Goal: Information Seeking & Learning: Learn about a topic

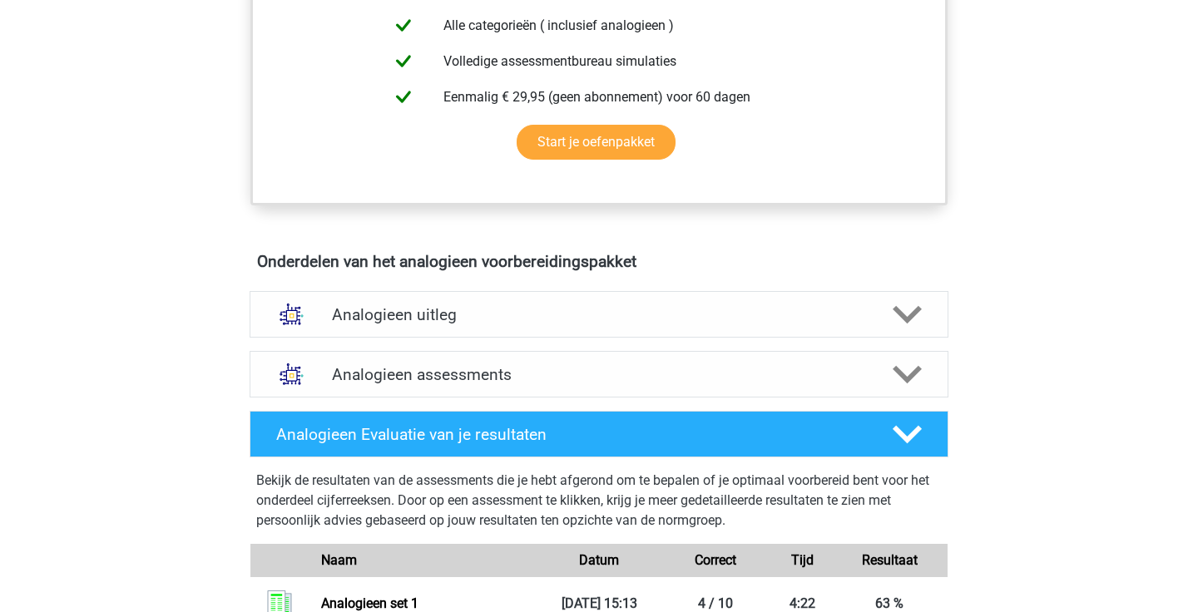
scroll to position [727, 0]
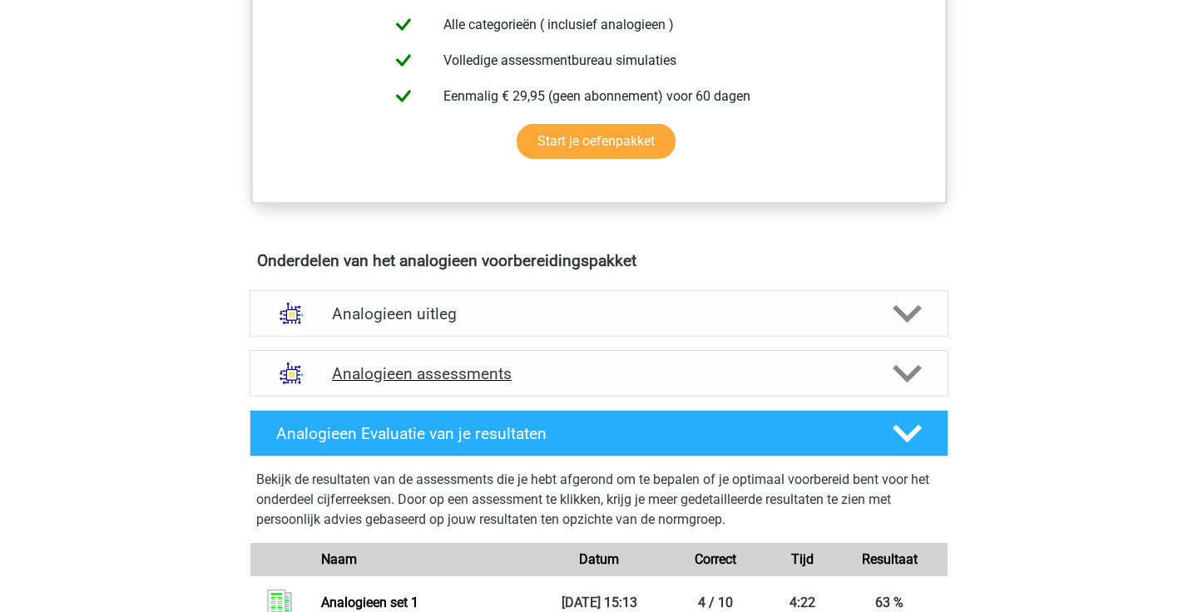
click at [920, 384] on icon at bounding box center [907, 373] width 29 height 29
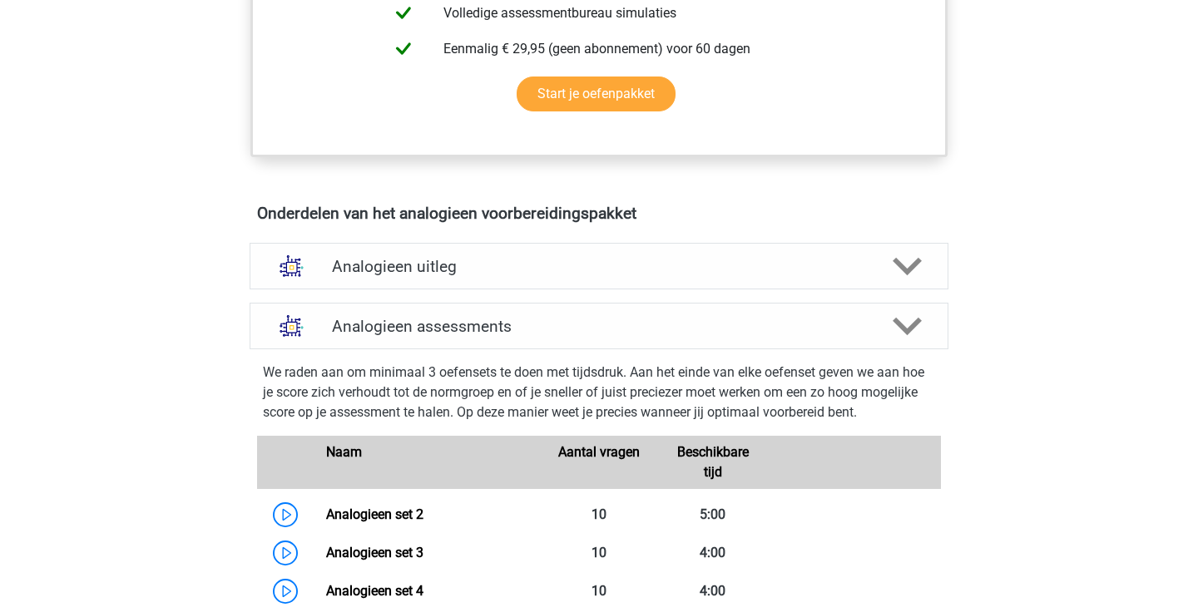
scroll to position [865, 0]
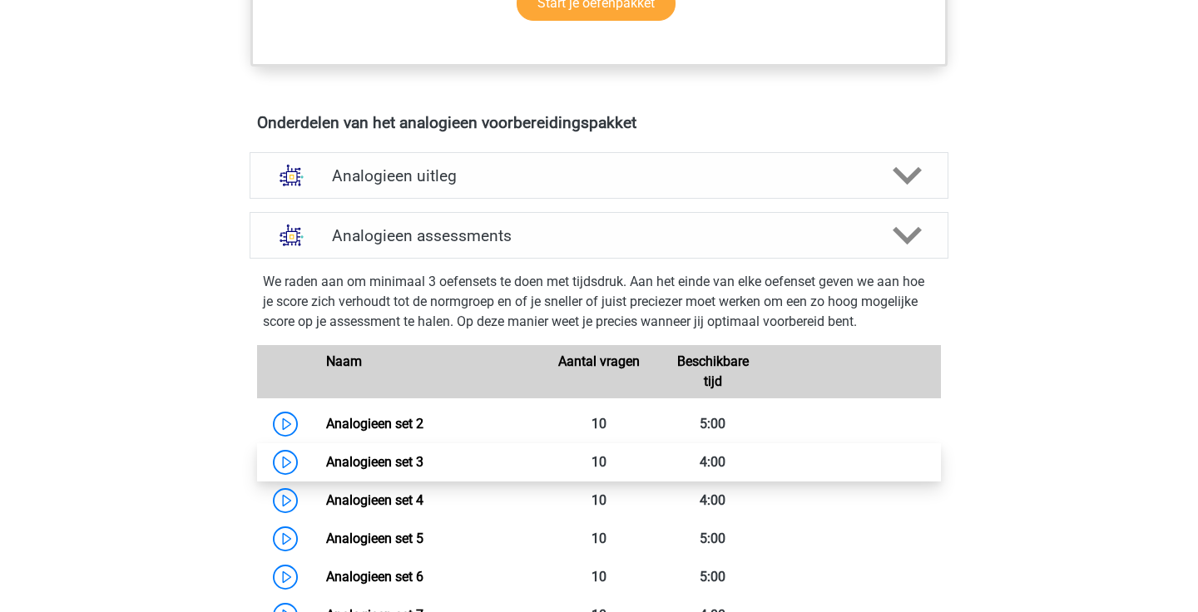
click at [424, 464] on link "Analogieen set 3" at bounding box center [374, 462] width 97 height 16
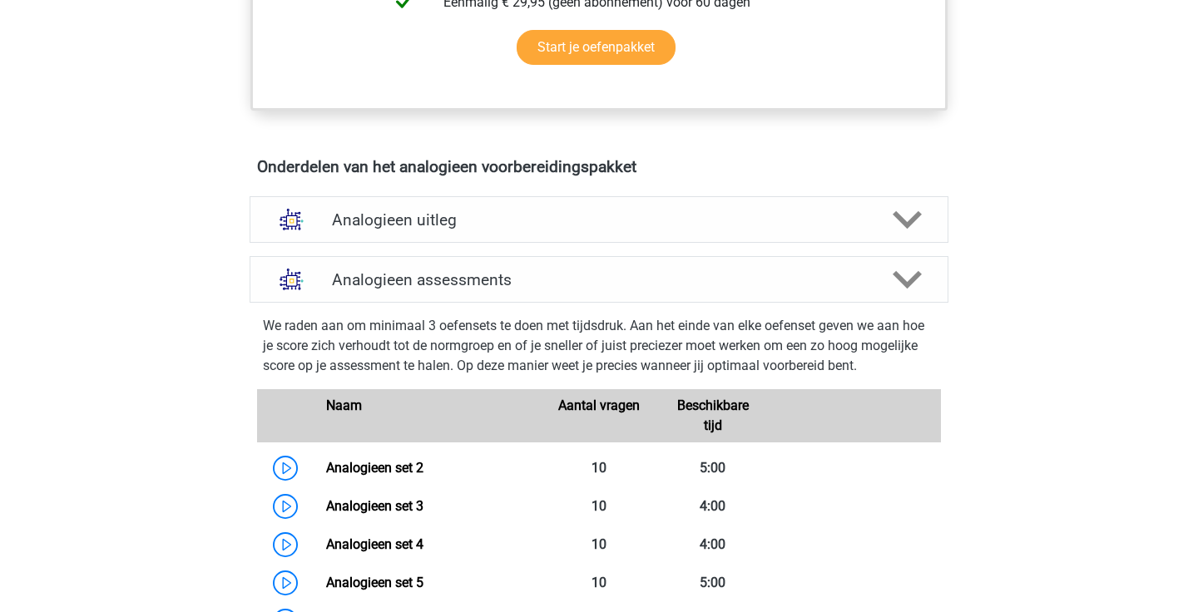
scroll to position [815, 0]
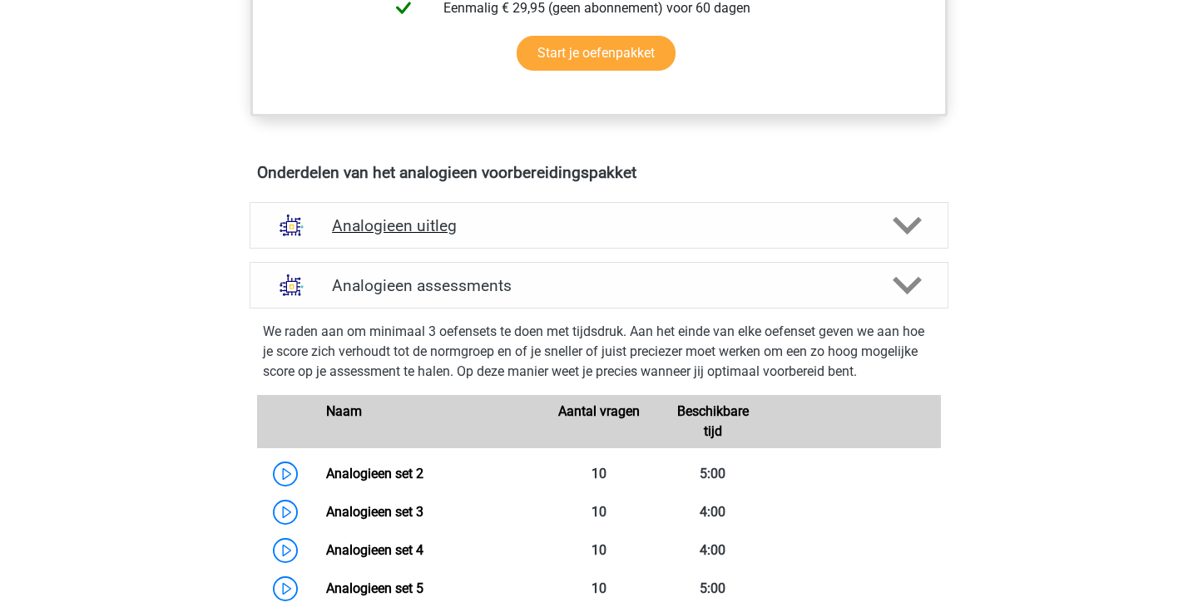
click at [900, 235] on icon at bounding box center [907, 225] width 29 height 29
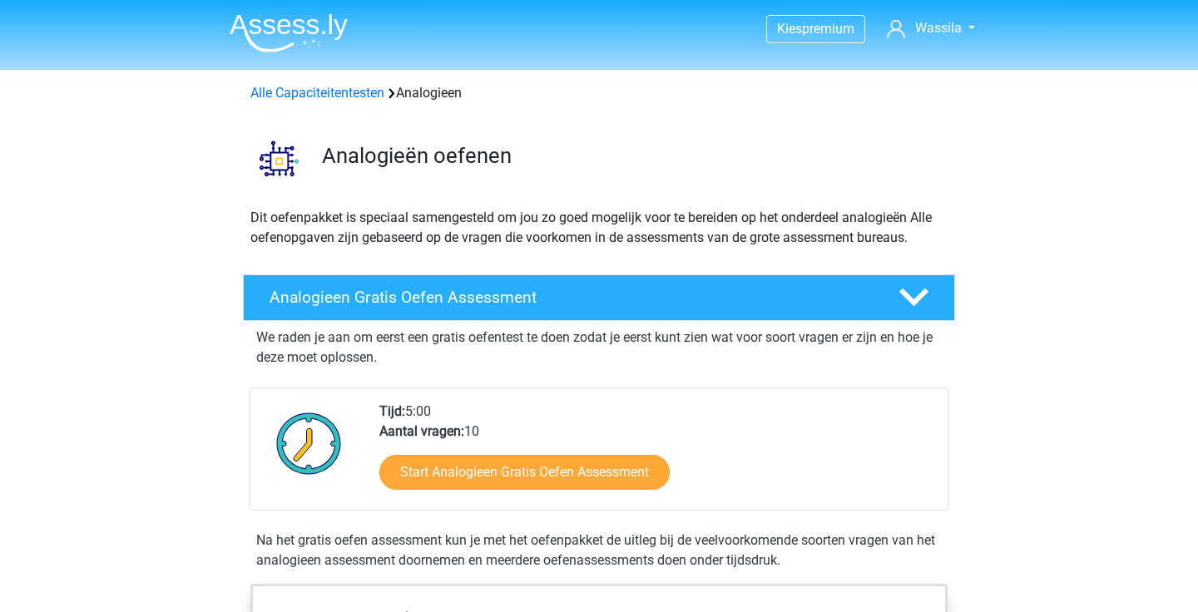
scroll to position [0, 0]
click at [308, 25] on img at bounding box center [289, 32] width 118 height 39
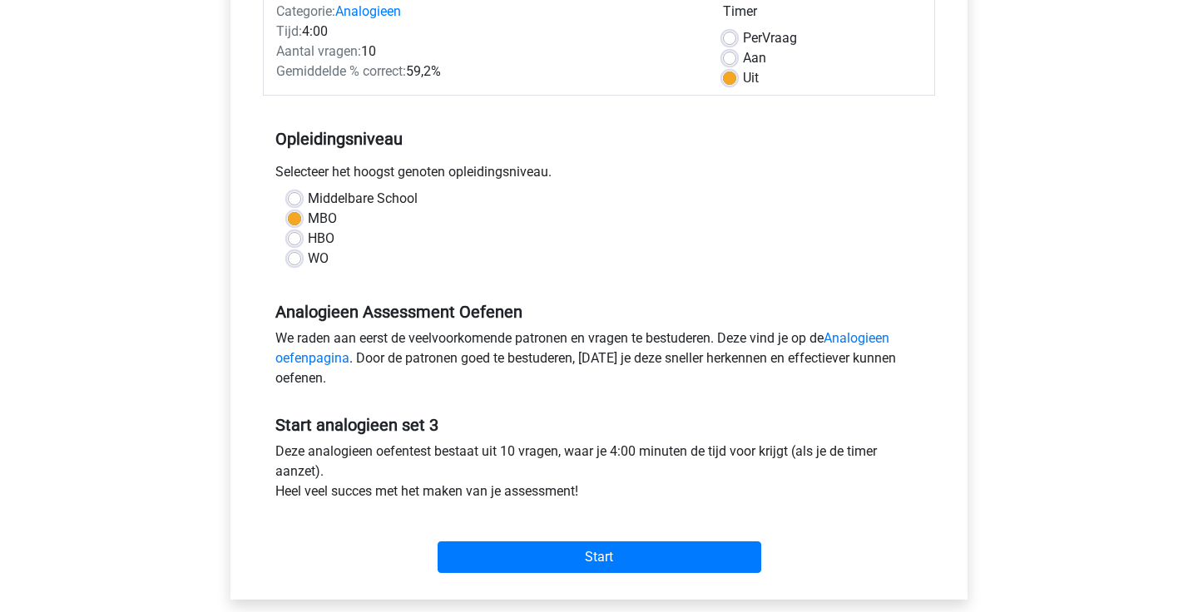
scroll to position [226, 0]
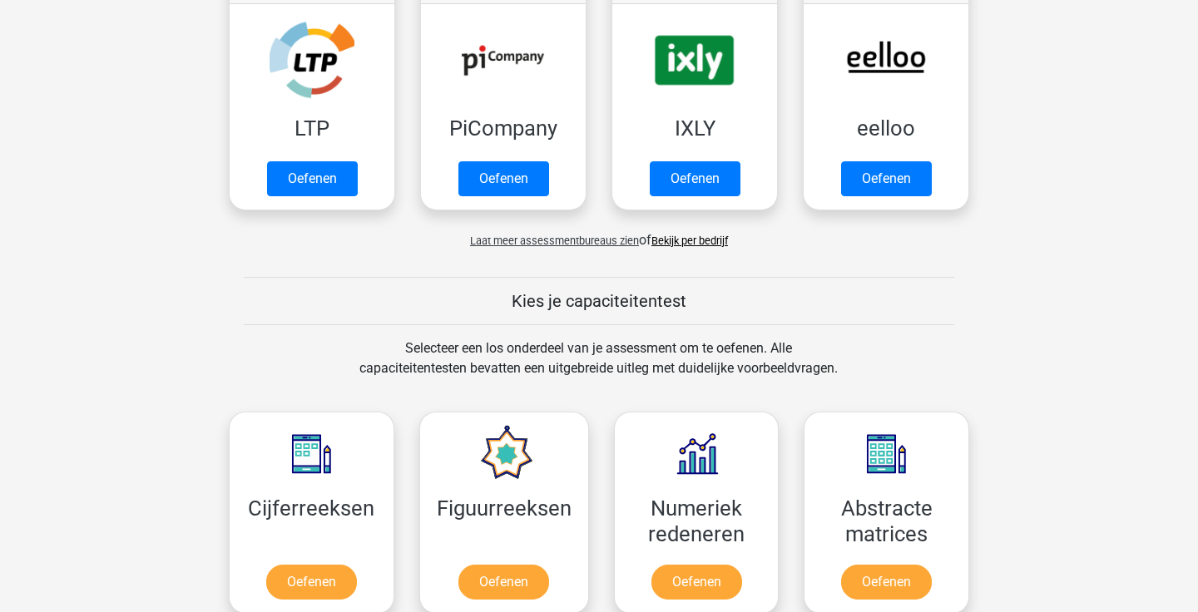
scroll to position [374, 0]
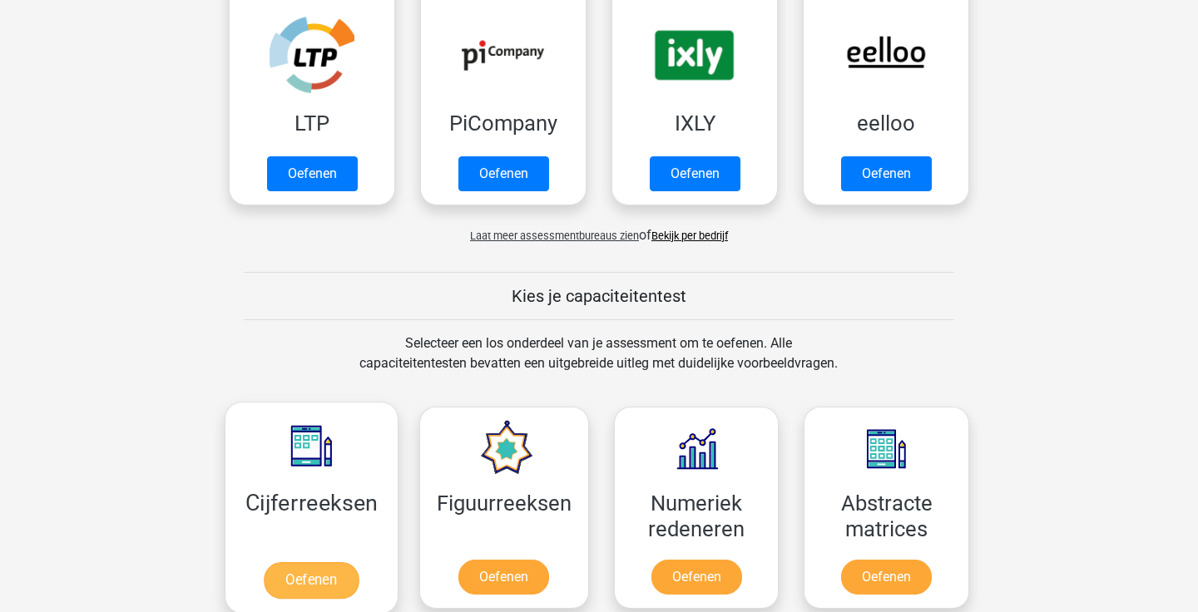
click at [323, 563] on link "Oefenen" at bounding box center [311, 581] width 95 height 37
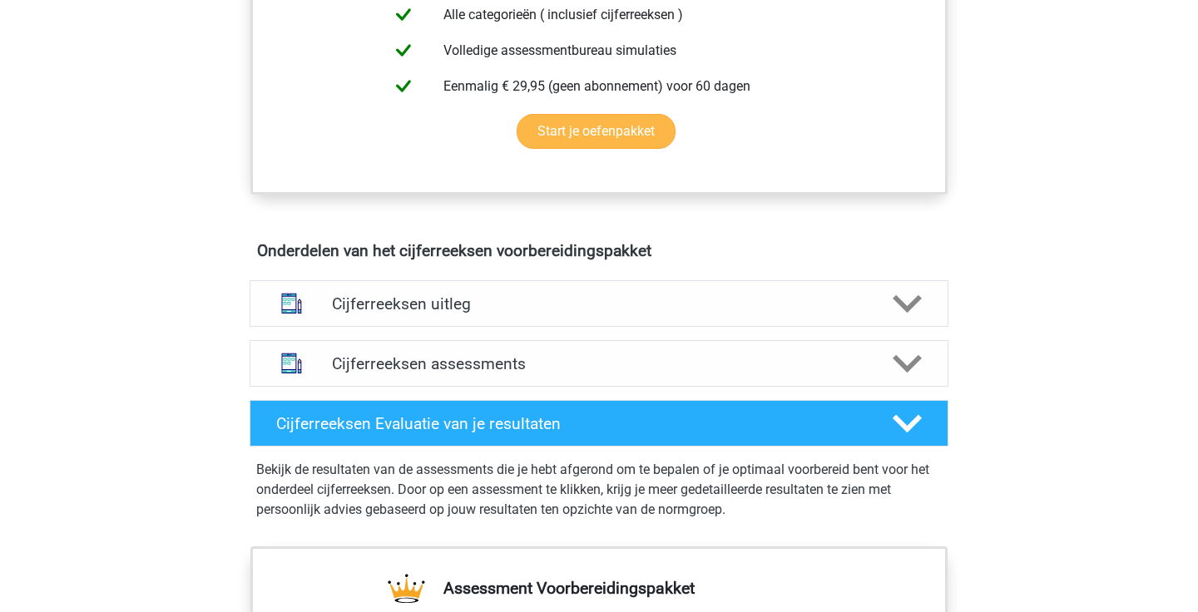
scroll to position [781, 0]
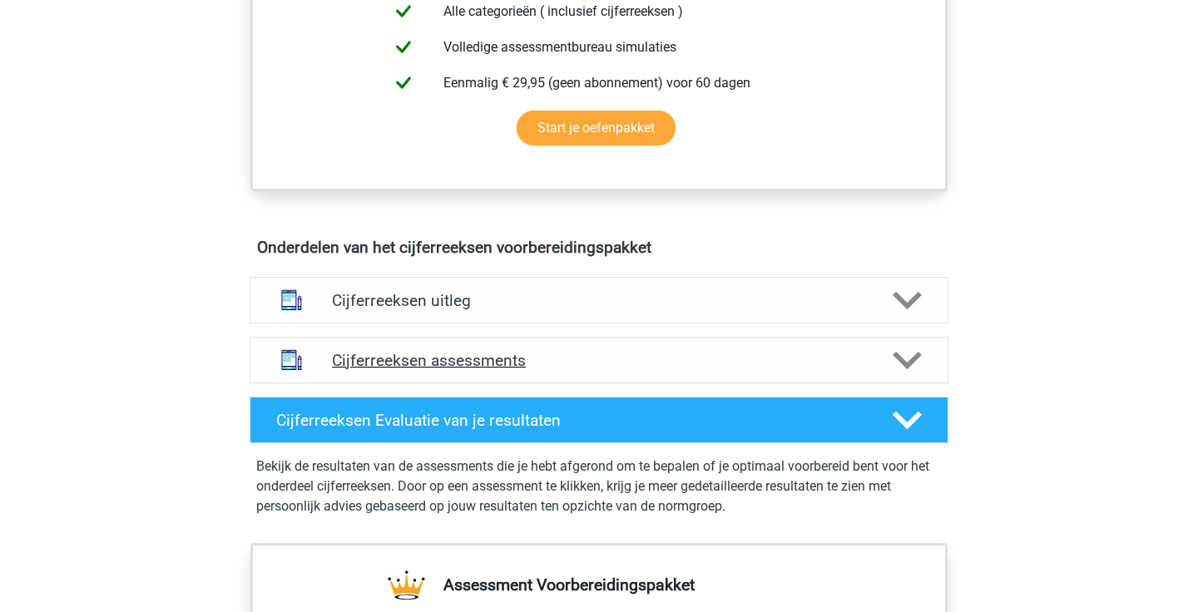
click at [424, 370] on h4 "Cijferreeksen assessments" at bounding box center [599, 360] width 534 height 19
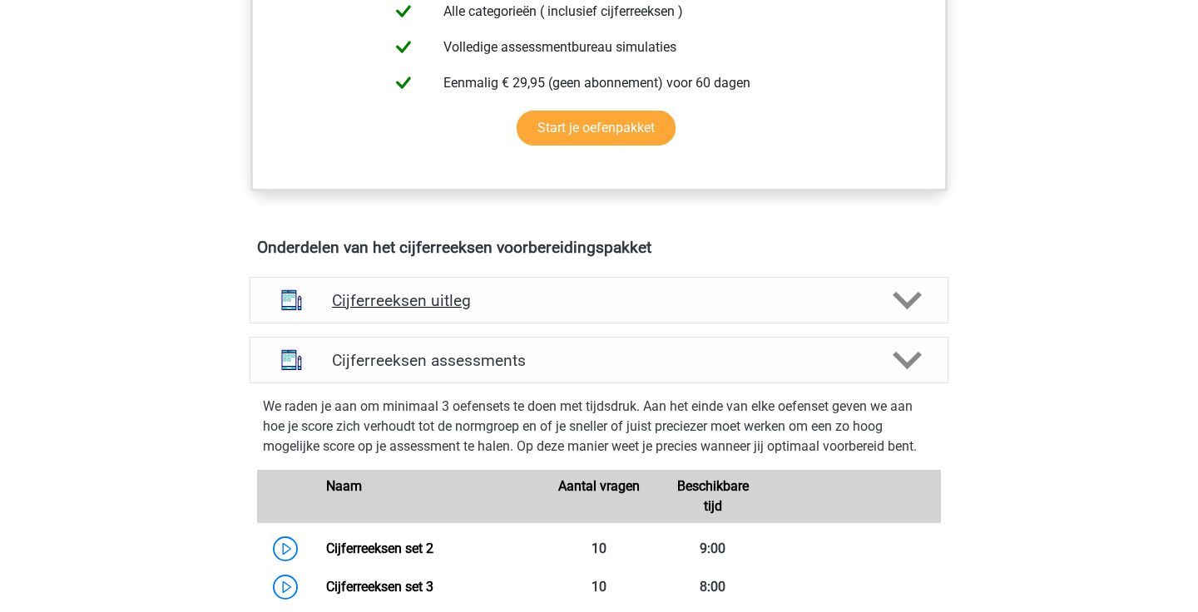
click at [474, 310] on h4 "Cijferreeksen uitleg" at bounding box center [599, 300] width 534 height 19
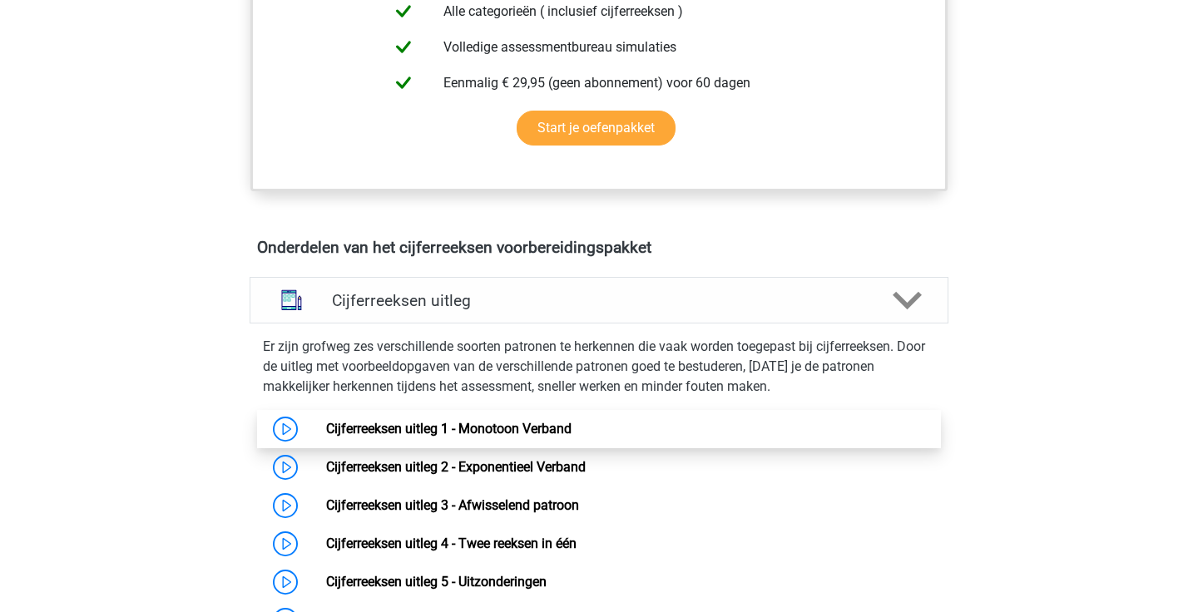
click at [456, 437] on link "Cijferreeksen uitleg 1 - Monotoon Verband" at bounding box center [448, 429] width 245 height 16
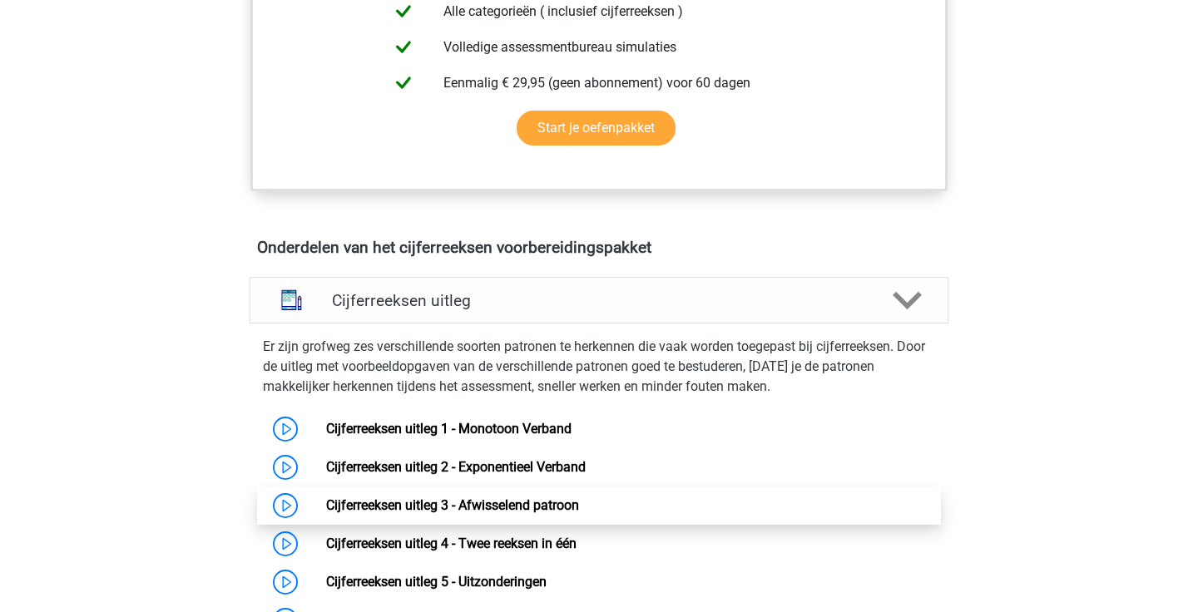
click at [348, 513] on link "Cijferreeksen uitleg 3 - Afwisselend patroon" at bounding box center [452, 506] width 253 height 16
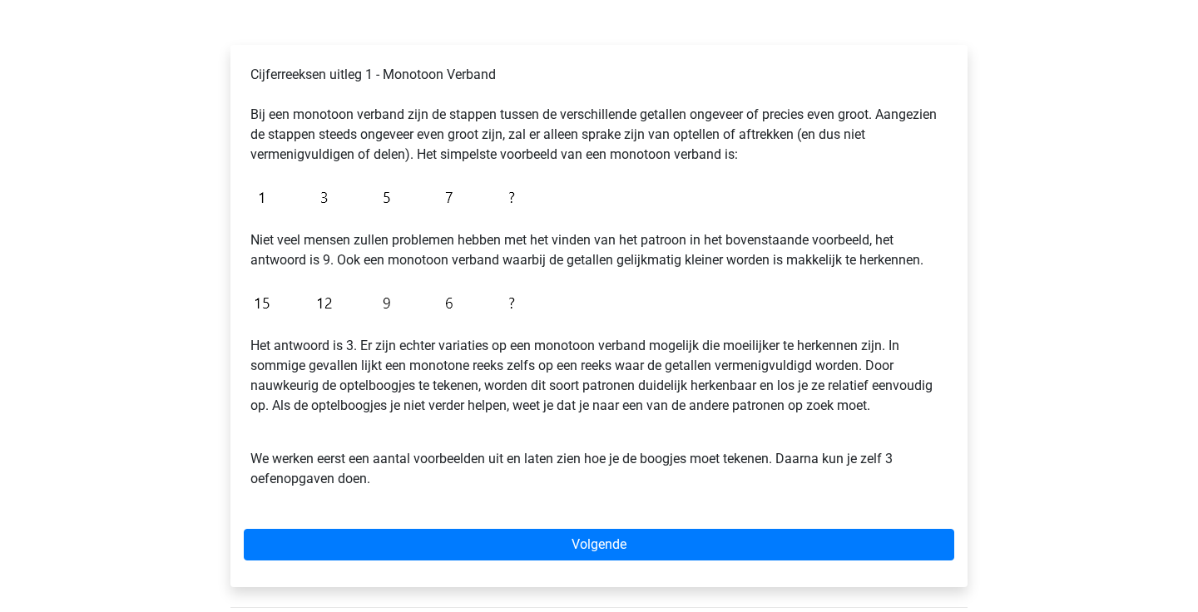
scroll to position [222, 0]
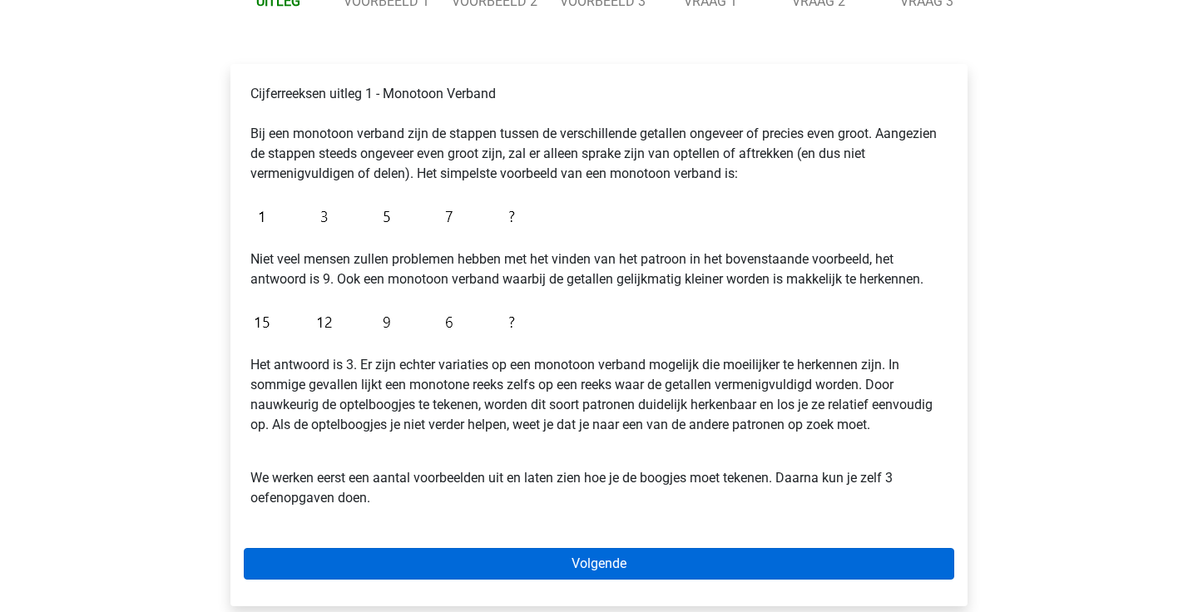
click at [384, 572] on link "Volgende" at bounding box center [599, 564] width 711 height 32
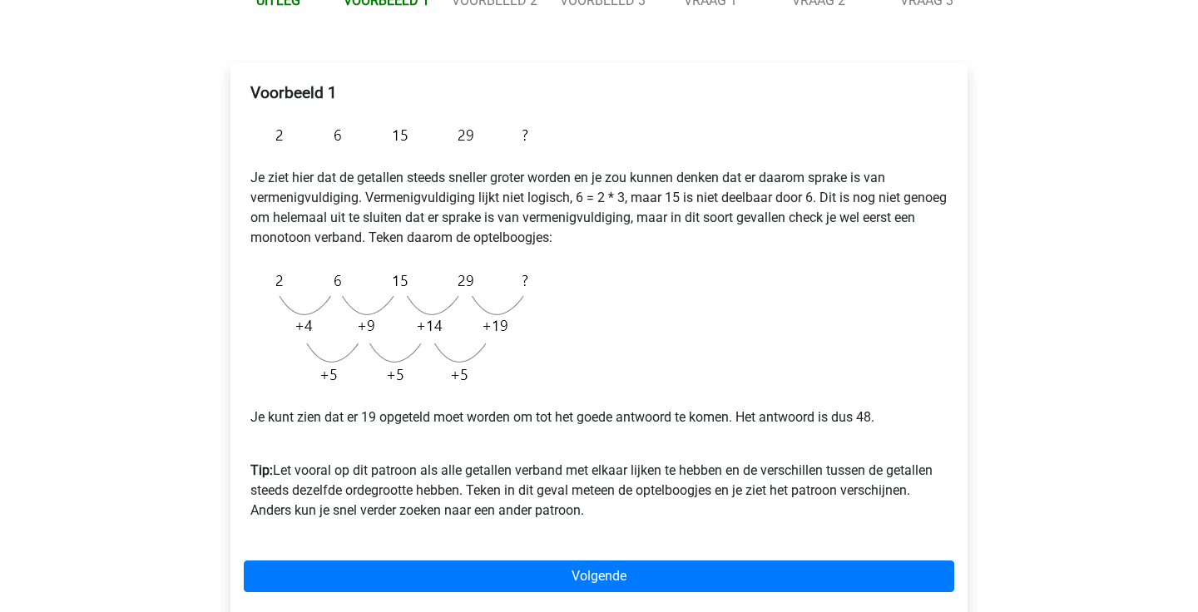
scroll to position [235, 0]
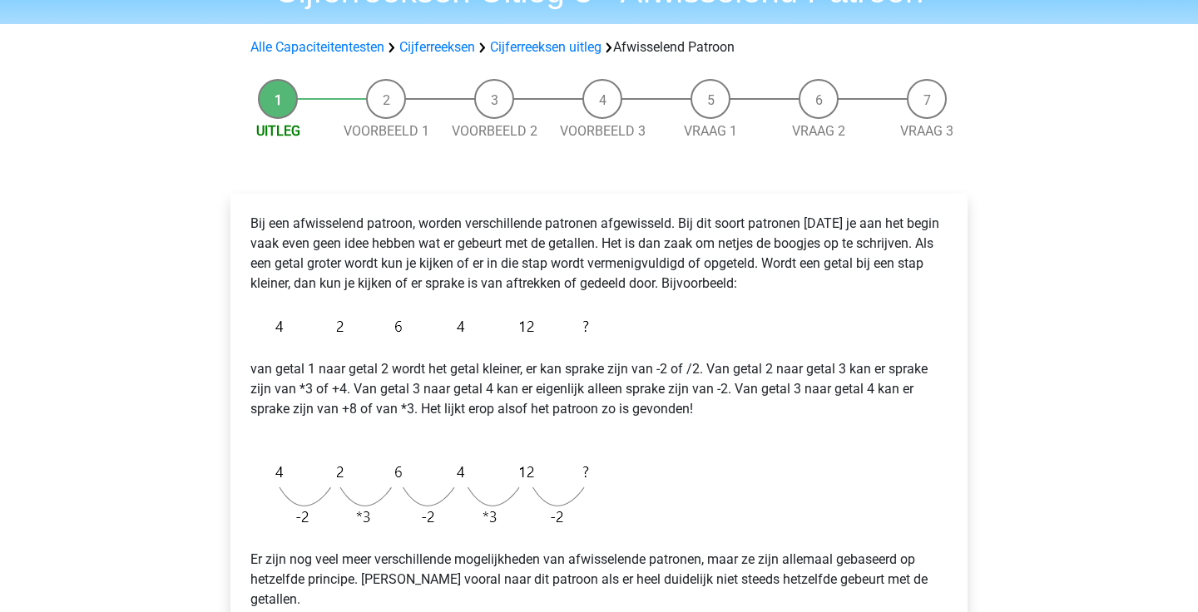
scroll to position [399, 0]
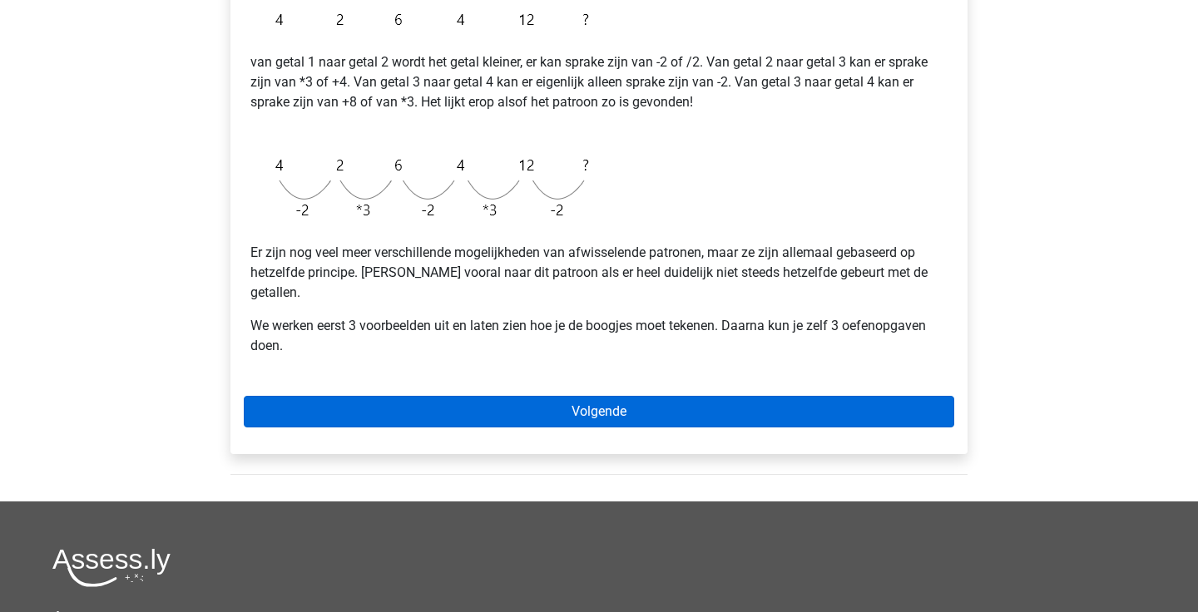
click at [618, 396] on link "Volgende" at bounding box center [599, 412] width 711 height 32
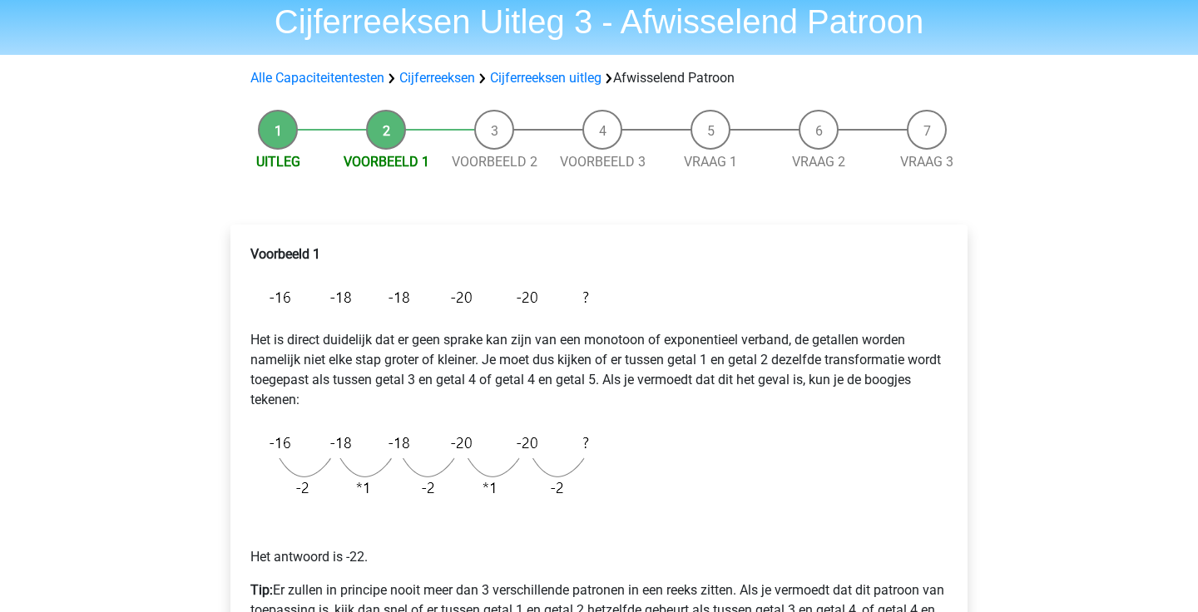
scroll to position [60, 0]
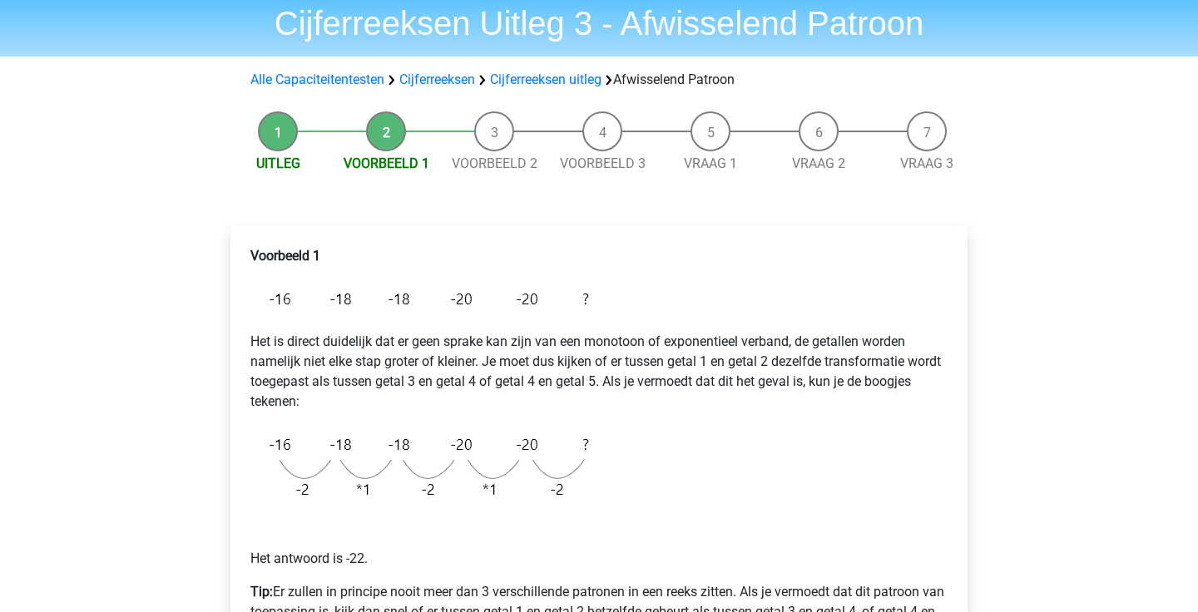
click at [614, 333] on p "Het is direct duidelijk dat er geen sprake kan zijn van een monotoon of exponen…" at bounding box center [598, 372] width 697 height 80
click at [615, 342] on p "Het is direct duidelijk dat er geen sprake kan zijn van een monotoon of exponen…" at bounding box center [598, 372] width 697 height 80
drag, startPoint x: 615, startPoint y: 342, endPoint x: 768, endPoint y: 335, distance: 153.3
click at [768, 335] on p "Het is direct duidelijk dat er geen sprake kan zijn van een monotoon of exponen…" at bounding box center [598, 372] width 697 height 80
copy p "monotoon of exponentieel verband"
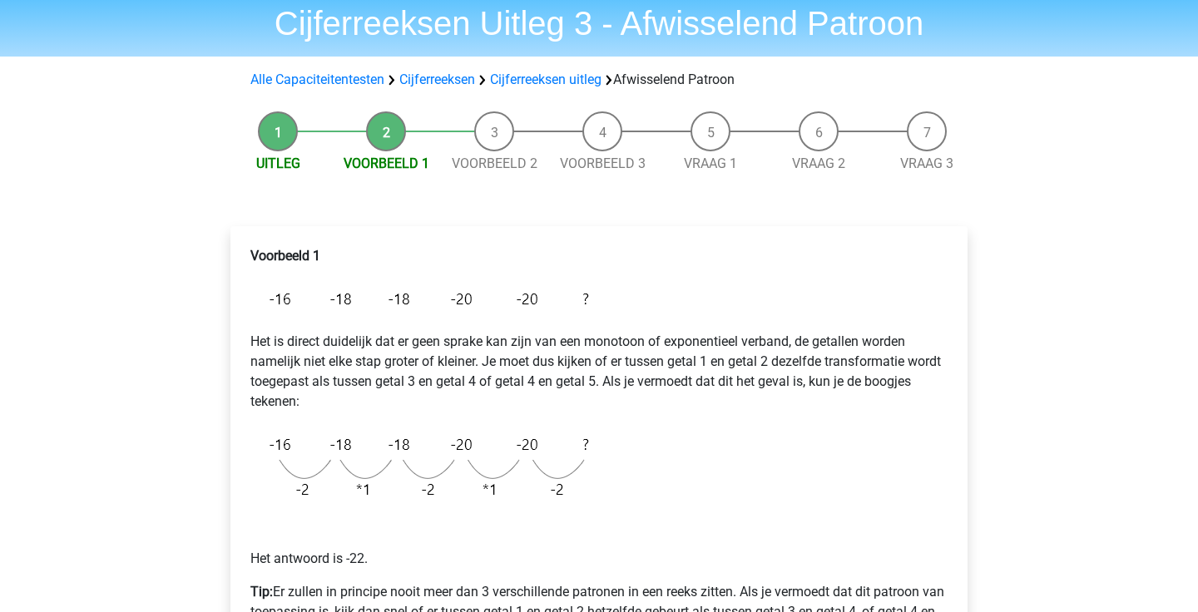
click at [439, 365] on p "Het is direct duidelijk dat er geen sprake kan zijn van een monotoon of exponen…" at bounding box center [598, 372] width 697 height 80
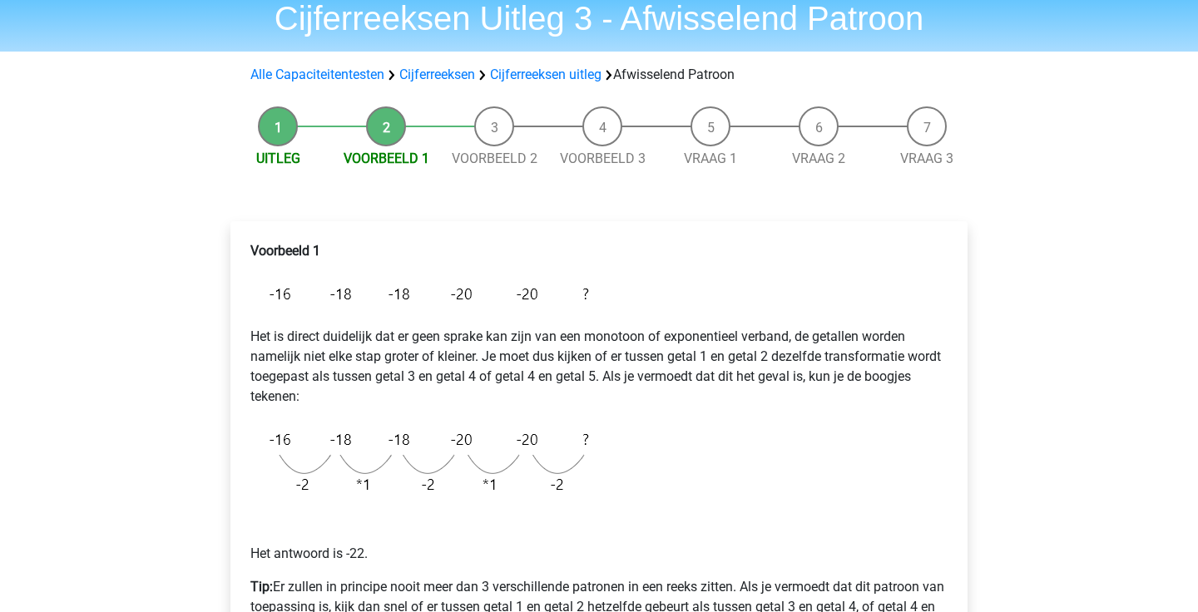
scroll to position [67, 0]
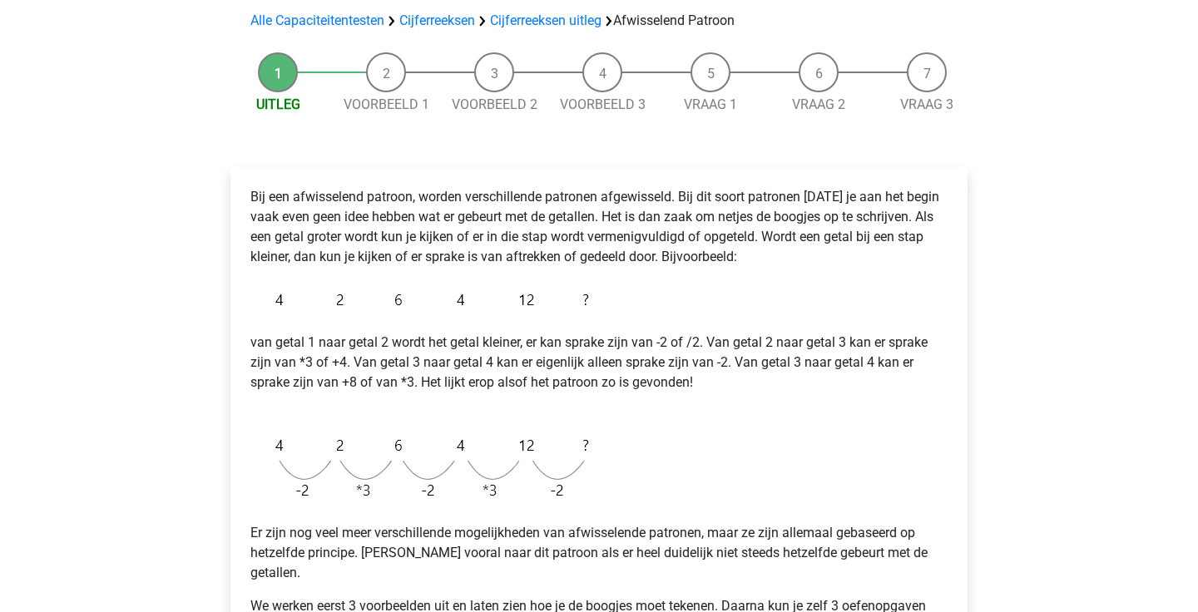
scroll to position [114, 0]
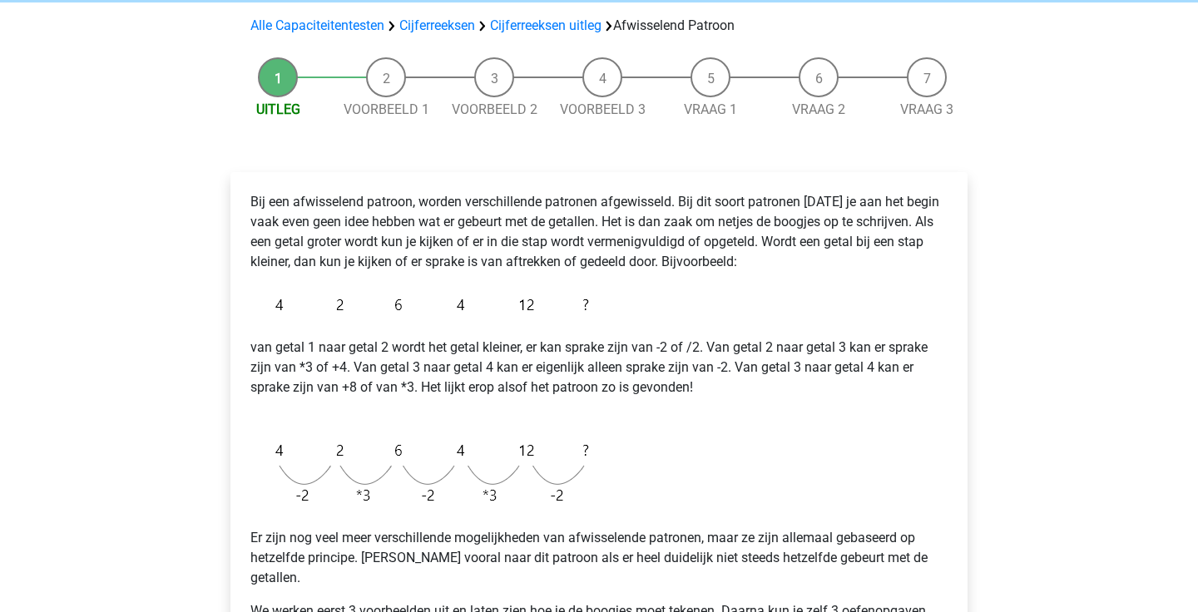
click at [286, 450] on img at bounding box center [423, 473] width 347 height 84
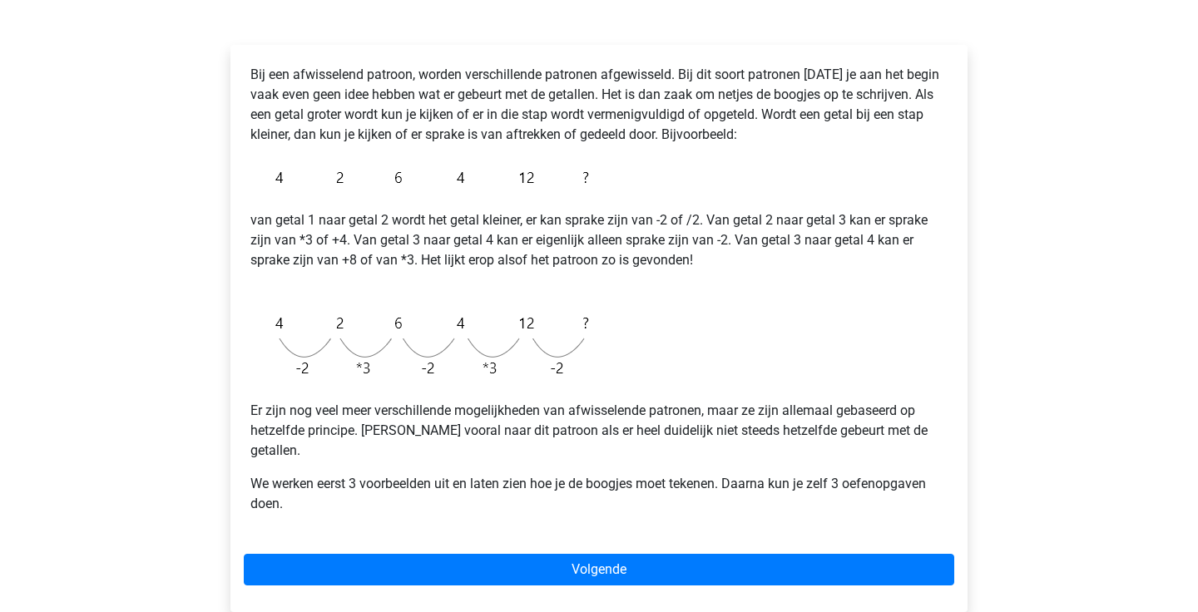
scroll to position [244, 0]
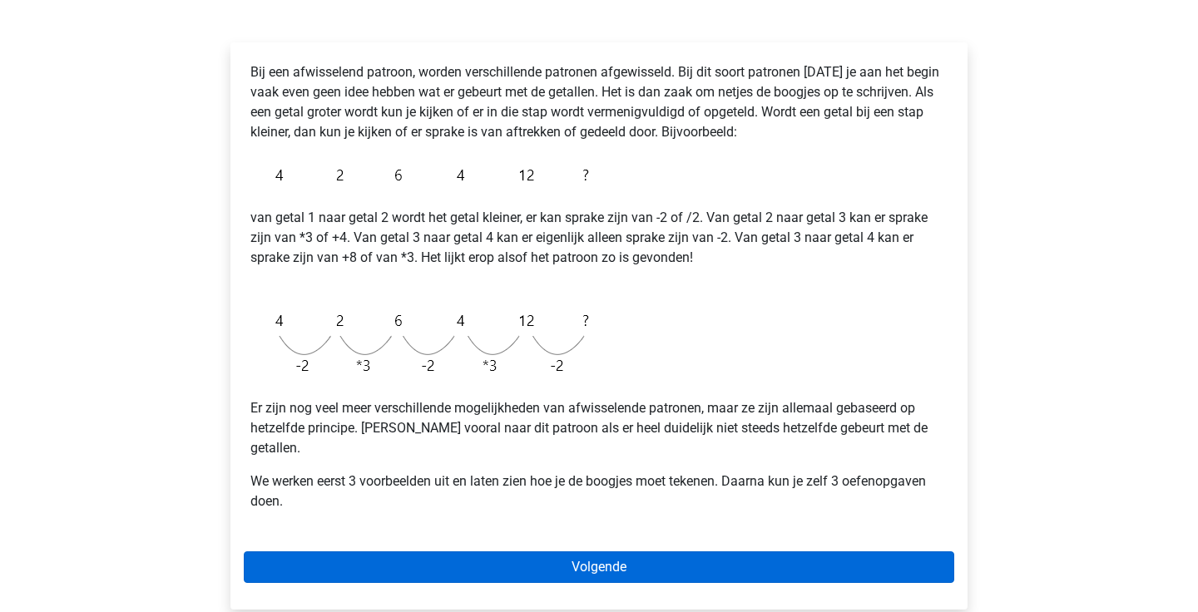
click at [545, 552] on link "Volgende" at bounding box center [599, 568] width 711 height 32
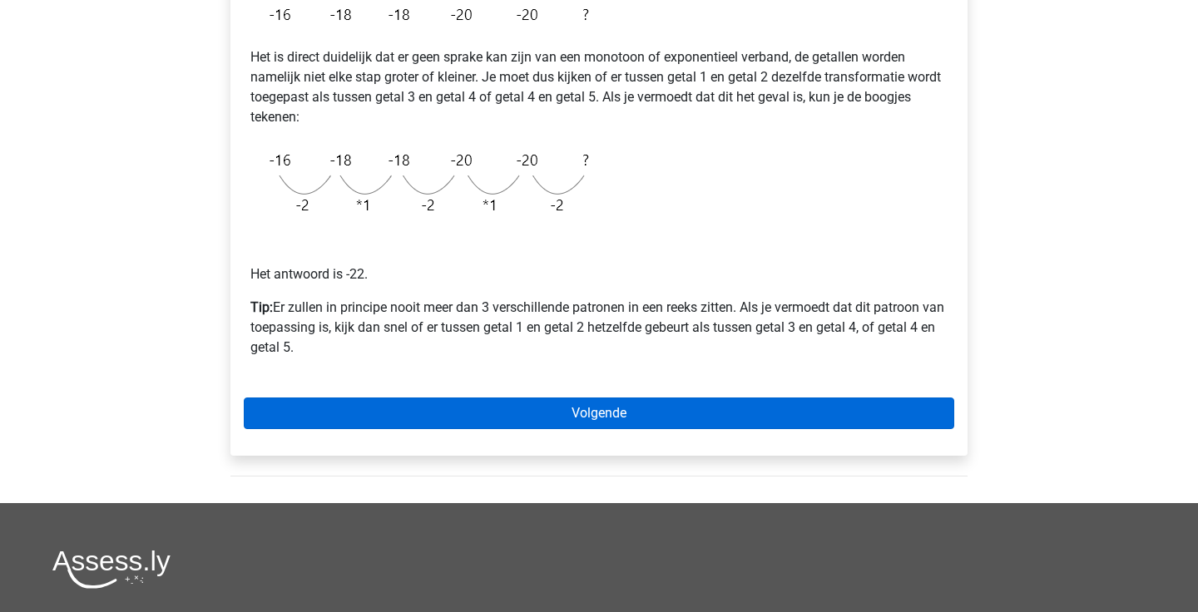
scroll to position [347, 0]
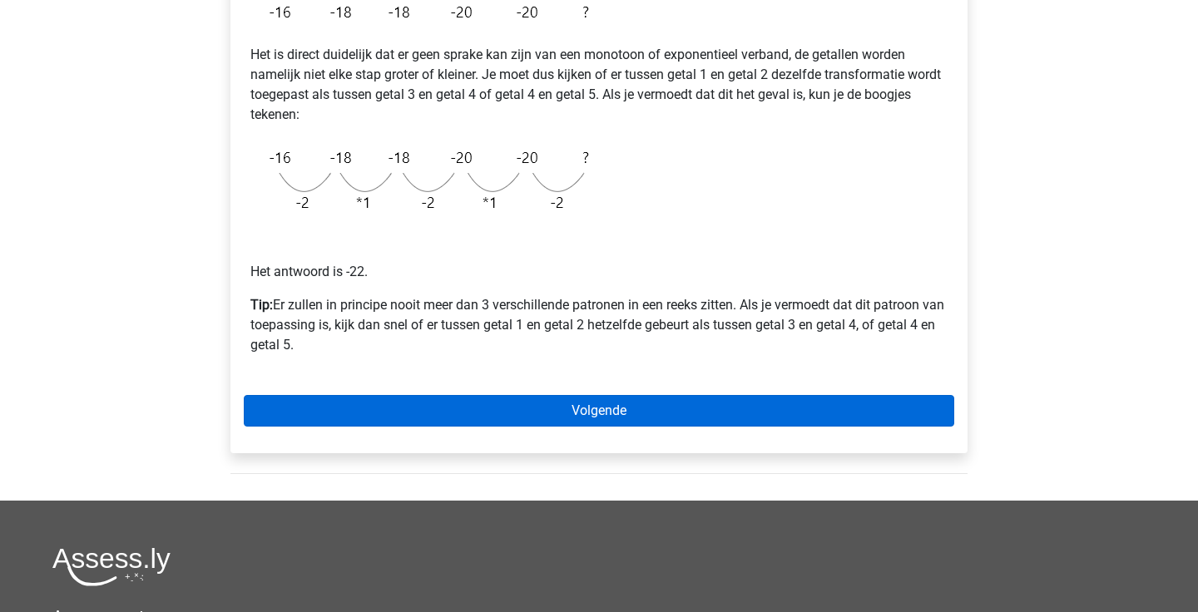
click at [524, 414] on link "Volgende" at bounding box center [599, 411] width 711 height 32
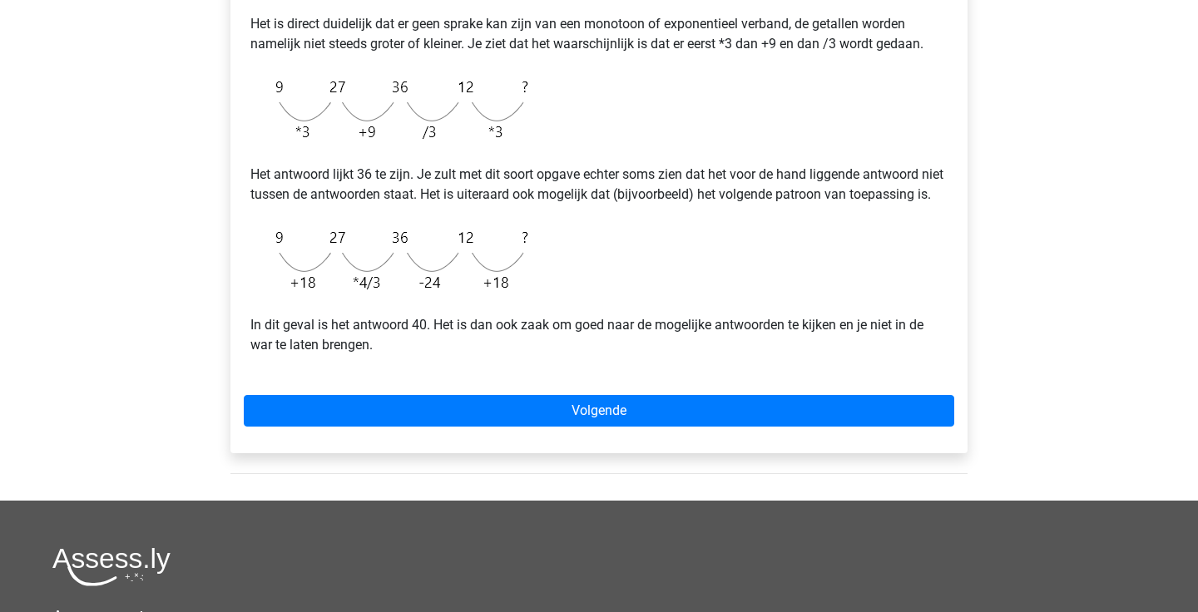
scroll to position [413, 0]
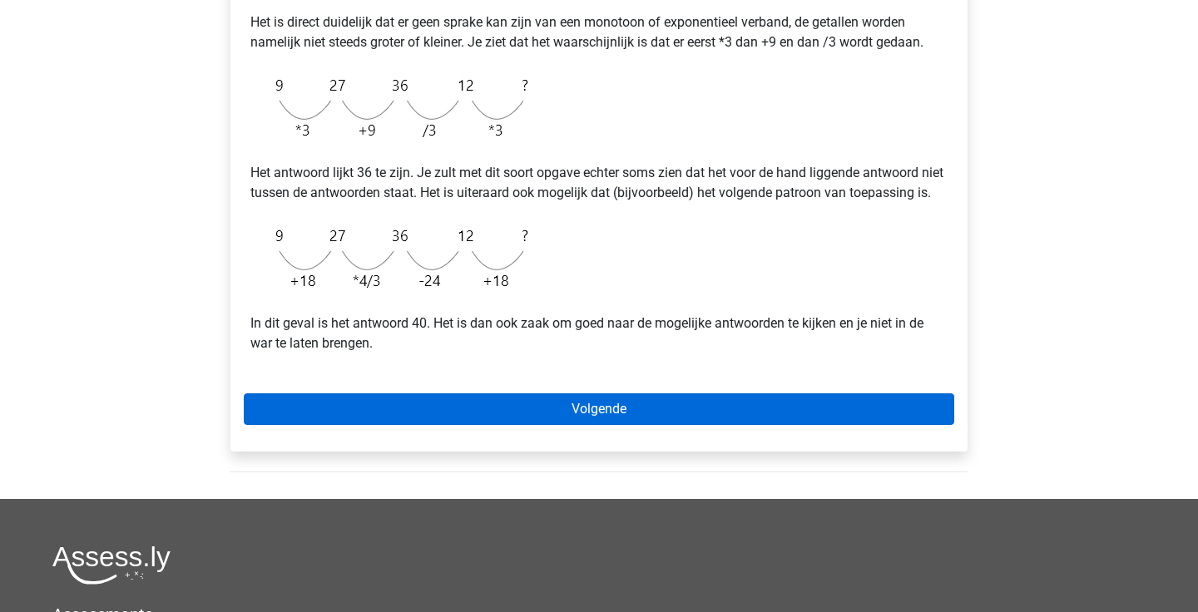
click at [340, 425] on link "Volgende" at bounding box center [599, 410] width 711 height 32
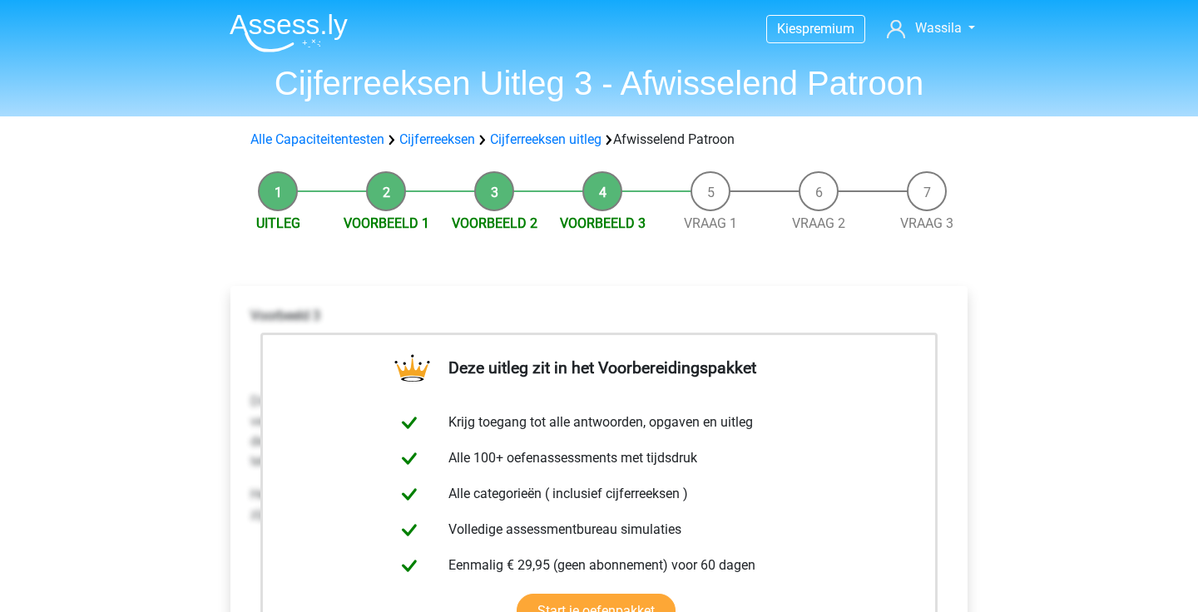
click at [701, 188] on li "Vraag 1" at bounding box center [711, 202] width 108 height 62
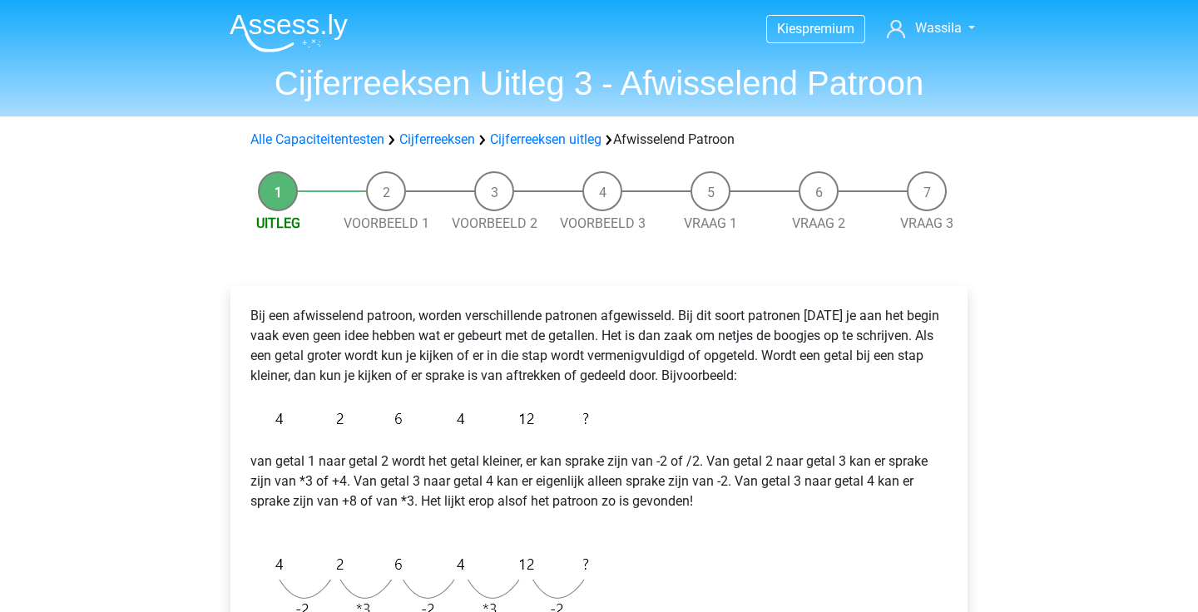
scroll to position [244, 0]
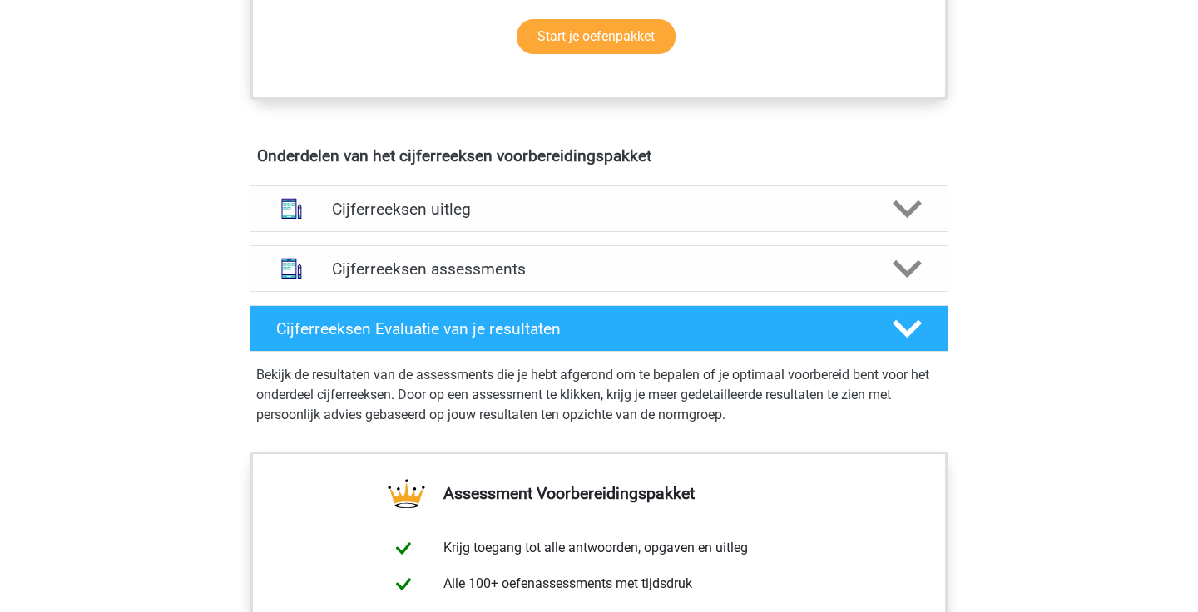
scroll to position [876, 0]
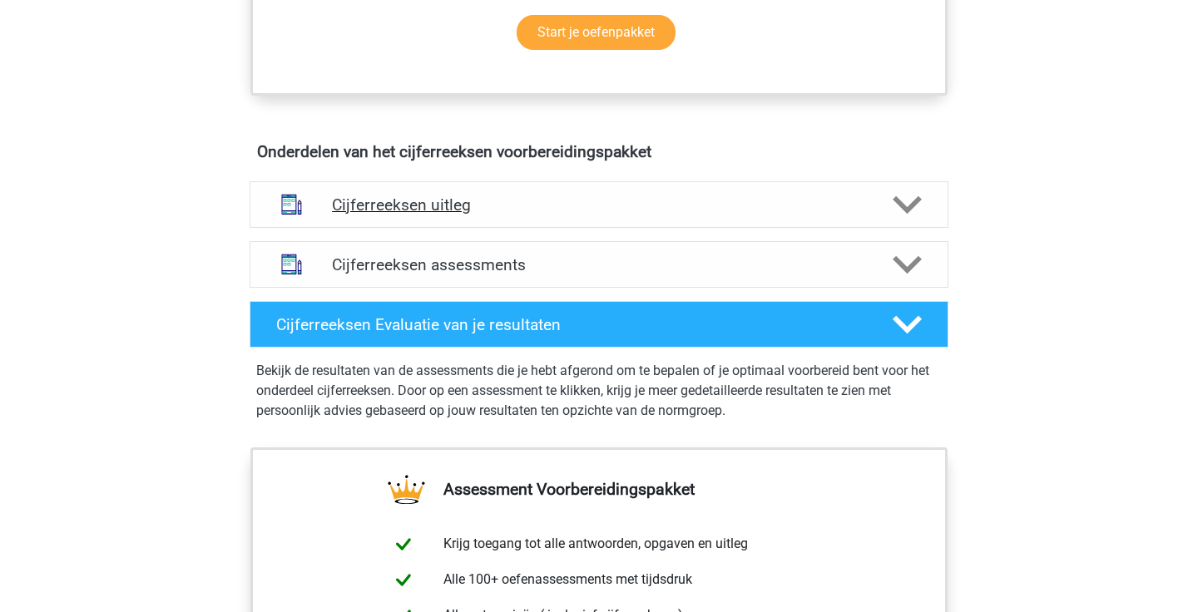
click at [485, 215] on h4 "Cijferreeksen uitleg" at bounding box center [599, 205] width 534 height 19
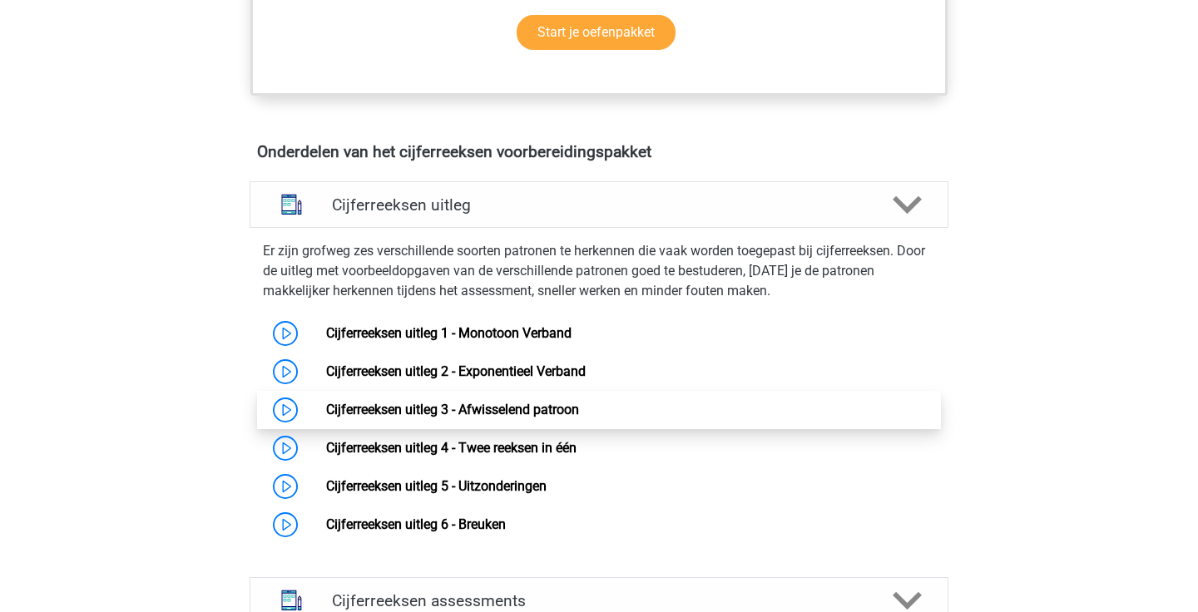
click at [483, 418] on link "Cijferreeksen uitleg 3 - Afwisselend patroon" at bounding box center [452, 410] width 253 height 16
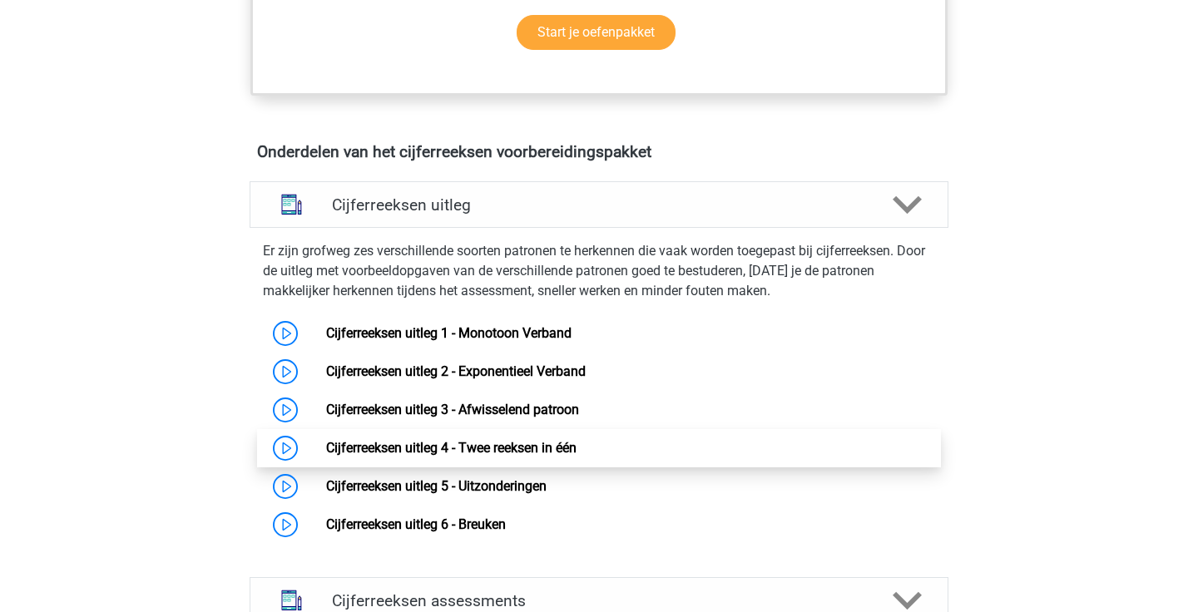
click at [577, 456] on link "Cijferreeksen uitleg 4 - Twee reeksen in één" at bounding box center [451, 448] width 250 height 16
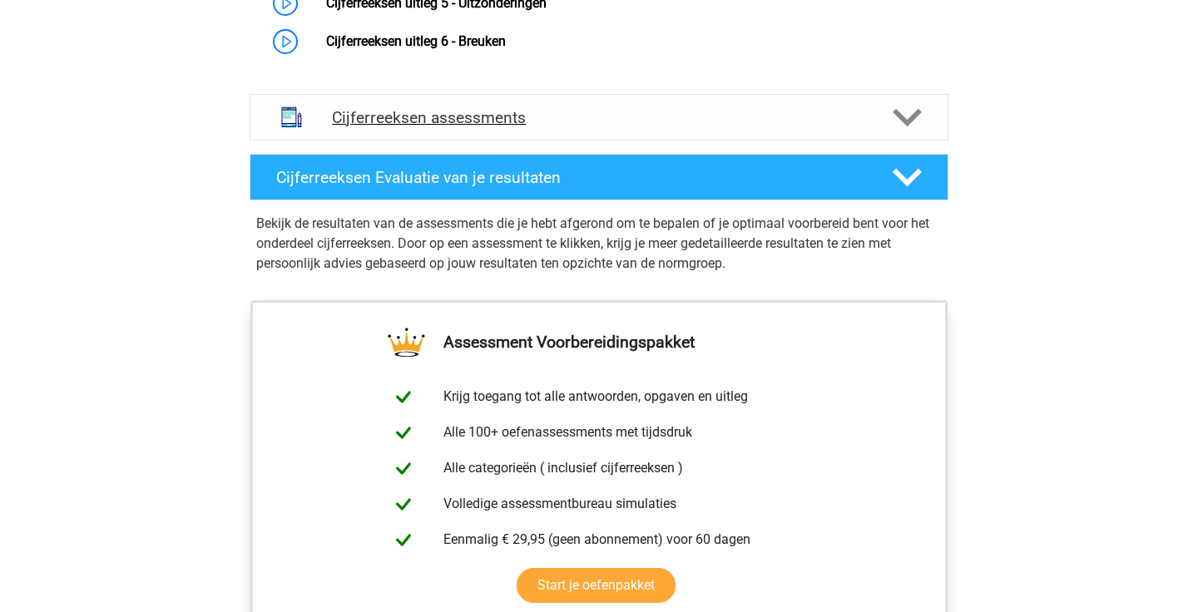
scroll to position [1363, 0]
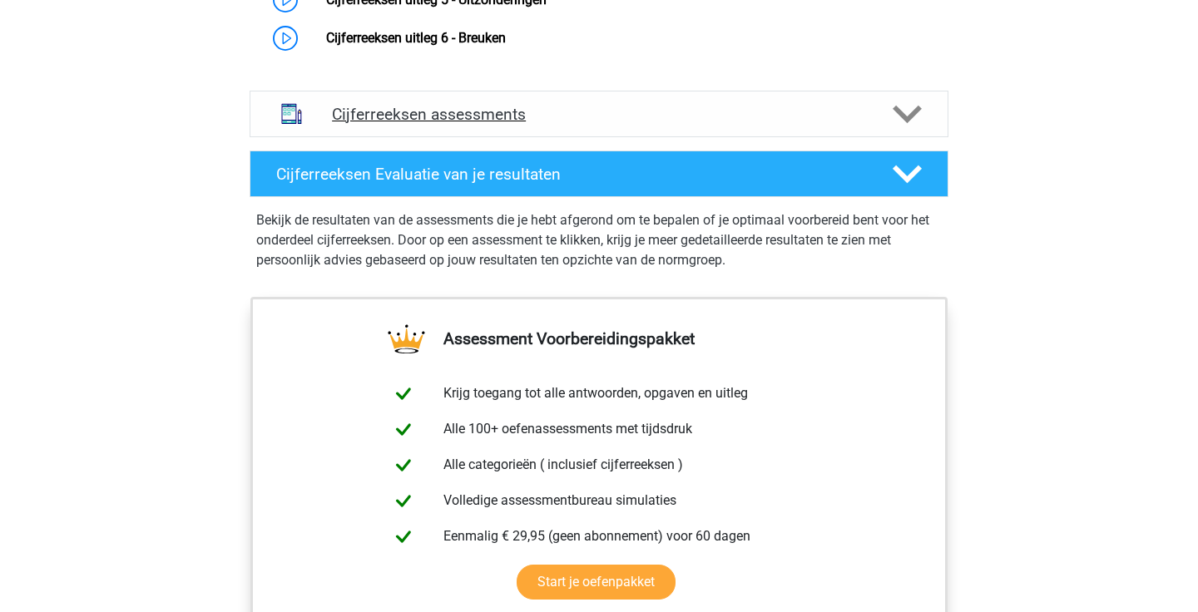
click at [909, 123] on polygon at bounding box center [907, 114] width 29 height 18
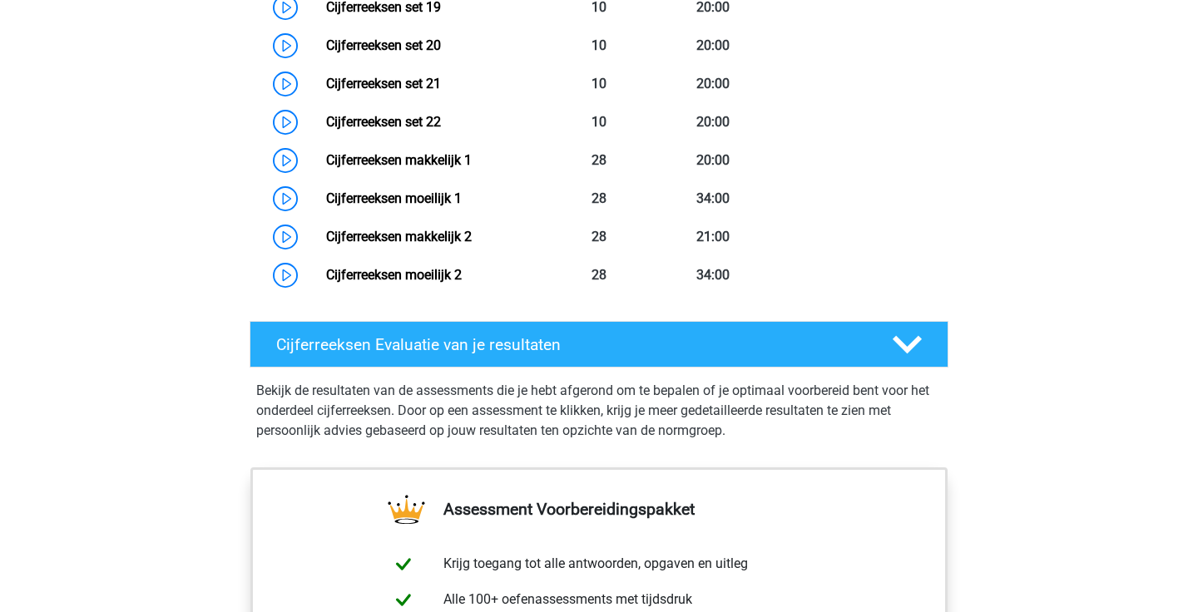
scroll to position [2327, 0]
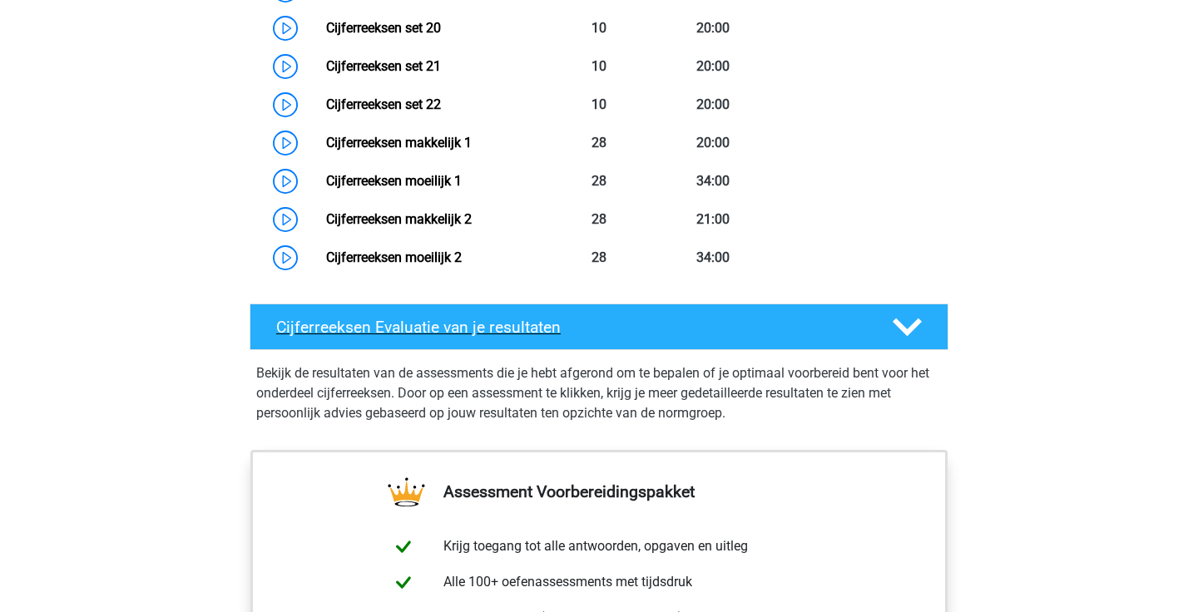
click at [908, 342] on icon at bounding box center [907, 327] width 29 height 29
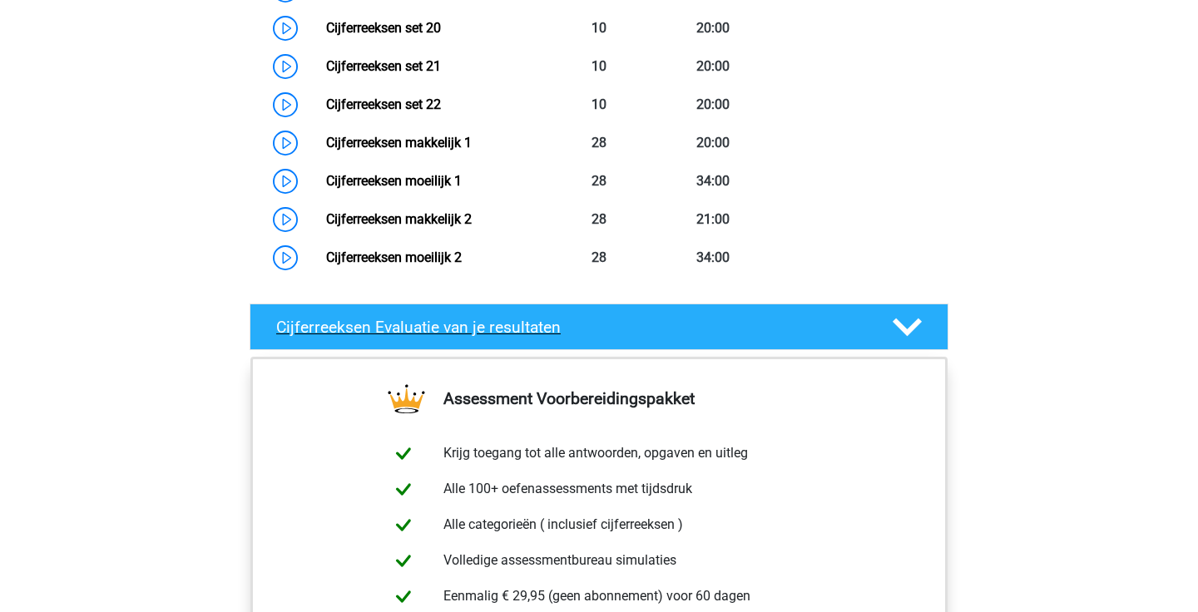
click at [908, 342] on icon at bounding box center [907, 327] width 29 height 29
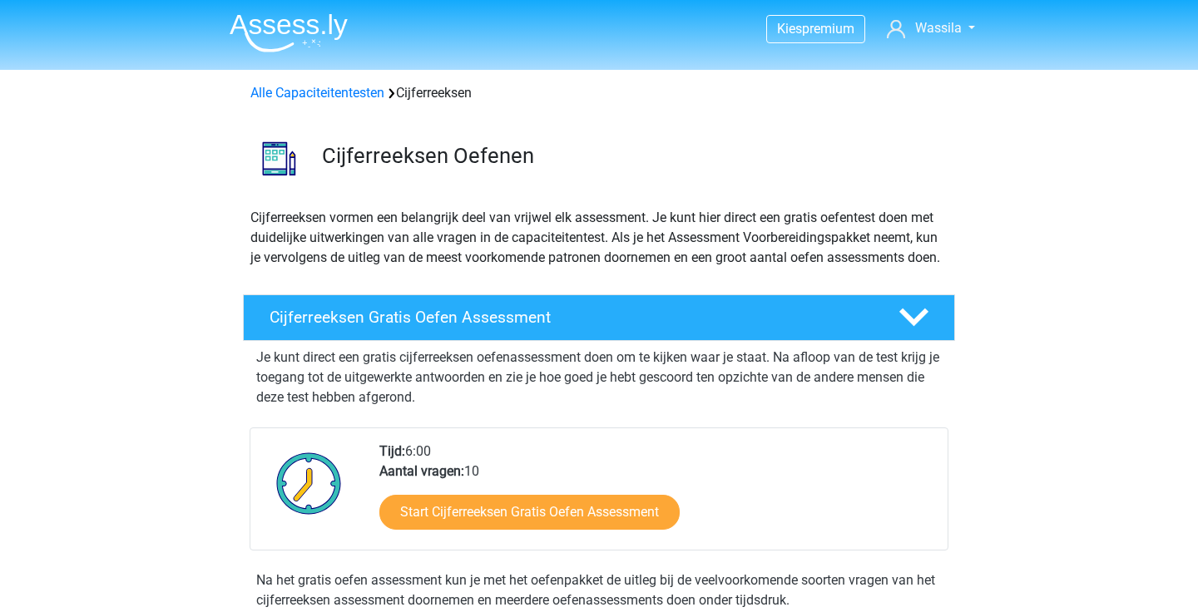
scroll to position [0, 0]
click at [972, 21] on link "Wassila" at bounding box center [931, 28] width 102 height 20
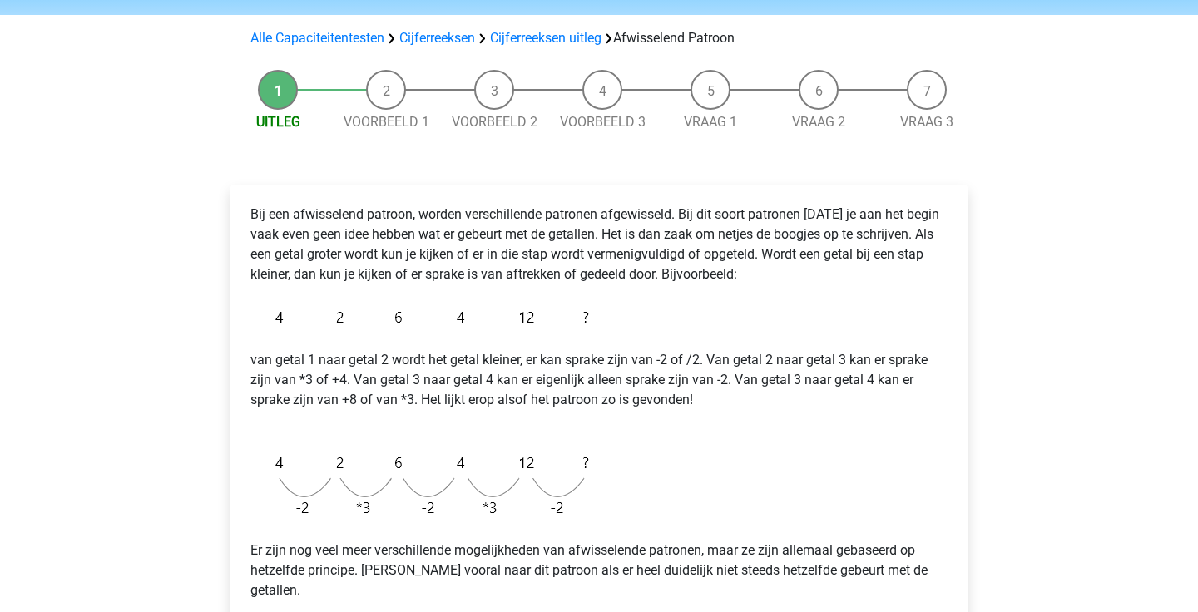
scroll to position [101, 0]
click at [384, 97] on li "Voorbeeld 1" at bounding box center [386, 102] width 108 height 62
click at [384, 113] on span "Voorbeeld 1" at bounding box center [386, 123] width 108 height 20
click at [384, 121] on link "Voorbeeld 1" at bounding box center [387, 123] width 86 height 16
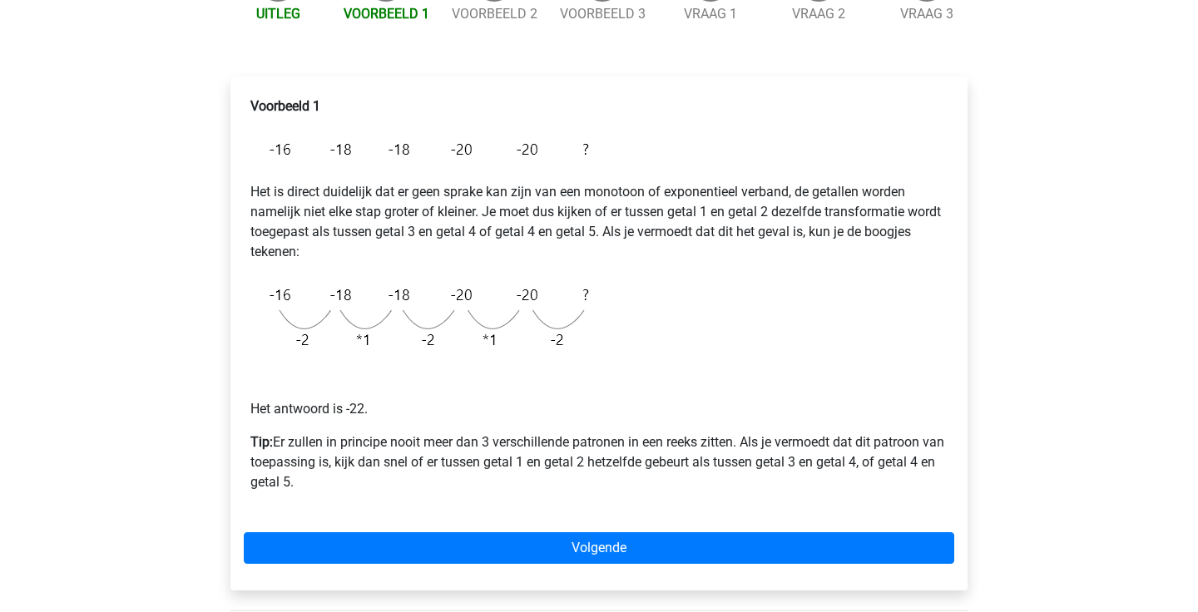
scroll to position [212, 0]
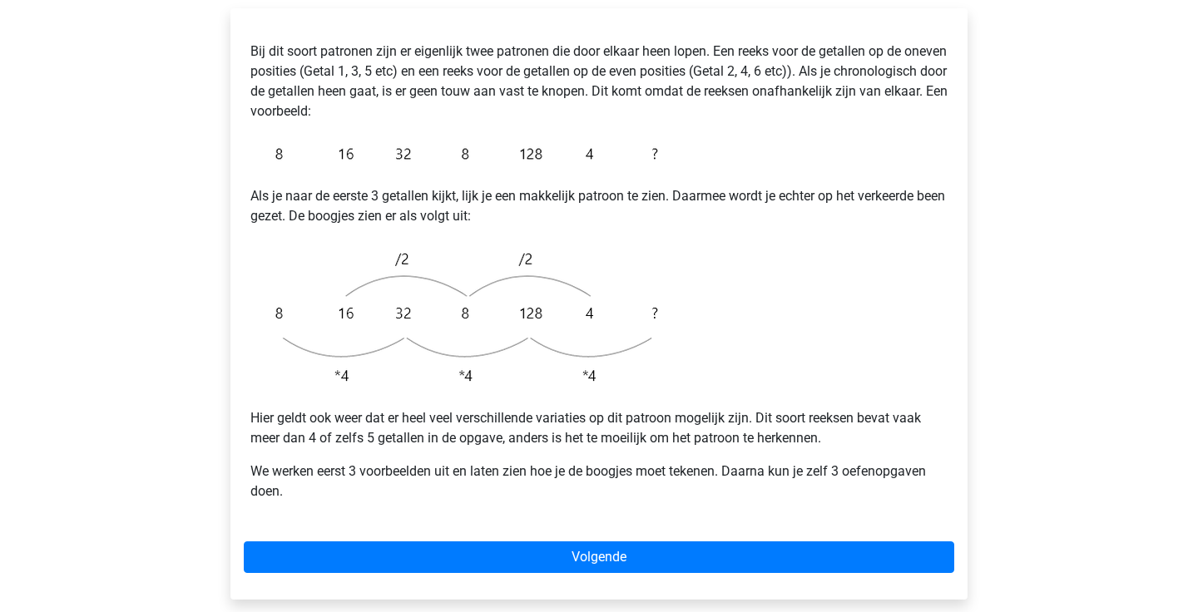
scroll to position [320, 0]
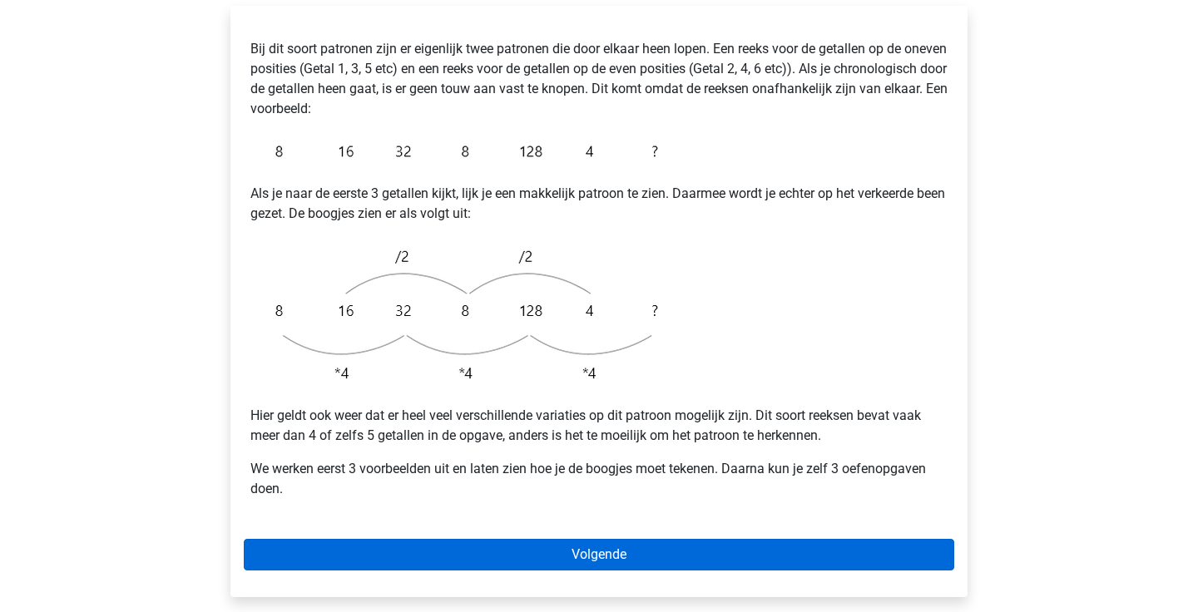
click at [375, 539] on link "Volgende" at bounding box center [599, 555] width 711 height 32
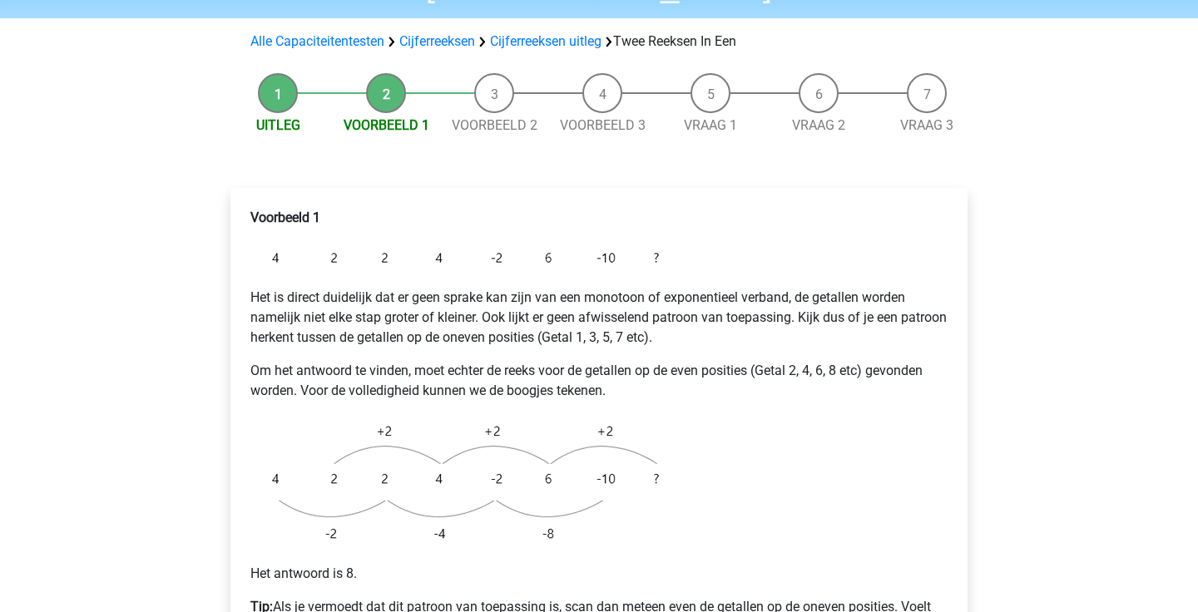
scroll to position [139, 0]
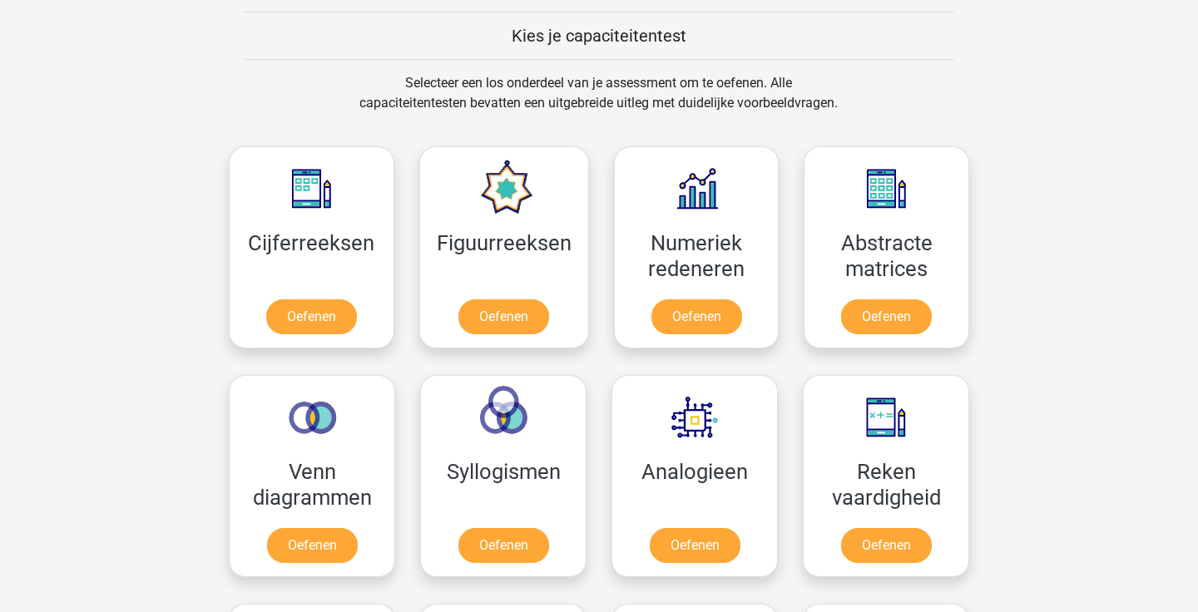
scroll to position [641, 0]
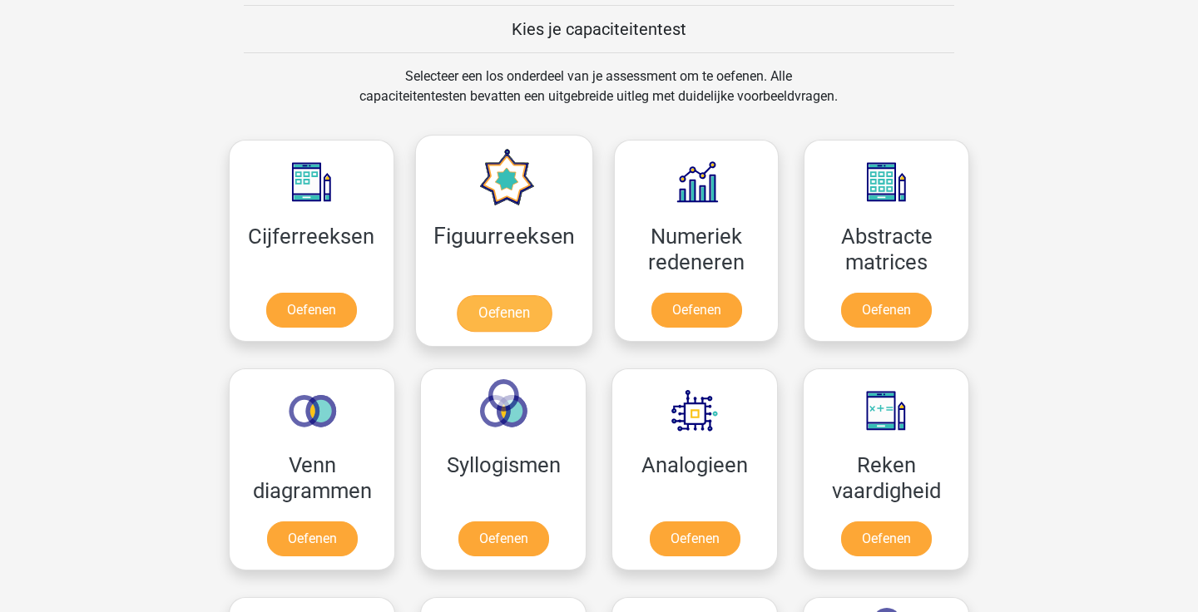
click at [542, 295] on link "Oefenen" at bounding box center [503, 313] width 95 height 37
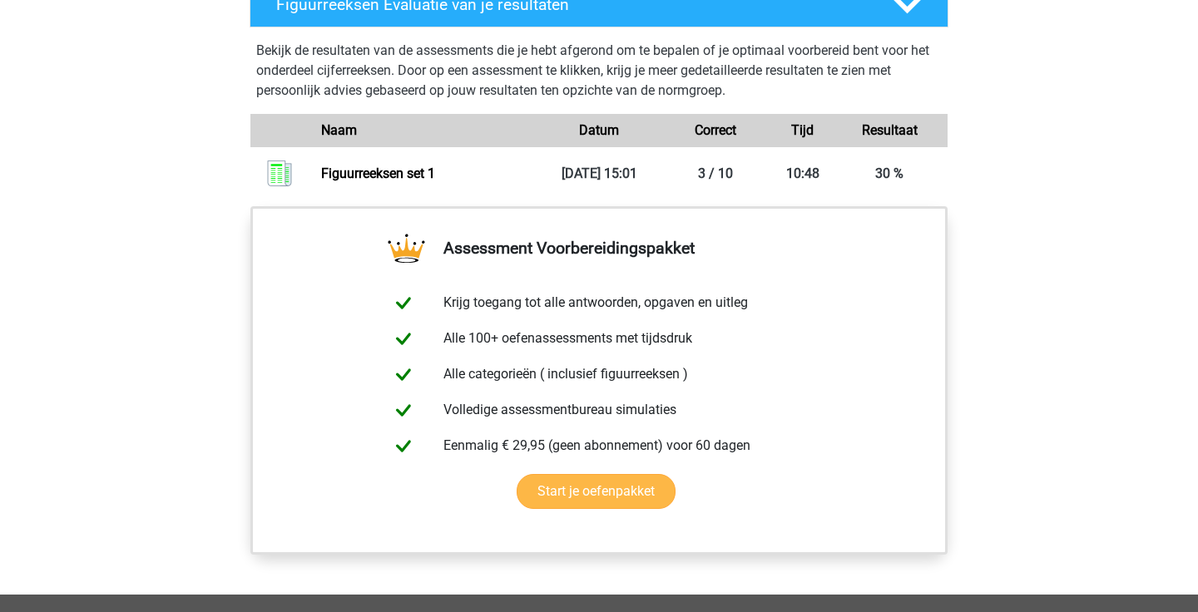
scroll to position [732, 0]
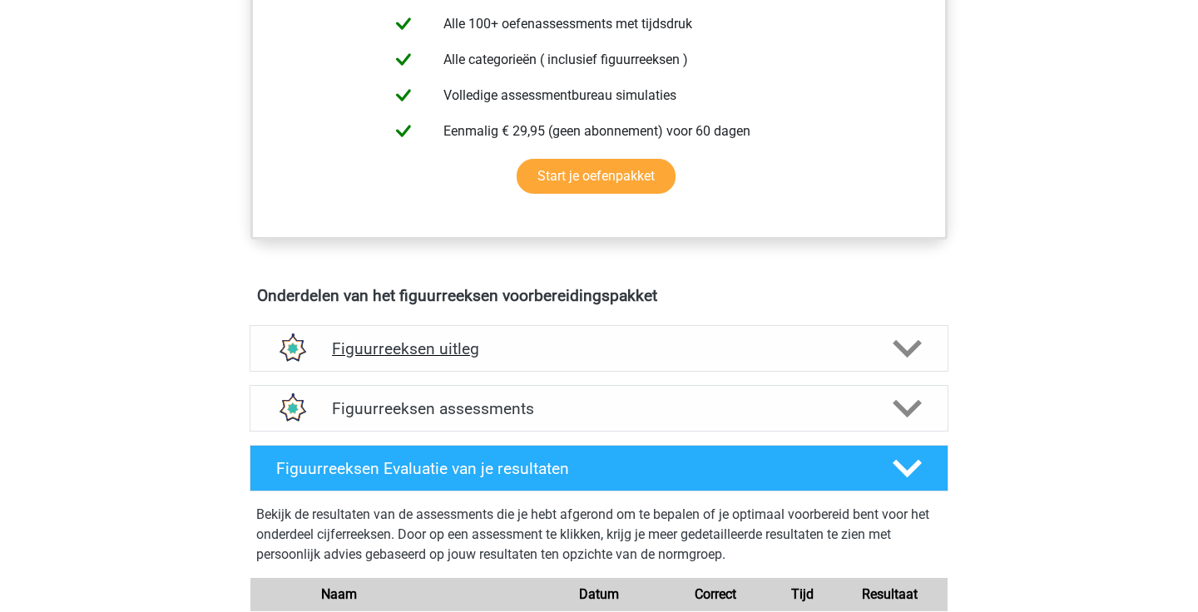
click at [891, 353] on div at bounding box center [907, 349] width 56 height 29
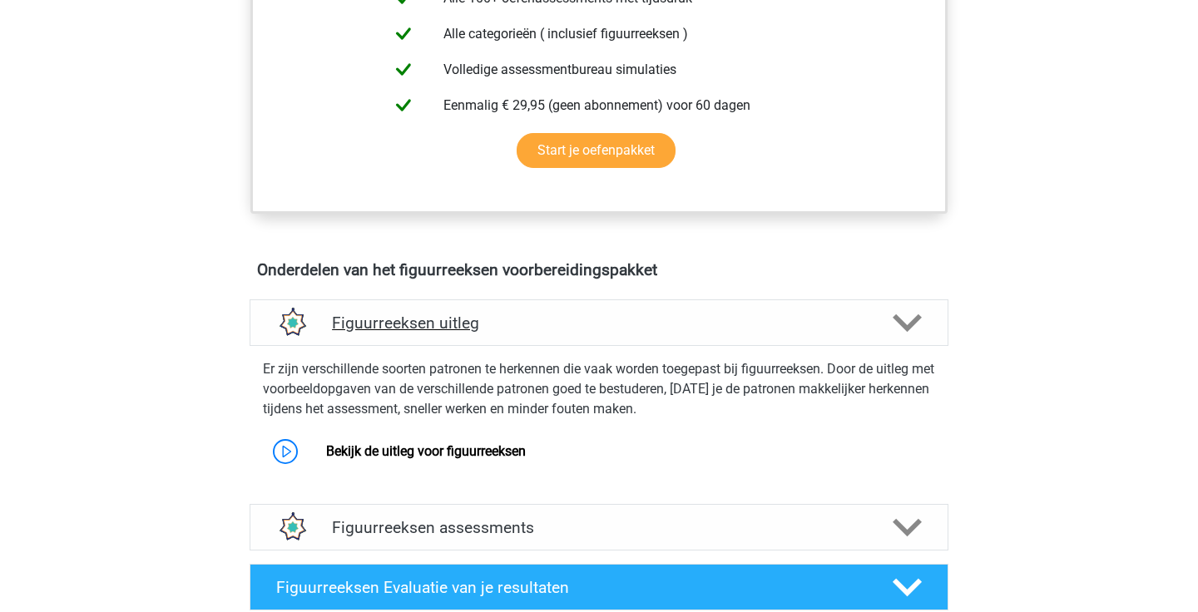
scroll to position [765, 0]
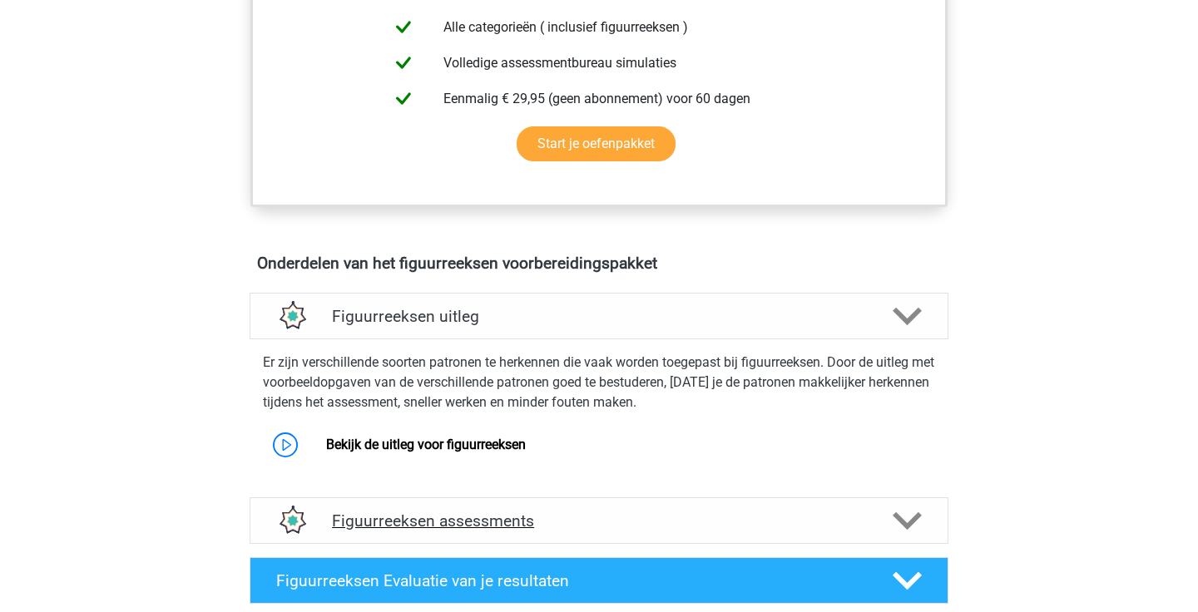
click at [924, 528] on div at bounding box center [907, 521] width 56 height 29
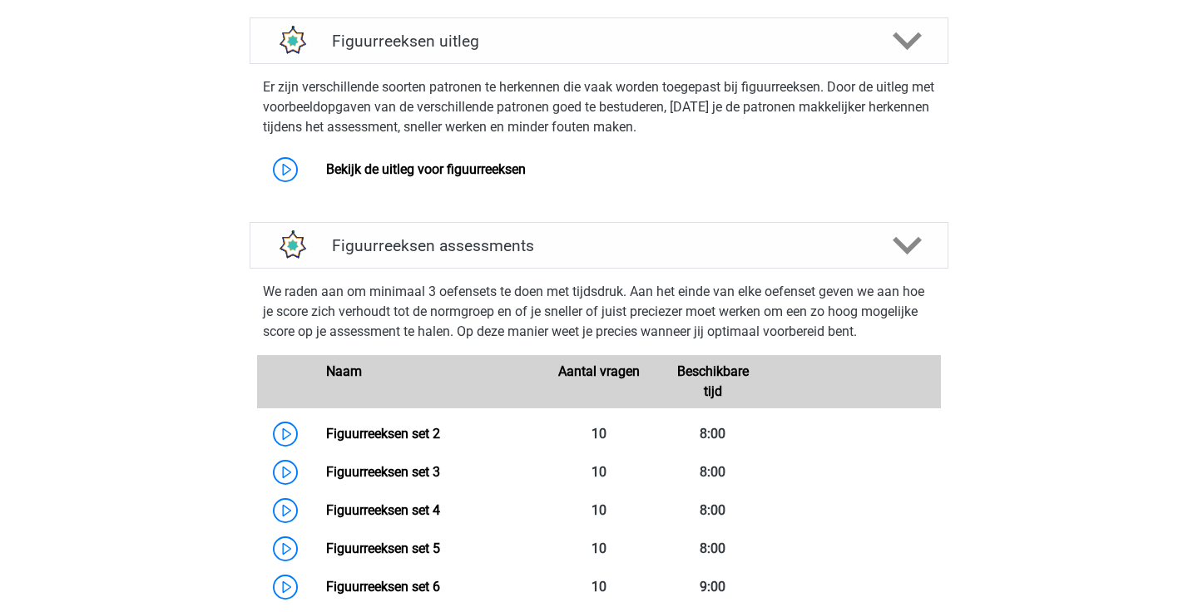
scroll to position [1046, 0]
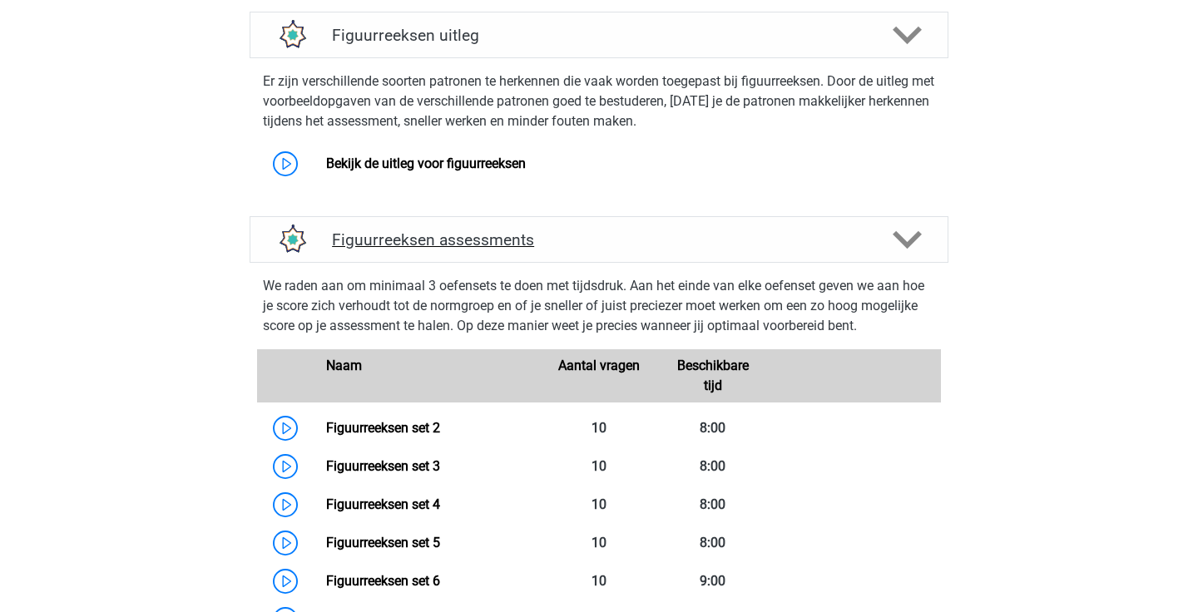
click at [910, 242] on polygon at bounding box center [907, 239] width 29 height 18
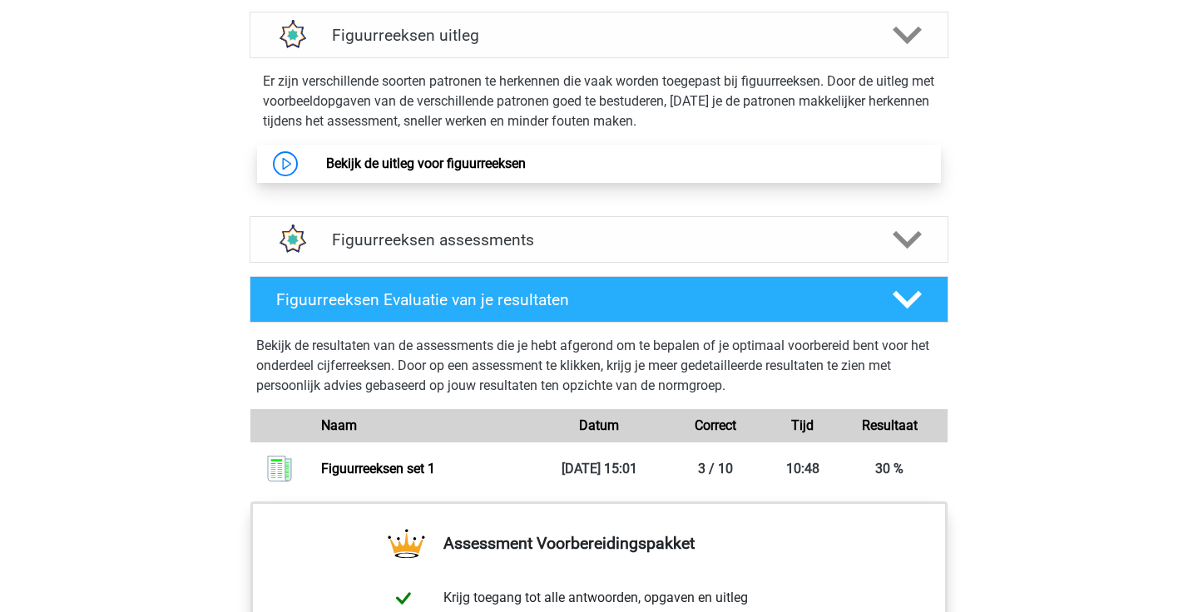
click at [493, 168] on link "Bekijk de uitleg voor figuurreeksen" at bounding box center [426, 164] width 200 height 16
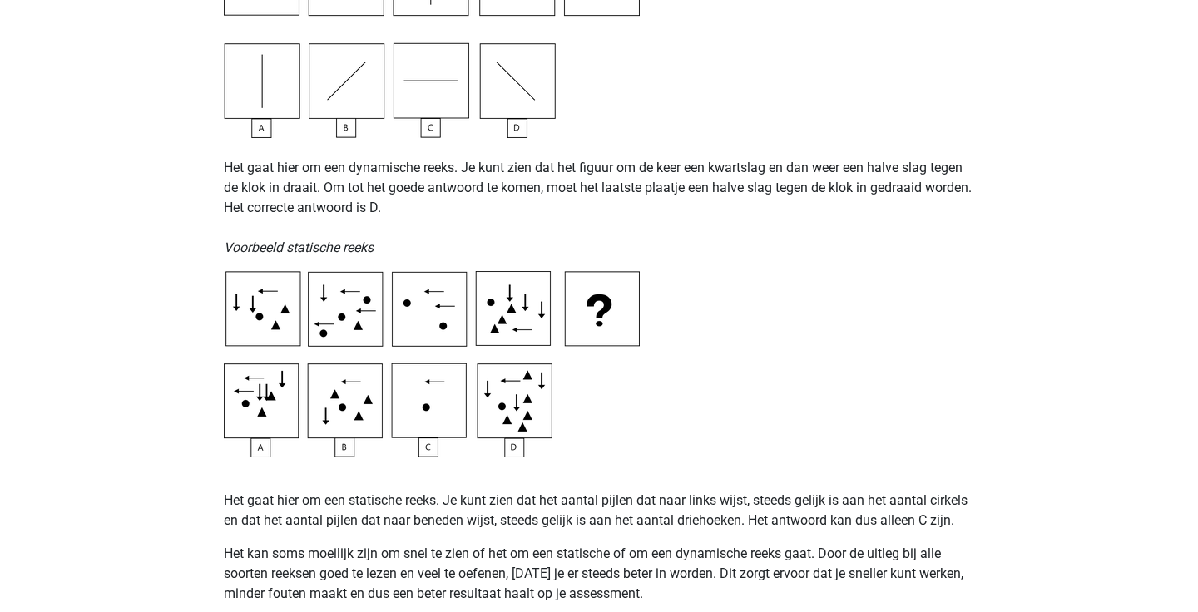
scroll to position [698, 0]
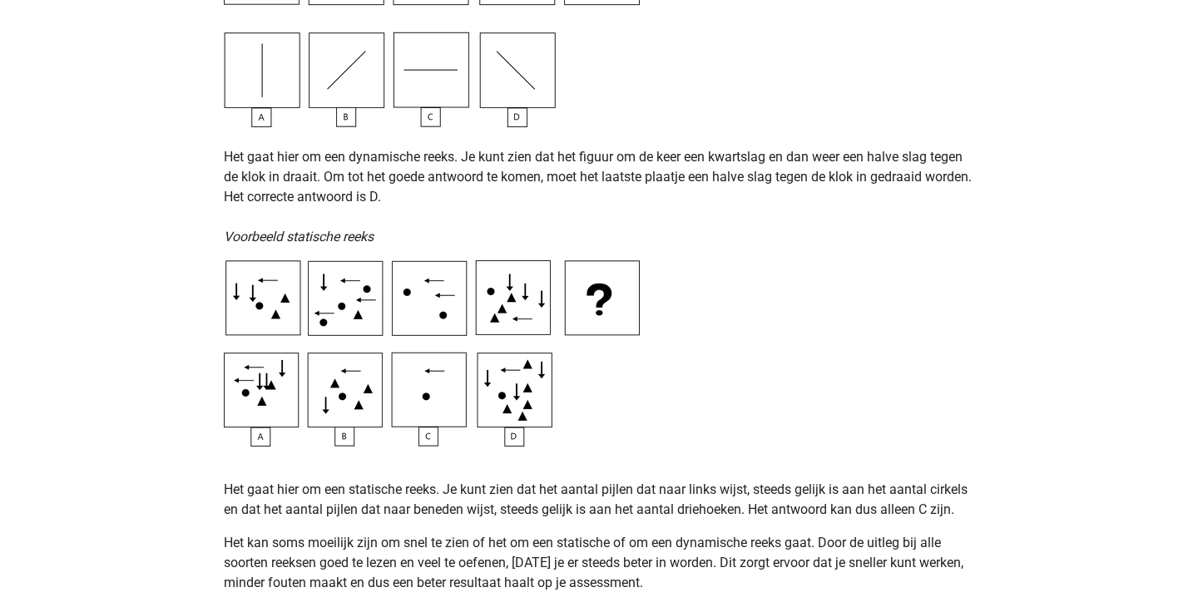
click at [367, 491] on p "Het gaat hier om een statische reeks. Je kunt zien dat het aantal pijlen dat na…" at bounding box center [599, 500] width 751 height 40
drag, startPoint x: 367, startPoint y: 491, endPoint x: 413, endPoint y: 491, distance: 45.8
click at [413, 491] on p "Het gaat hier om een statische reeks. Je kunt zien dat het aantal pijlen dat na…" at bounding box center [599, 500] width 751 height 40
copy p "statische reeks"
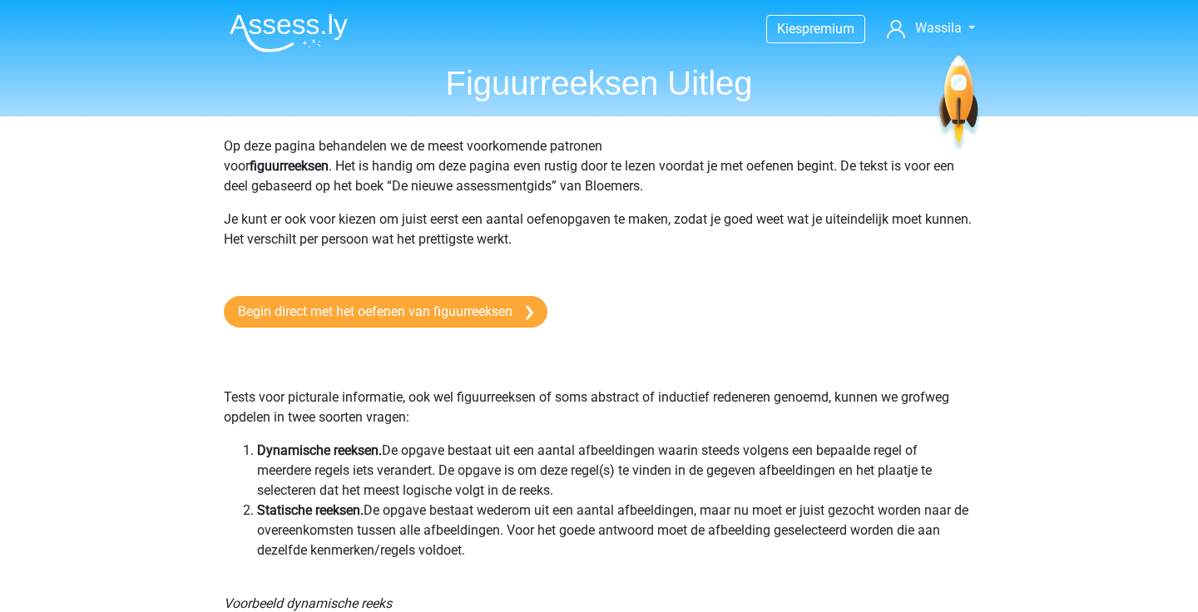
scroll to position [0, 0]
click at [287, 45] on img at bounding box center [289, 32] width 118 height 39
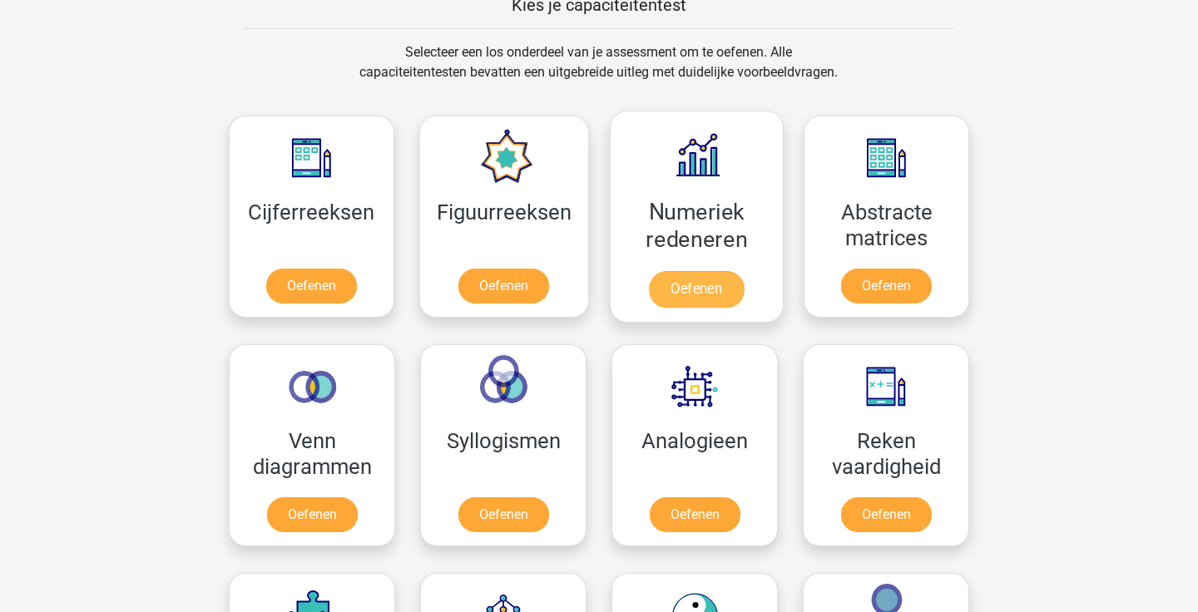
scroll to position [665, 0]
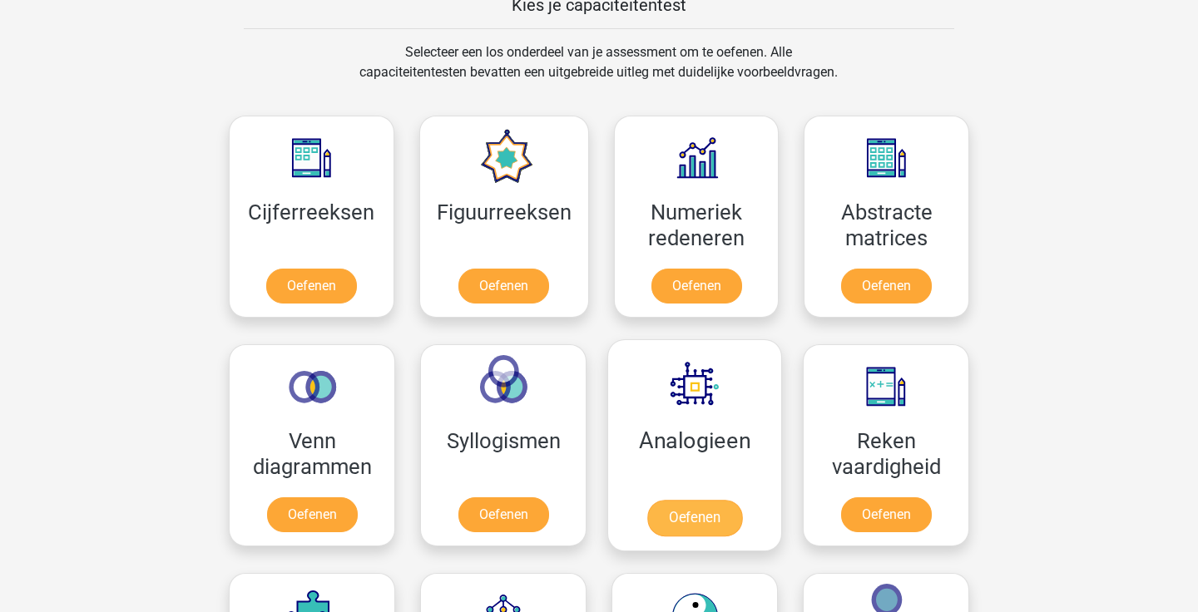
click at [693, 506] on link "Oefenen" at bounding box center [694, 518] width 95 height 37
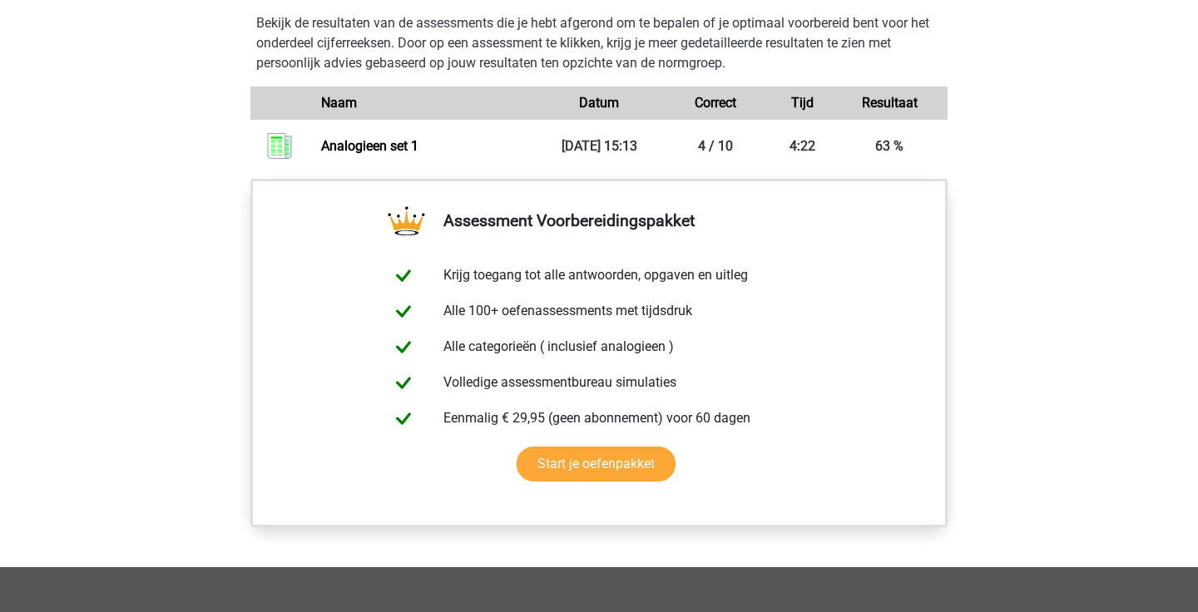
scroll to position [657, 0]
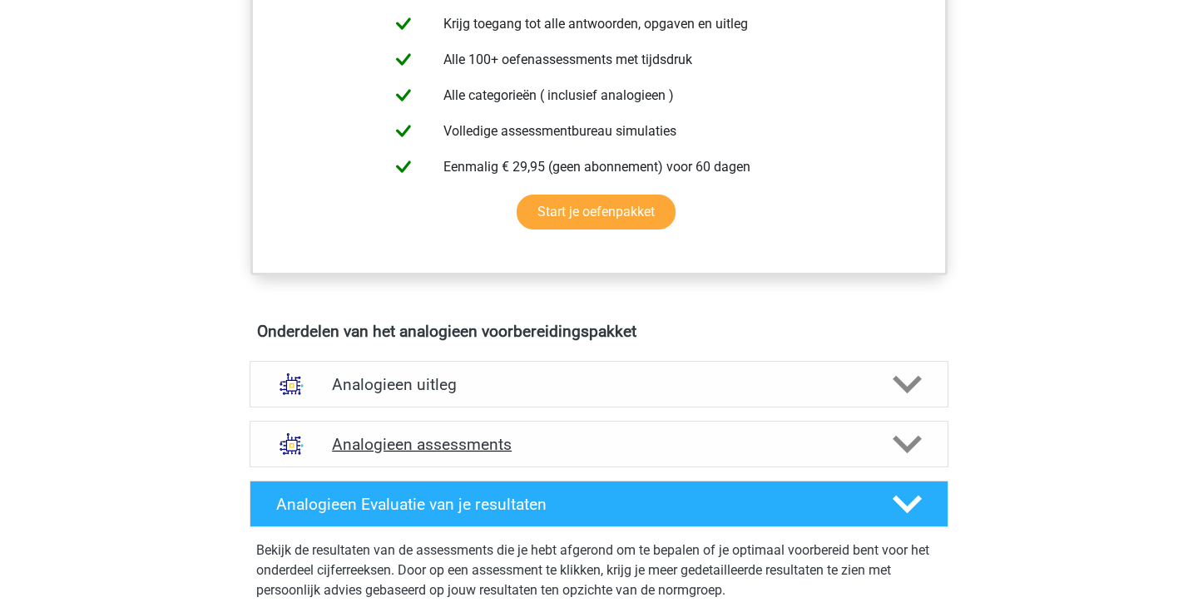
click at [905, 432] on icon at bounding box center [907, 444] width 29 height 29
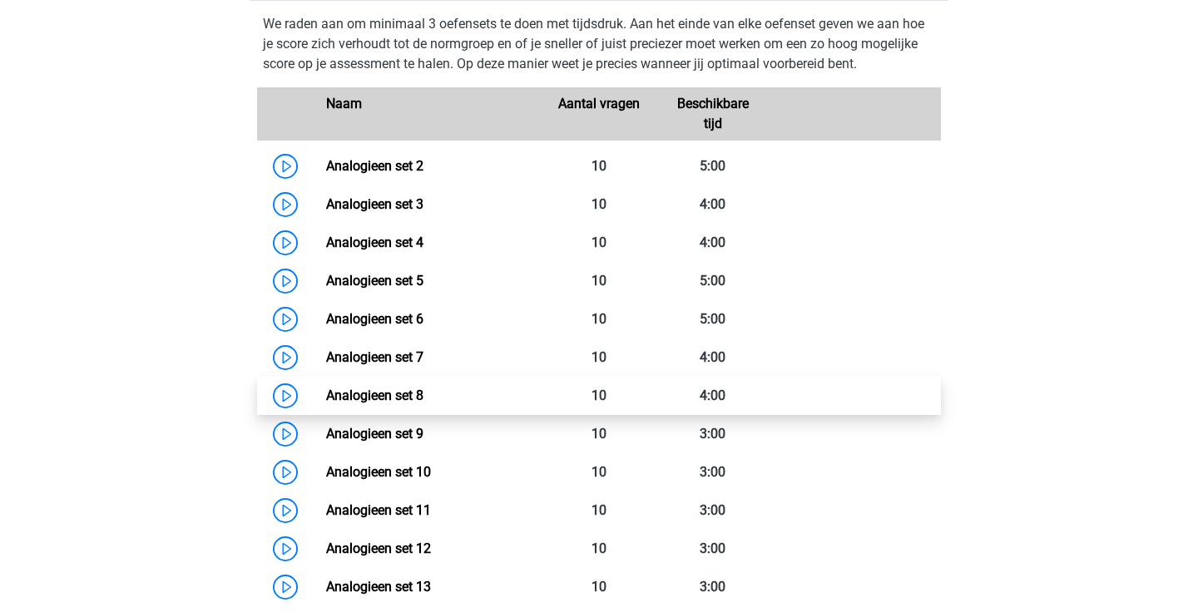
scroll to position [910, 0]
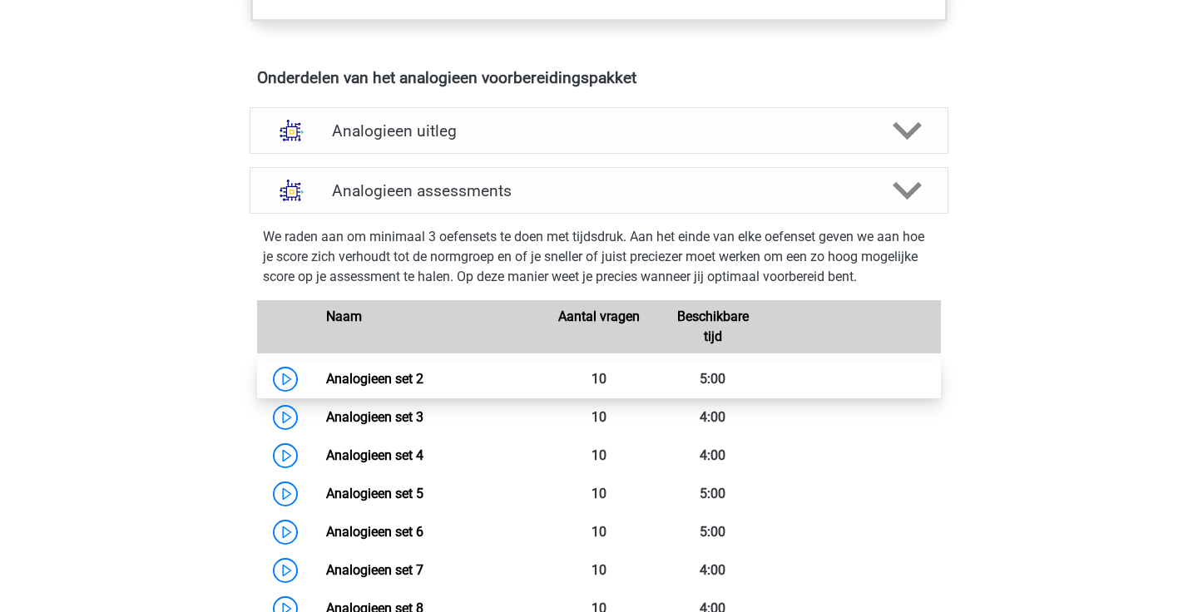
click at [424, 379] on link "Analogieen set 2" at bounding box center [374, 379] width 97 height 16
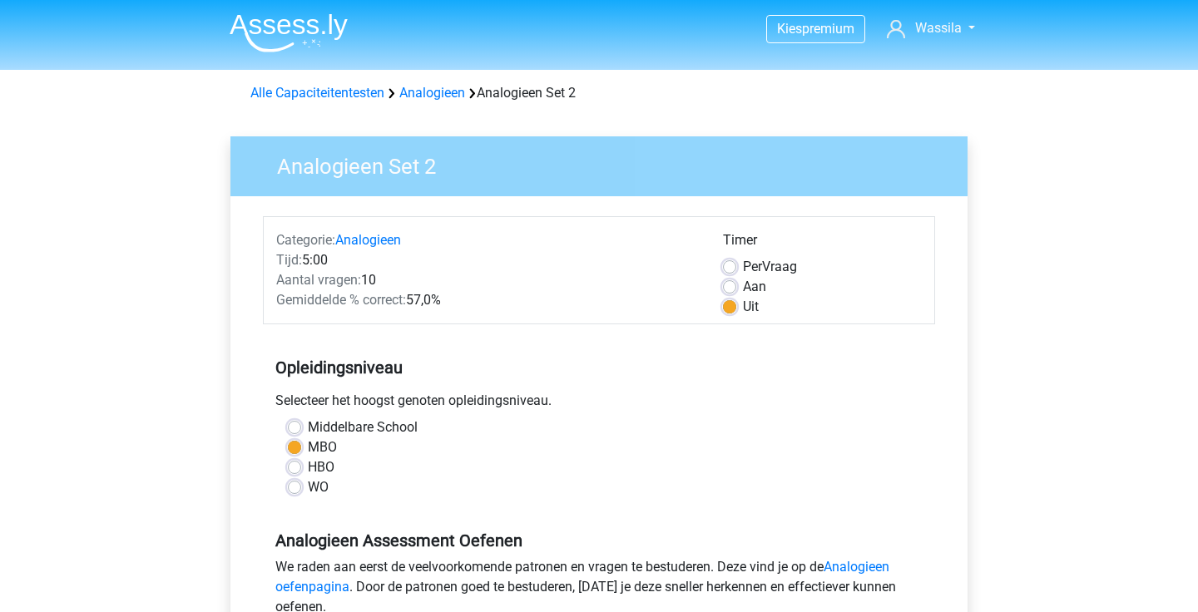
scroll to position [84, 0]
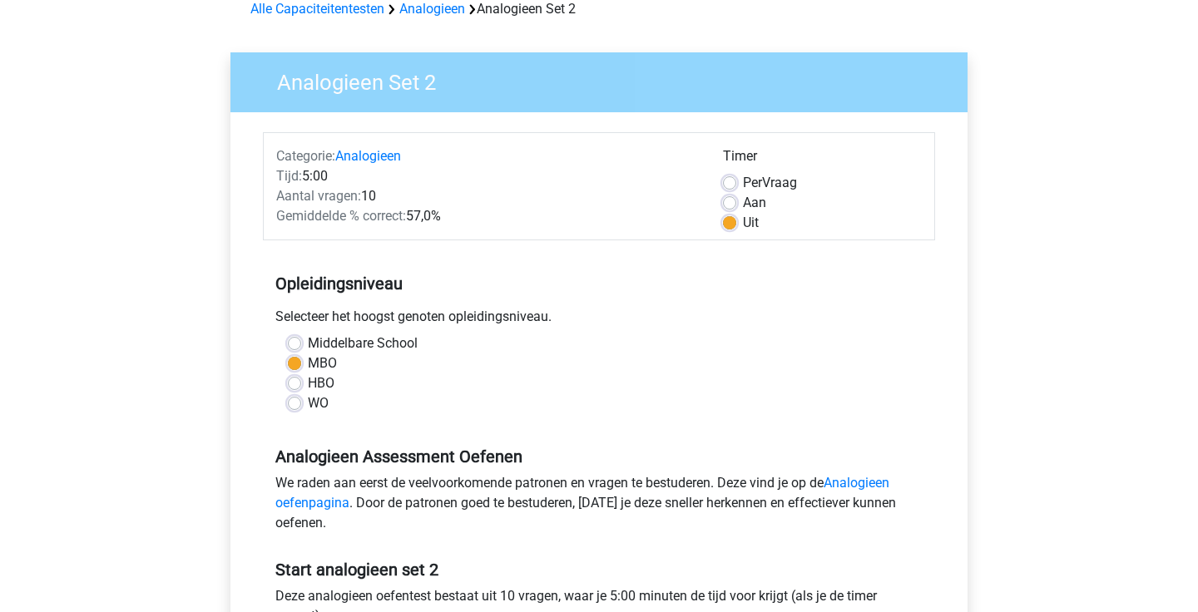
click at [308, 389] on label "HBO" at bounding box center [321, 384] width 27 height 20
click at [300, 389] on input "HBO" at bounding box center [294, 382] width 13 height 17
radio input "true"
click at [308, 368] on label "MBO" at bounding box center [322, 364] width 29 height 20
click at [297, 368] on input "MBO" at bounding box center [294, 362] width 13 height 17
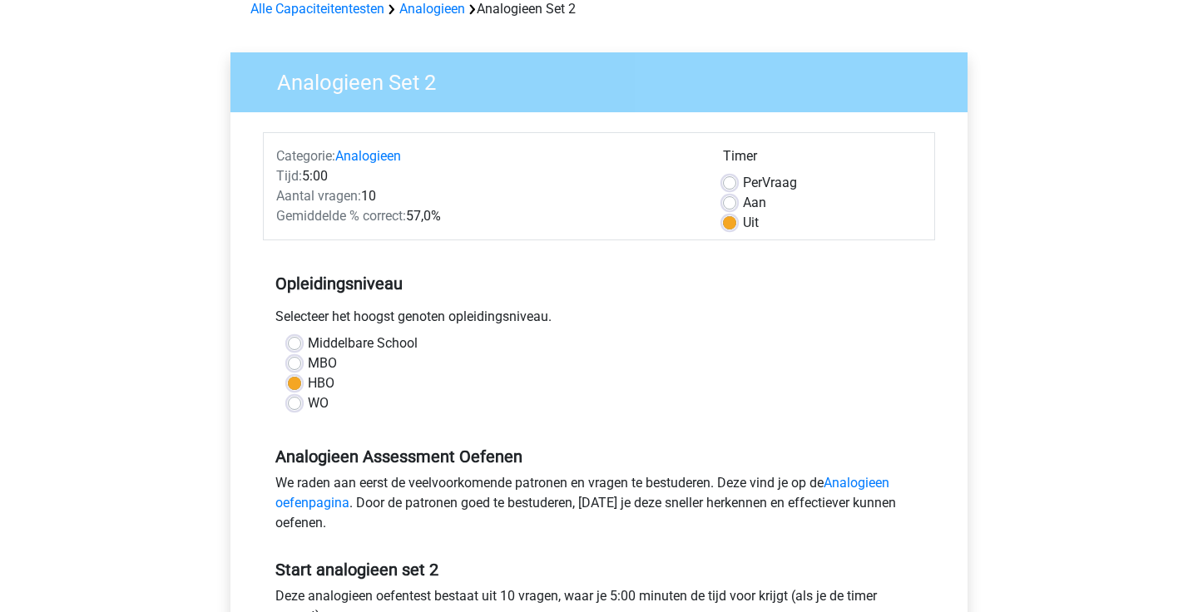
radio input "true"
click at [743, 203] on label "Aan" at bounding box center [754, 203] width 23 height 20
click at [728, 203] on input "Aan" at bounding box center [729, 201] width 13 height 17
radio input "true"
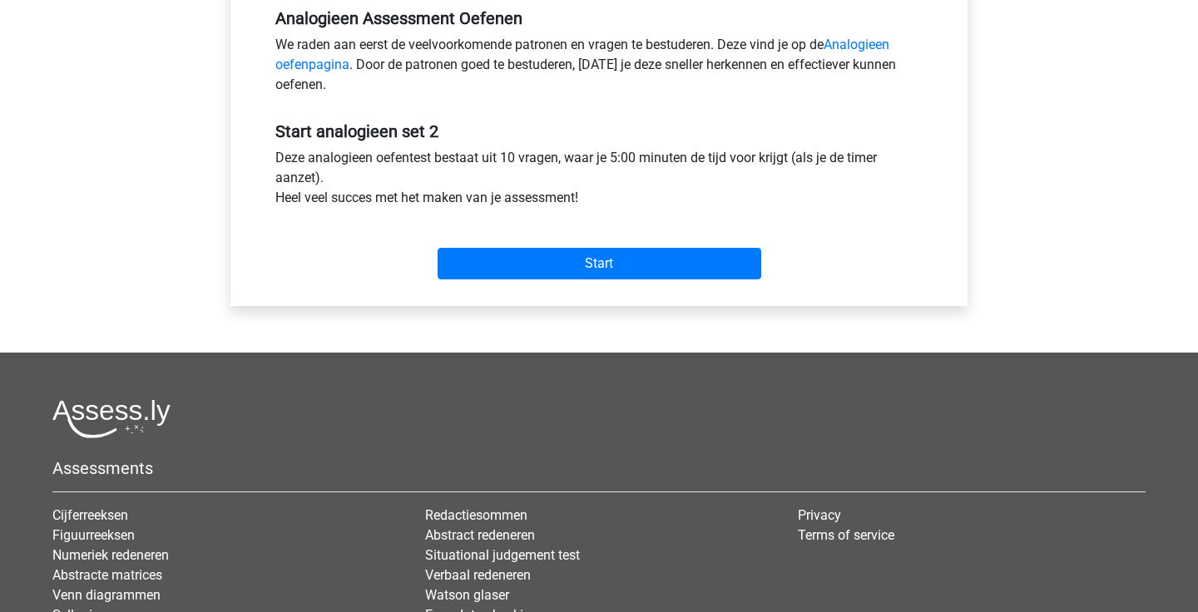
scroll to position [517, 0]
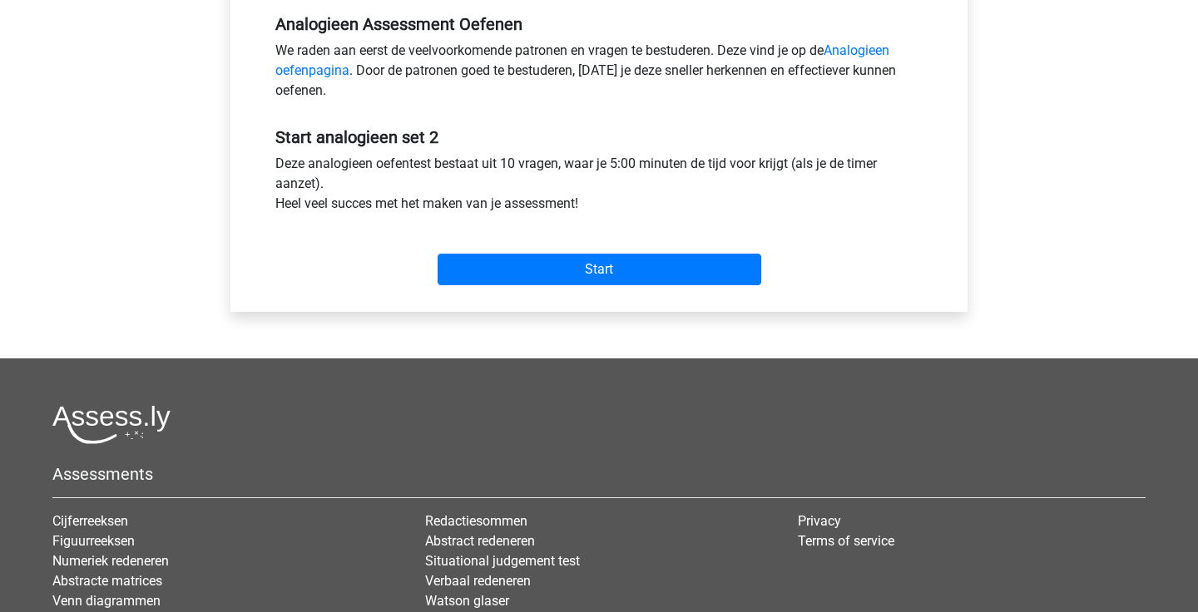
drag, startPoint x: 577, startPoint y: 268, endPoint x: 627, endPoint y: 139, distance: 138.3
click at [630, 136] on div "Start analogieen set 2 Deze analogieen oefentest bestaat uit 10 vragen, waar je…" at bounding box center [599, 199] width 672 height 185
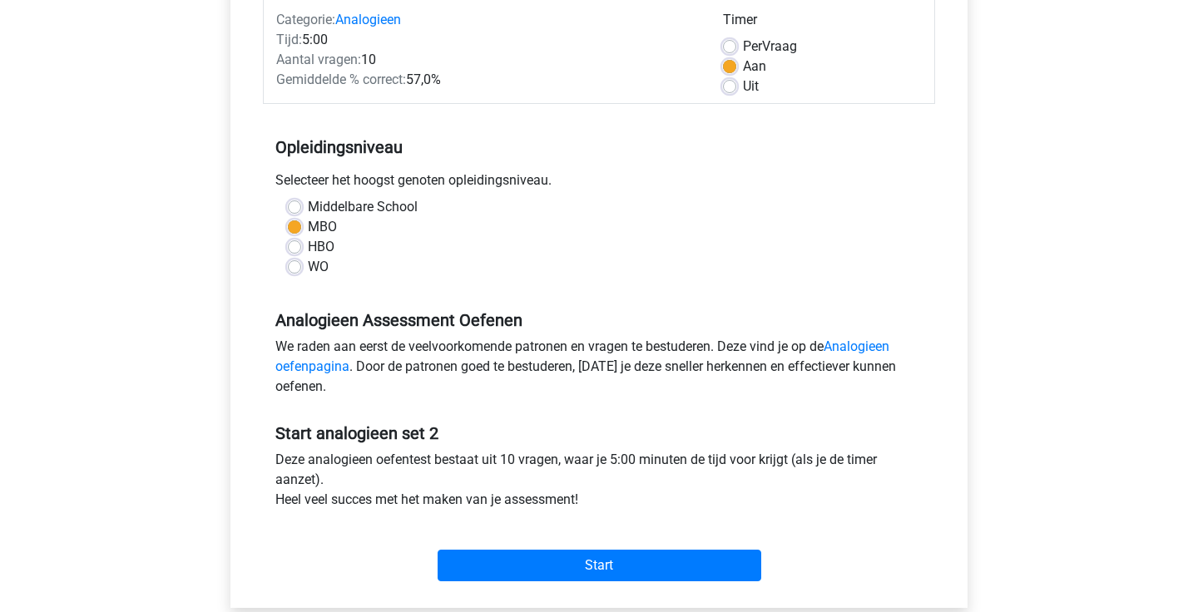
scroll to position [197, 0]
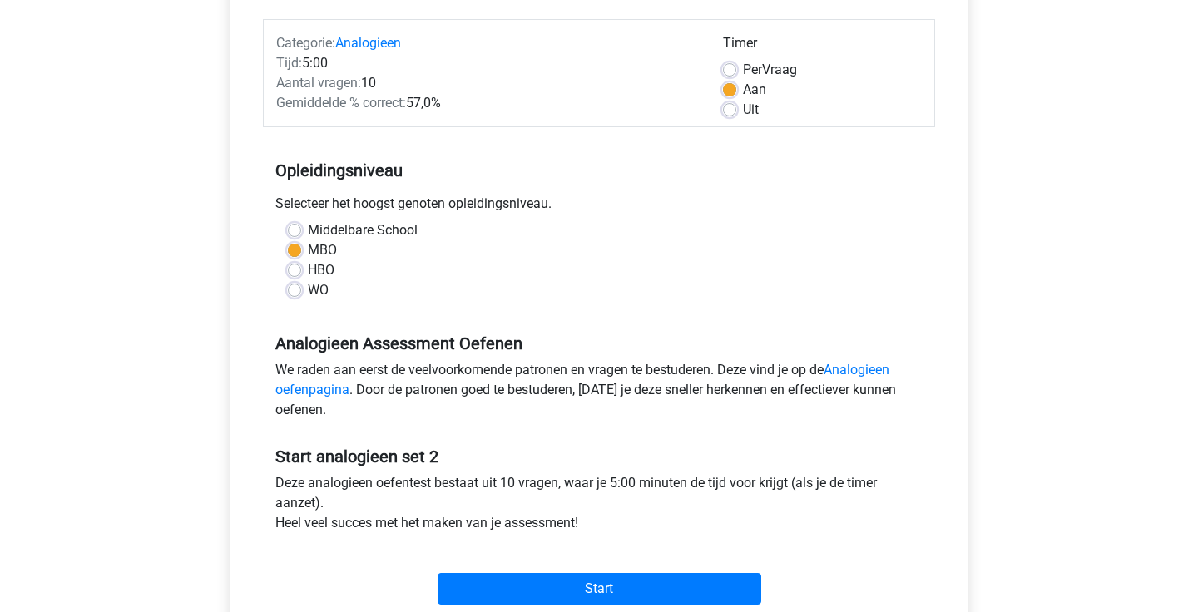
click at [743, 108] on label "Uit" at bounding box center [751, 110] width 16 height 20
click at [729, 108] on input "Uit" at bounding box center [729, 108] width 13 height 17
radio input "true"
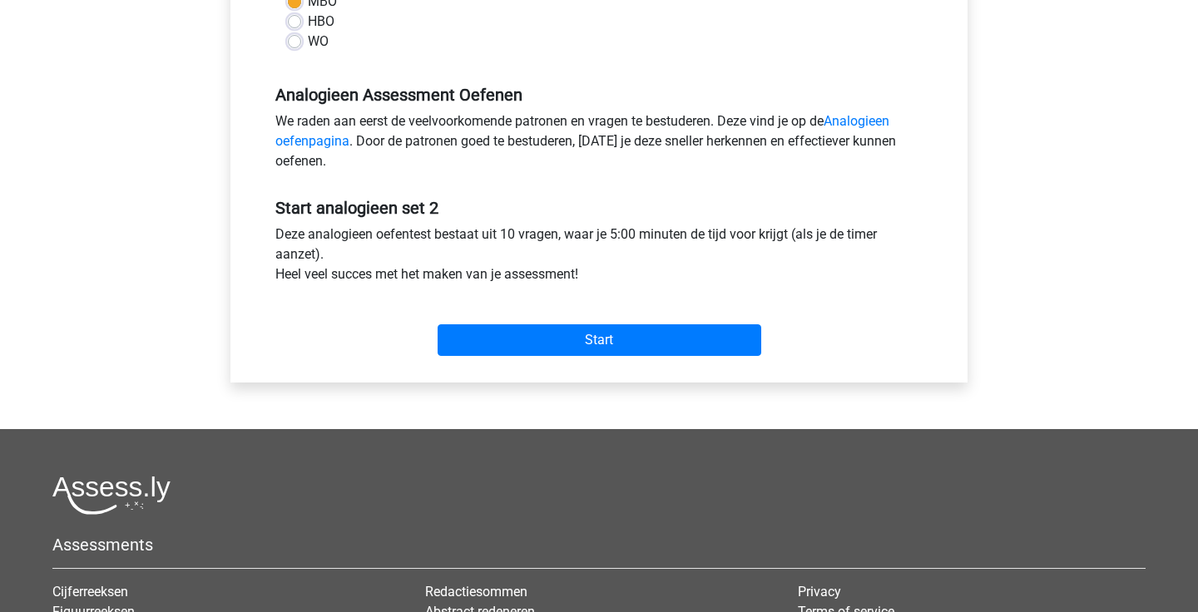
scroll to position [451, 0]
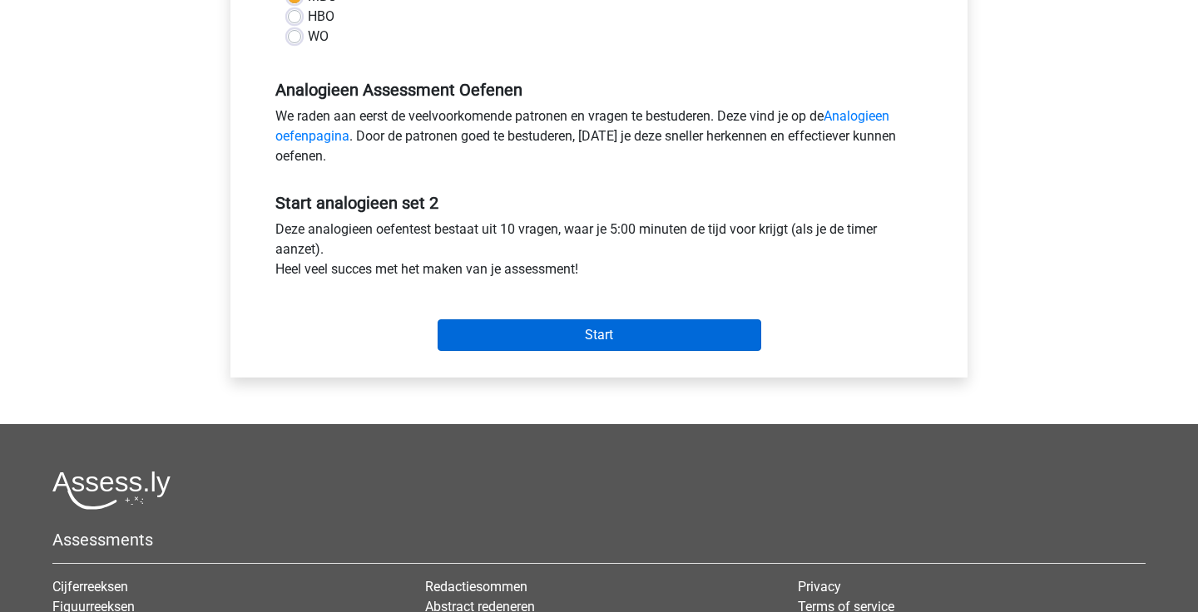
click at [642, 344] on input "Start" at bounding box center [600, 336] width 324 height 32
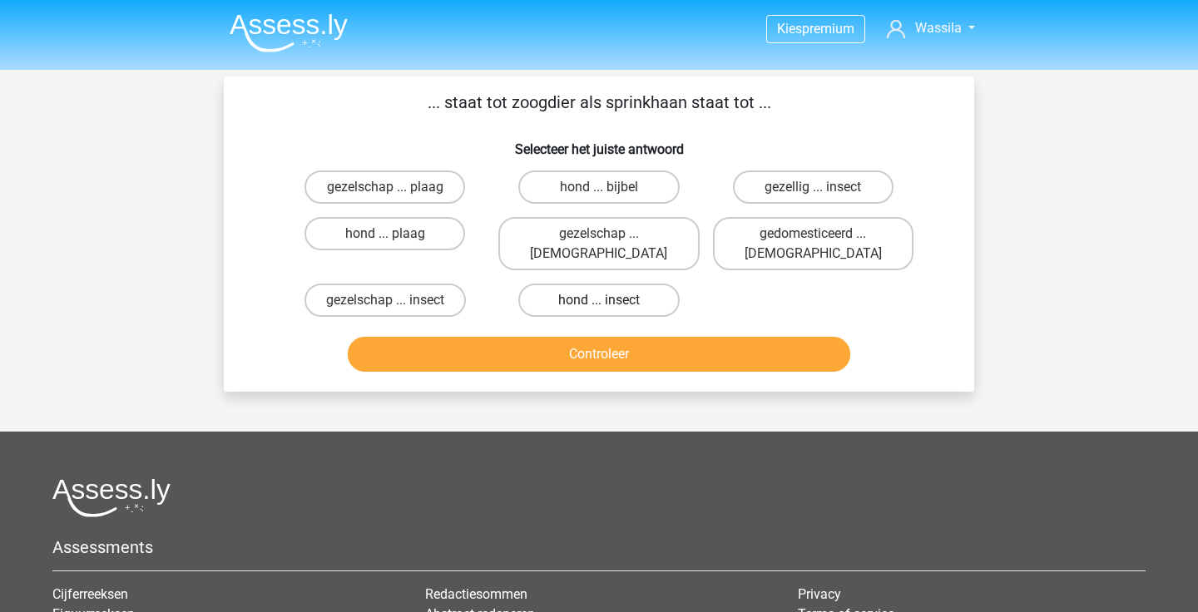
click at [597, 284] on label "hond ... insect" at bounding box center [598, 300] width 161 height 33
click at [599, 300] on input "hond ... insect" at bounding box center [604, 305] width 11 height 11
radio input "true"
click at [582, 337] on button "Controleer" at bounding box center [599, 354] width 503 height 35
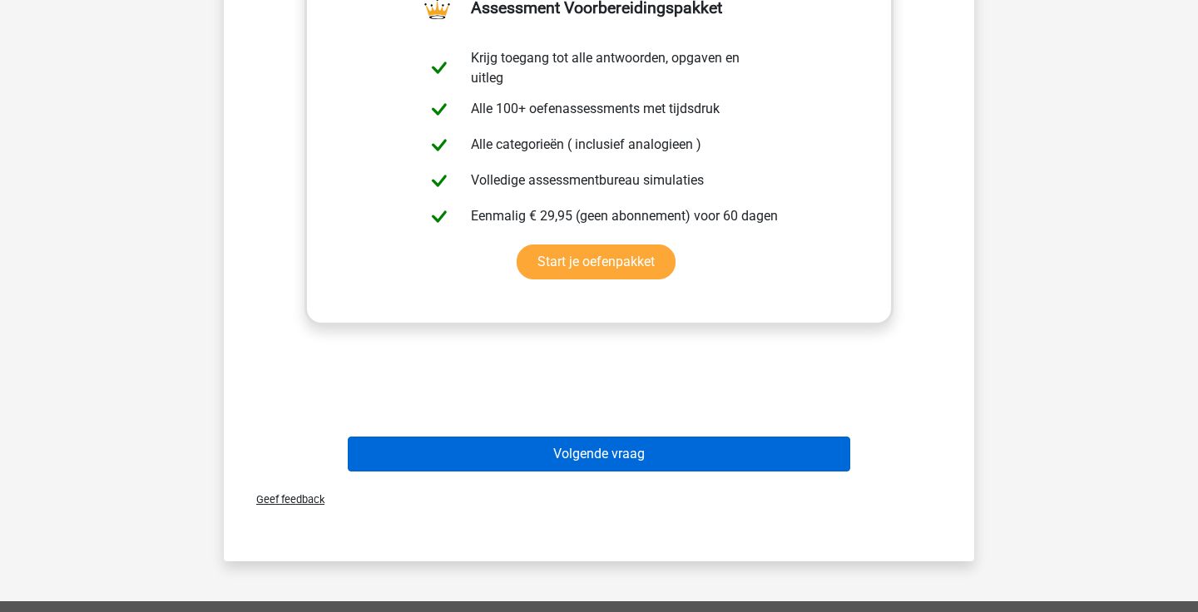
click at [598, 437] on button "Volgende vraag" at bounding box center [599, 454] width 503 height 35
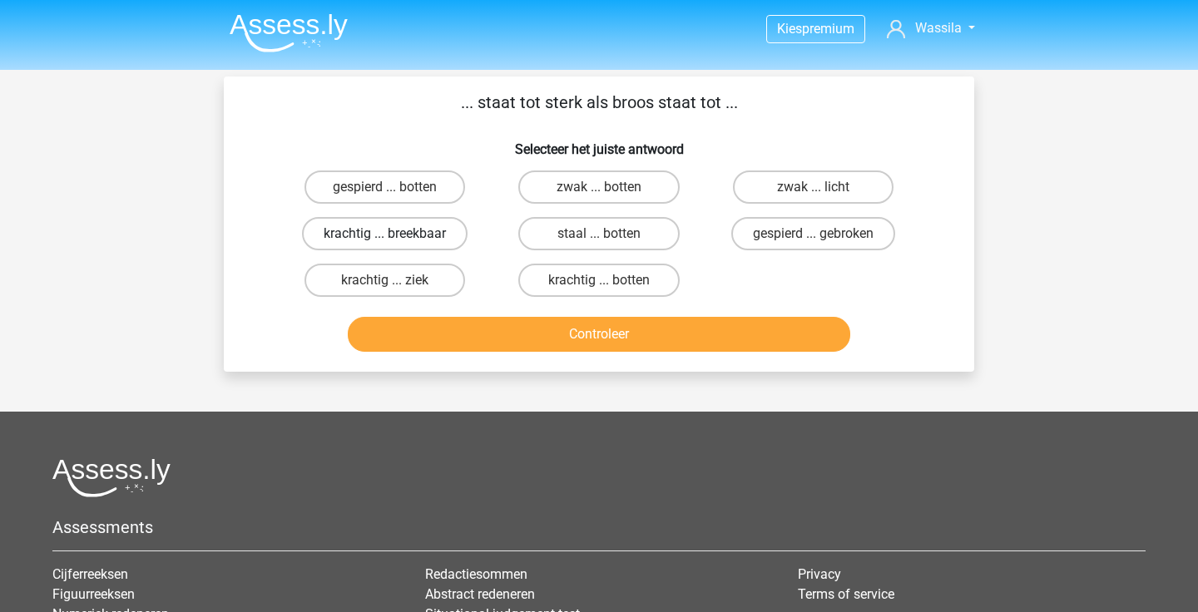
click at [408, 235] on label "krachtig ... breekbaar" at bounding box center [385, 233] width 166 height 33
click at [396, 235] on input "krachtig ... breekbaar" at bounding box center [390, 239] width 11 height 11
radio input "true"
click at [518, 333] on button "Controleer" at bounding box center [599, 334] width 503 height 35
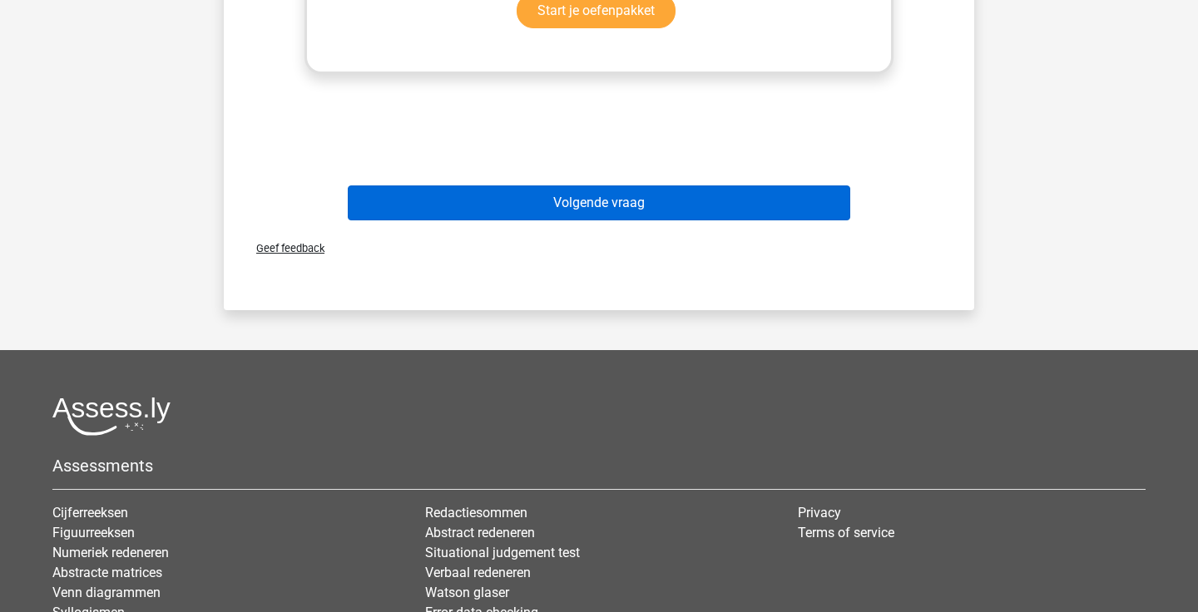
click at [590, 202] on button "Volgende vraag" at bounding box center [599, 203] width 503 height 35
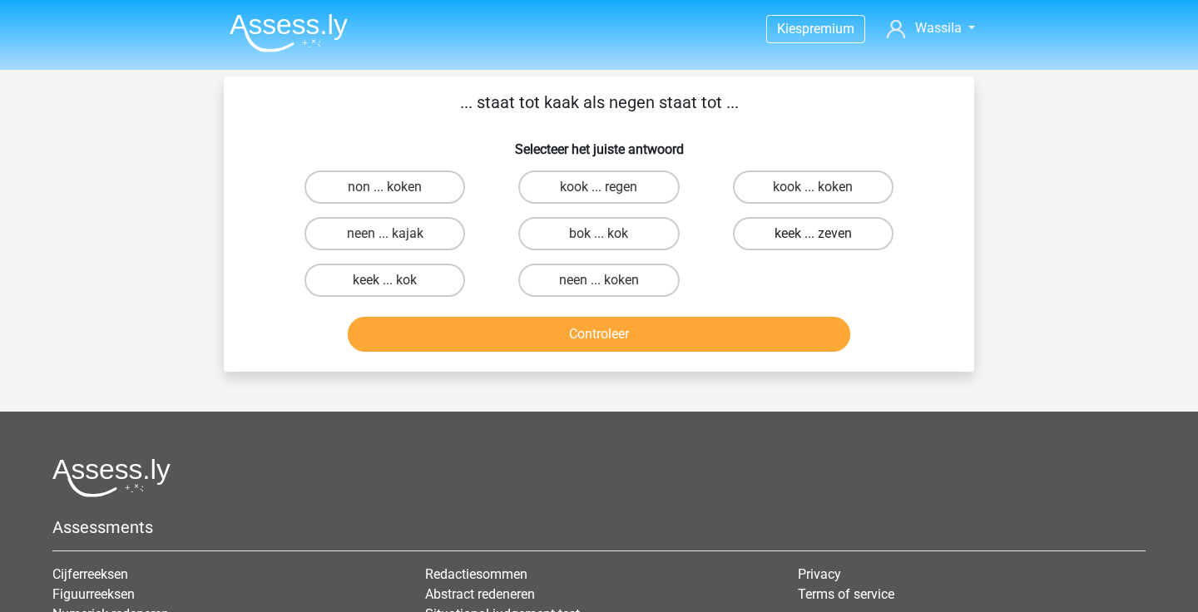
click at [843, 239] on label "keek ... zeven" at bounding box center [813, 233] width 161 height 33
click at [824, 239] on input "keek ... zeven" at bounding box center [818, 239] width 11 height 11
radio input "true"
click at [617, 331] on button "Controleer" at bounding box center [599, 334] width 503 height 35
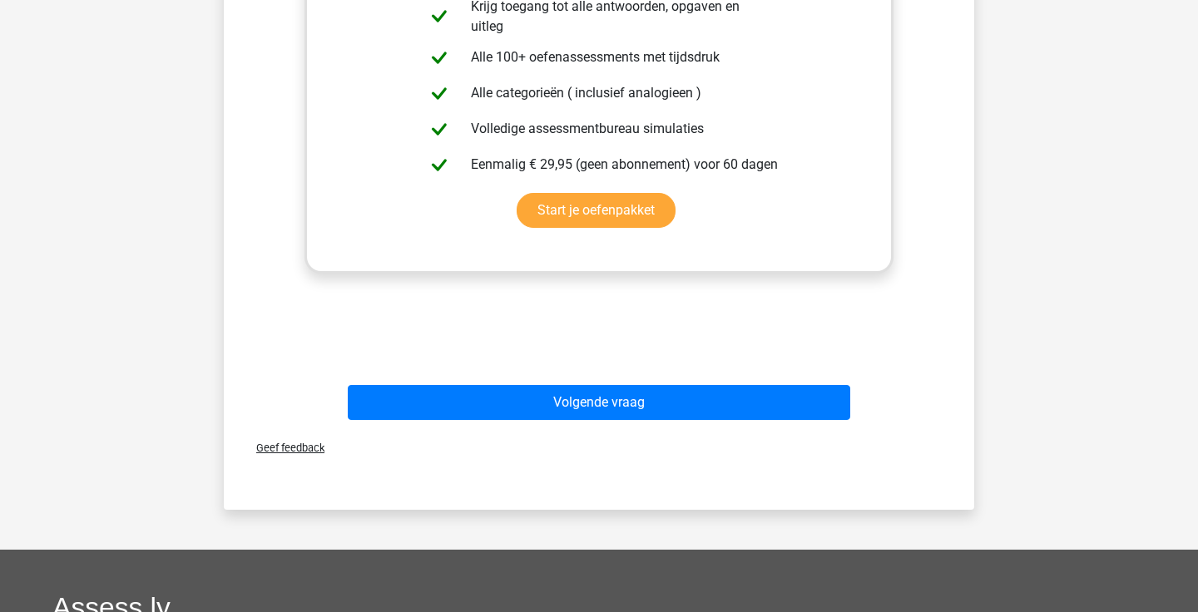
scroll to position [501, 0]
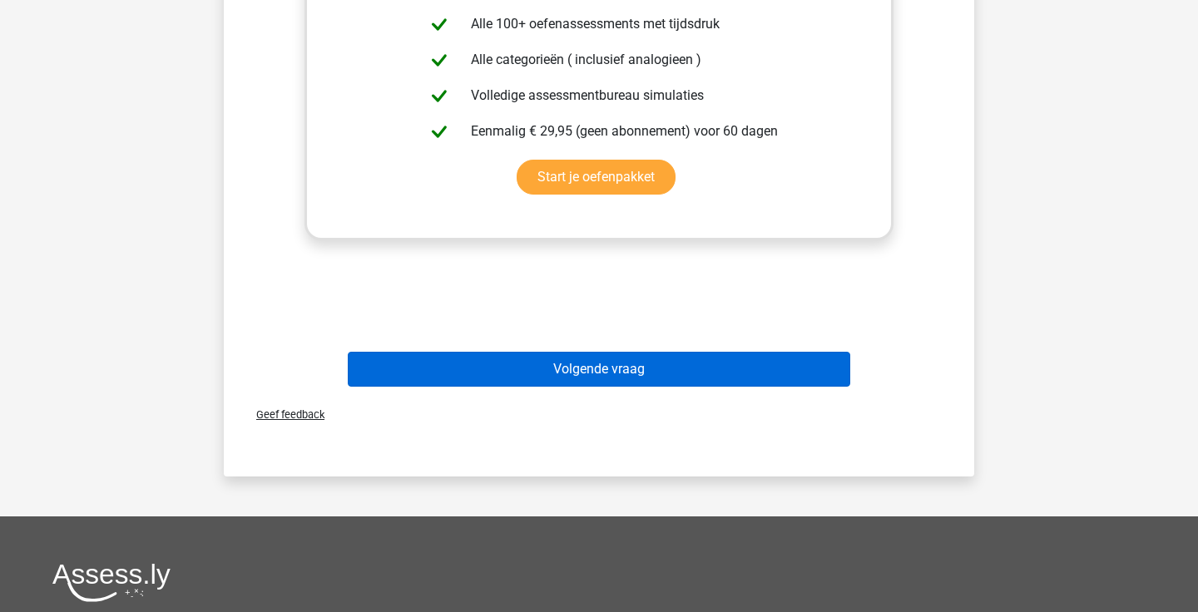
click at [602, 375] on button "Volgende vraag" at bounding box center [599, 369] width 503 height 35
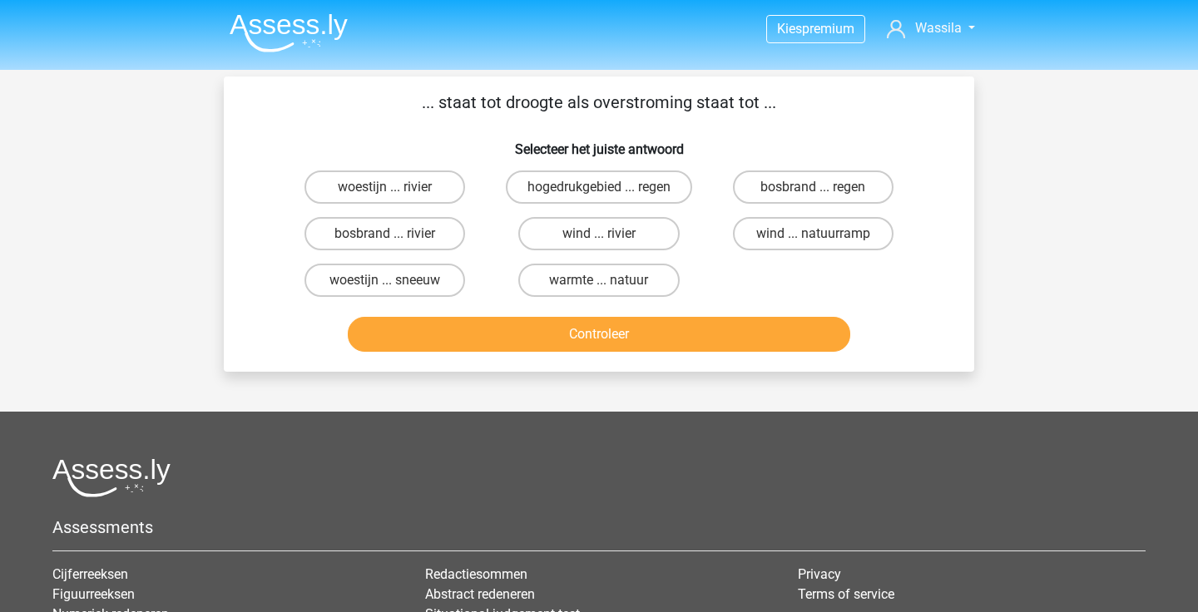
scroll to position [0, 0]
click at [836, 179] on label "bosbrand ... regen" at bounding box center [813, 187] width 161 height 33
click at [824, 187] on input "bosbrand ... regen" at bounding box center [818, 192] width 11 height 11
radio input "true"
click at [667, 335] on button "Controleer" at bounding box center [599, 334] width 503 height 35
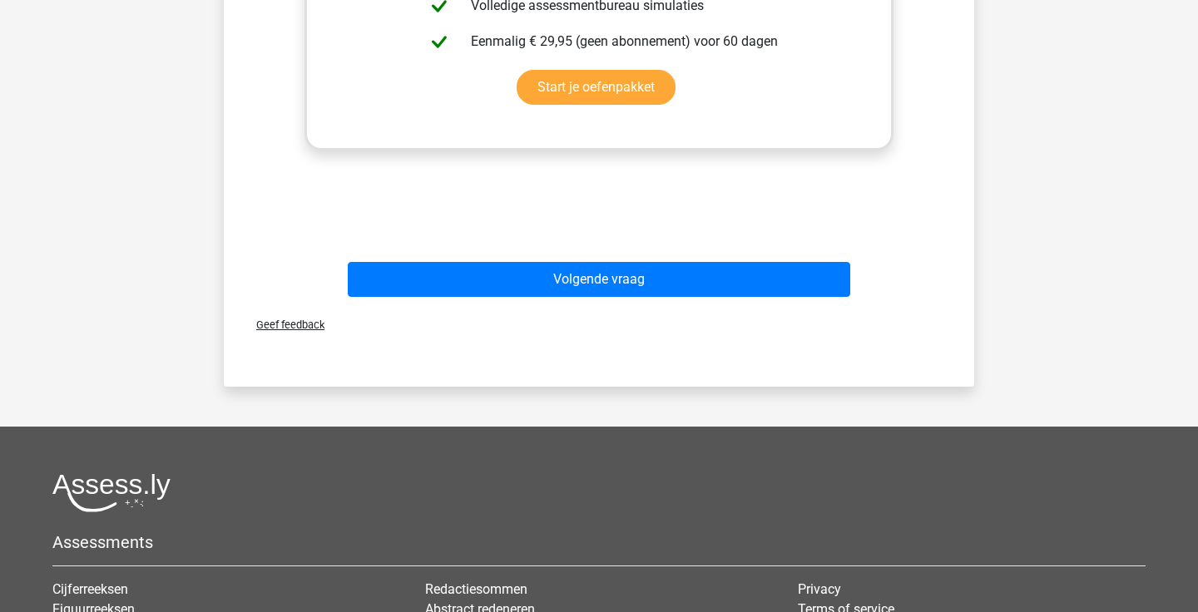
scroll to position [744, 0]
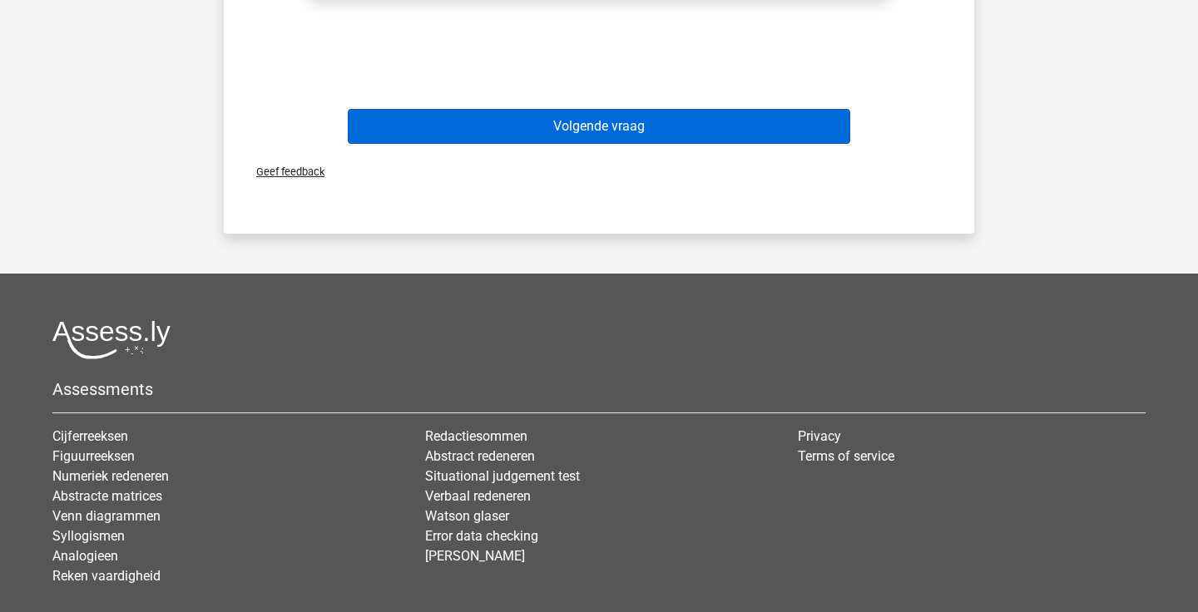
click at [634, 124] on button "Volgende vraag" at bounding box center [599, 126] width 503 height 35
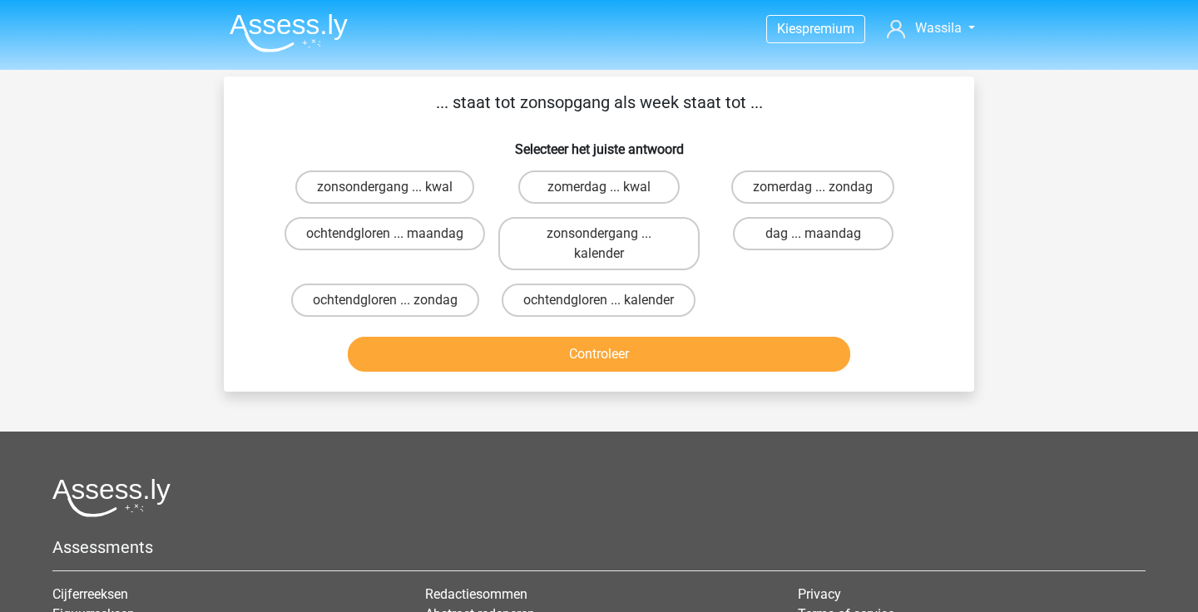
scroll to position [0, 0]
click at [408, 296] on label "ochtendgloren ... zondag" at bounding box center [385, 300] width 188 height 33
click at [396, 300] on input "ochtendgloren ... zondag" at bounding box center [390, 305] width 11 height 11
radio input "true"
click at [518, 355] on button "Controleer" at bounding box center [599, 354] width 503 height 35
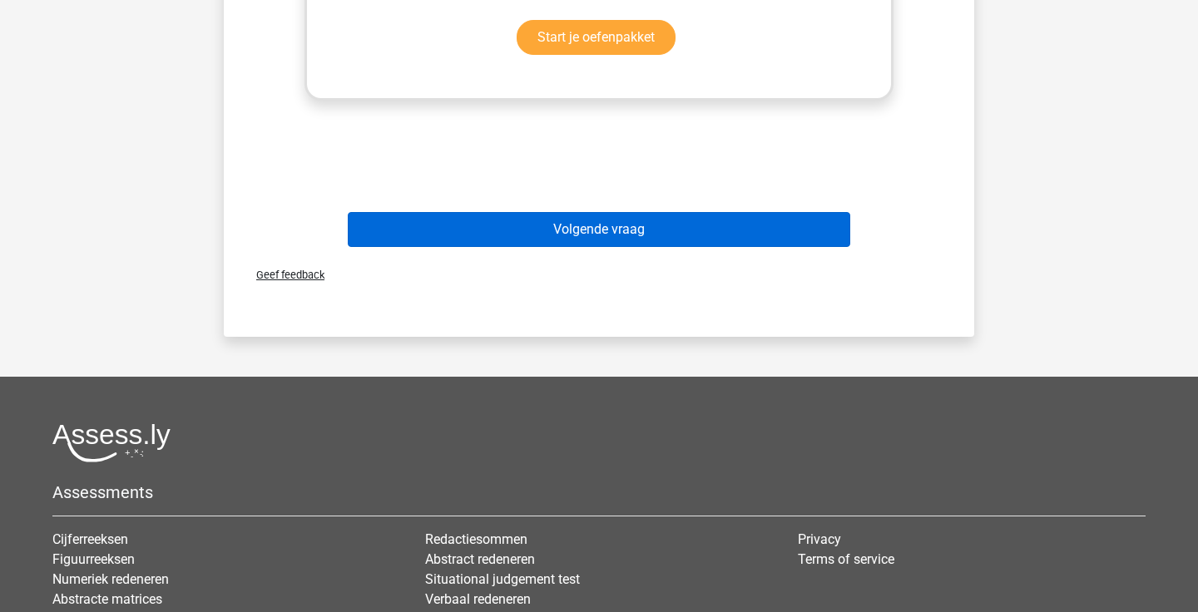
click at [633, 240] on button "Volgende vraag" at bounding box center [599, 229] width 503 height 35
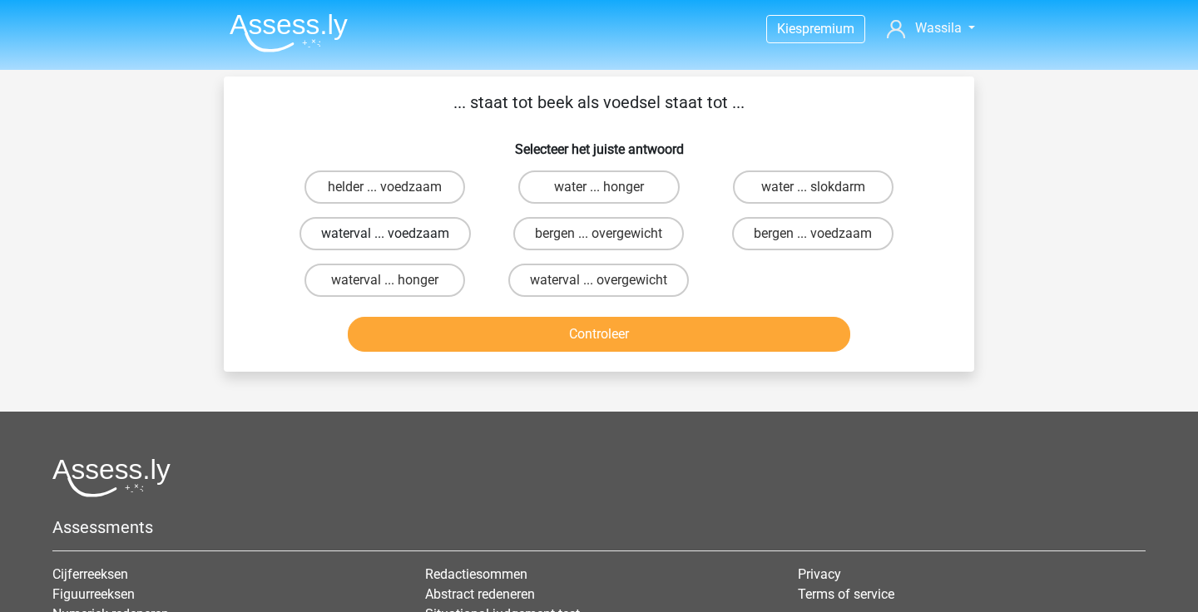
click at [448, 230] on label "waterval ... voedzaam" at bounding box center [385, 233] width 171 height 33
click at [396, 234] on input "waterval ... voedzaam" at bounding box center [390, 239] width 11 height 11
radio input "true"
click at [556, 333] on button "Controleer" at bounding box center [599, 334] width 503 height 35
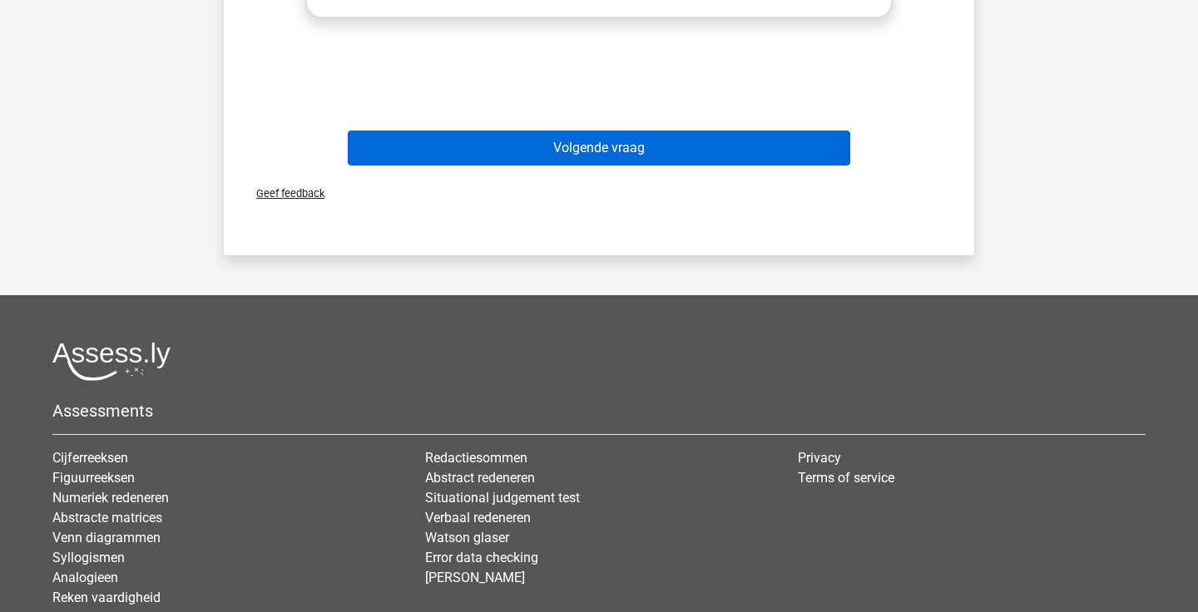
click at [627, 146] on button "Volgende vraag" at bounding box center [599, 148] width 503 height 35
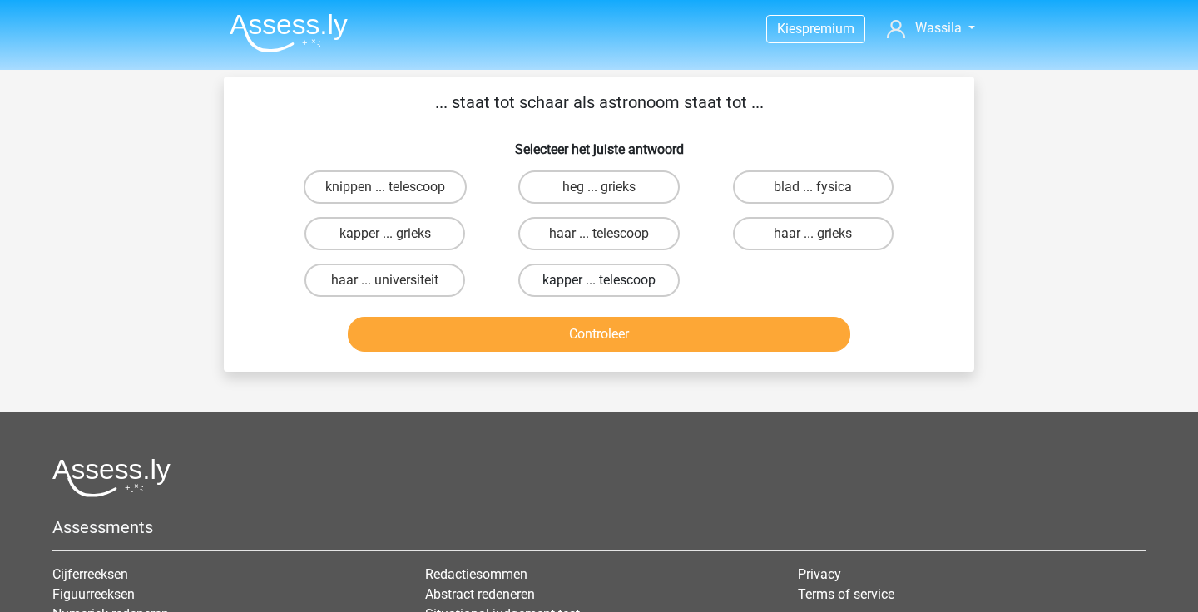
click at [625, 284] on label "kapper ... telescoop" at bounding box center [598, 280] width 161 height 33
click at [610, 284] on input "kapper ... telescoop" at bounding box center [604, 285] width 11 height 11
radio input "true"
click at [600, 338] on button "Controleer" at bounding box center [599, 334] width 503 height 35
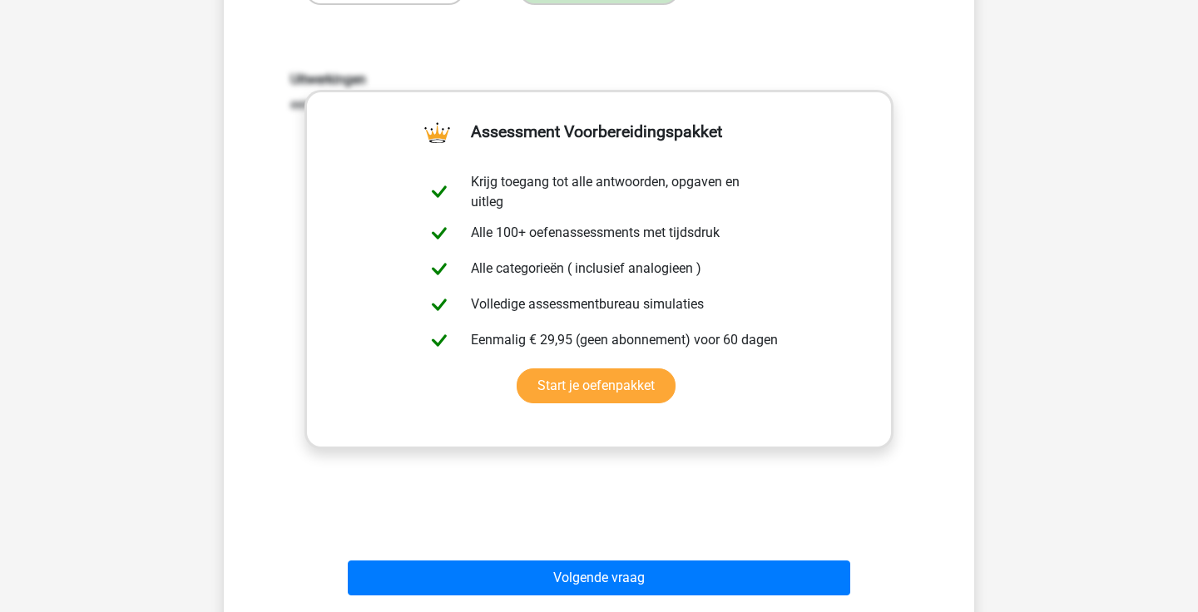
scroll to position [316, 0]
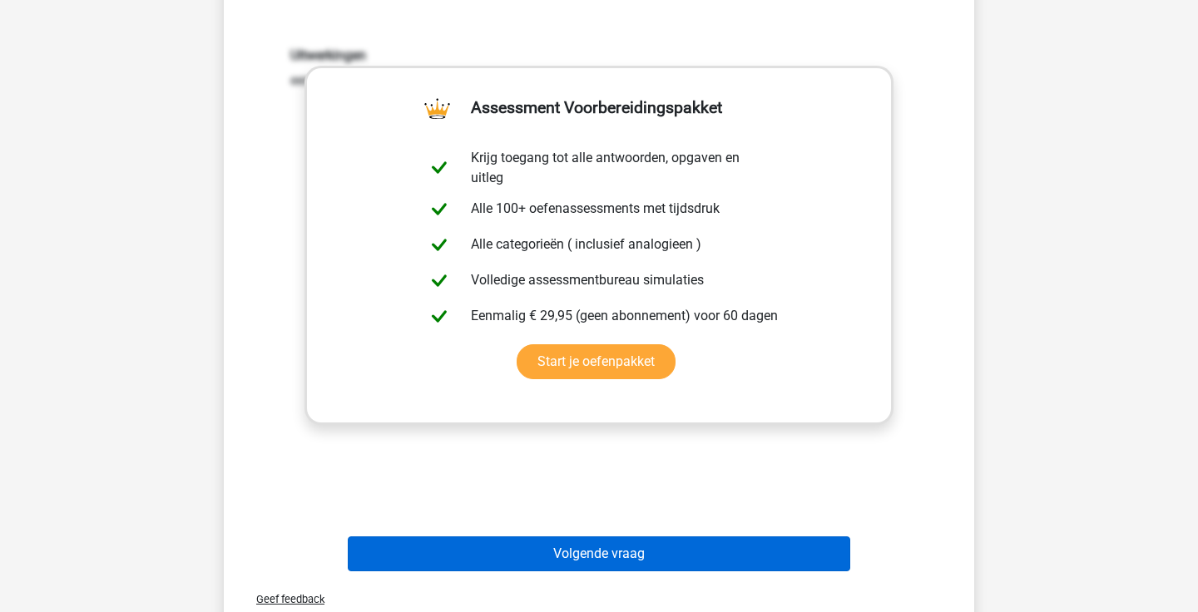
click at [561, 553] on button "Volgende vraag" at bounding box center [599, 554] width 503 height 35
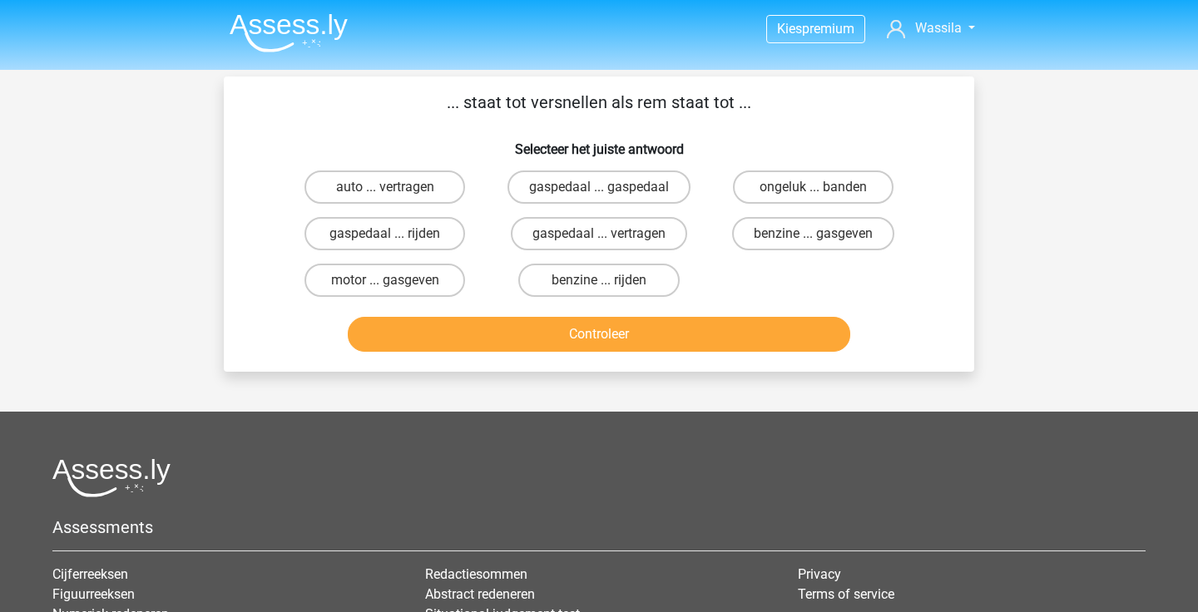
scroll to position [0, 0]
click at [652, 243] on label "gaspedaal ... vertragen" at bounding box center [599, 233] width 176 height 33
click at [610, 243] on input "gaspedaal ... vertragen" at bounding box center [604, 239] width 11 height 11
radio input "true"
click at [600, 335] on button "Controleer" at bounding box center [599, 334] width 503 height 35
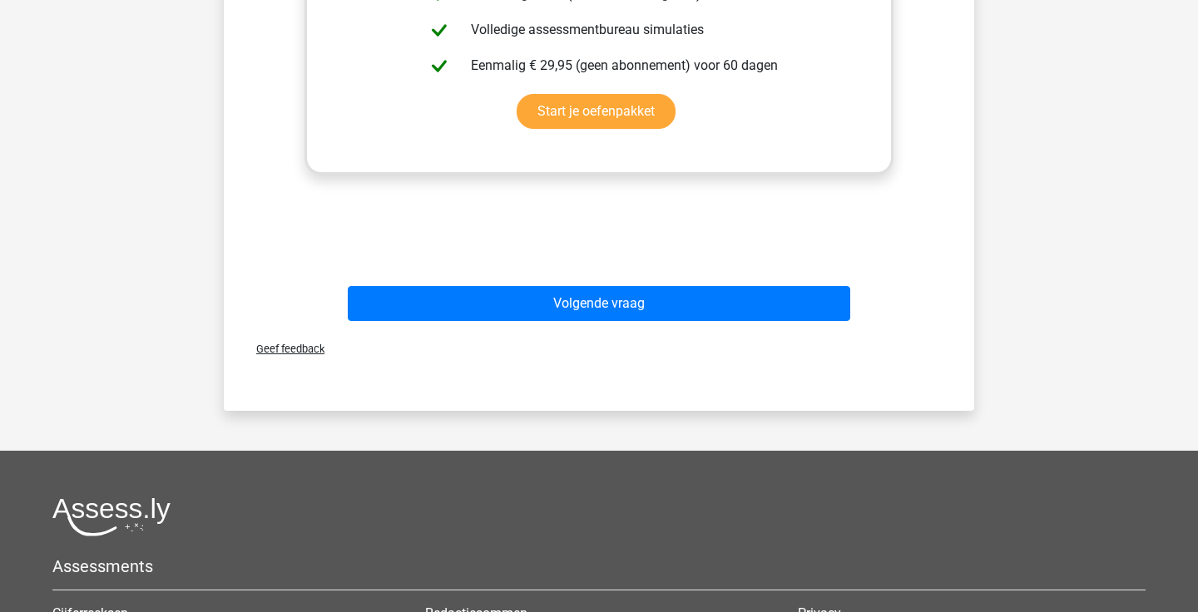
scroll to position [710, 0]
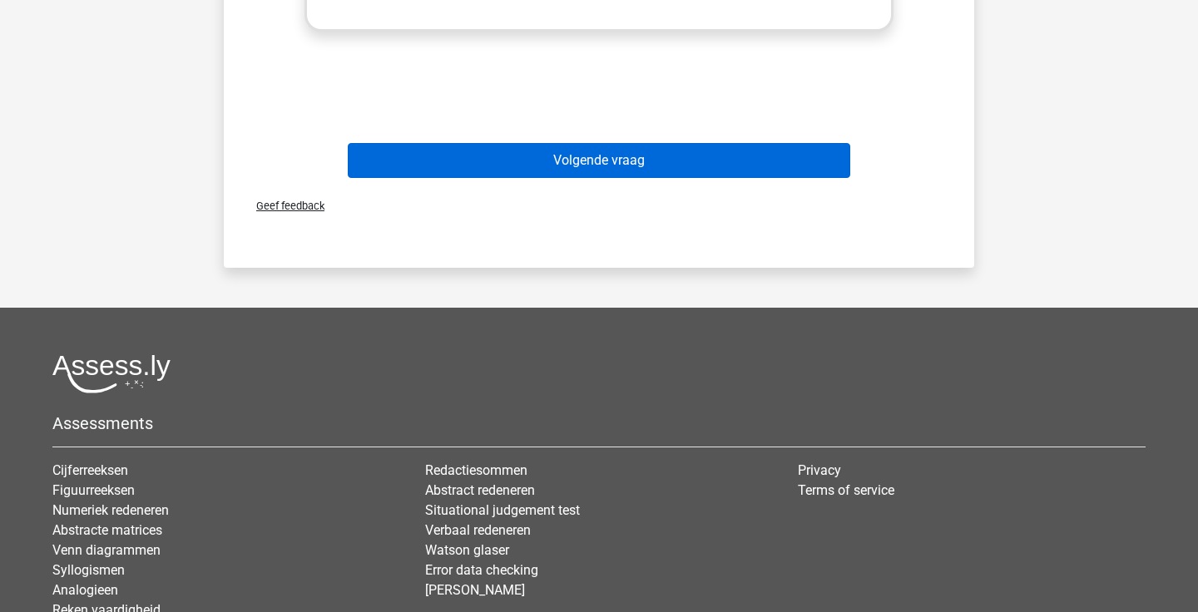
click at [629, 168] on button "Volgende vraag" at bounding box center [599, 160] width 503 height 35
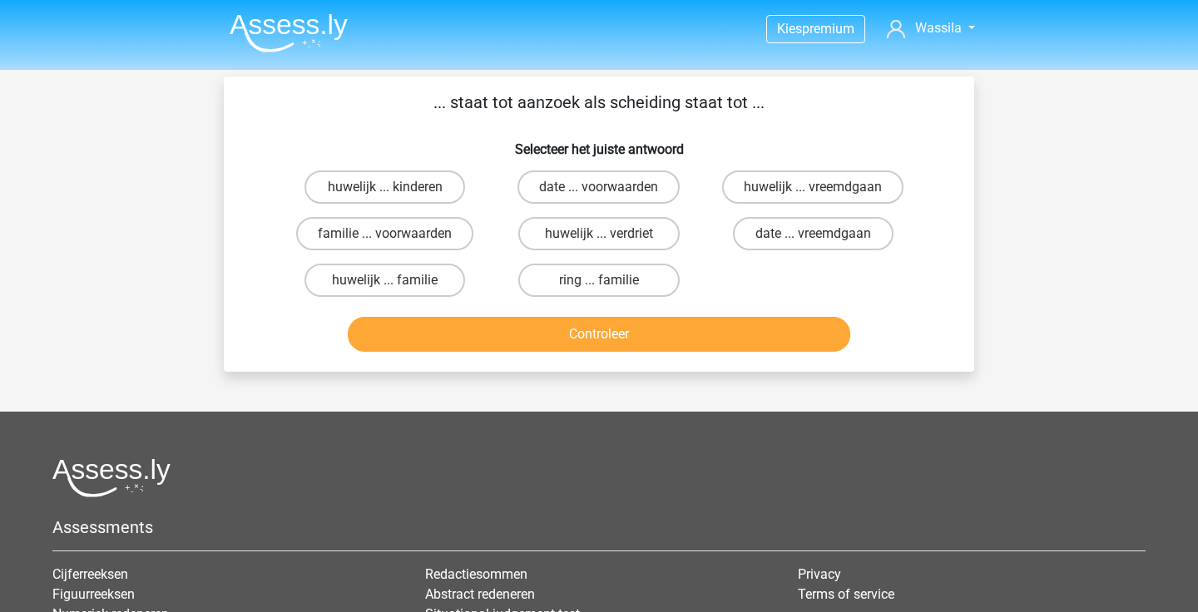
scroll to position [0, 0]
click at [791, 201] on label "huwelijk ... vreemdgaan" at bounding box center [812, 187] width 181 height 33
click at [813, 198] on input "huwelijk ... vreemdgaan" at bounding box center [818, 192] width 11 height 11
radio input "true"
click at [688, 333] on button "Controleer" at bounding box center [599, 334] width 503 height 35
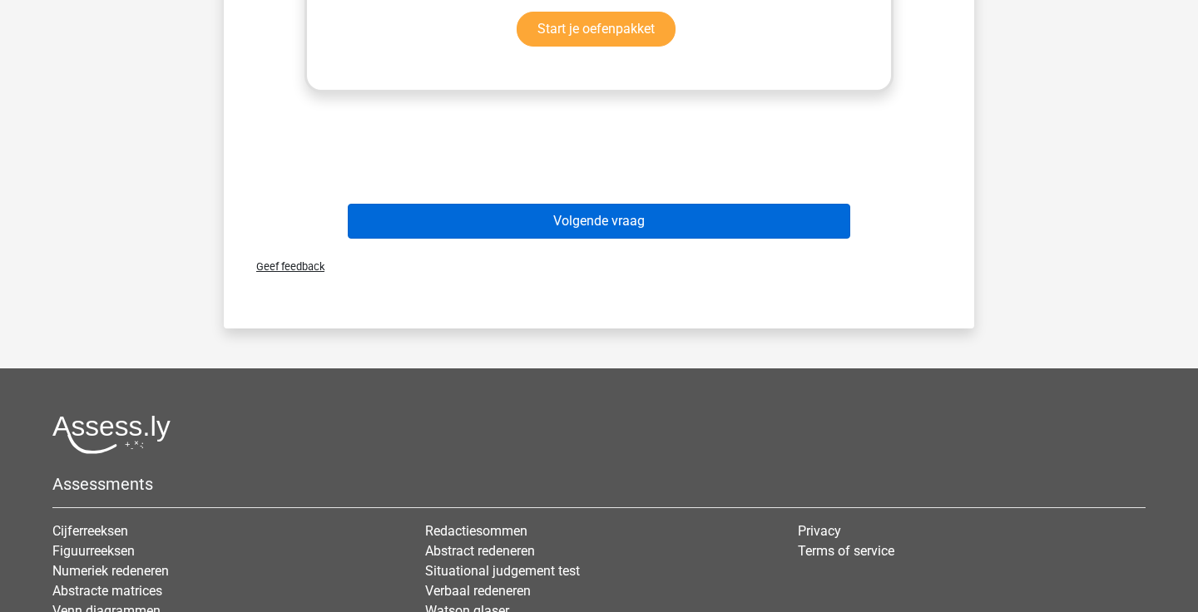
click at [641, 226] on button "Volgende vraag" at bounding box center [599, 221] width 503 height 35
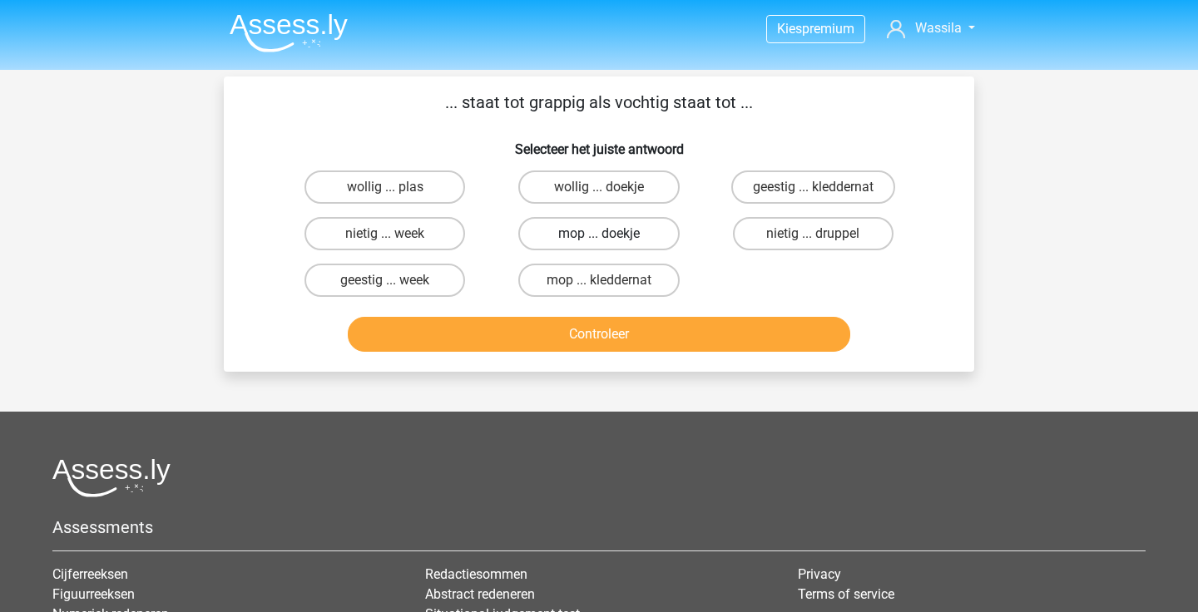
click at [637, 232] on label "mop ... doekje" at bounding box center [598, 233] width 161 height 33
click at [610, 234] on input "mop ... doekje" at bounding box center [604, 239] width 11 height 11
radio input "true"
click at [611, 334] on button "Controleer" at bounding box center [599, 334] width 503 height 35
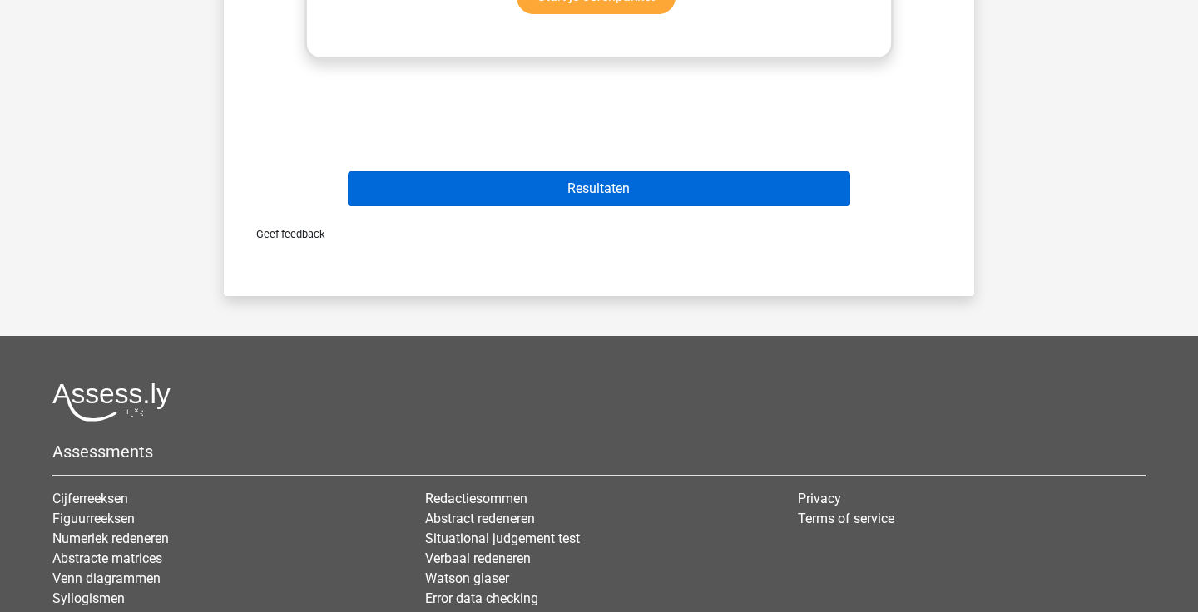
scroll to position [680, 0]
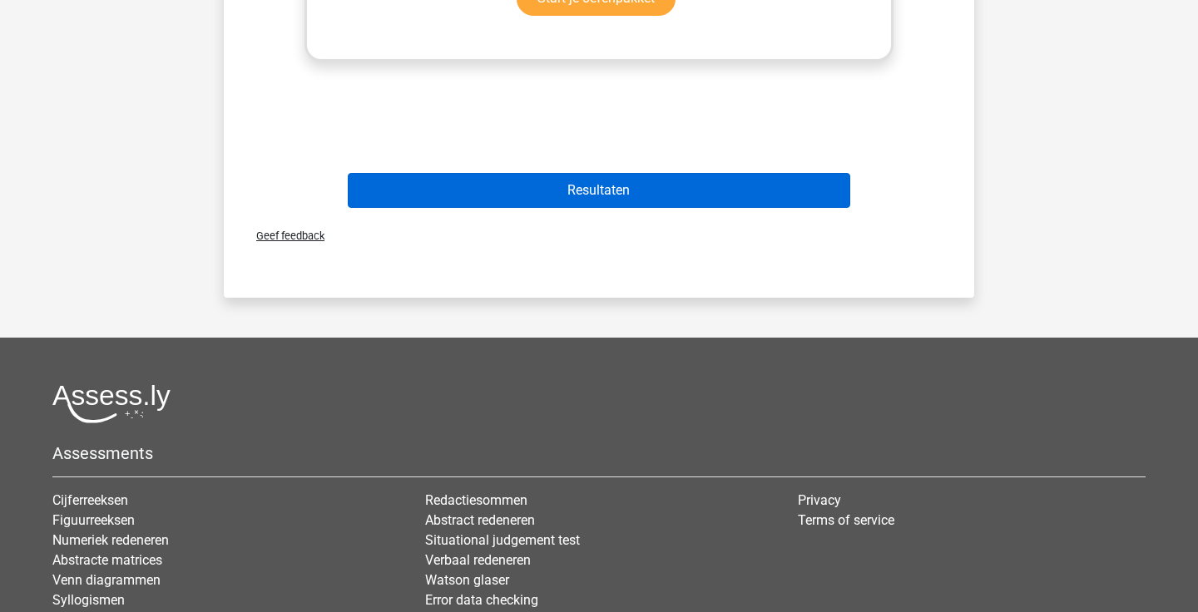
click at [657, 194] on button "Resultaten" at bounding box center [599, 190] width 503 height 35
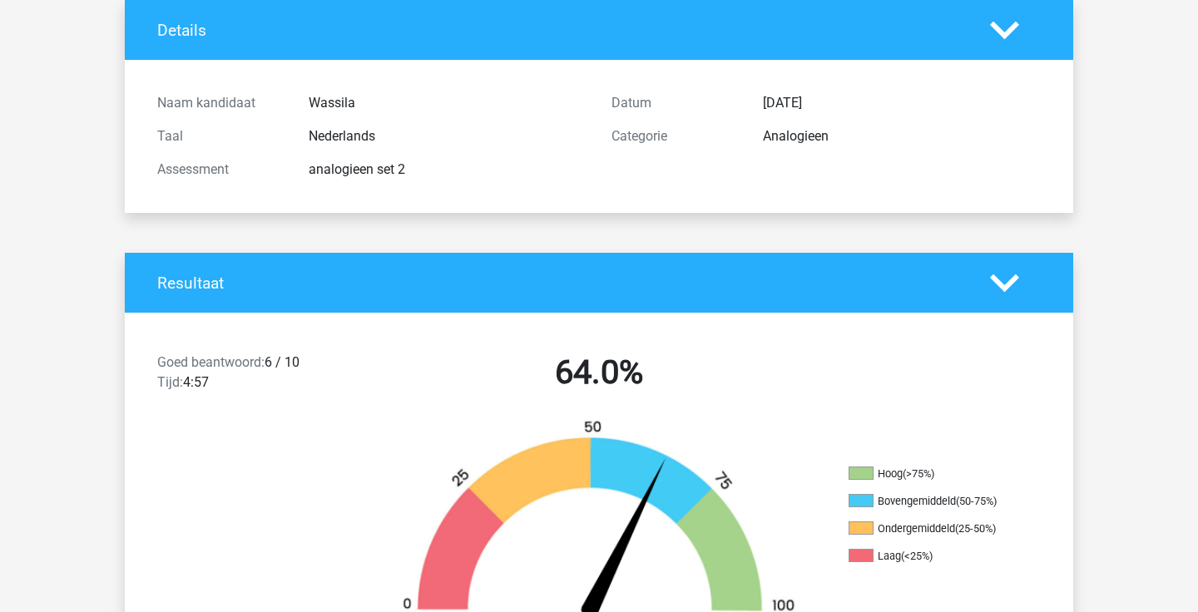
scroll to position [112, 0]
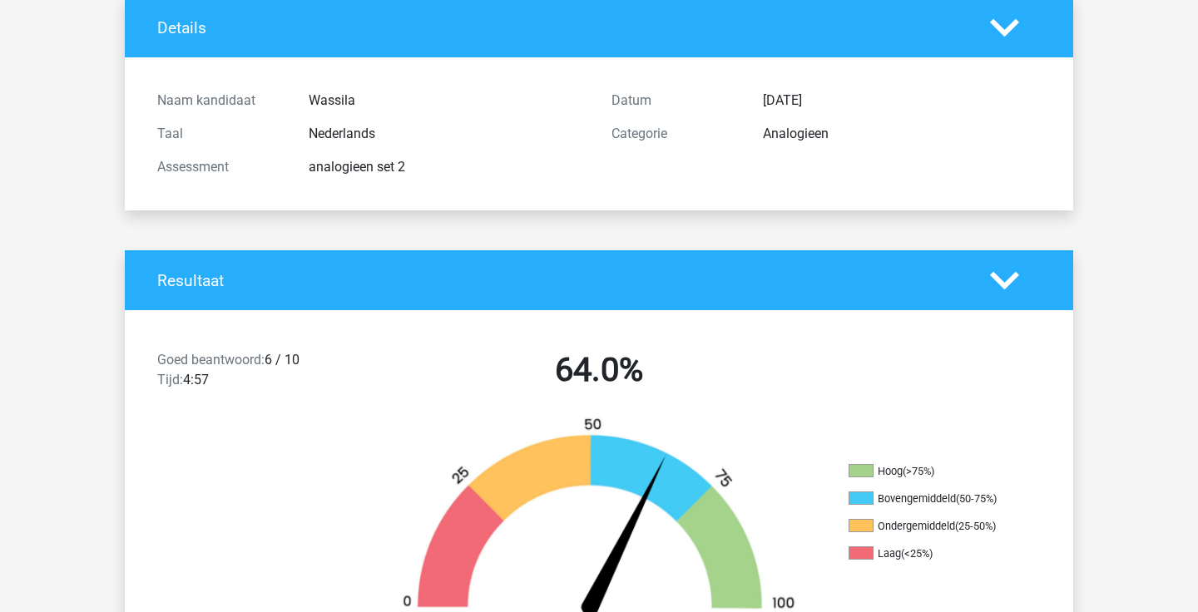
click at [894, 501] on li "Bovengemiddeld (50-75%)" at bounding box center [932, 499] width 166 height 15
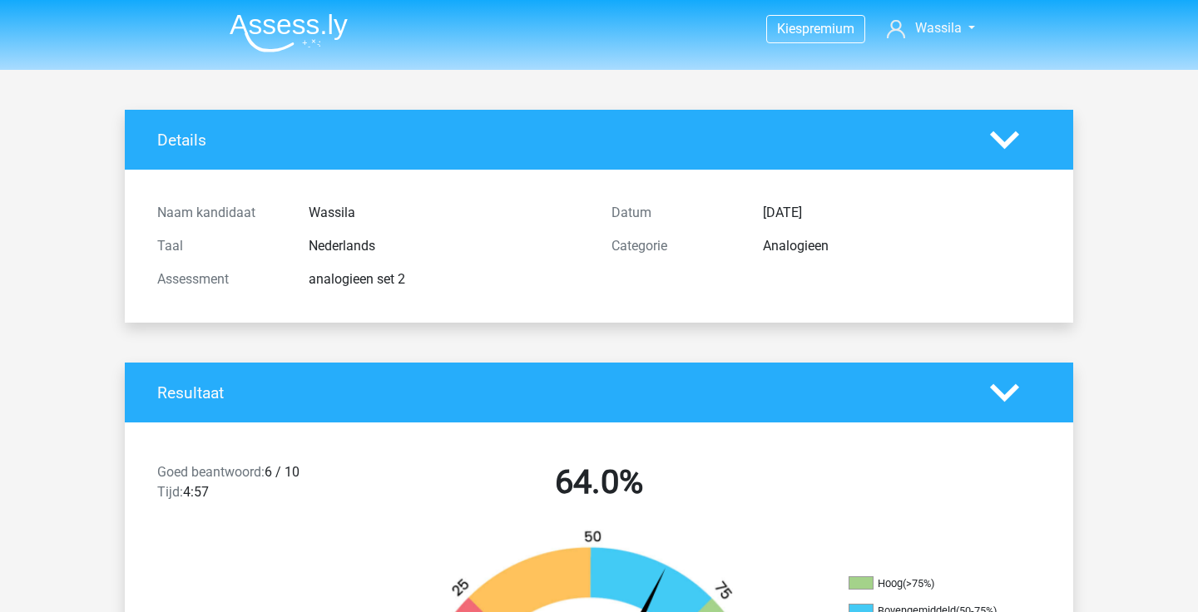
scroll to position [0, 0]
click at [245, 24] on img at bounding box center [289, 32] width 118 height 39
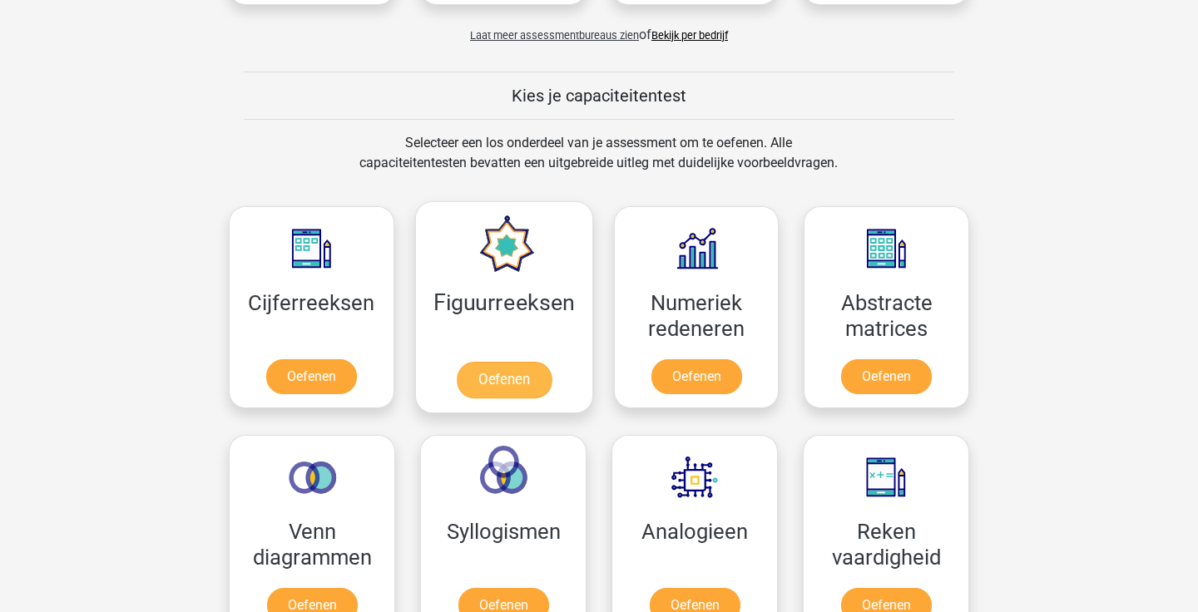
scroll to position [576, 0]
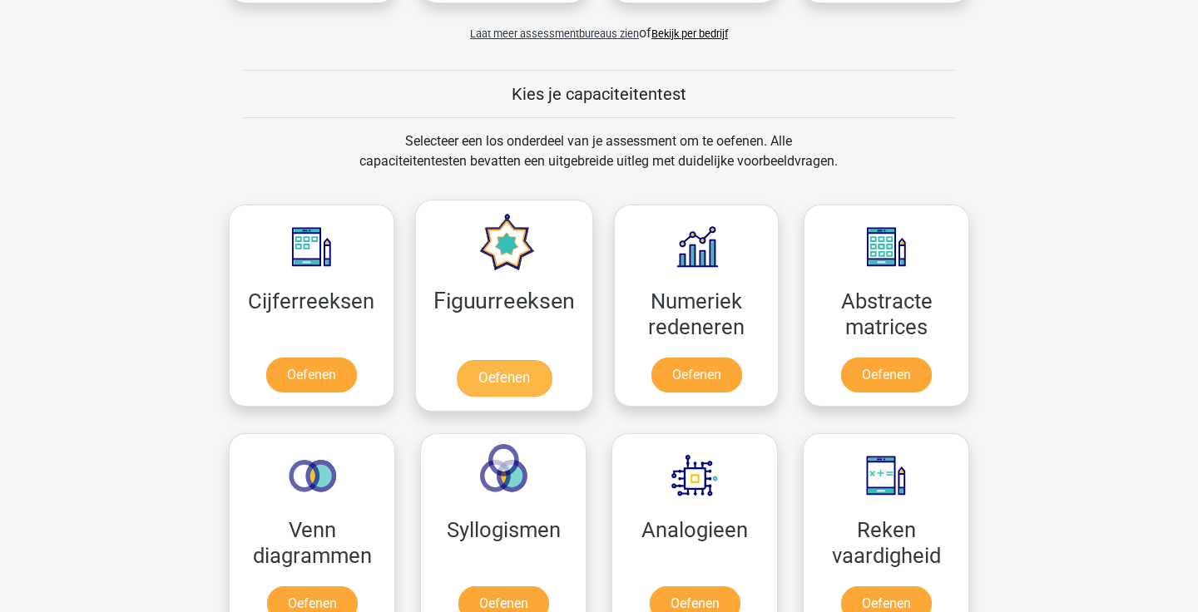
click at [501, 390] on link "Oefenen" at bounding box center [503, 378] width 95 height 37
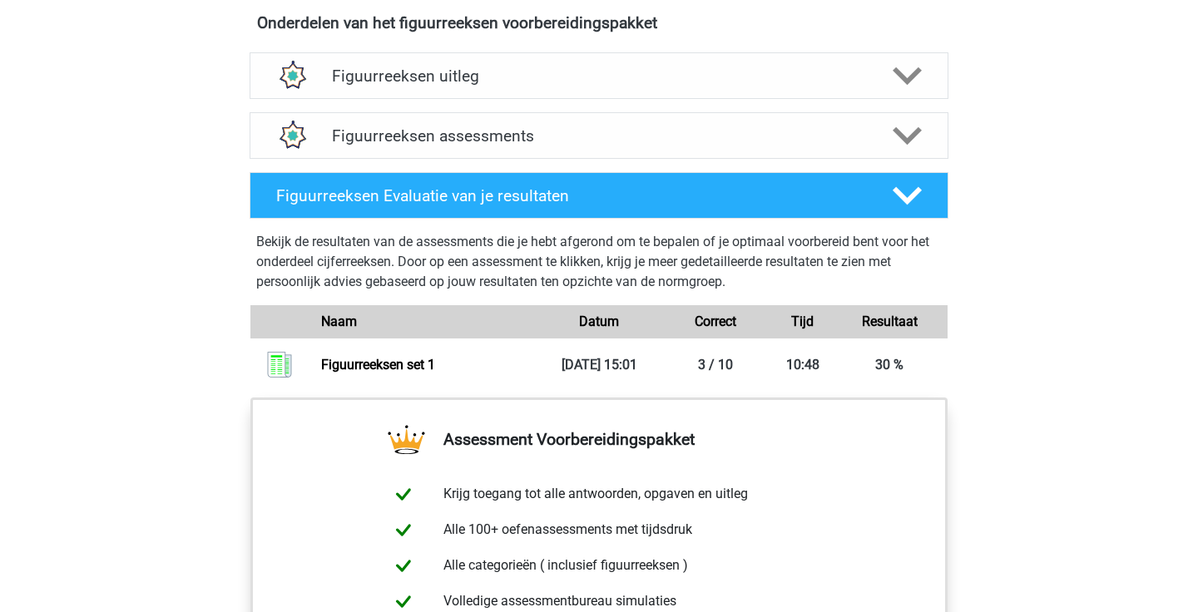
scroll to position [1016, 0]
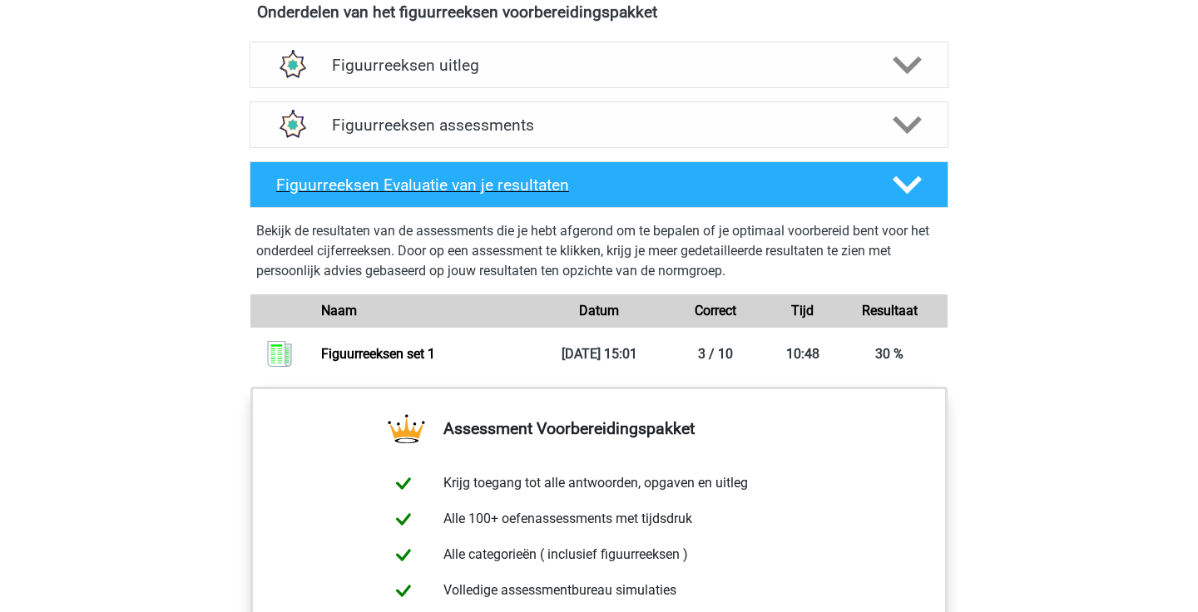
click at [906, 182] on icon at bounding box center [907, 185] width 29 height 29
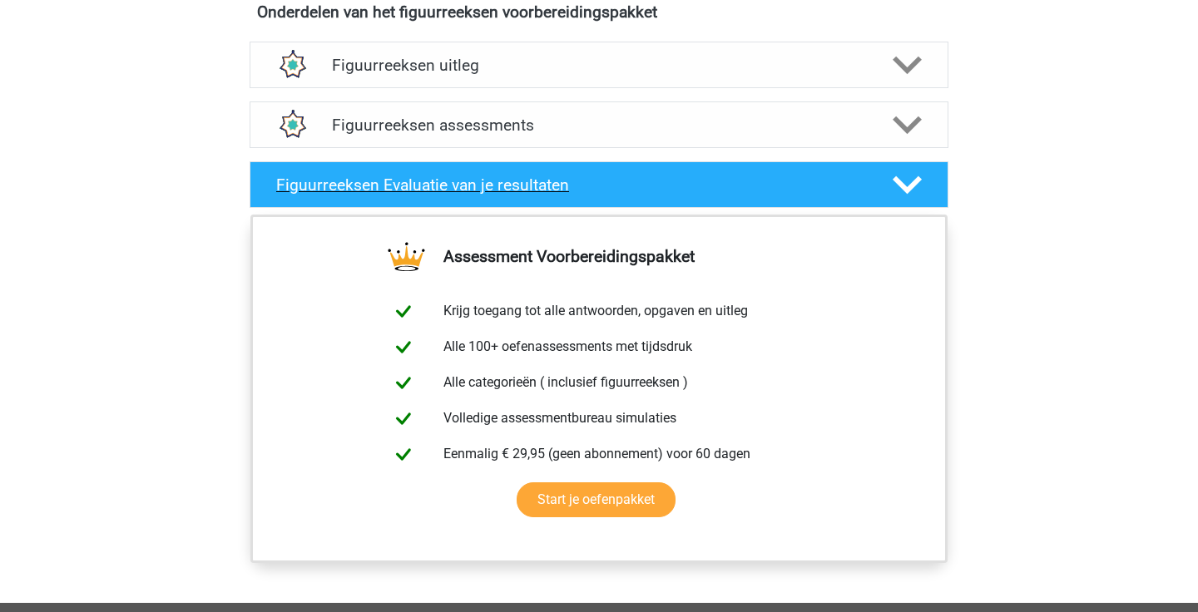
click at [906, 182] on icon at bounding box center [907, 185] width 29 height 29
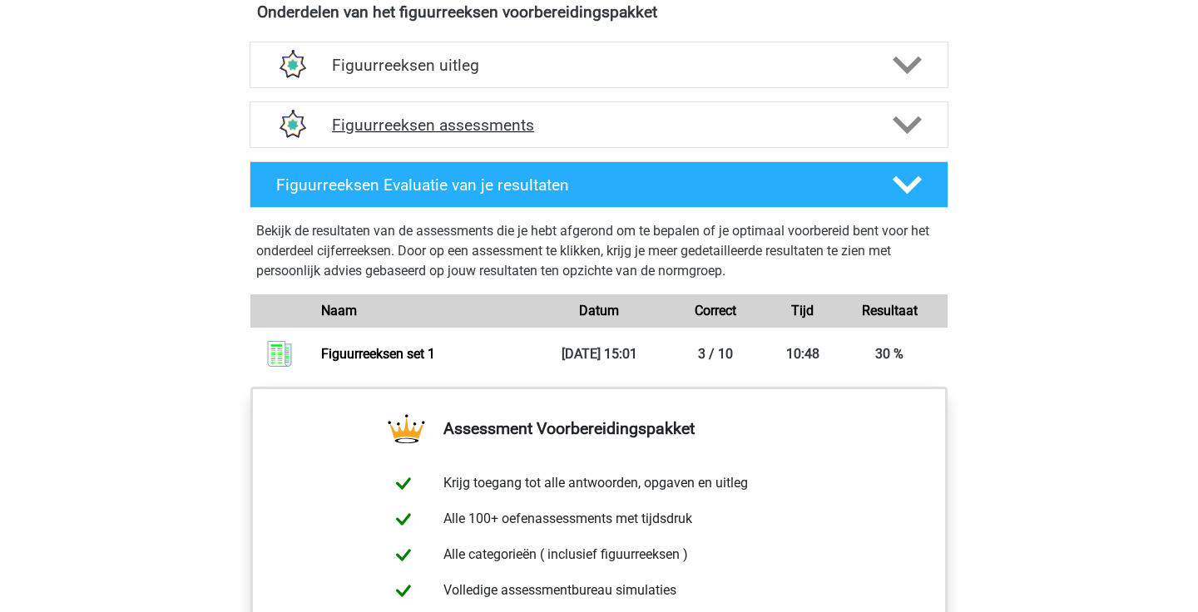
click at [907, 134] on icon at bounding box center [907, 125] width 29 height 29
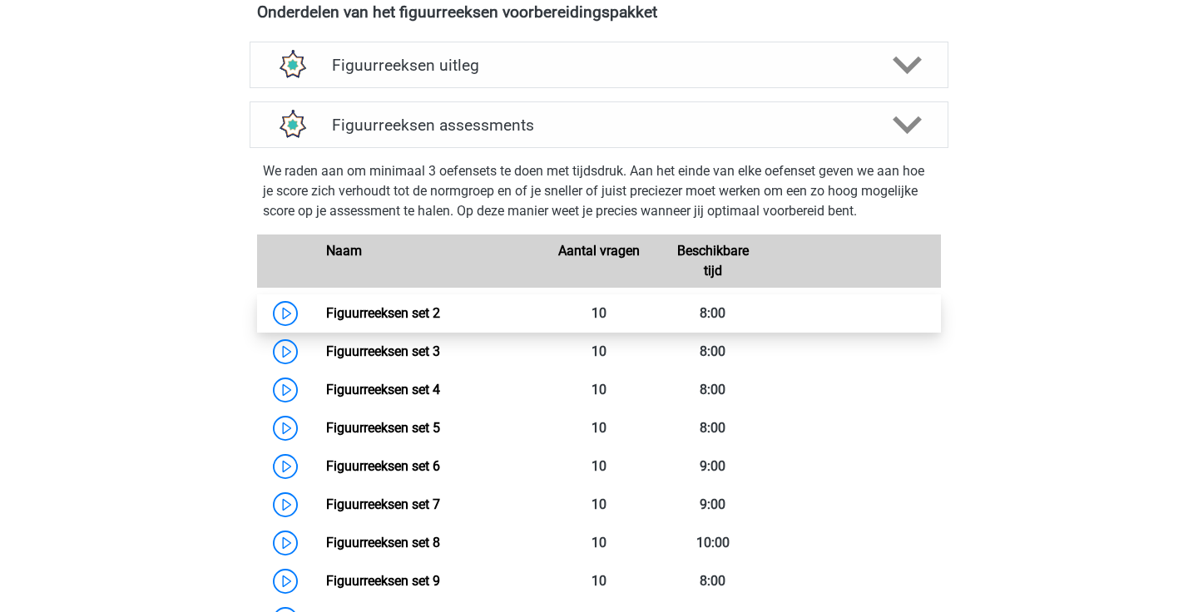
click at [440, 320] on link "Figuurreeksen set 2" at bounding box center [383, 313] width 114 height 16
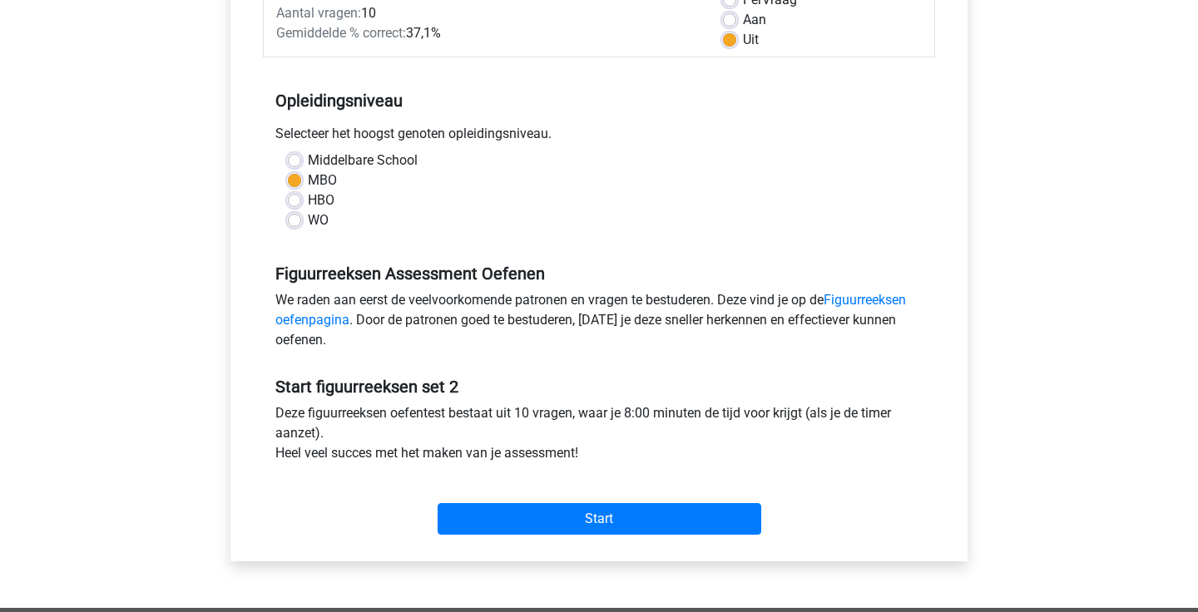
scroll to position [268, 0]
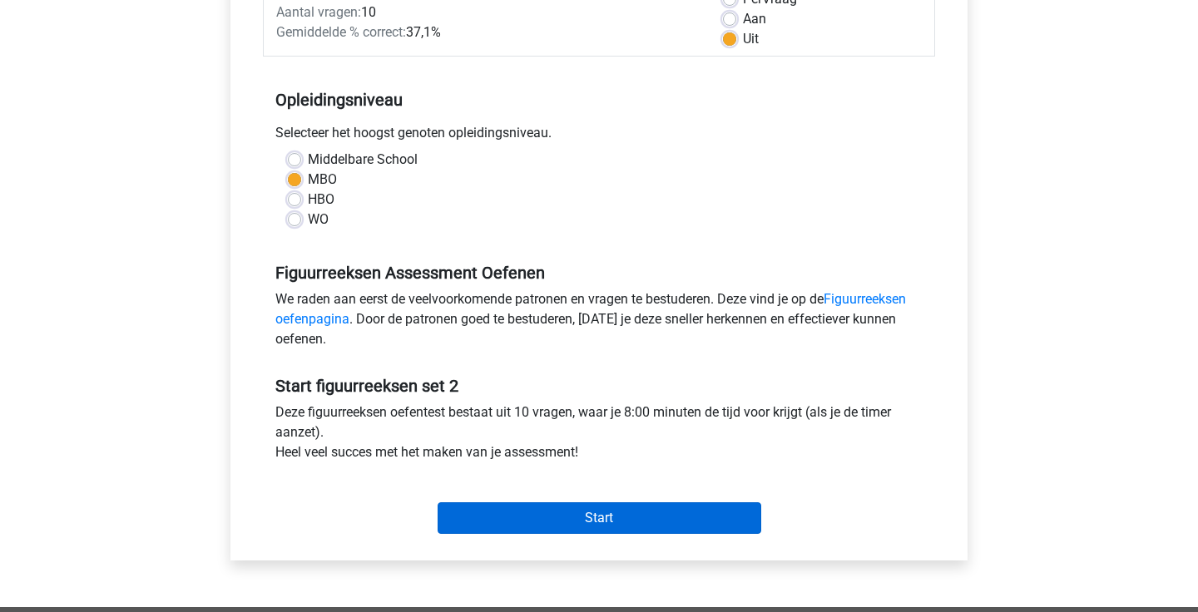
click at [587, 513] on input "Start" at bounding box center [600, 519] width 324 height 32
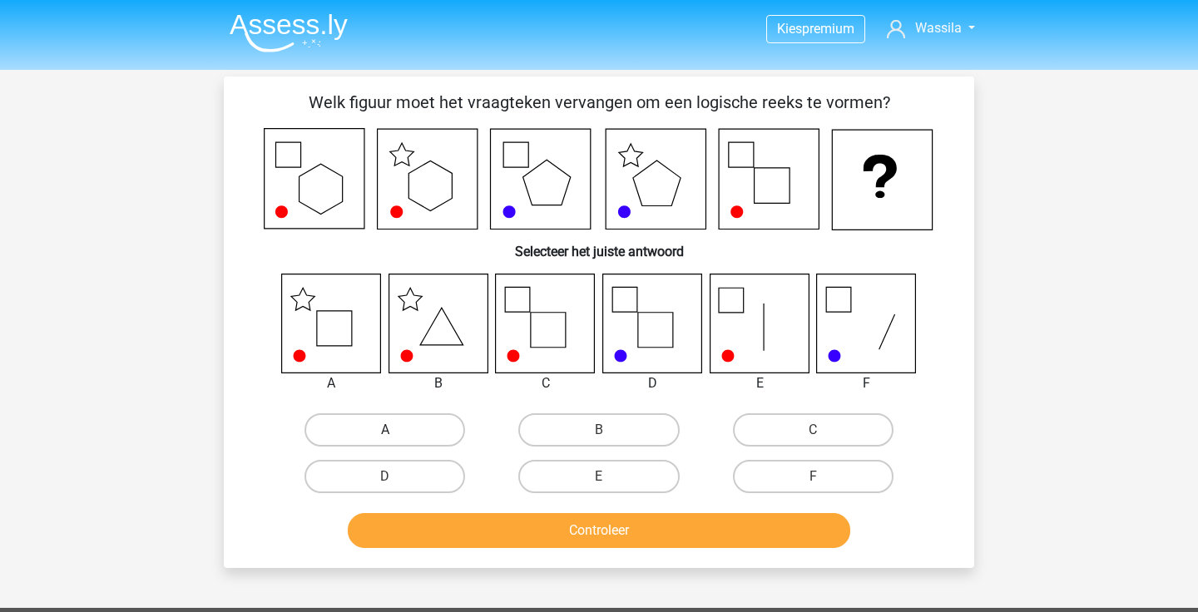
click at [388, 446] on label "A" at bounding box center [385, 430] width 161 height 33
click at [388, 441] on input "A" at bounding box center [390, 435] width 11 height 11
radio input "true"
click at [592, 536] on button "Controleer" at bounding box center [599, 530] width 503 height 35
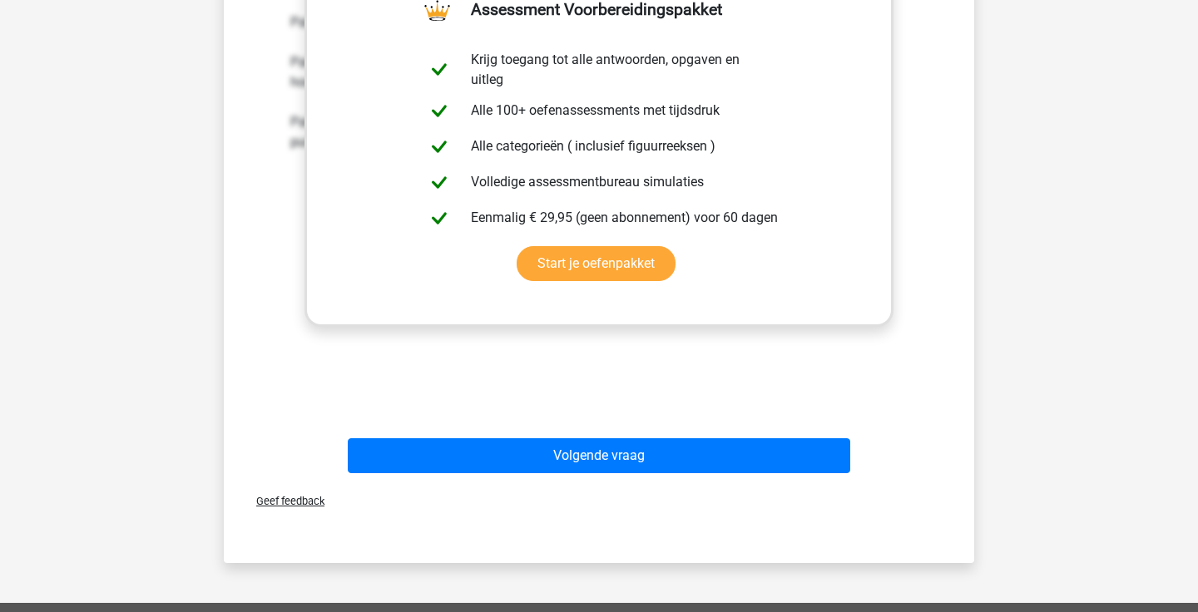
scroll to position [614, 0]
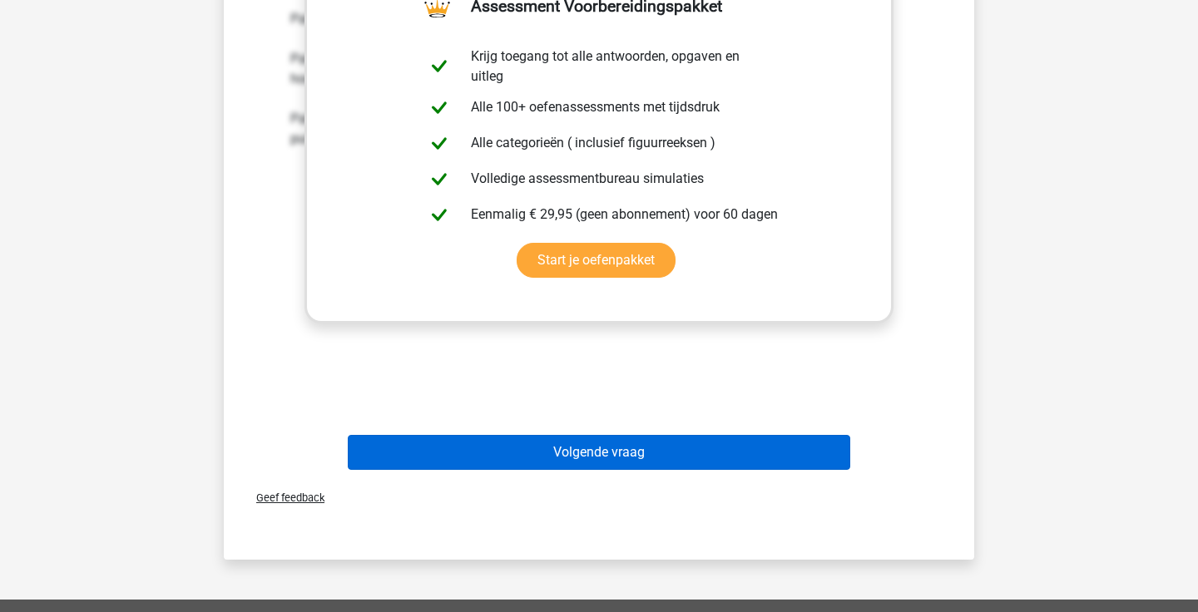
click at [635, 458] on button "Volgende vraag" at bounding box center [599, 452] width 503 height 35
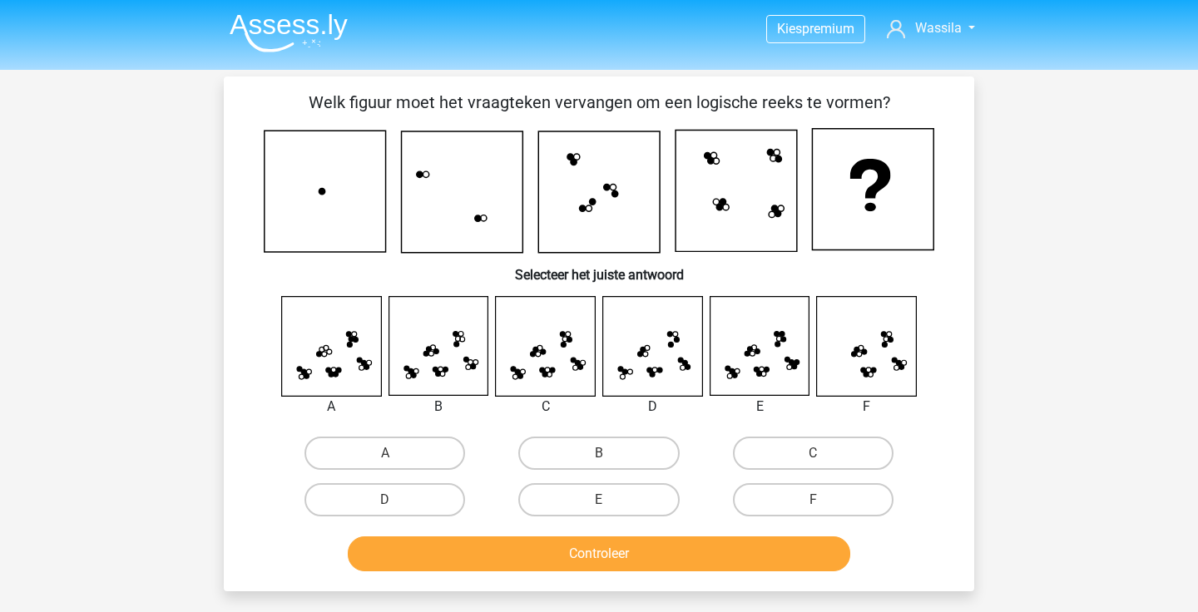
scroll to position [0, 0]
click at [624, 448] on label "B" at bounding box center [598, 453] width 161 height 33
click at [610, 454] on input "B" at bounding box center [604, 459] width 11 height 11
radio input "true"
click at [777, 455] on label "C" at bounding box center [813, 453] width 161 height 33
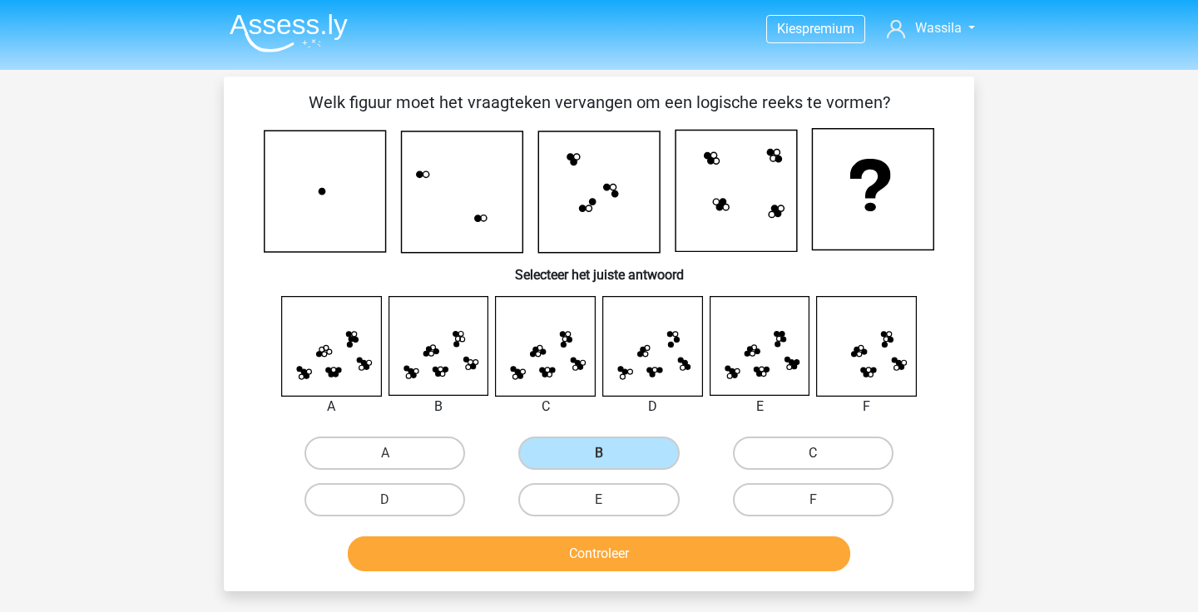
click at [813, 455] on input "C" at bounding box center [818, 459] width 11 height 11
radio input "true"
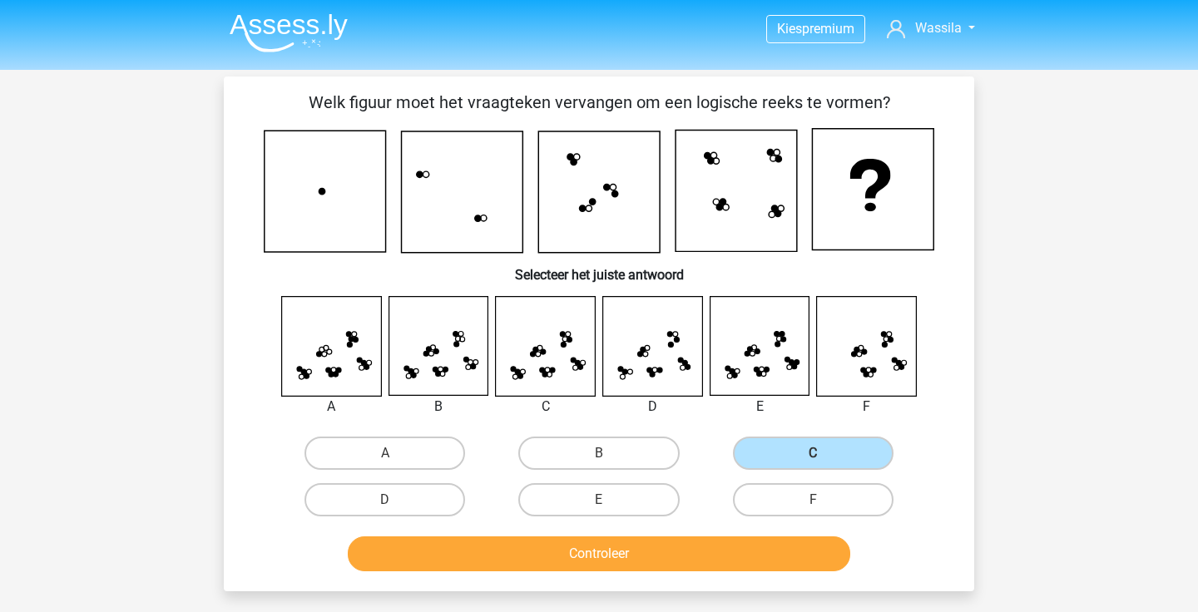
click at [725, 559] on button "Controleer" at bounding box center [599, 554] width 503 height 35
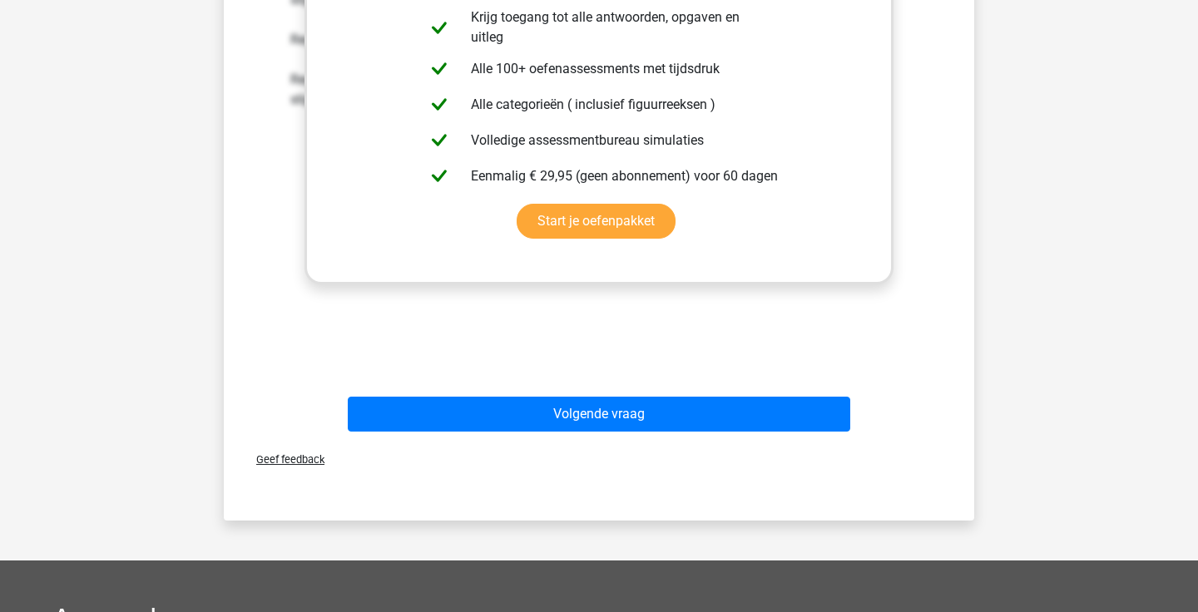
scroll to position [679, 0]
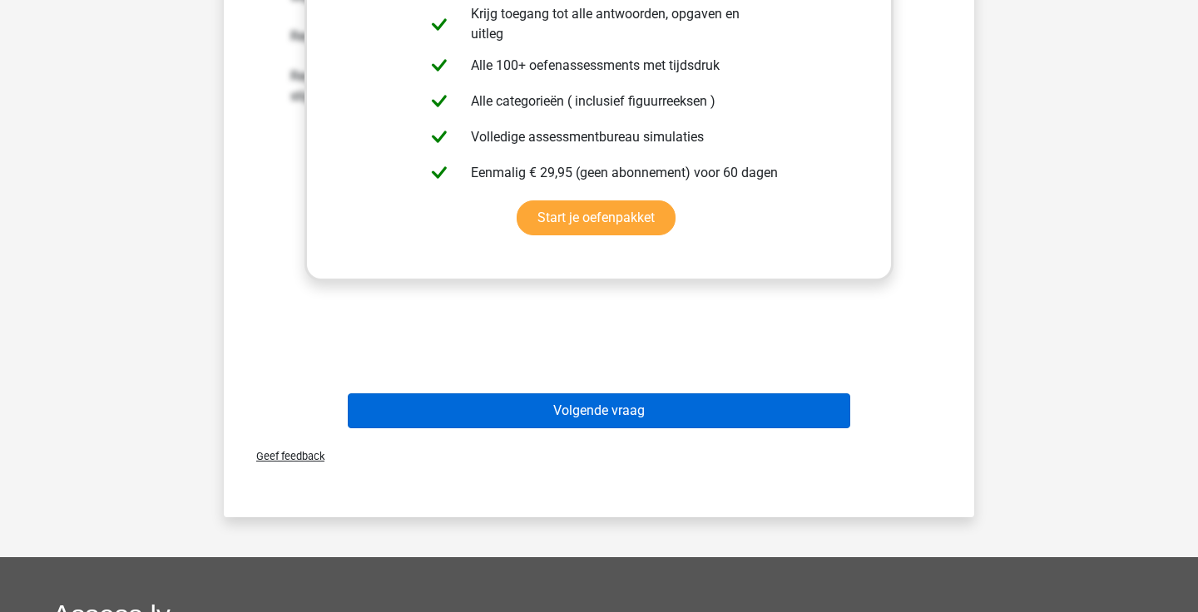
click at [674, 417] on button "Volgende vraag" at bounding box center [599, 411] width 503 height 35
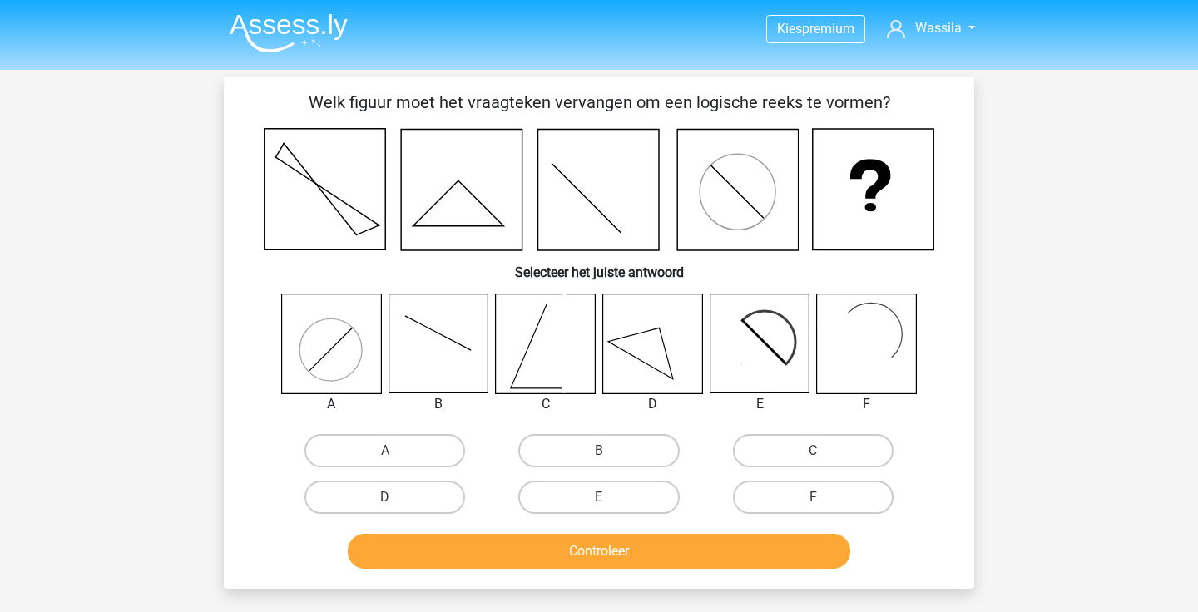
scroll to position [0, 0]
click at [802, 499] on label "F" at bounding box center [813, 497] width 161 height 33
click at [813, 499] on input "F" at bounding box center [818, 503] width 11 height 11
radio input "true"
click at [716, 559] on button "Controleer" at bounding box center [599, 551] width 503 height 35
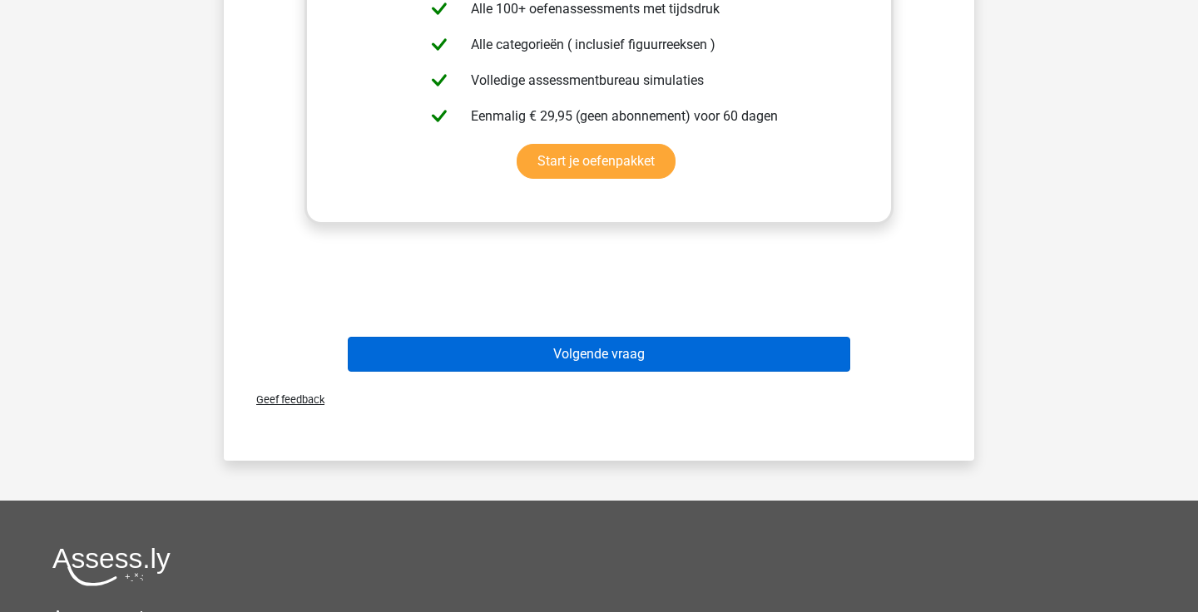
click at [726, 361] on button "Volgende vraag" at bounding box center [599, 354] width 503 height 35
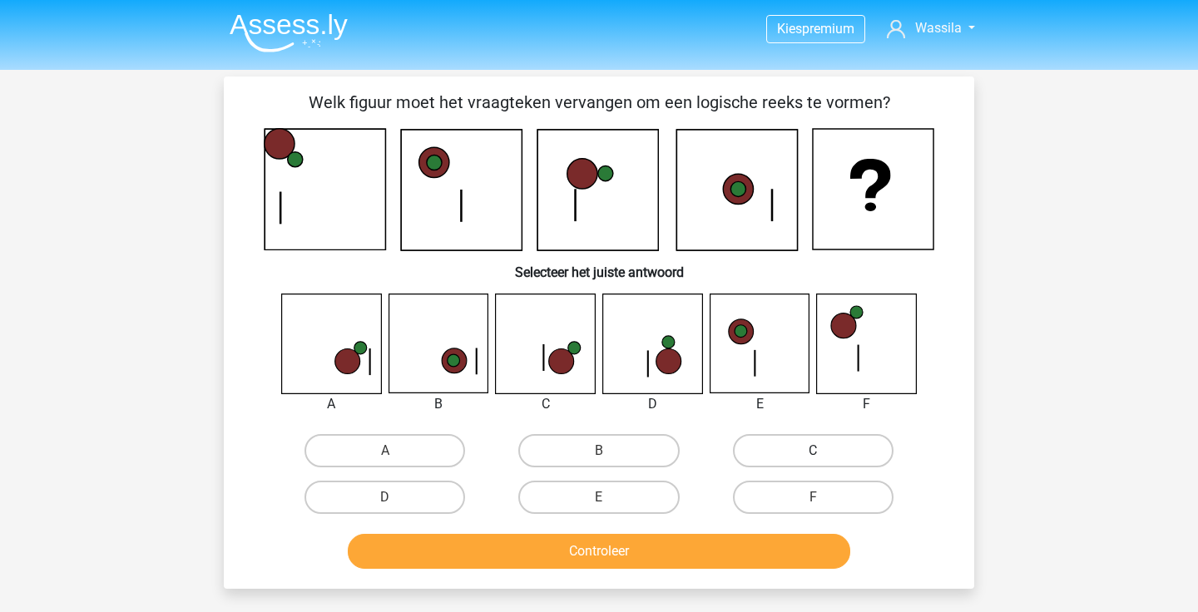
click at [831, 454] on label "C" at bounding box center [813, 450] width 161 height 33
click at [824, 454] on input "C" at bounding box center [818, 456] width 11 height 11
radio input "true"
click at [687, 558] on button "Controleer" at bounding box center [599, 551] width 503 height 35
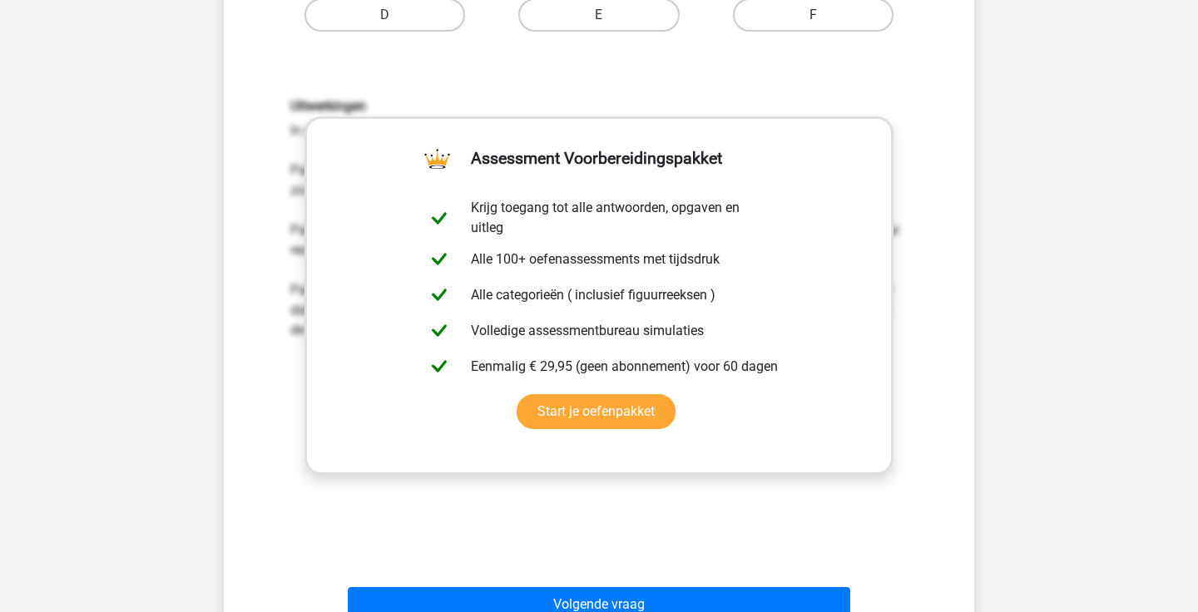
scroll to position [644, 0]
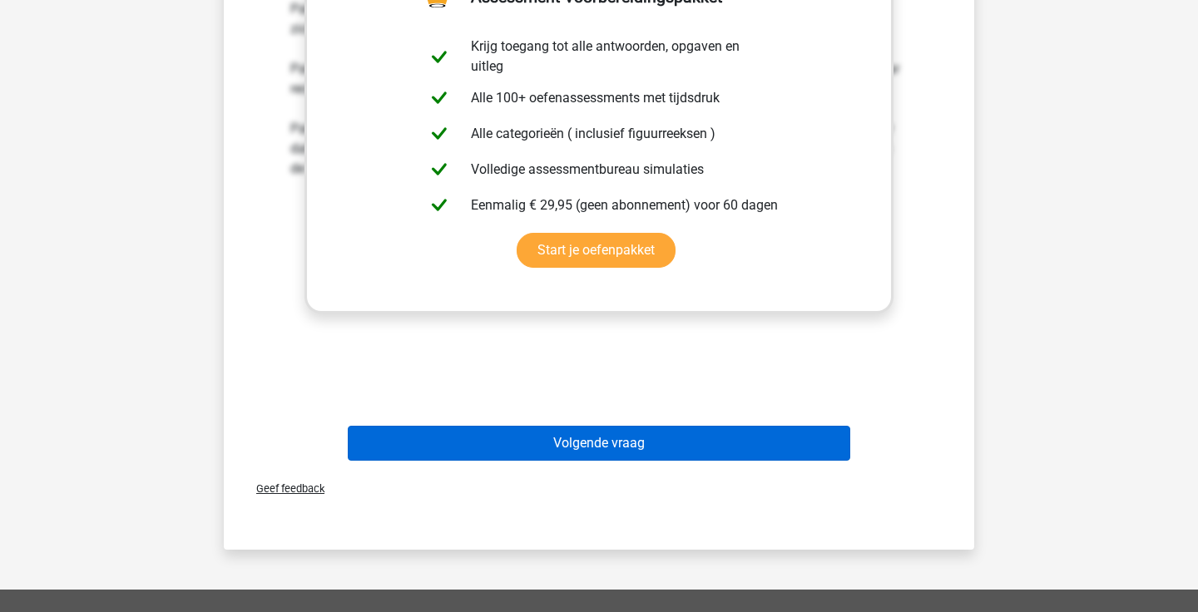
click at [726, 442] on button "Volgende vraag" at bounding box center [599, 443] width 503 height 35
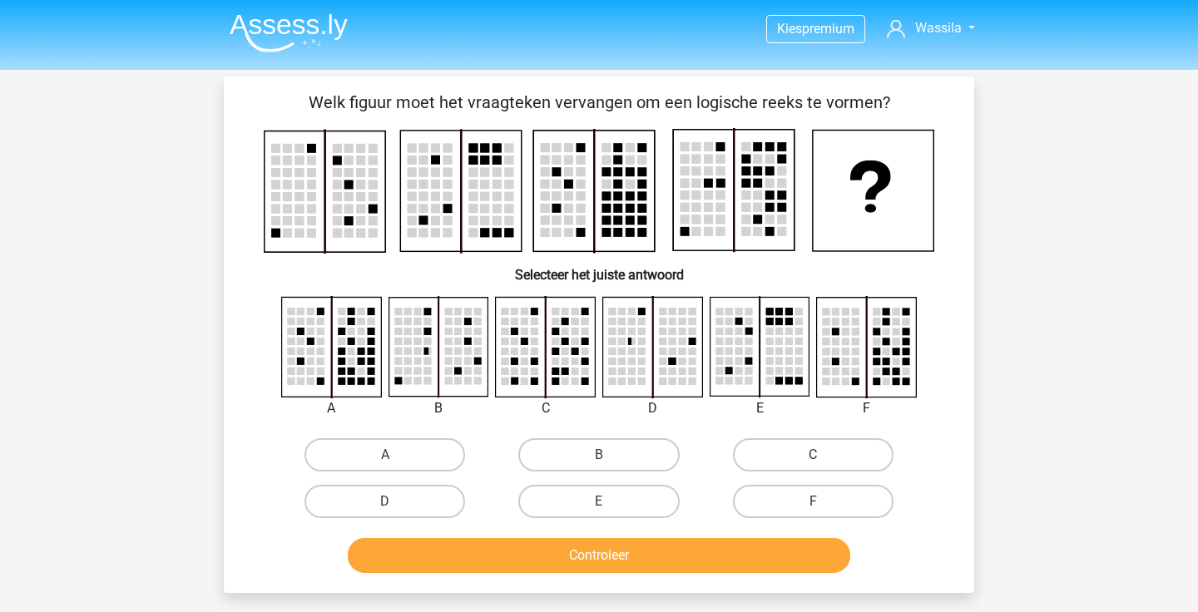
scroll to position [0, 0]
click at [394, 463] on input "A" at bounding box center [390, 460] width 11 height 11
radio input "true"
click at [480, 567] on button "Controleer" at bounding box center [599, 555] width 503 height 35
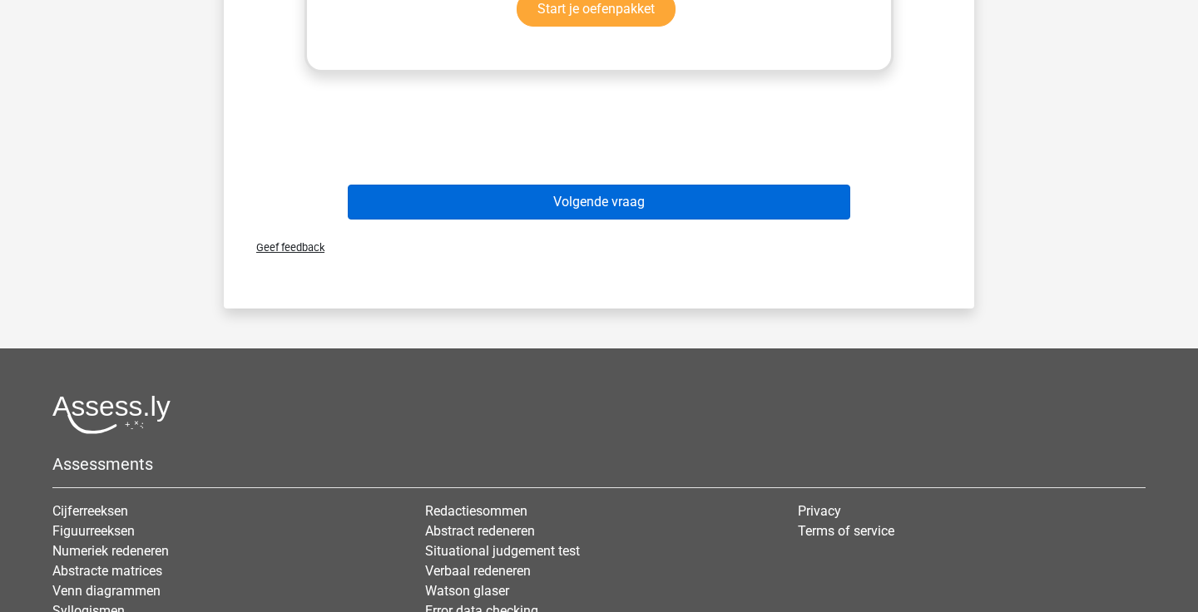
click at [641, 209] on button "Volgende vraag" at bounding box center [599, 202] width 503 height 35
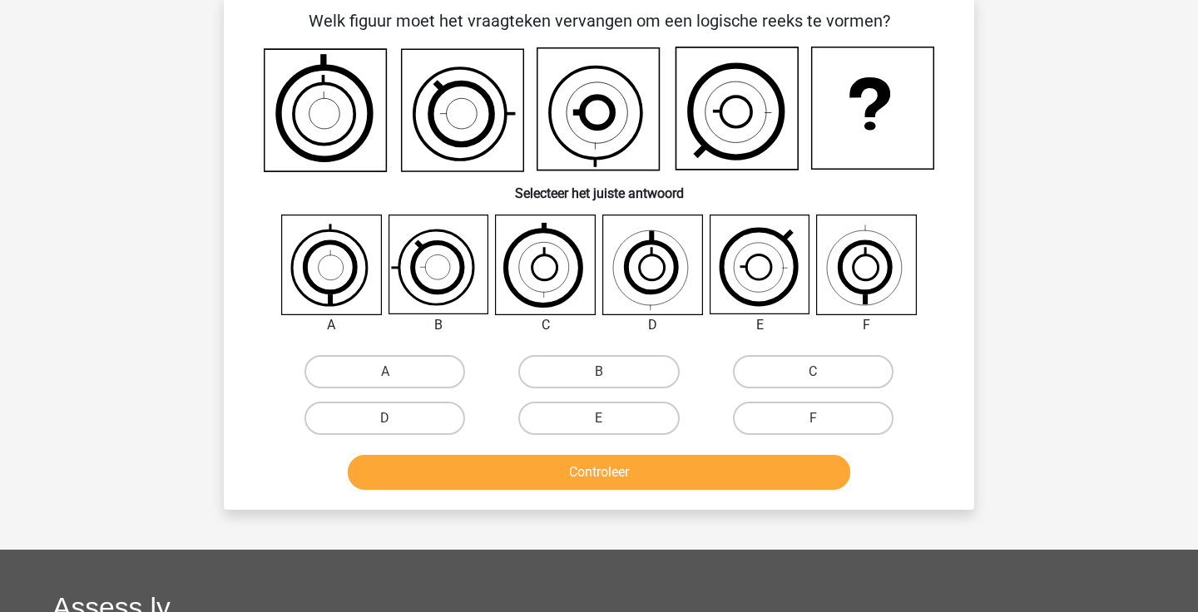
scroll to position [77, 0]
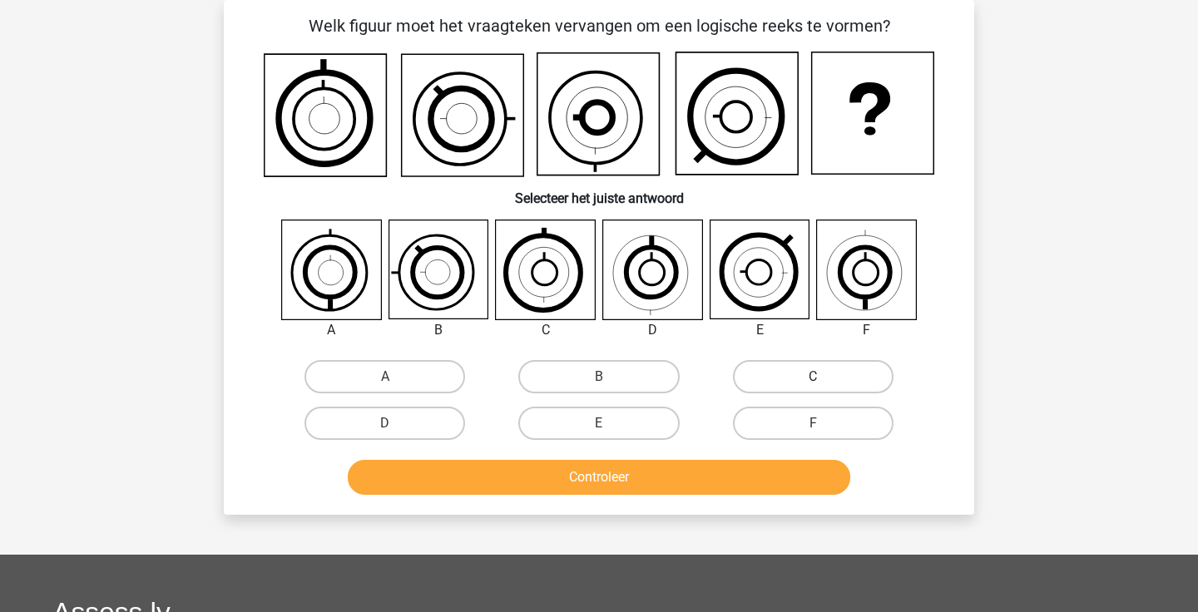
click at [791, 377] on label "C" at bounding box center [813, 376] width 161 height 33
click at [813, 377] on input "C" at bounding box center [818, 382] width 11 height 11
radio input "true"
click at [640, 477] on button "Controleer" at bounding box center [599, 477] width 503 height 35
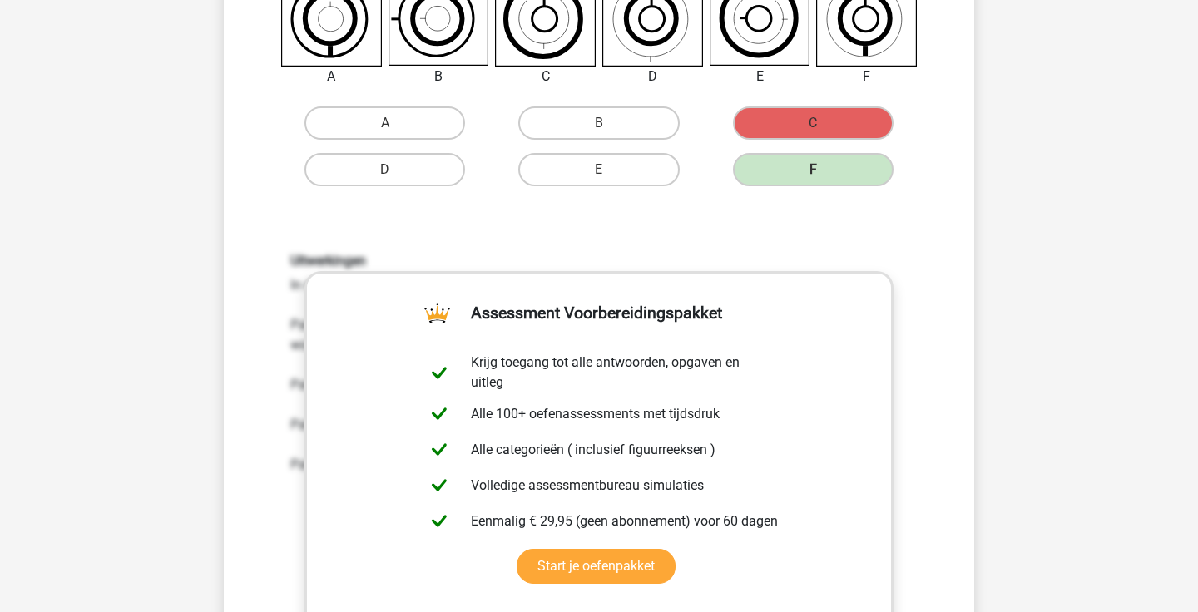
scroll to position [337, 1]
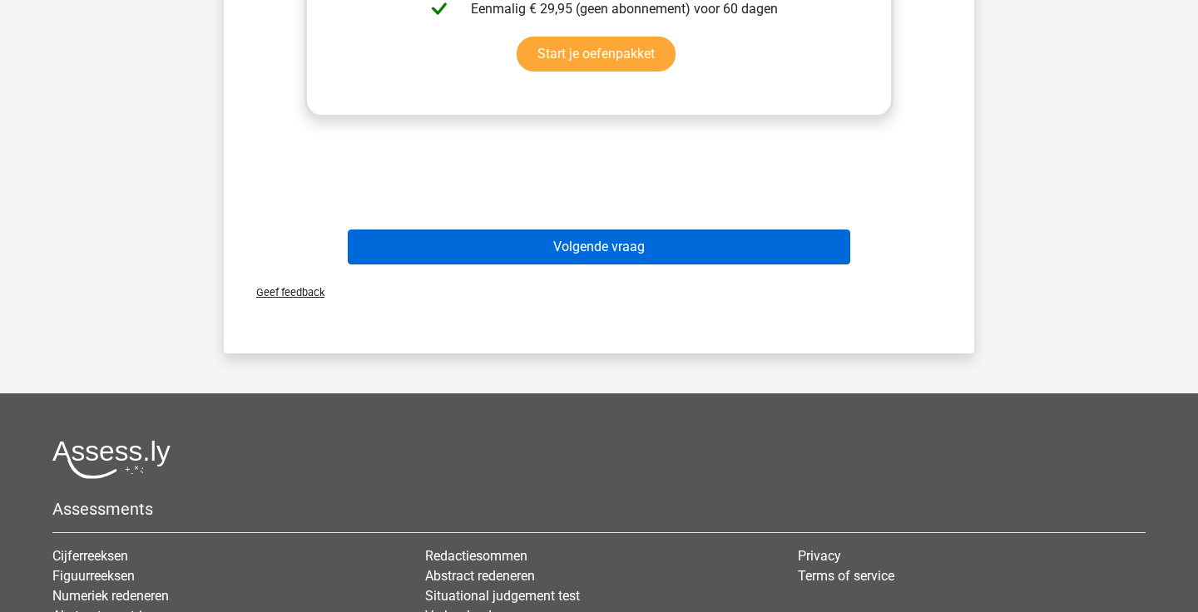
click at [649, 255] on button "Volgende vraag" at bounding box center [599, 247] width 503 height 35
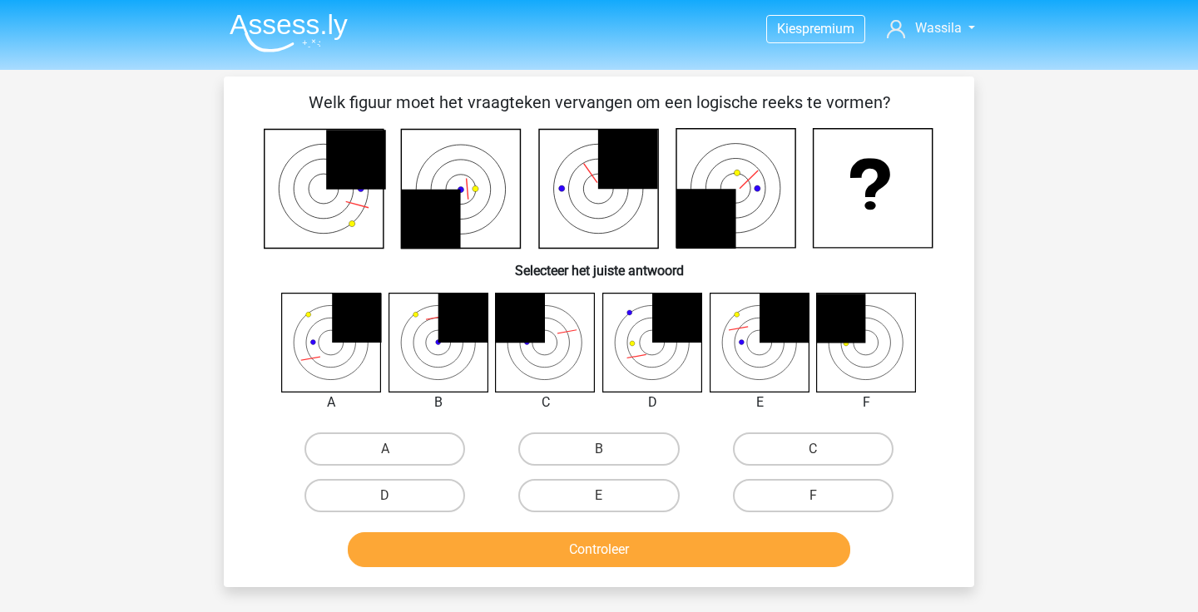
scroll to position [0, 0]
click at [455, 340] on icon at bounding box center [464, 318] width 50 height 50
click at [581, 453] on label "B" at bounding box center [598, 449] width 161 height 33
click at [599, 453] on input "B" at bounding box center [604, 454] width 11 height 11
radio input "true"
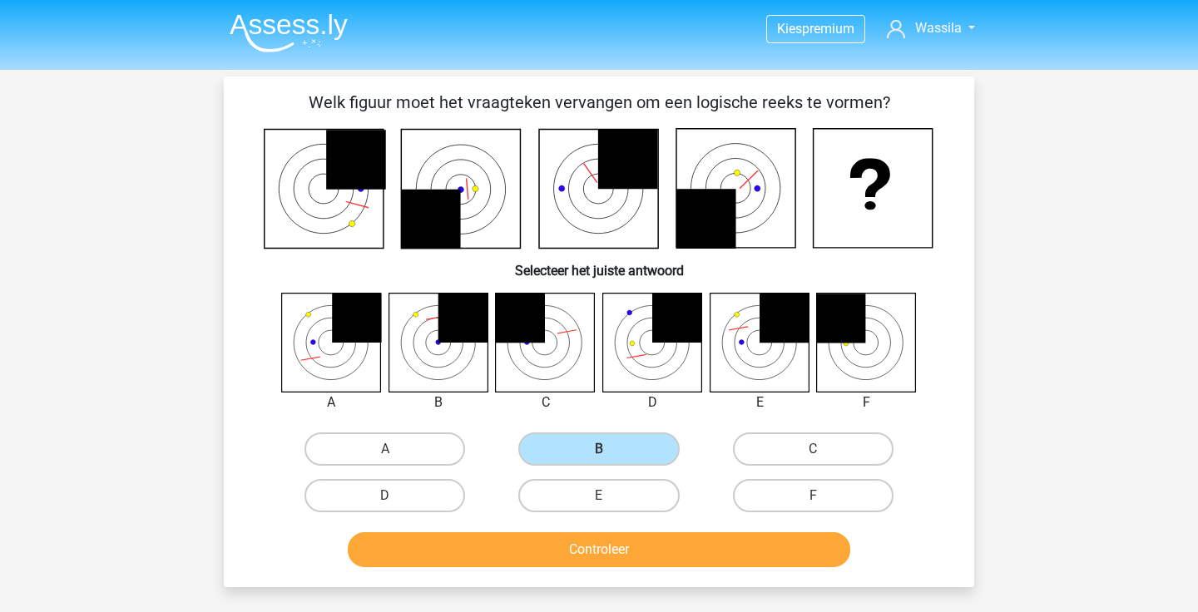
click at [583, 546] on button "Controleer" at bounding box center [599, 550] width 503 height 35
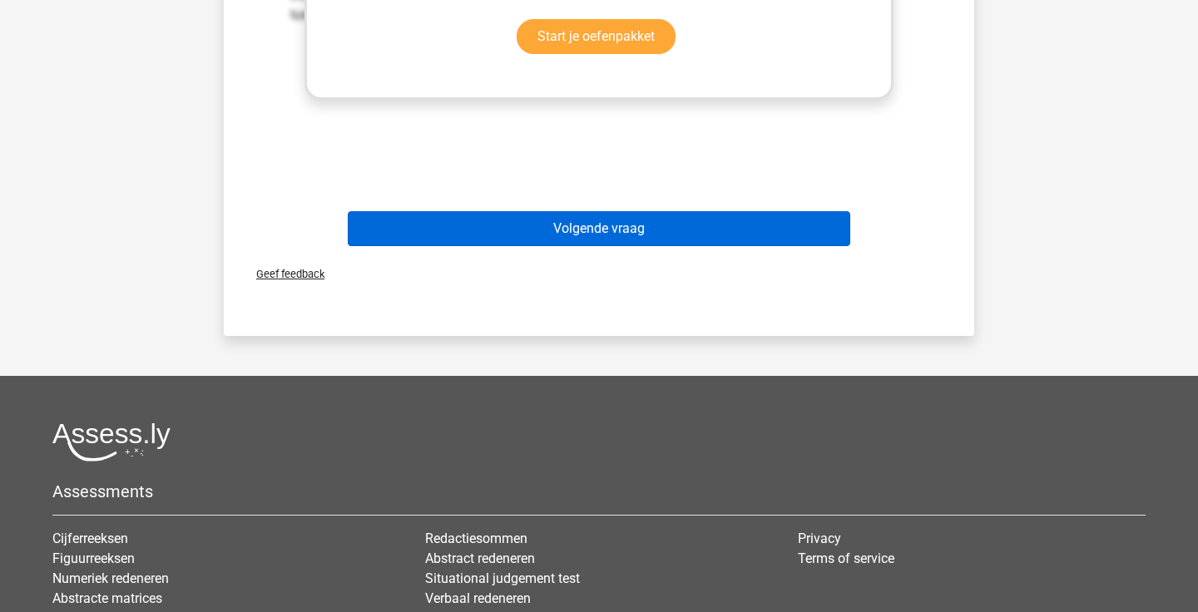
click at [645, 233] on button "Volgende vraag" at bounding box center [599, 228] width 503 height 35
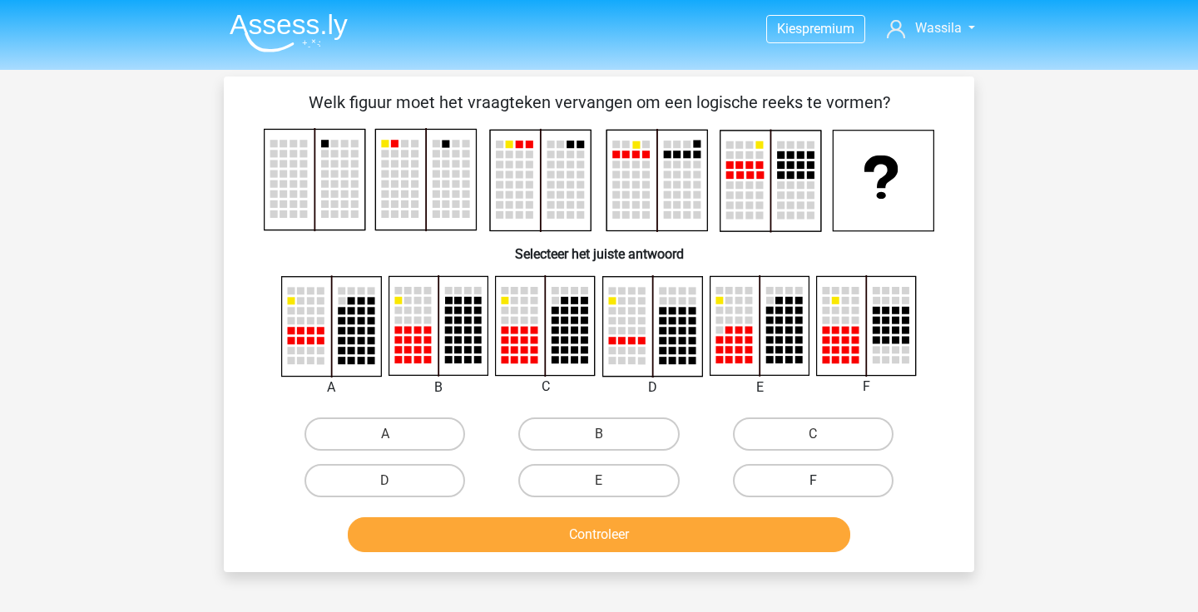
click at [787, 483] on label "F" at bounding box center [813, 480] width 161 height 33
click at [813, 483] on input "F" at bounding box center [818, 486] width 11 height 11
radio input "true"
drag, startPoint x: 729, startPoint y: 538, endPoint x: 638, endPoint y: 253, distance: 299.5
click at [638, 253] on div "Welk figuur moet het vraagteken vervangen om een logische reeks te vormen?" at bounding box center [598, 324] width 737 height 469
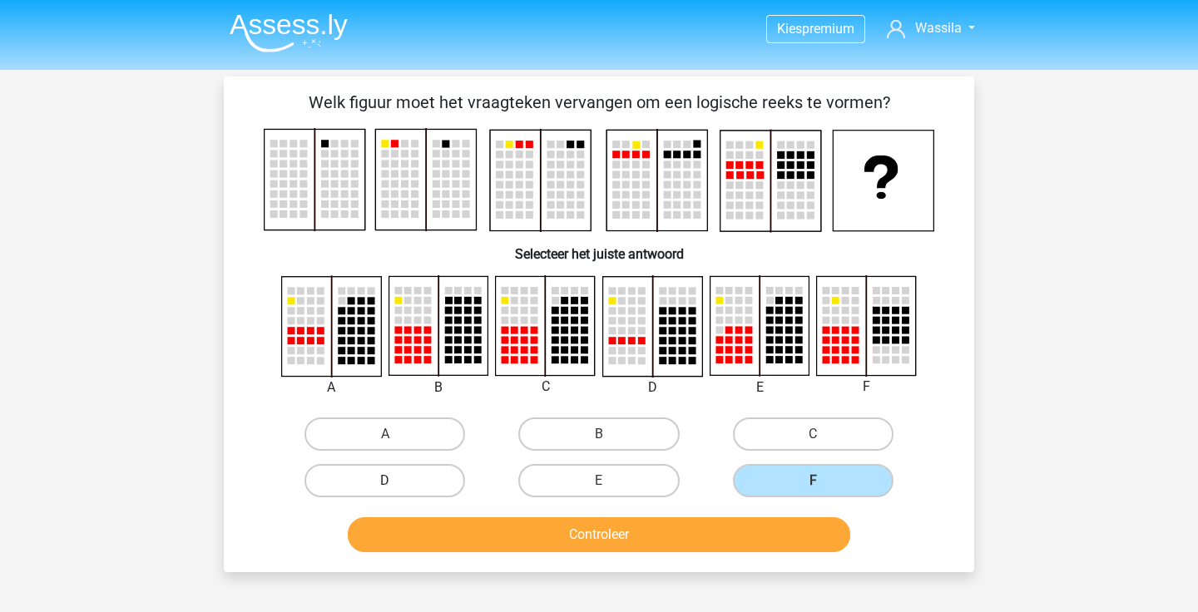
click at [374, 468] on label "D" at bounding box center [385, 480] width 161 height 33
click at [385, 481] on input "D" at bounding box center [390, 486] width 11 height 11
radio input "true"
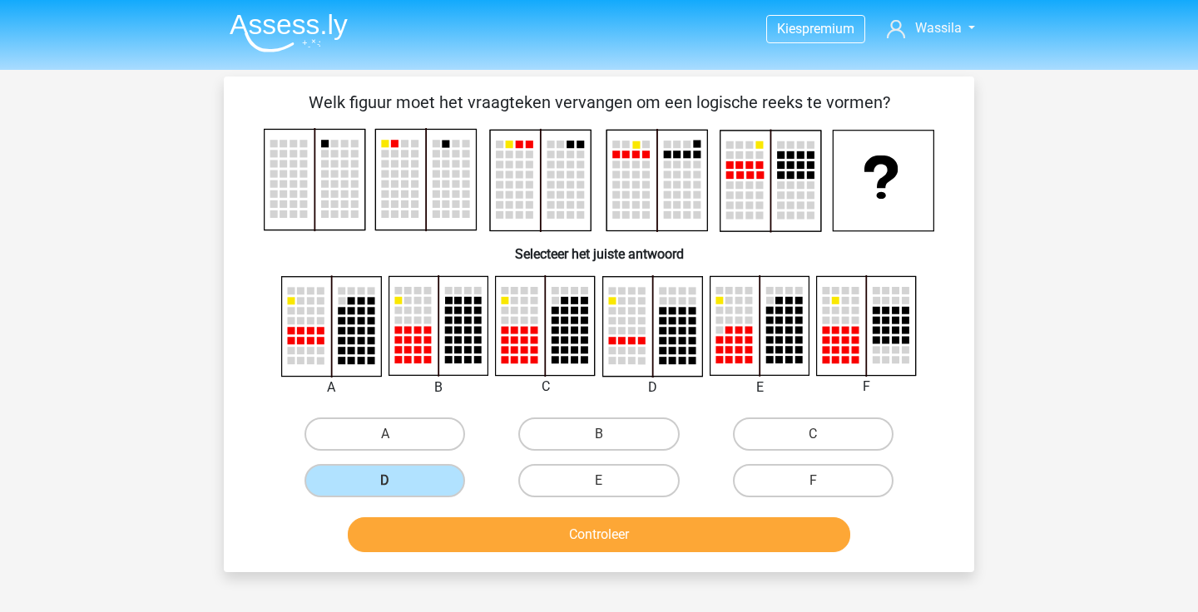
click at [439, 524] on button "Controleer" at bounding box center [599, 535] width 503 height 35
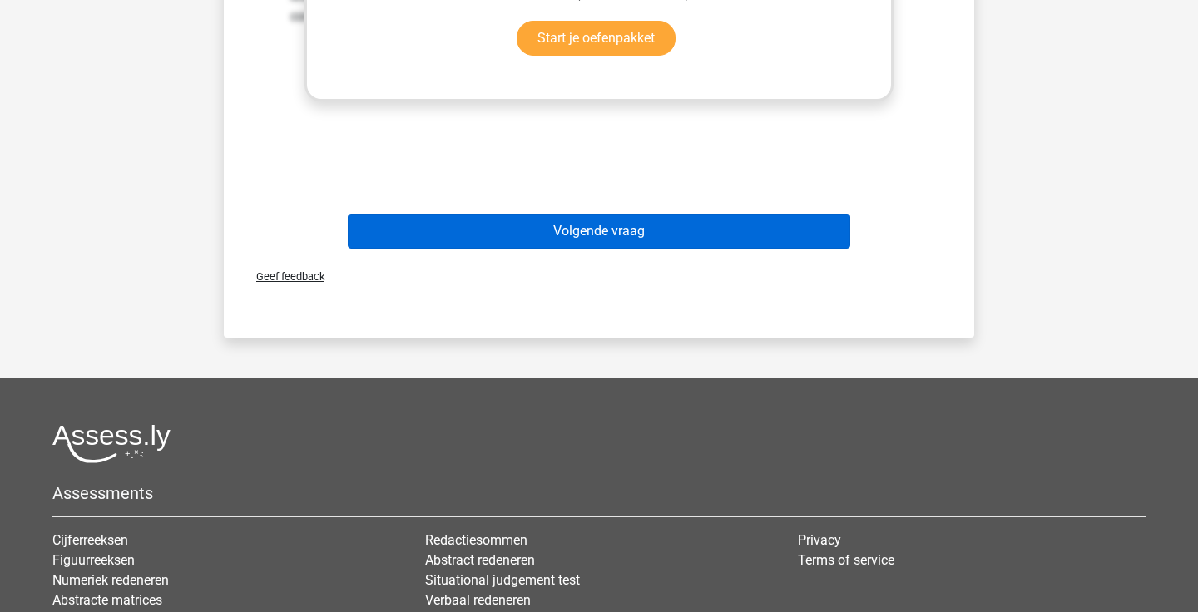
click at [599, 226] on button "Volgende vraag" at bounding box center [599, 231] width 503 height 35
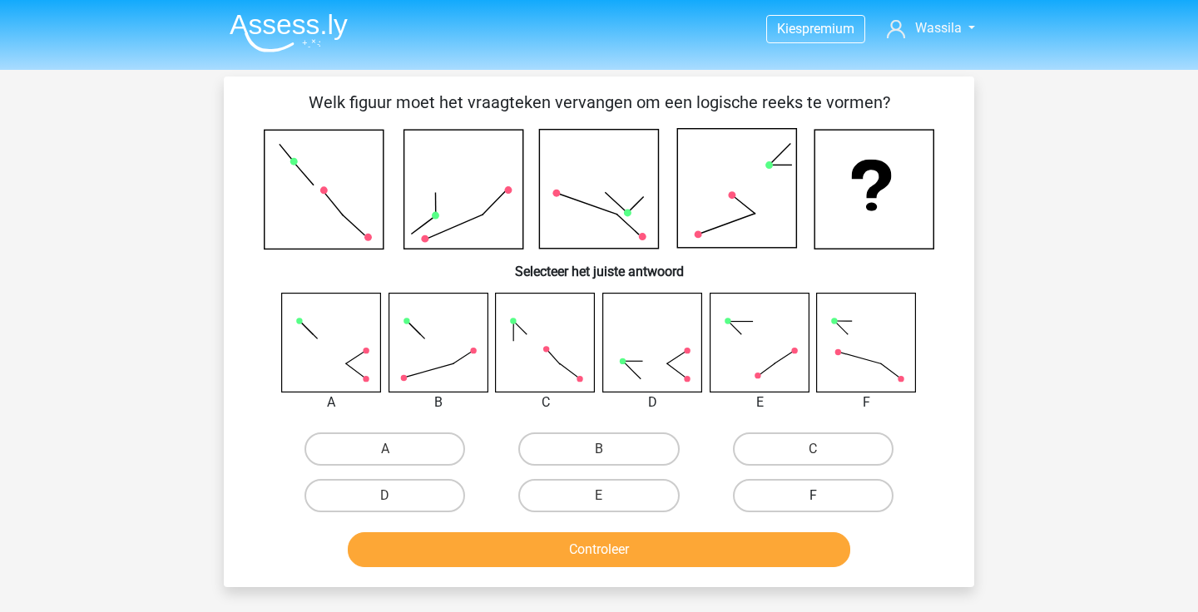
click at [795, 498] on label "F" at bounding box center [813, 495] width 161 height 33
click at [813, 498] on input "F" at bounding box center [818, 501] width 11 height 11
radio input "true"
click at [751, 547] on button "Controleer" at bounding box center [599, 550] width 503 height 35
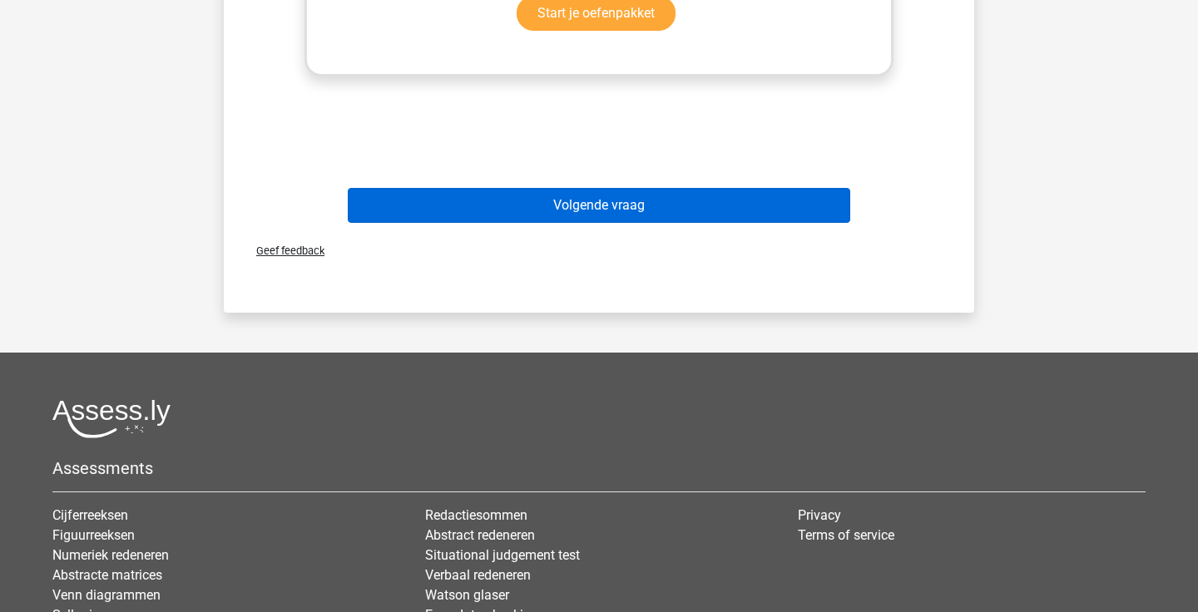
click at [602, 204] on button "Volgende vraag" at bounding box center [599, 205] width 503 height 35
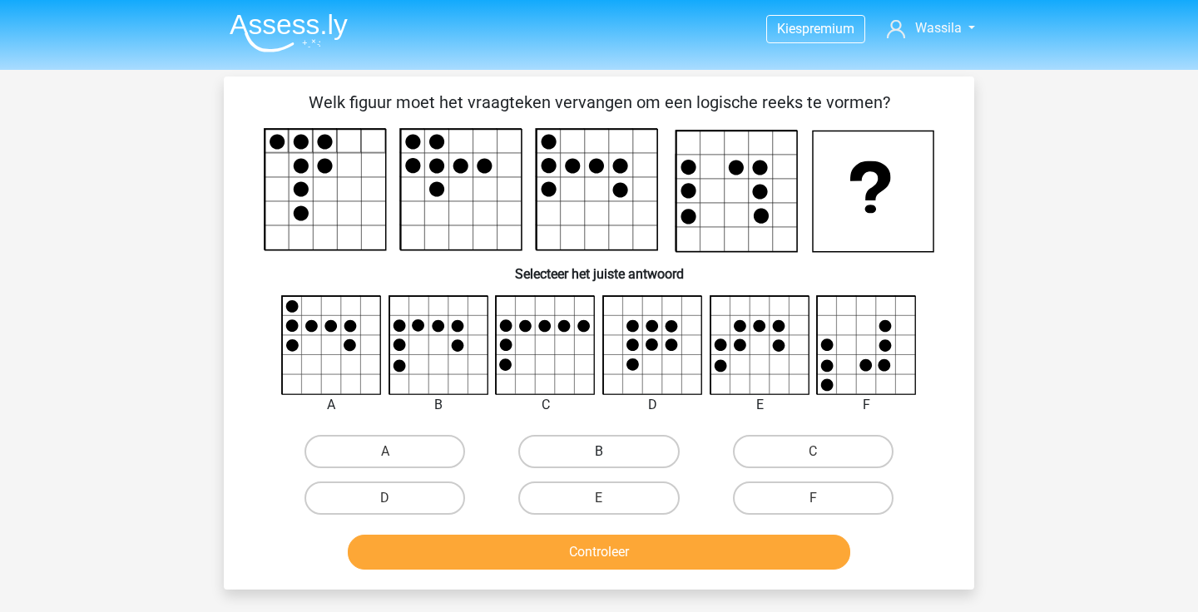
click at [639, 453] on label "B" at bounding box center [598, 451] width 161 height 33
click at [610, 453] on input "B" at bounding box center [604, 457] width 11 height 11
radio input "true"
click at [613, 555] on button "Controleer" at bounding box center [599, 552] width 503 height 35
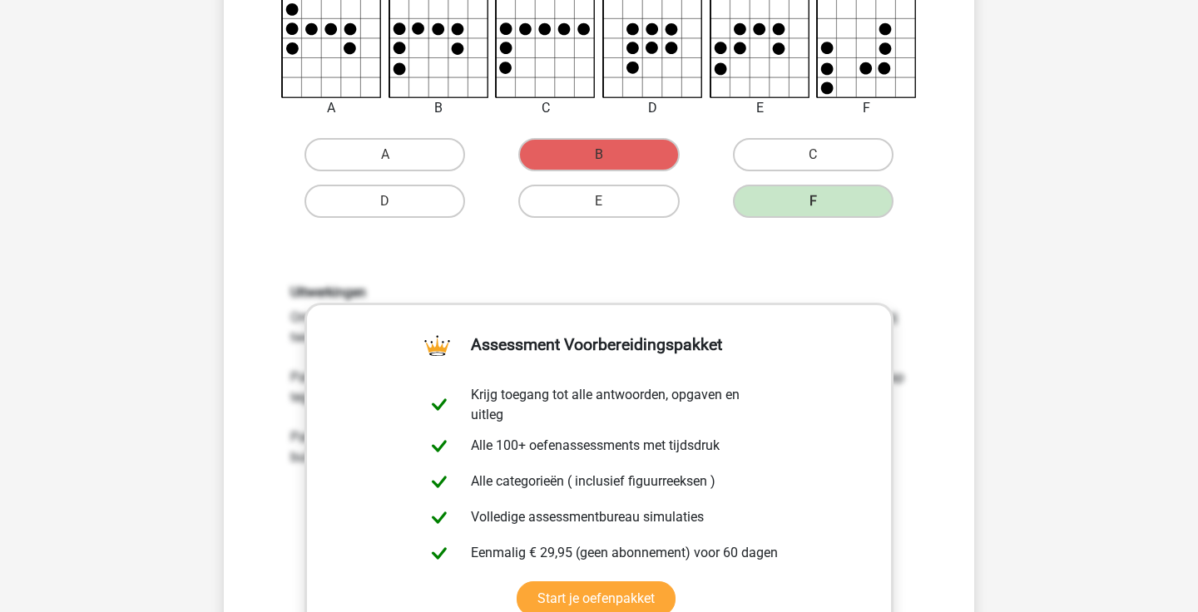
scroll to position [687, 0]
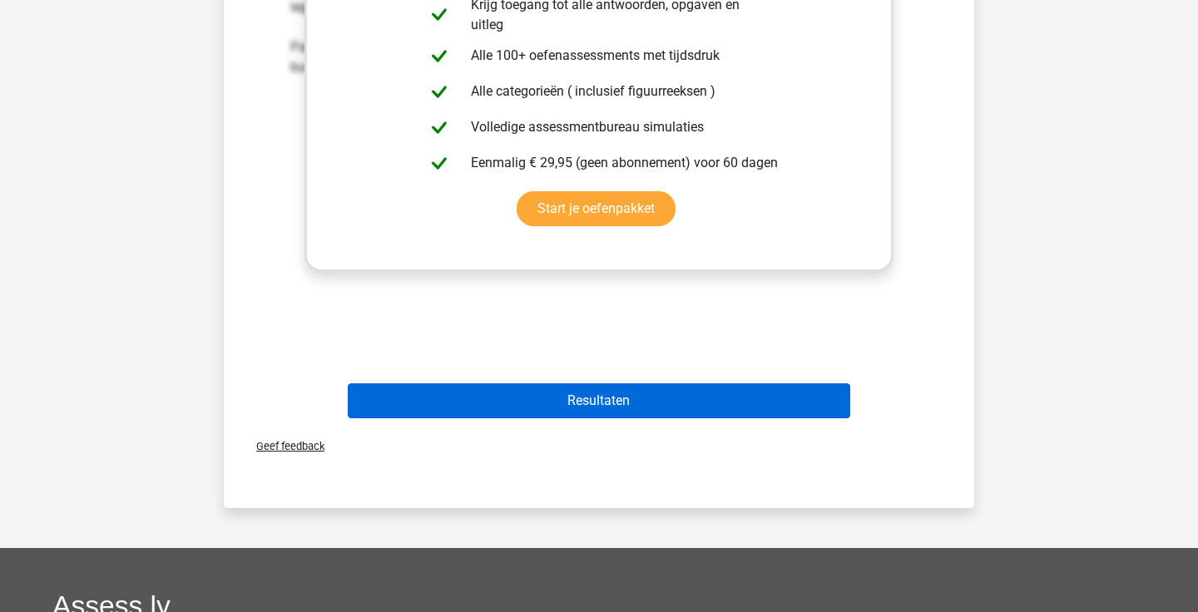
click at [679, 412] on button "Resultaten" at bounding box center [599, 401] width 503 height 35
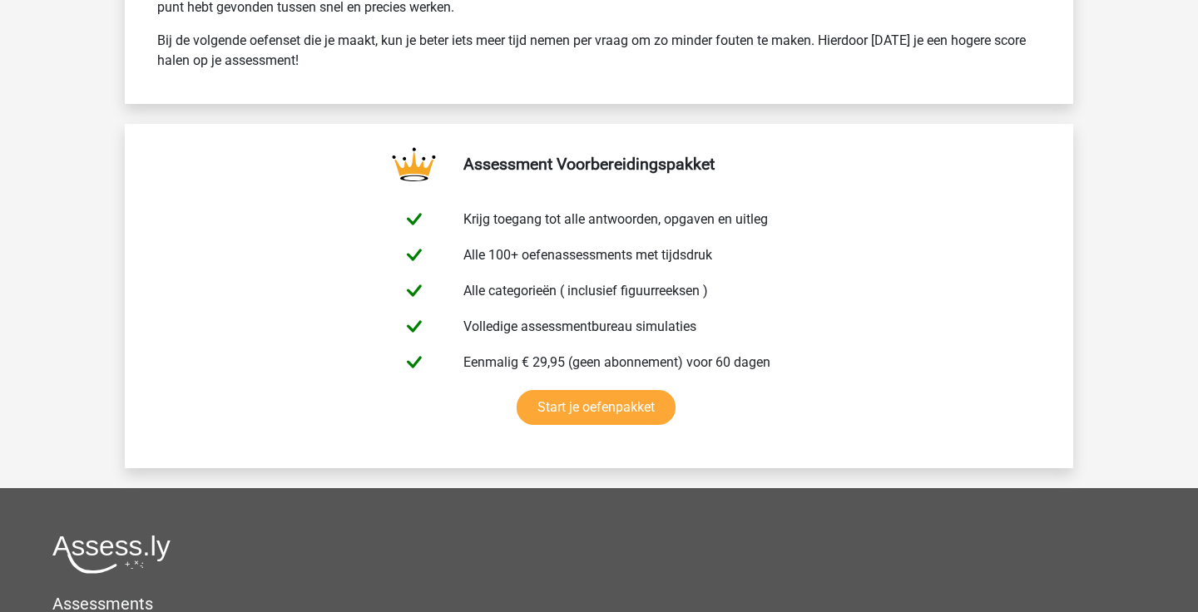
scroll to position [2307, 0]
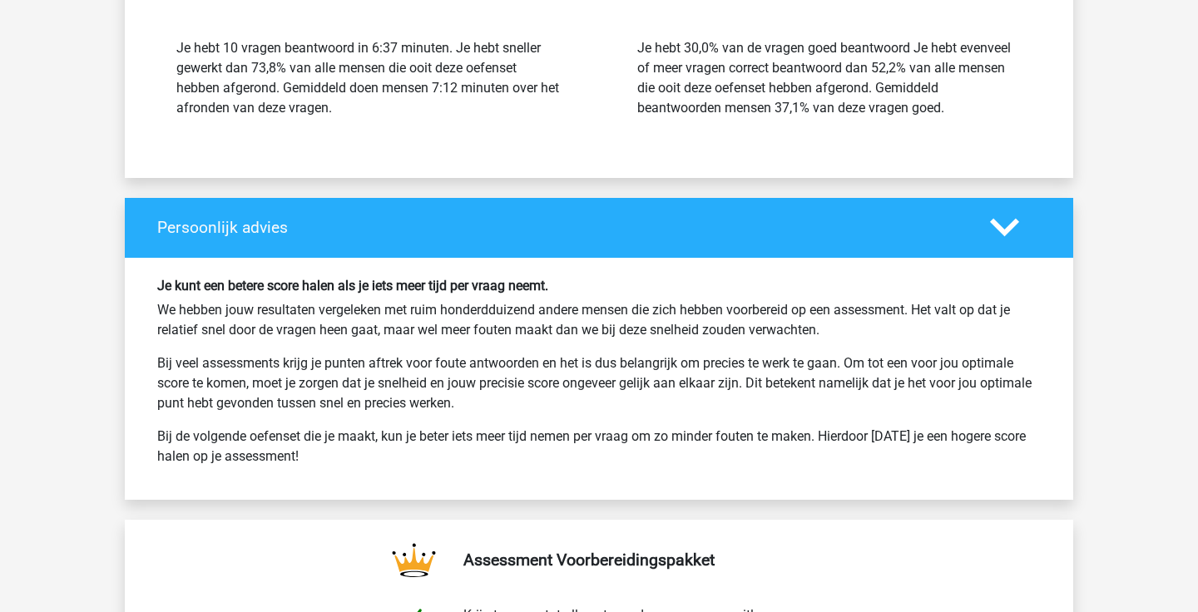
click at [1024, 229] on div at bounding box center [1016, 227] width 76 height 29
click at [1009, 229] on polygon at bounding box center [1004, 228] width 29 height 18
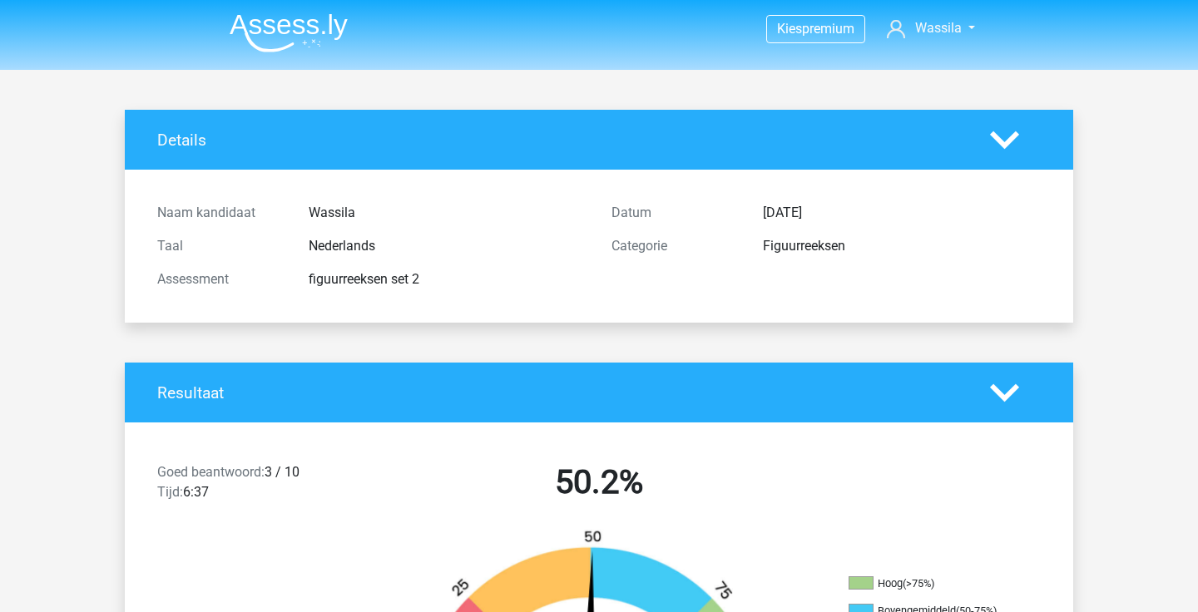
scroll to position [0, 0]
click at [994, 384] on icon at bounding box center [1004, 393] width 29 height 29
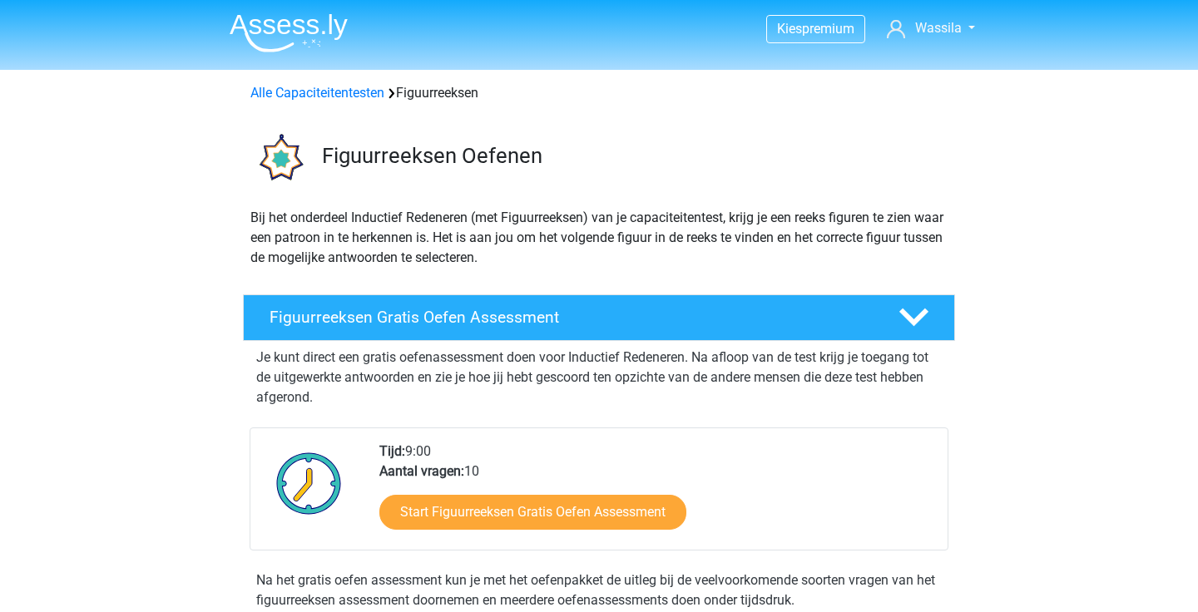
click at [302, 24] on img at bounding box center [289, 32] width 118 height 39
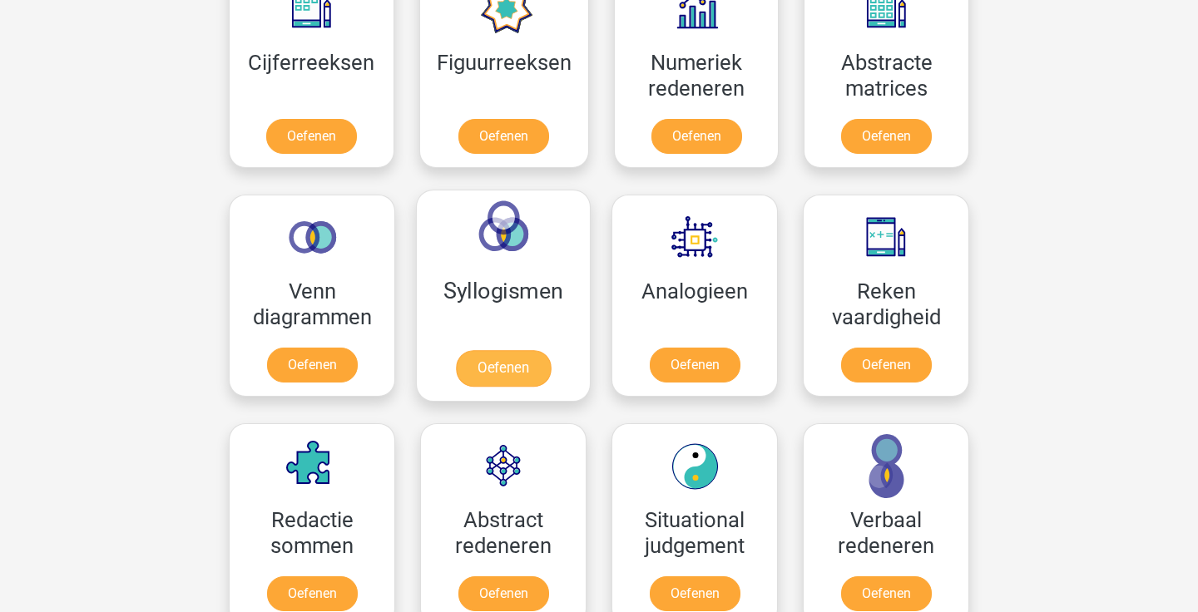
scroll to position [820, 0]
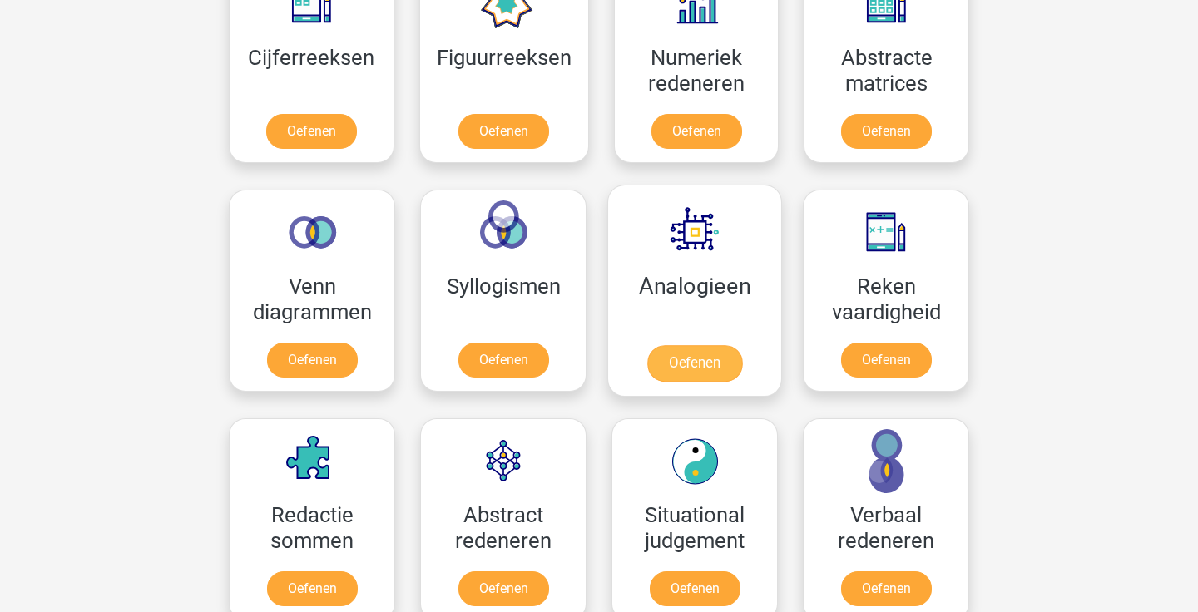
click at [672, 345] on link "Oefenen" at bounding box center [694, 363] width 95 height 37
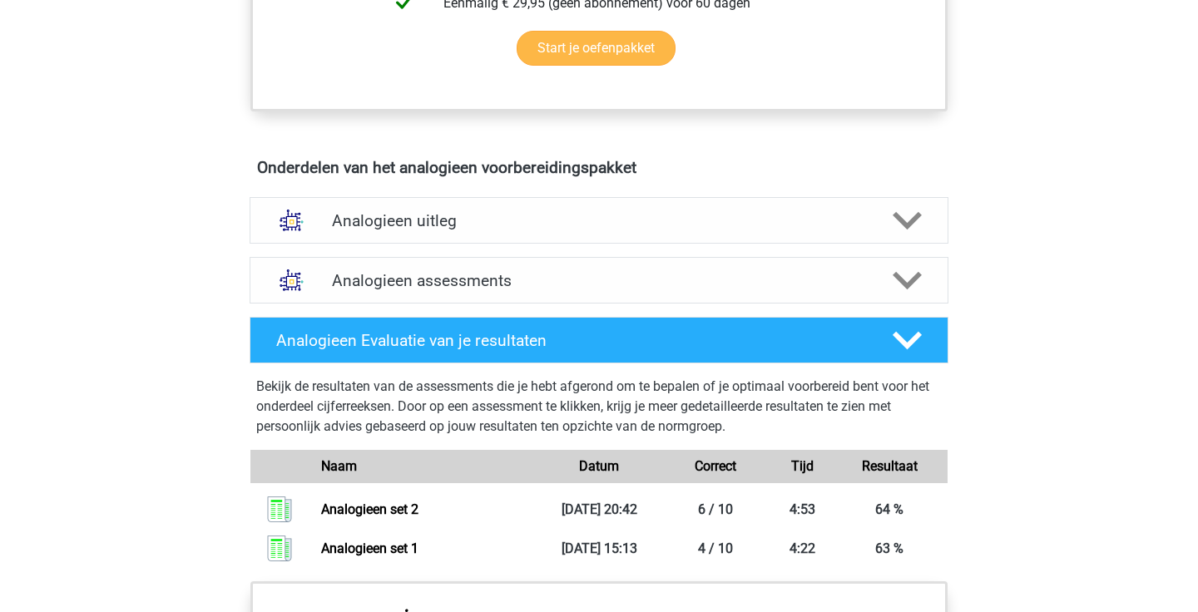
scroll to position [826, 0]
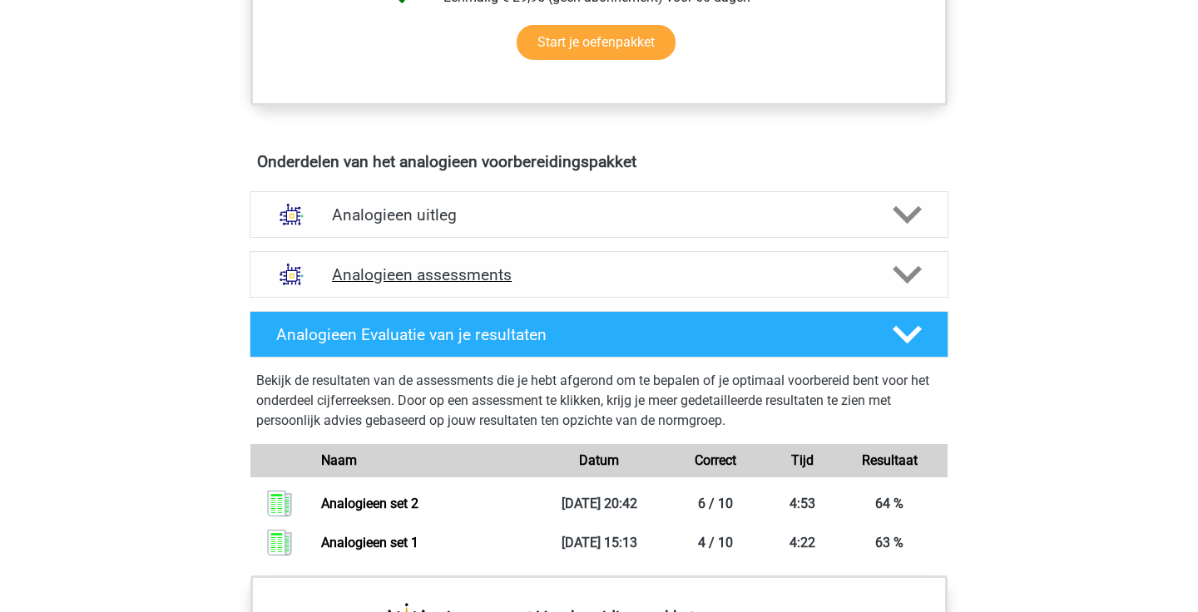
click at [903, 275] on polygon at bounding box center [907, 274] width 29 height 18
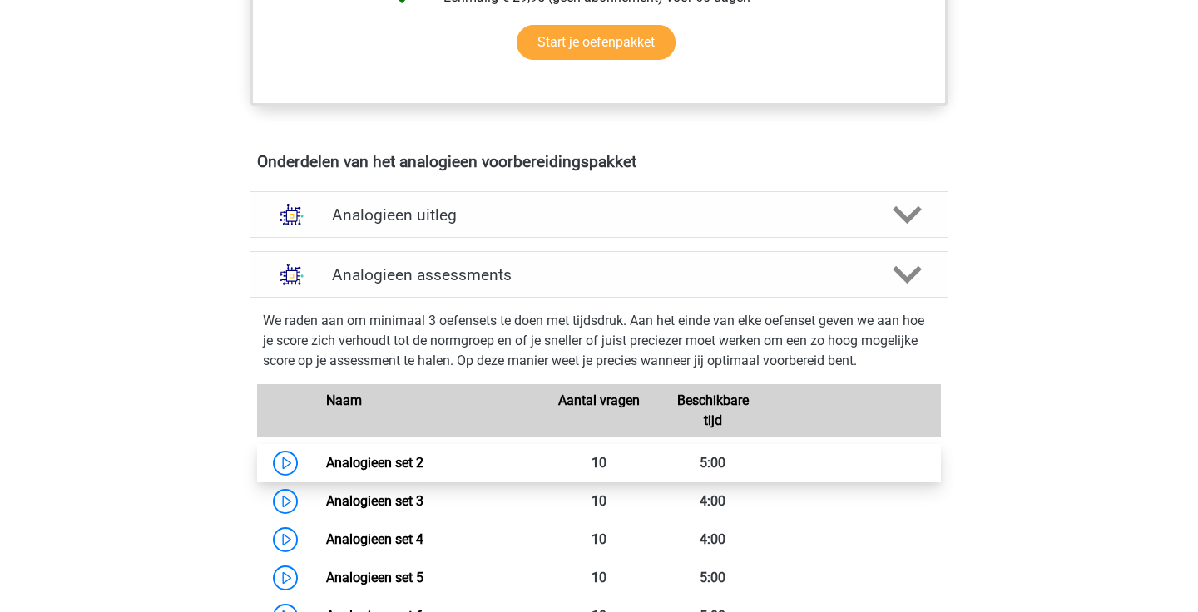
click at [424, 469] on link "Analogieen set 2" at bounding box center [374, 463] width 97 height 16
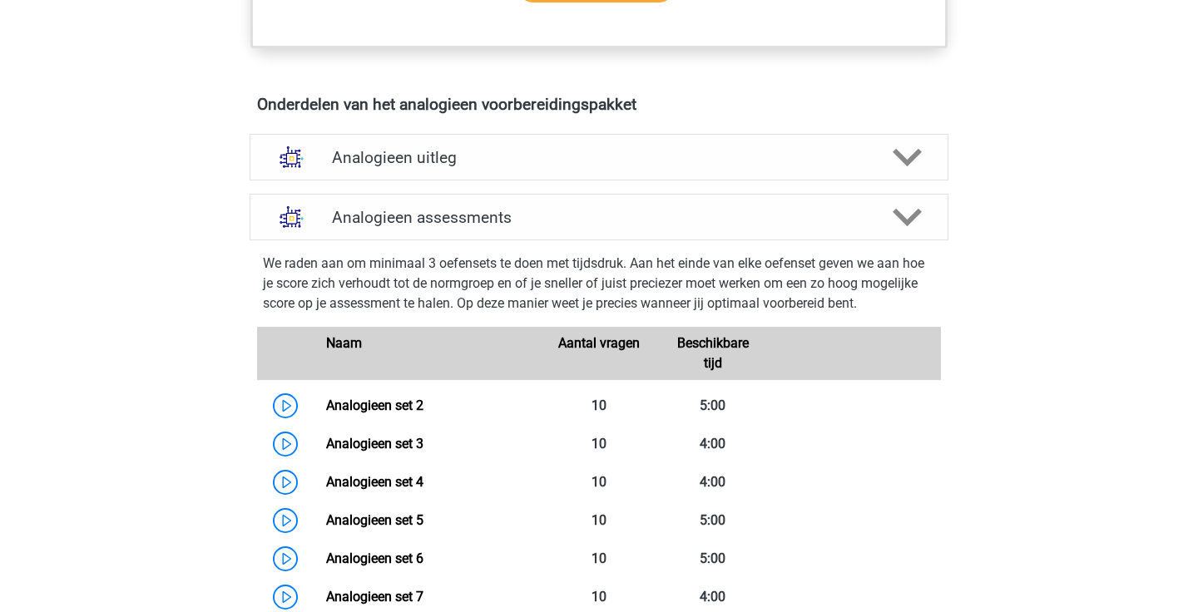
scroll to position [783, 0]
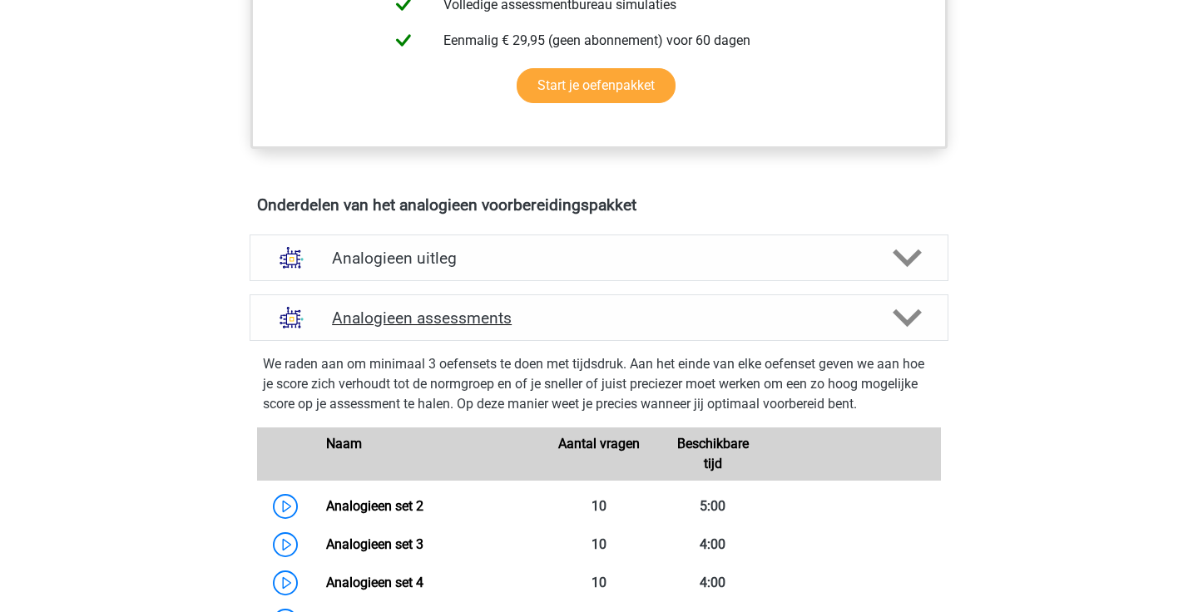
click at [902, 330] on icon at bounding box center [907, 318] width 29 height 29
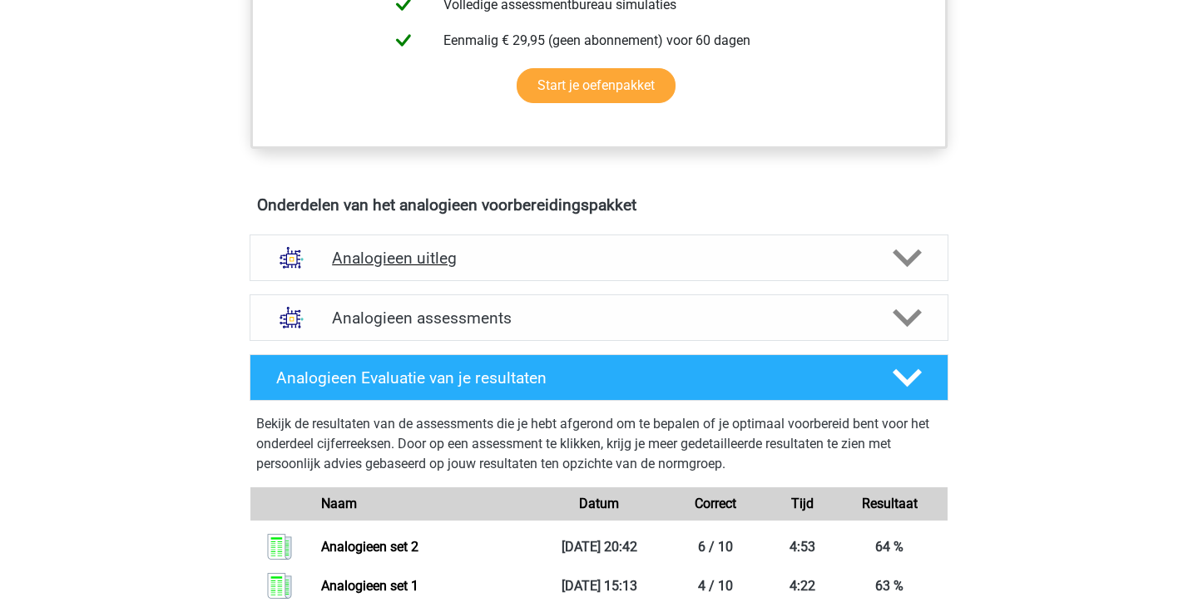
click at [907, 236] on div "Analogieen uitleg" at bounding box center [599, 258] width 699 height 47
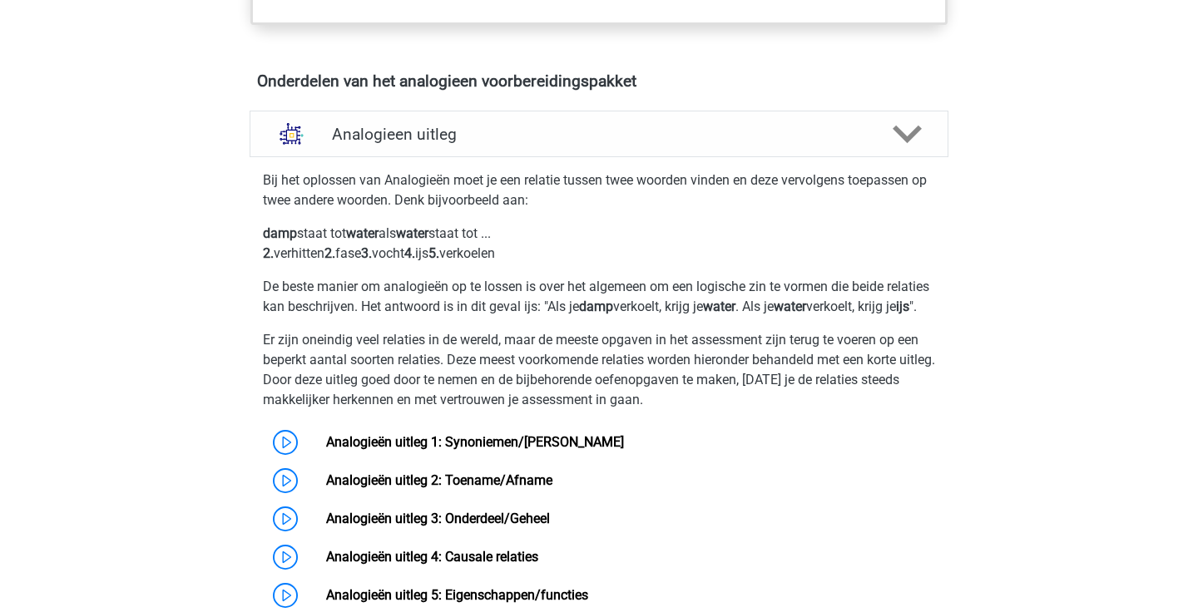
scroll to position [851, 0]
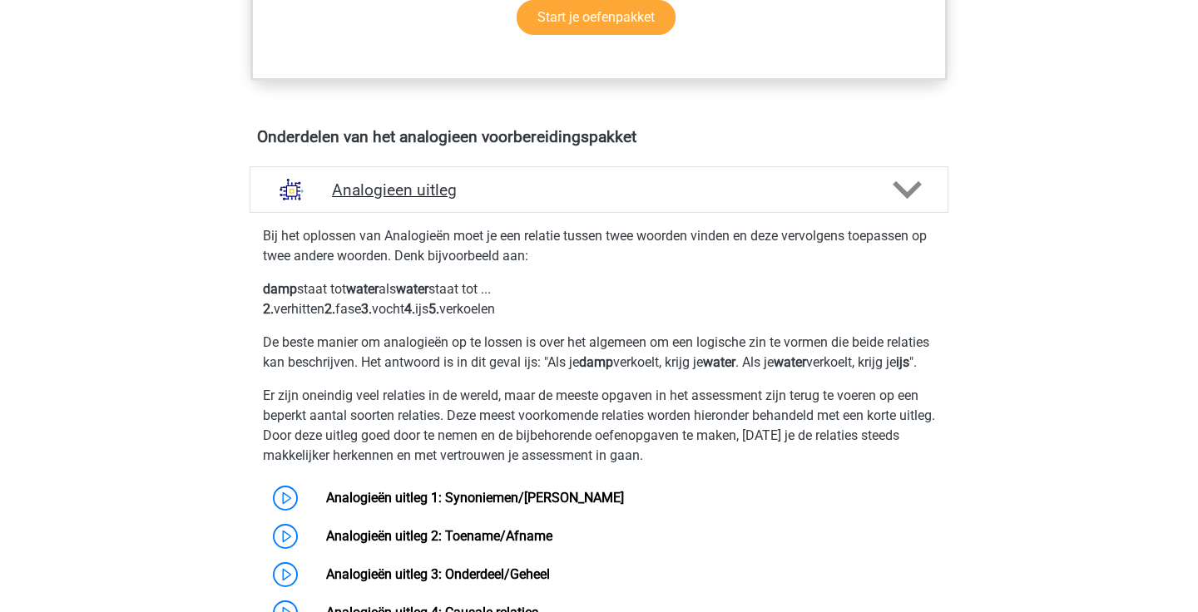
click at [898, 186] on polygon at bounding box center [907, 190] width 29 height 18
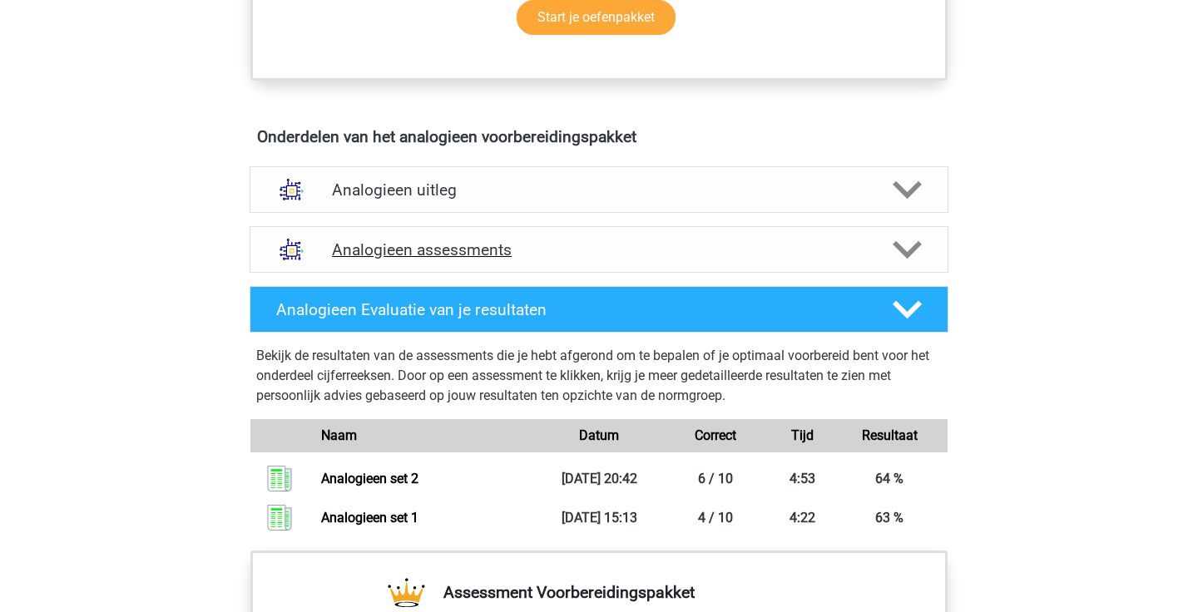
click at [909, 252] on polygon at bounding box center [907, 249] width 29 height 18
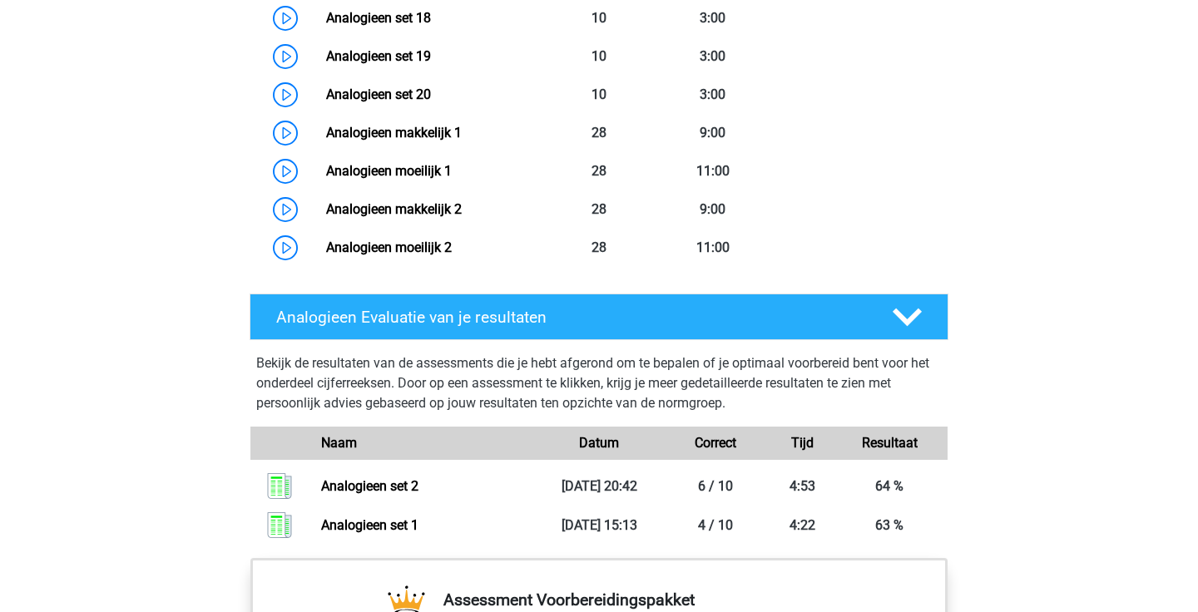
scroll to position [1252, 0]
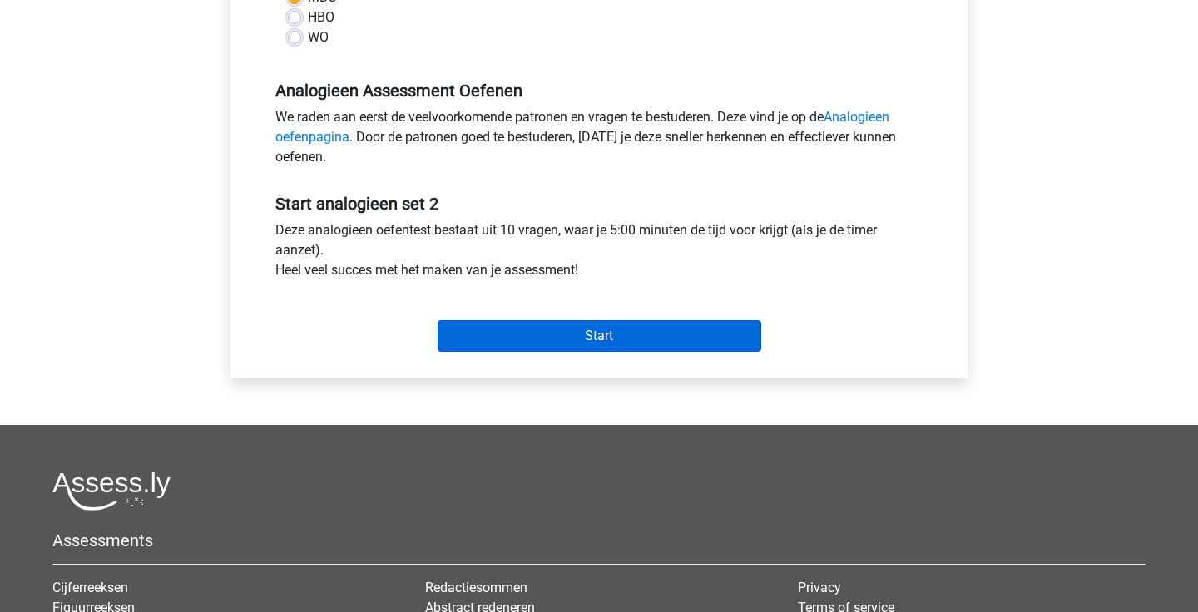
scroll to position [449, 0]
click at [615, 344] on input "Start" at bounding box center [600, 337] width 324 height 32
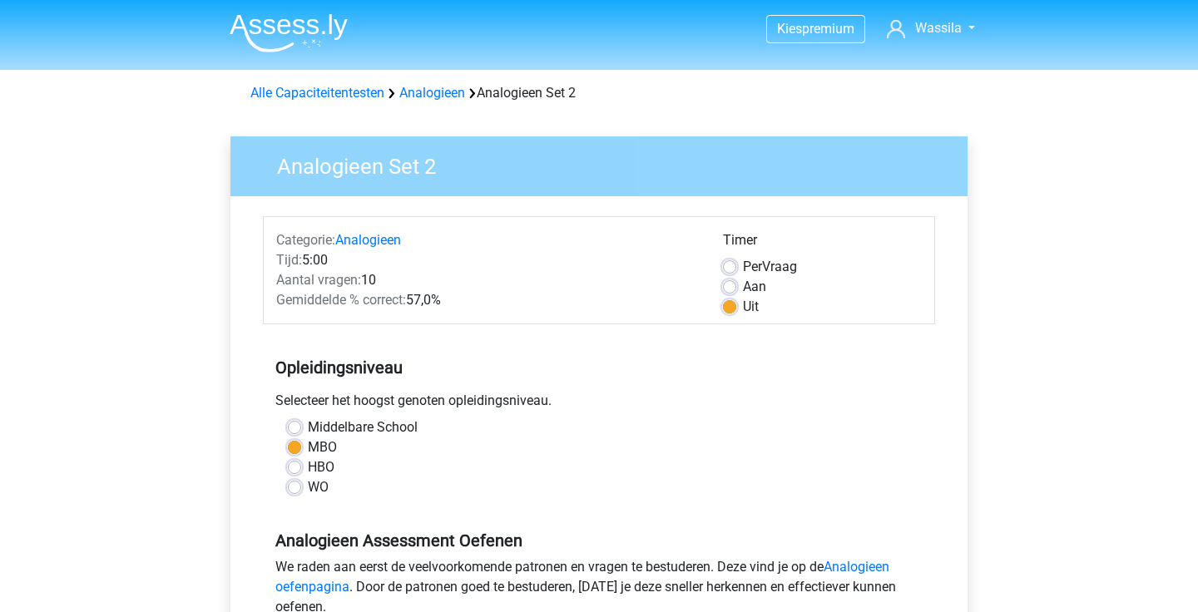
scroll to position [0, 0]
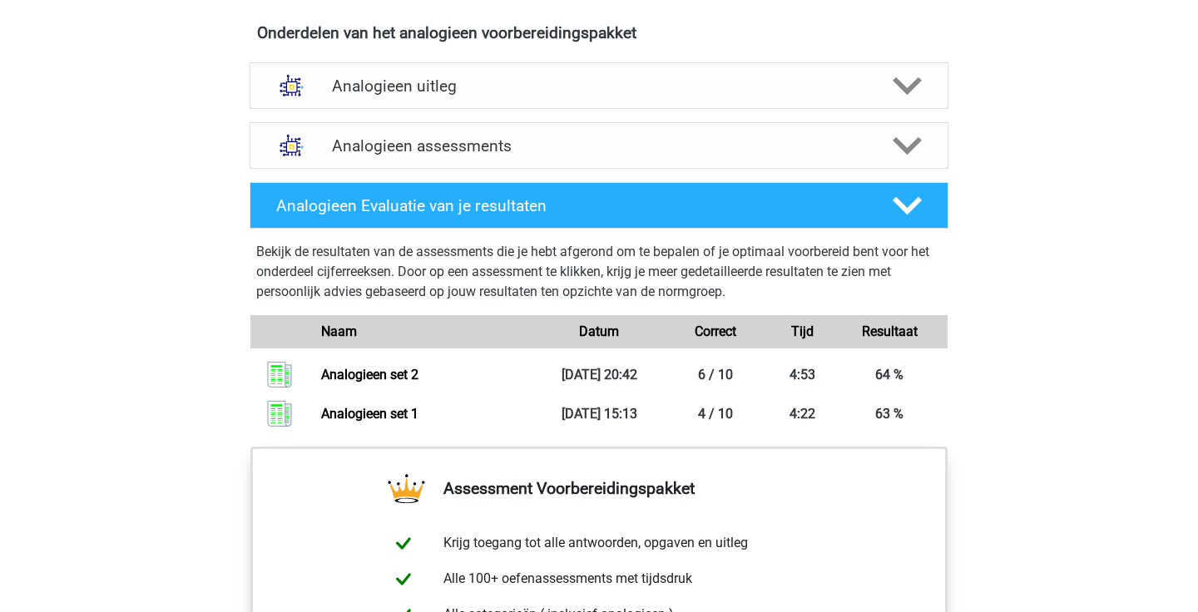
scroll to position [747, 0]
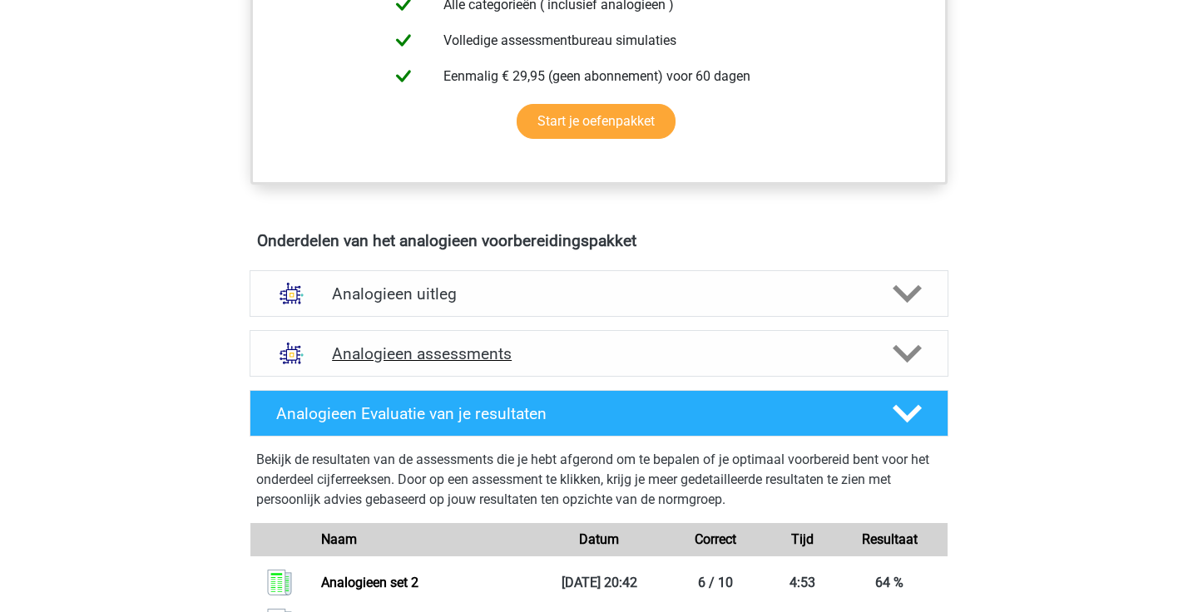
click at [893, 355] on icon at bounding box center [907, 354] width 29 height 29
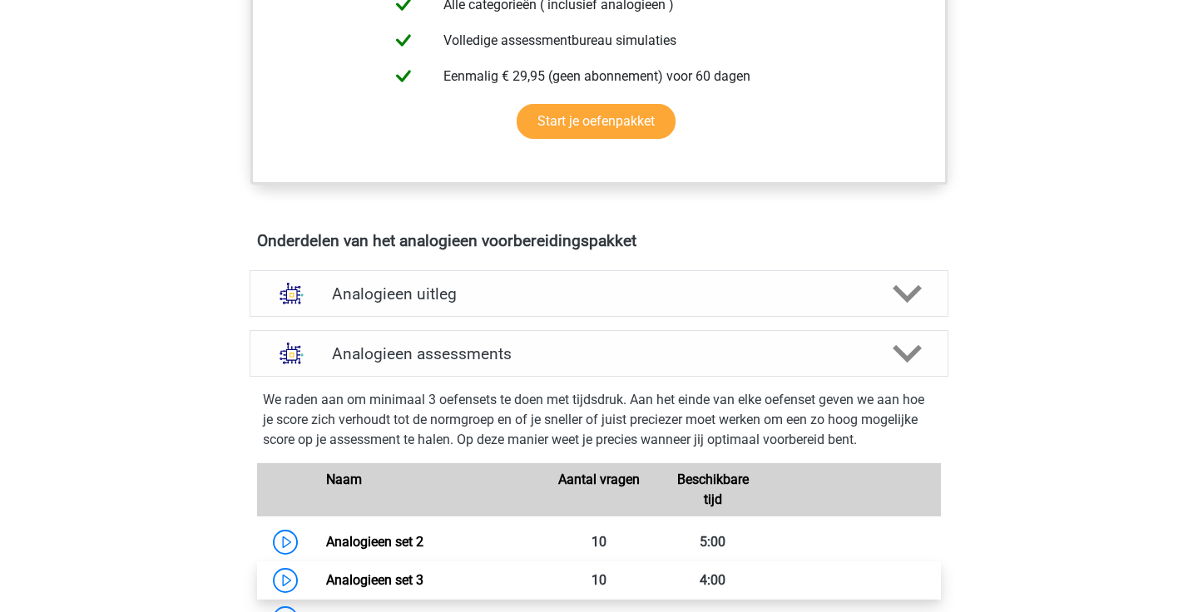
click at [424, 573] on link "Analogieen set 3" at bounding box center [374, 581] width 97 height 16
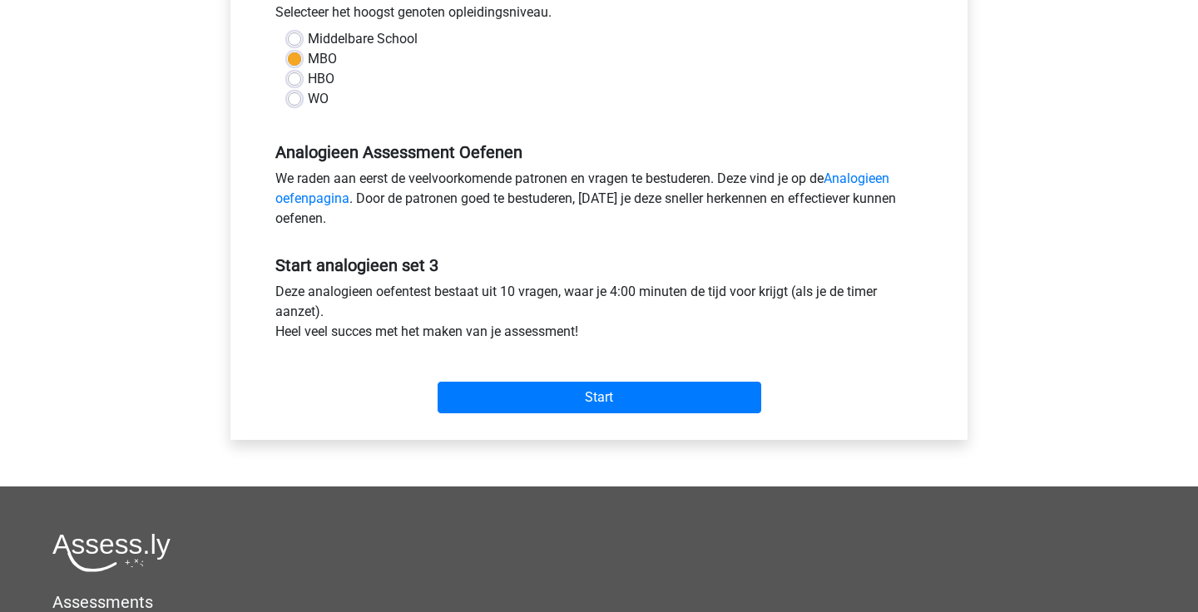
scroll to position [390, 0]
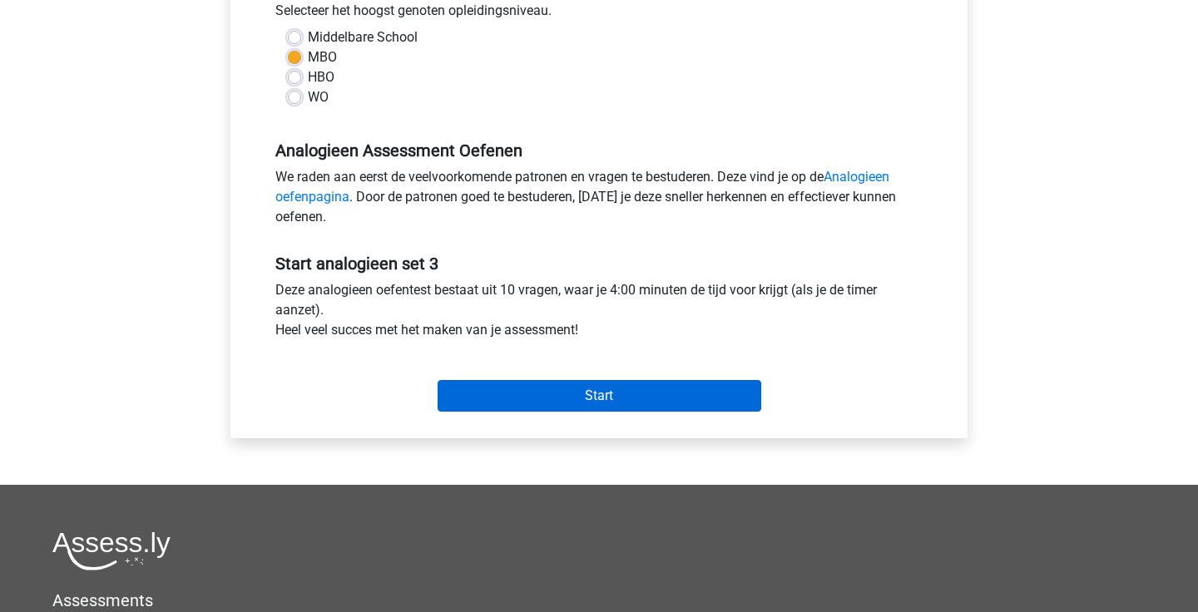
click at [498, 403] on input "Start" at bounding box center [600, 396] width 324 height 32
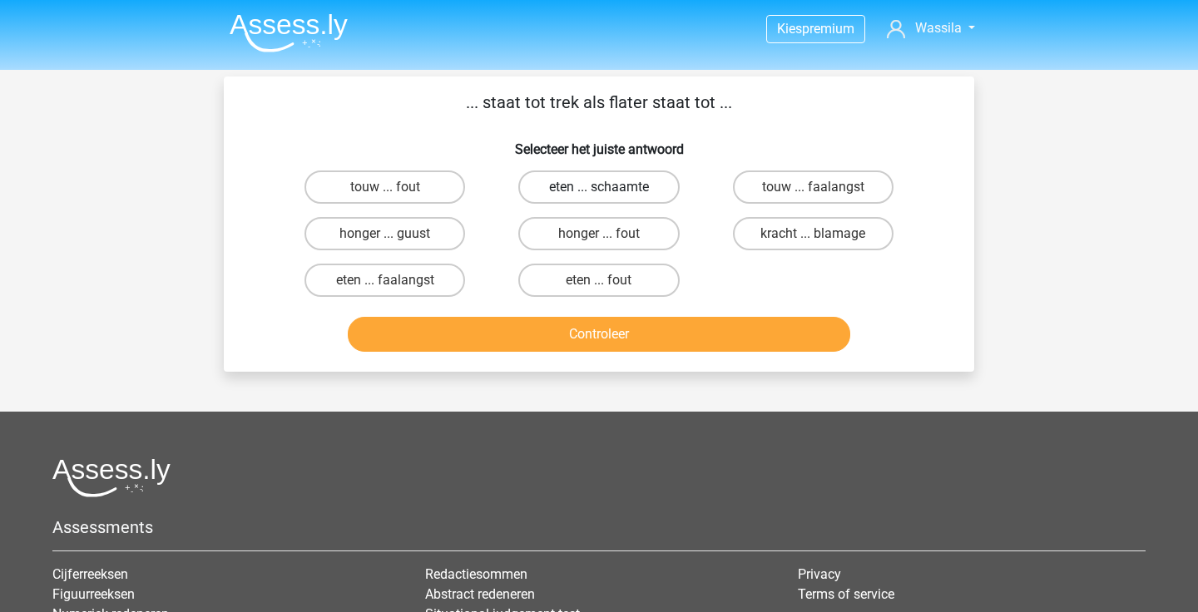
click at [587, 183] on label "eten ... schaamte" at bounding box center [598, 187] width 161 height 33
click at [599, 187] on input "eten ... schaamte" at bounding box center [604, 192] width 11 height 11
radio input "true"
click at [581, 326] on button "Controleer" at bounding box center [599, 334] width 503 height 35
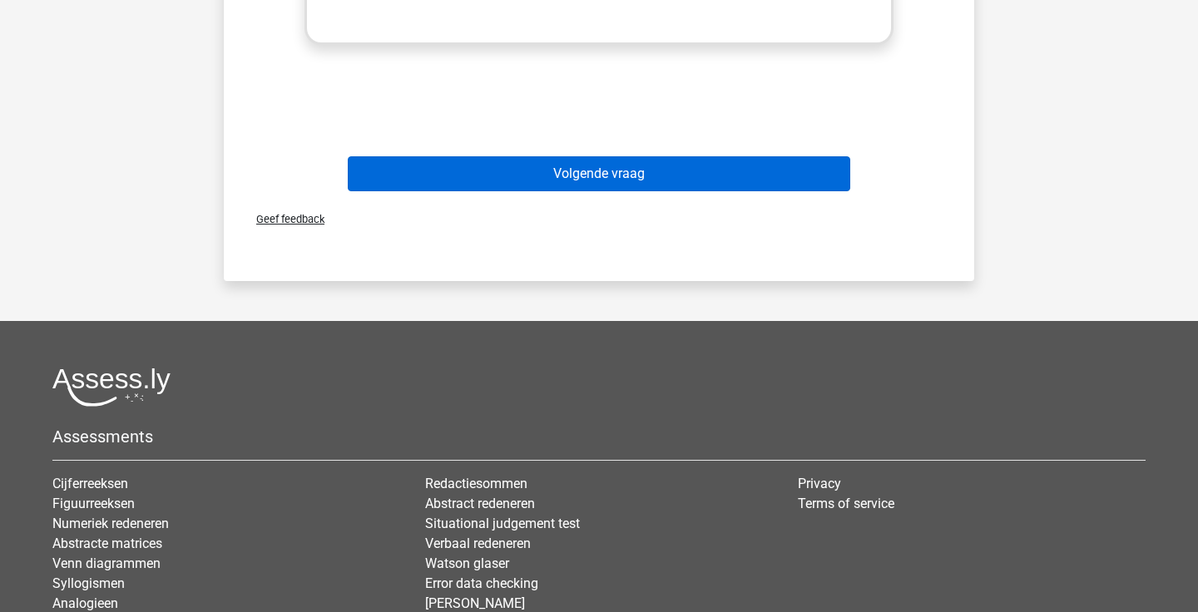
click at [628, 181] on button "Volgende vraag" at bounding box center [599, 173] width 503 height 35
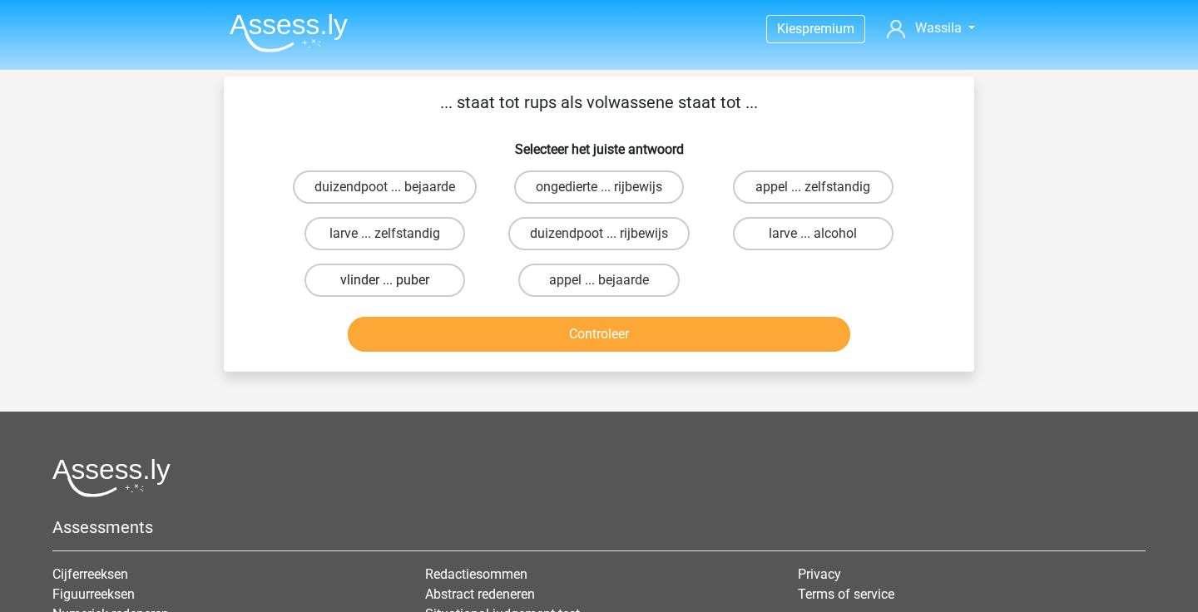
click at [427, 275] on label "vlinder ... puber" at bounding box center [385, 280] width 161 height 33
click at [396, 280] on input "vlinder ... puber" at bounding box center [390, 285] width 11 height 11
radio input "true"
click at [575, 349] on button "Controleer" at bounding box center [599, 334] width 503 height 35
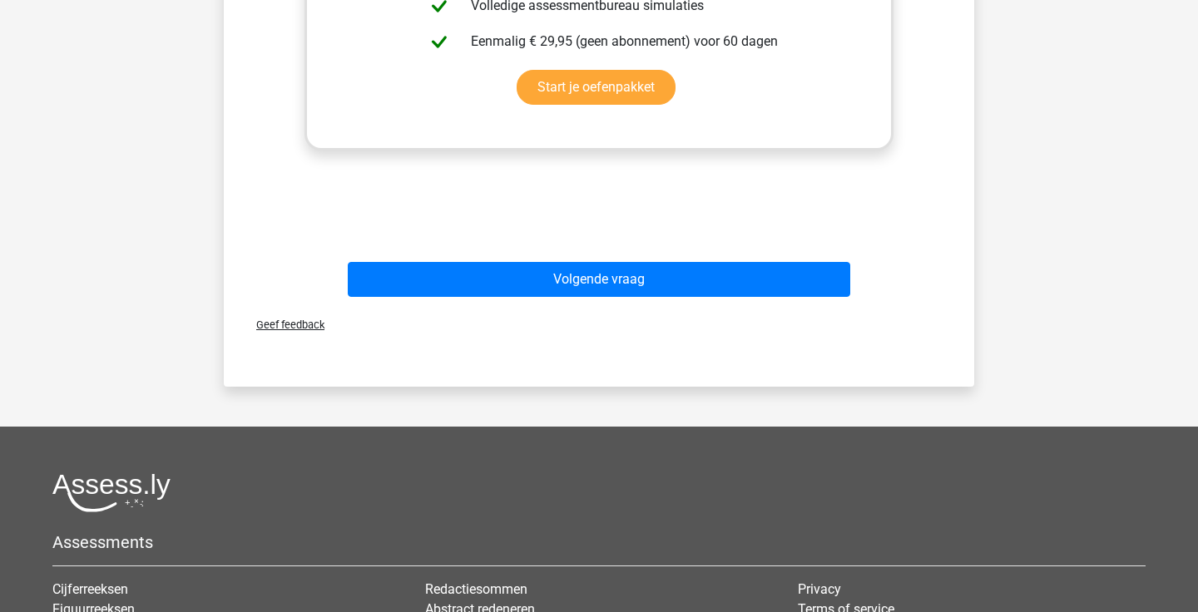
scroll to position [820, 0]
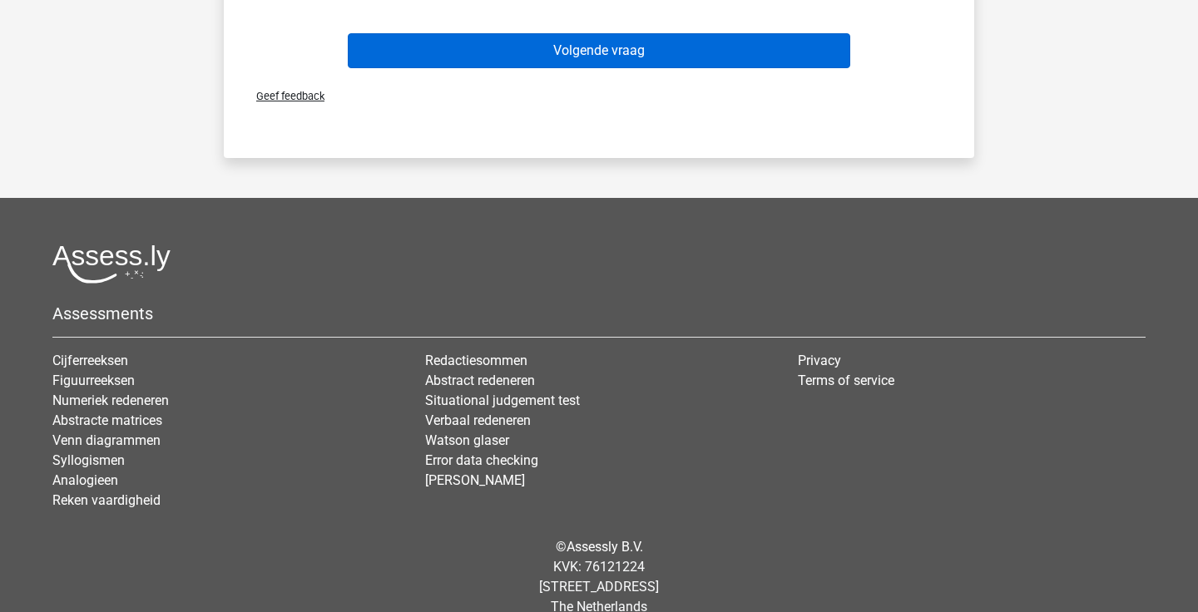
click at [655, 53] on button "Volgende vraag" at bounding box center [599, 50] width 503 height 35
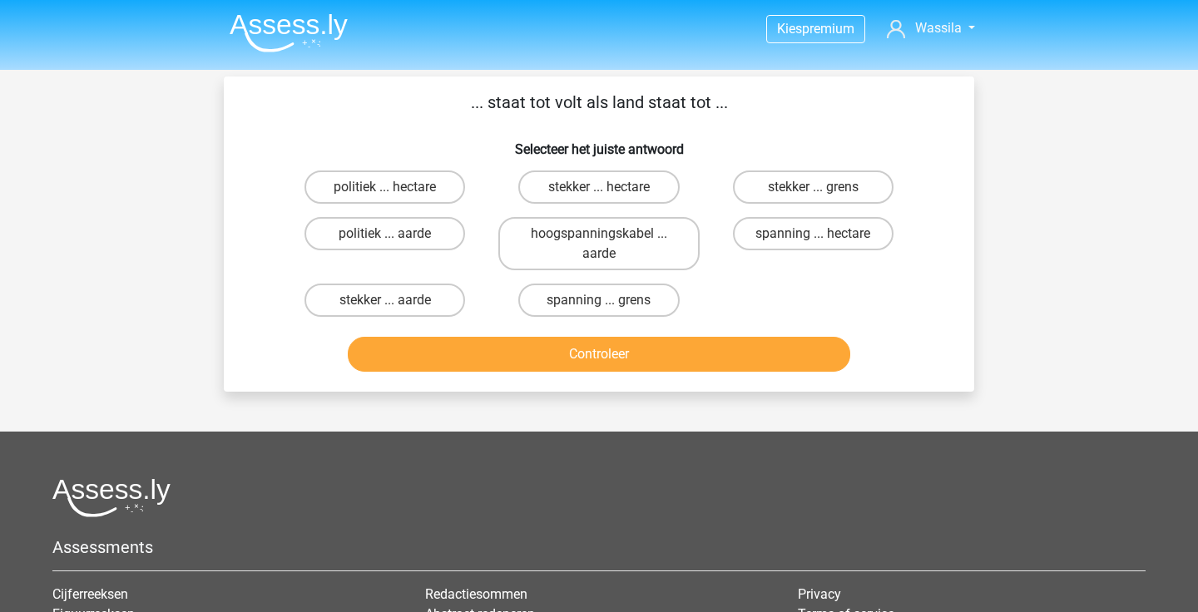
scroll to position [0, 0]
click at [610, 299] on label "spanning ... grens" at bounding box center [598, 300] width 161 height 33
click at [610, 300] on input "spanning ... grens" at bounding box center [604, 305] width 11 height 11
radio input "true"
click at [609, 364] on button "Controleer" at bounding box center [599, 354] width 503 height 35
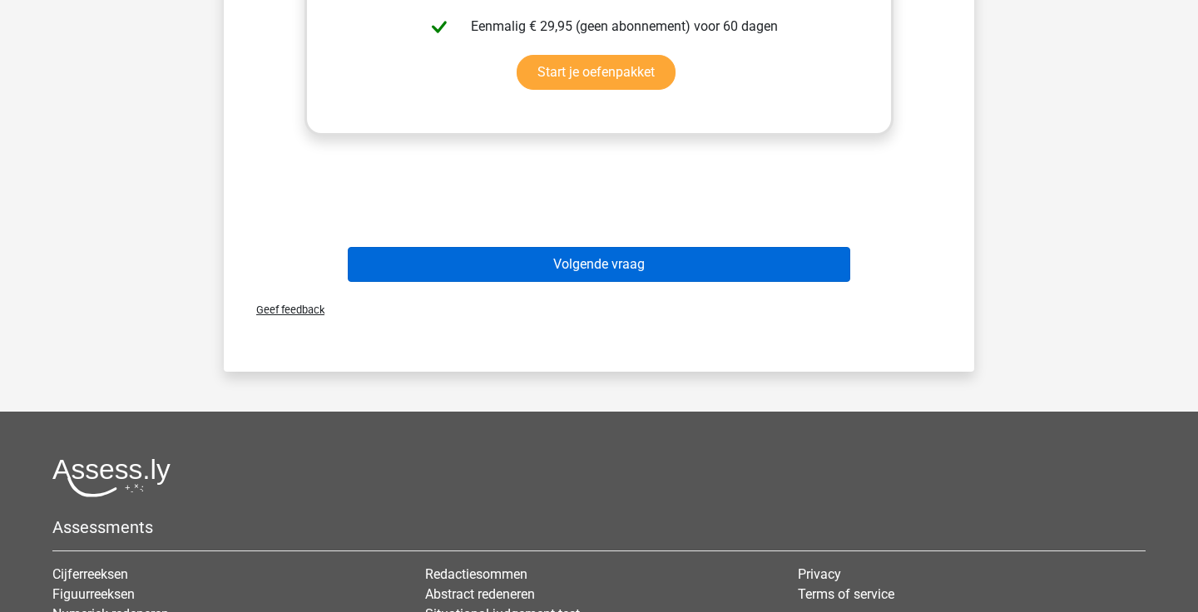
click at [701, 271] on button "Volgende vraag" at bounding box center [599, 264] width 503 height 35
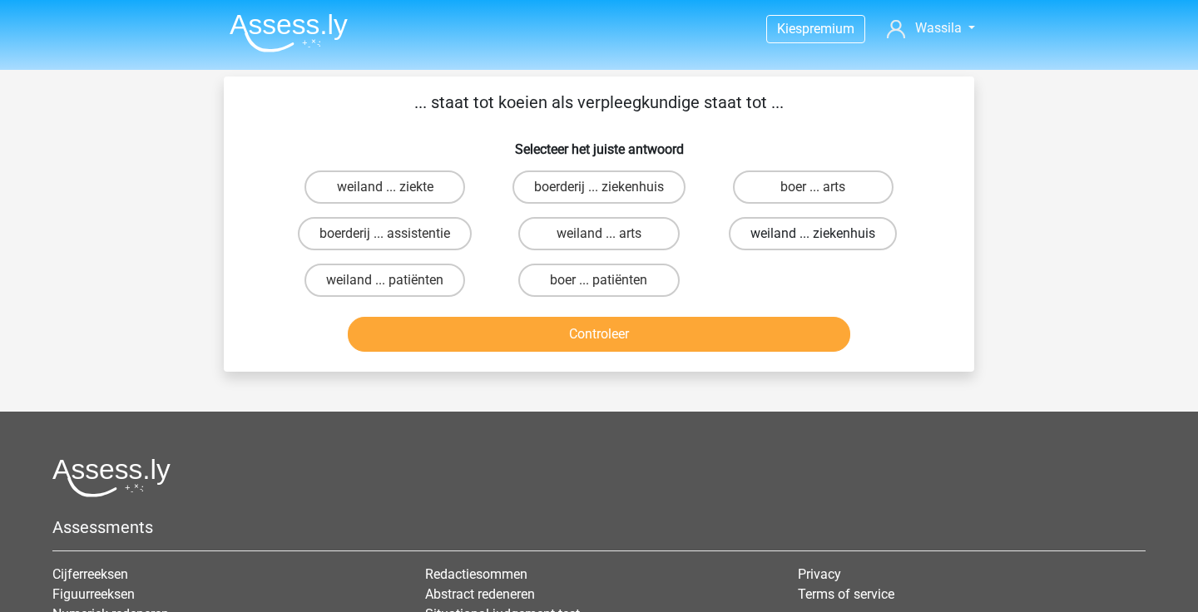
click at [773, 238] on label "weiland ... ziekenhuis" at bounding box center [813, 233] width 168 height 33
click at [813, 238] on input "weiland ... ziekenhuis" at bounding box center [818, 239] width 11 height 11
radio input "true"
click at [668, 333] on button "Controleer" at bounding box center [599, 334] width 503 height 35
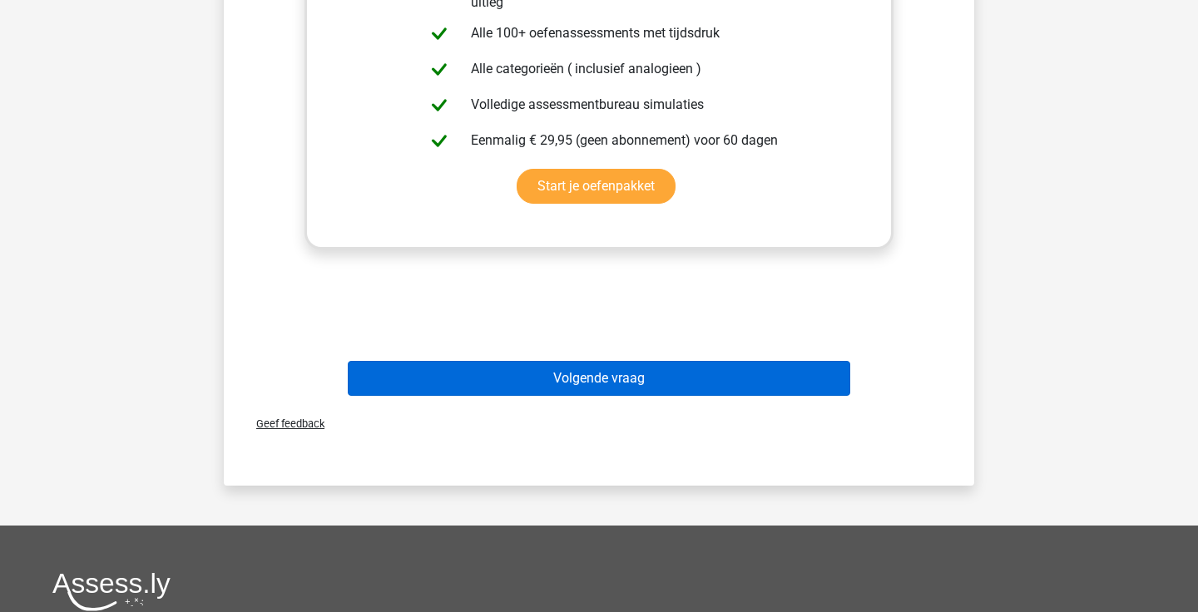
click at [565, 381] on button "Volgende vraag" at bounding box center [599, 378] width 503 height 35
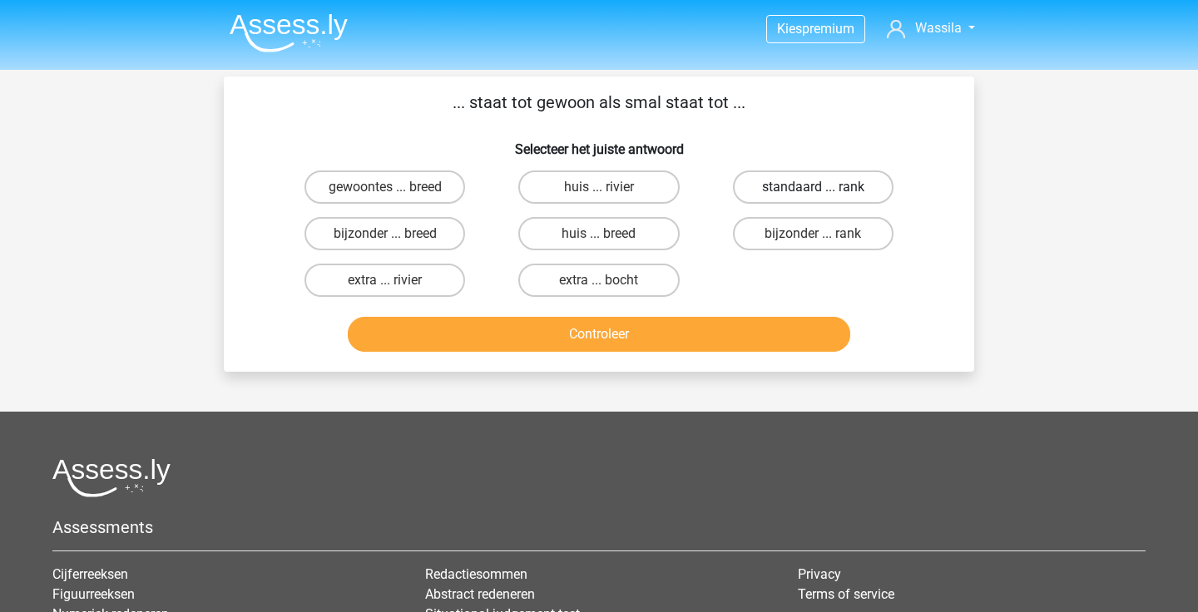
click at [854, 191] on label "standaard ... rank" at bounding box center [813, 187] width 161 height 33
click at [824, 191] on input "standaard ... rank" at bounding box center [818, 192] width 11 height 11
radio input "true"
click at [684, 336] on button "Controleer" at bounding box center [599, 334] width 503 height 35
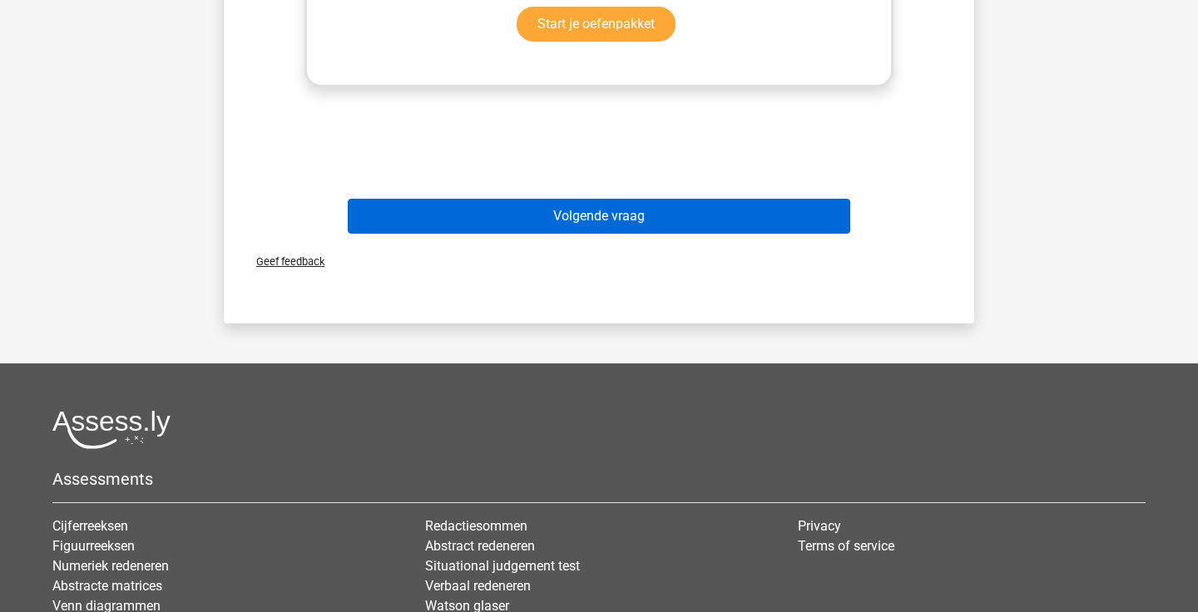
click at [653, 205] on button "Volgende vraag" at bounding box center [599, 216] width 503 height 35
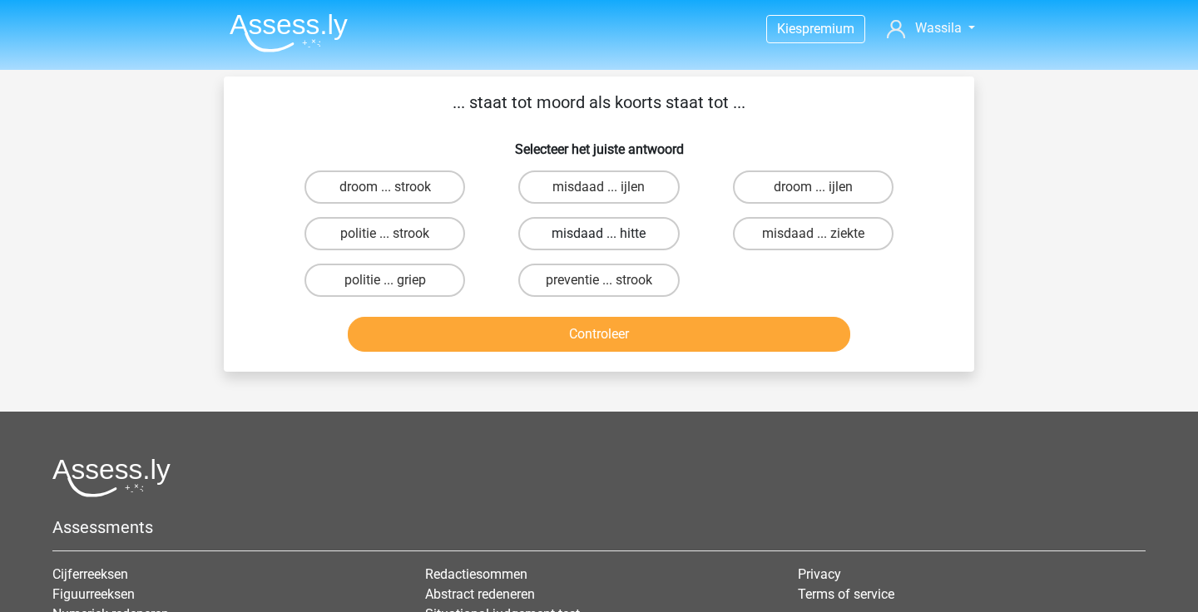
click at [543, 235] on label "misdaad ... hitte" at bounding box center [598, 233] width 161 height 33
click at [599, 235] on input "misdaad ... hitte" at bounding box center [604, 239] width 11 height 11
radio input "true"
click at [537, 329] on button "Controleer" at bounding box center [599, 334] width 503 height 35
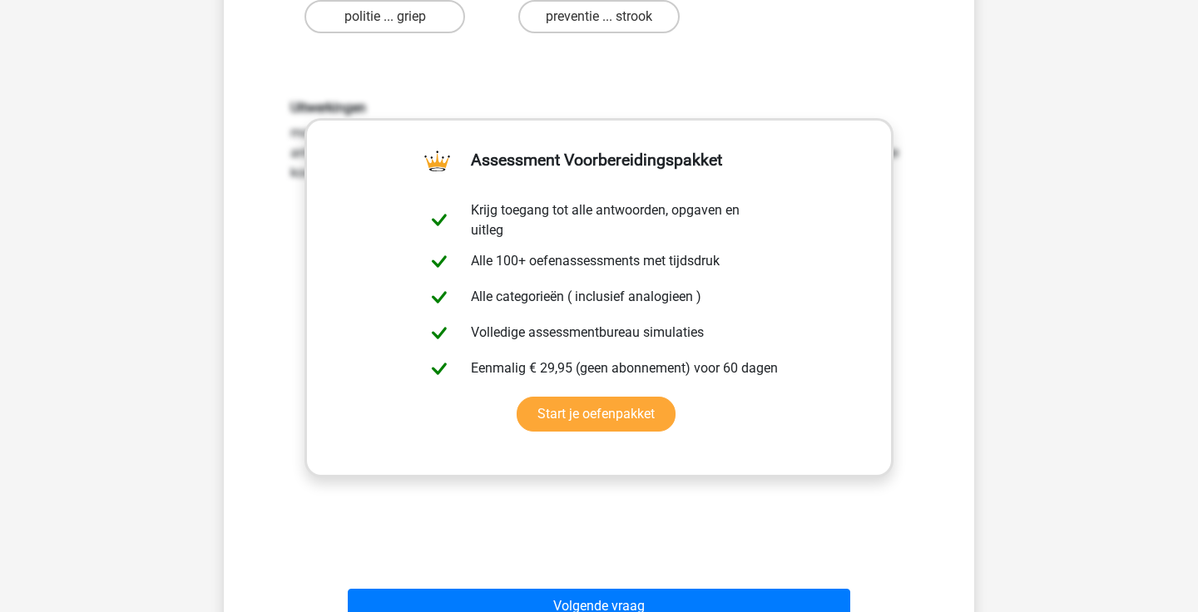
scroll to position [629, 0]
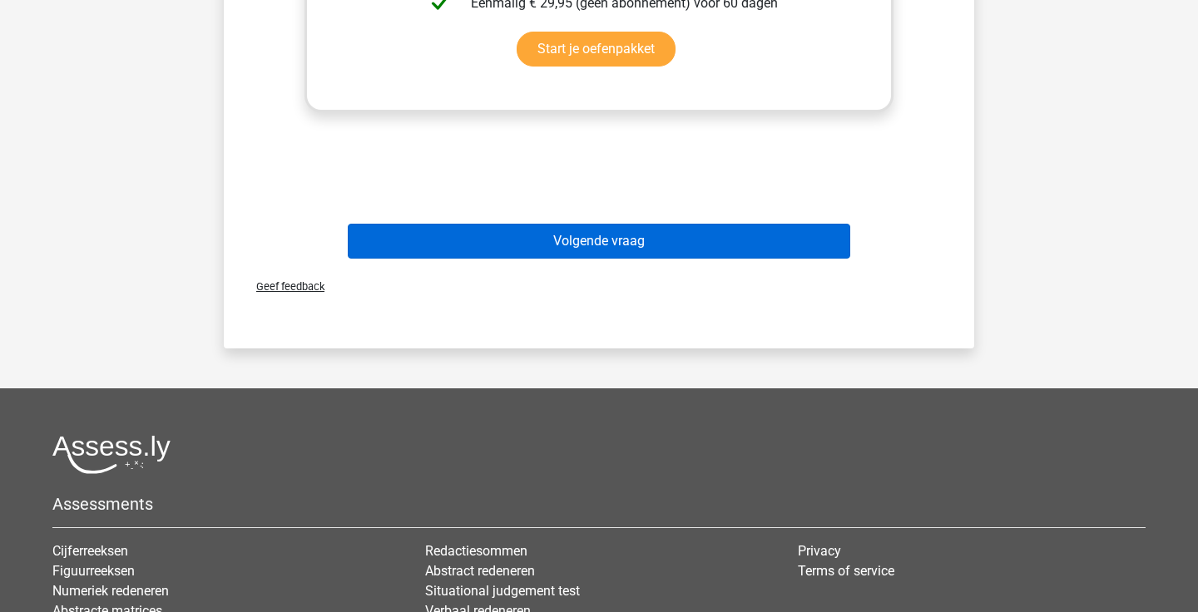
click at [564, 257] on button "Volgende vraag" at bounding box center [599, 241] width 503 height 35
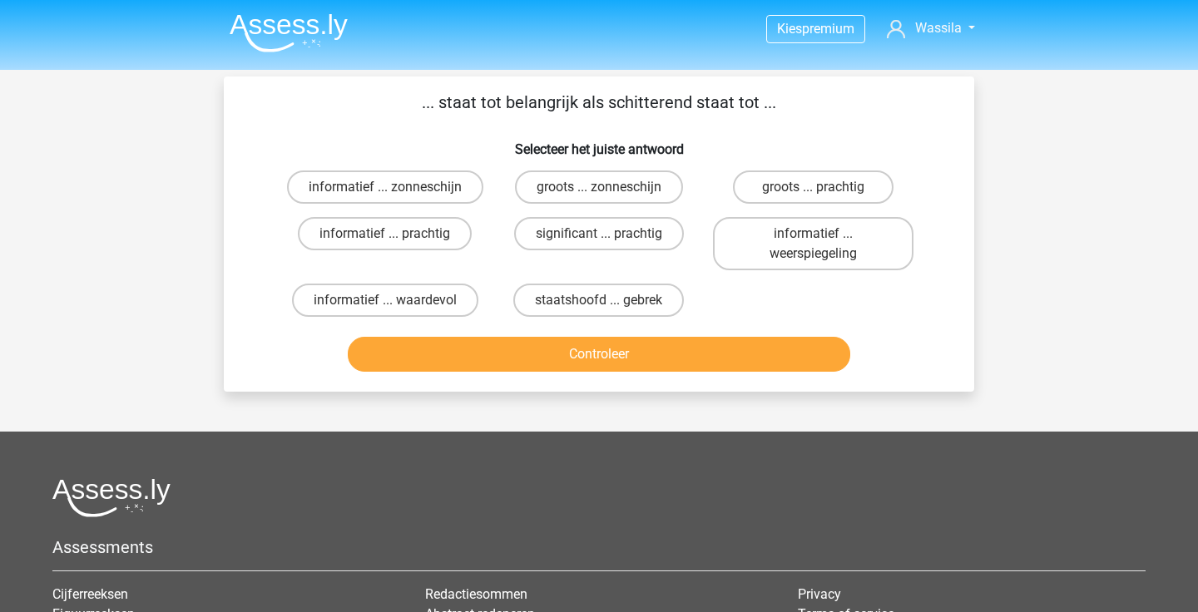
scroll to position [0, 0]
click at [449, 178] on label "informatief ... zonneschijn" at bounding box center [385, 187] width 196 height 33
click at [396, 187] on input "informatief ... zonneschijn" at bounding box center [390, 192] width 11 height 11
radio input "true"
click at [511, 372] on button "Controleer" at bounding box center [599, 354] width 503 height 35
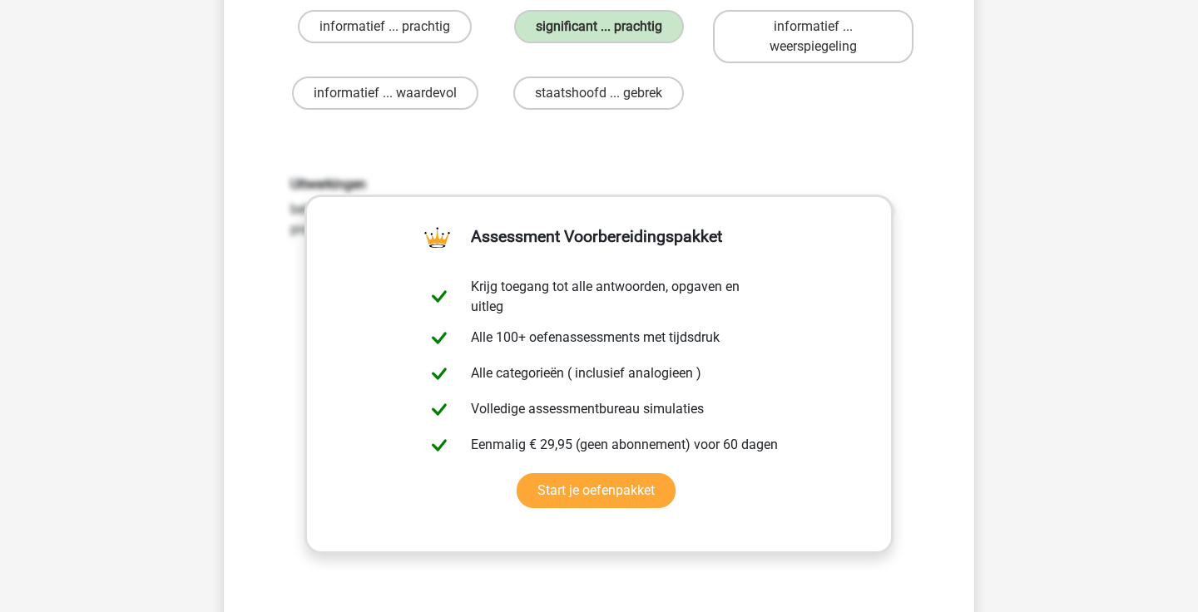
scroll to position [439, 0]
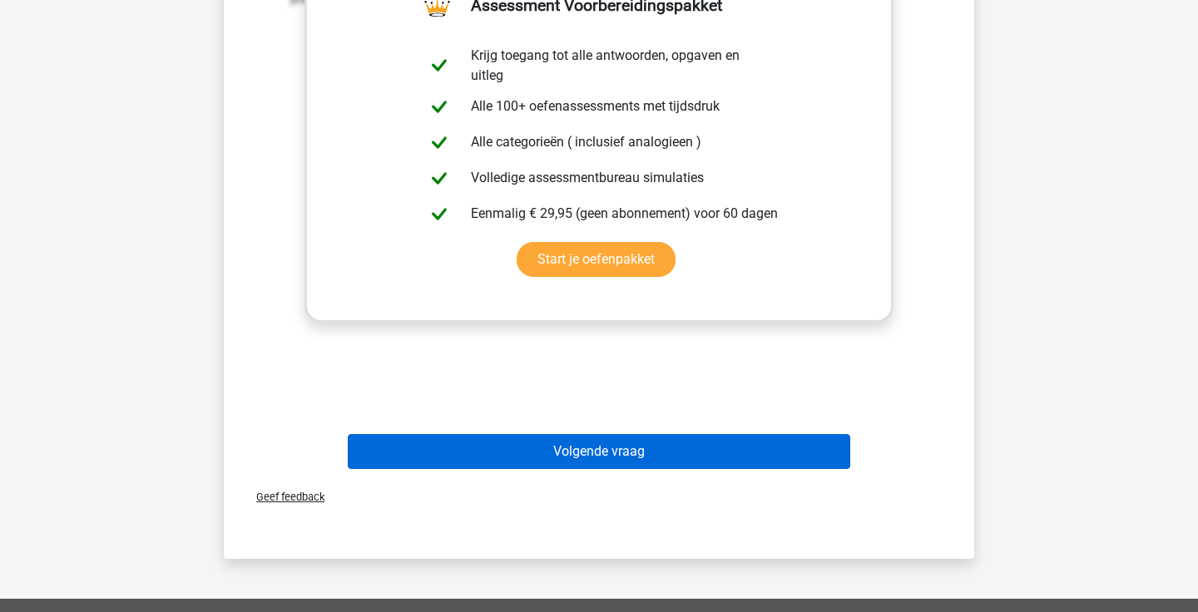
click at [590, 456] on button "Volgende vraag" at bounding box center [599, 451] width 503 height 35
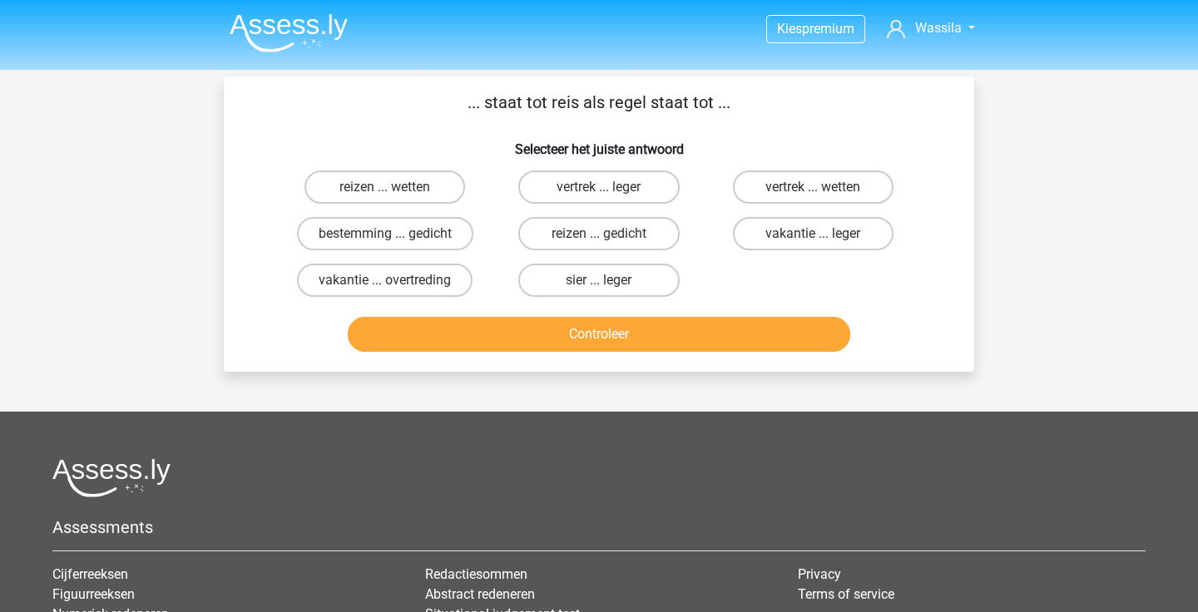
scroll to position [0, 0]
click at [836, 175] on label "vertrek ... wetten" at bounding box center [813, 187] width 161 height 33
click at [824, 187] on input "vertrek ... wetten" at bounding box center [818, 192] width 11 height 11
radio input "true"
click at [701, 347] on button "Controleer" at bounding box center [599, 334] width 503 height 35
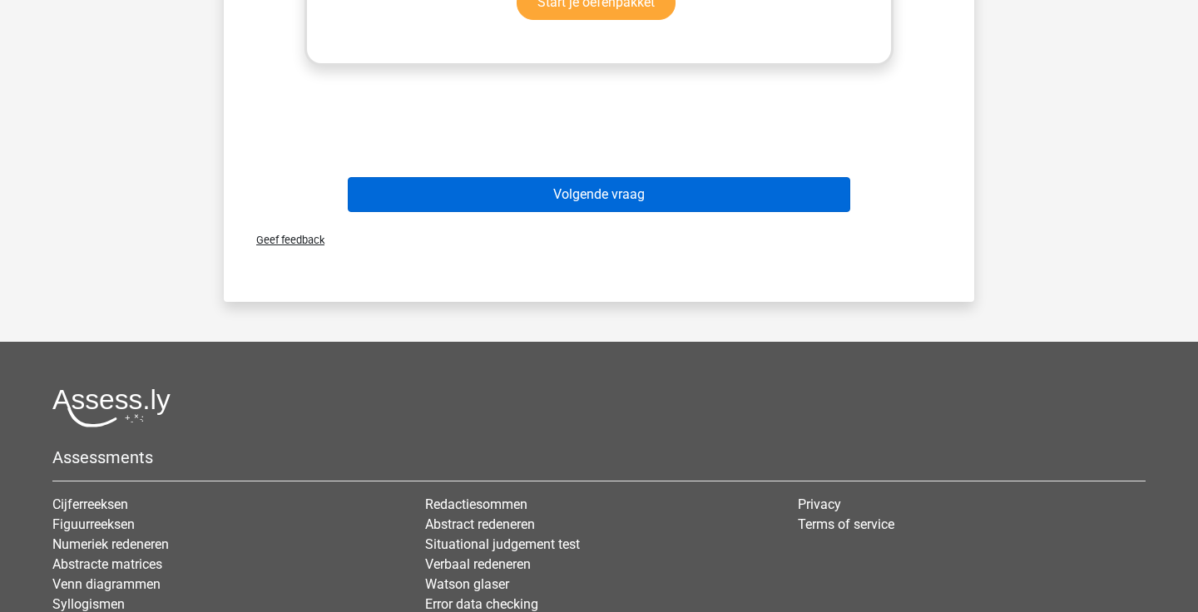
click at [601, 196] on button "Volgende vraag" at bounding box center [599, 194] width 503 height 35
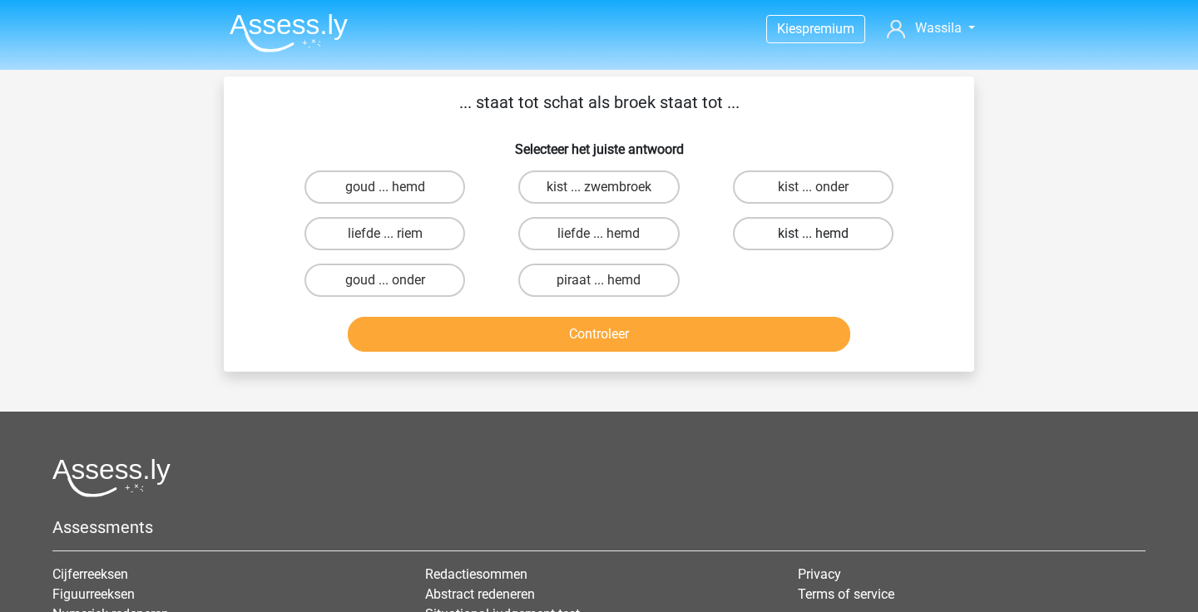
click at [791, 231] on label "kist ... hemd" at bounding box center [813, 233] width 161 height 33
click at [813, 234] on input "kist ... hemd" at bounding box center [818, 239] width 11 height 11
radio input "true"
click at [631, 339] on button "Controleer" at bounding box center [599, 334] width 503 height 35
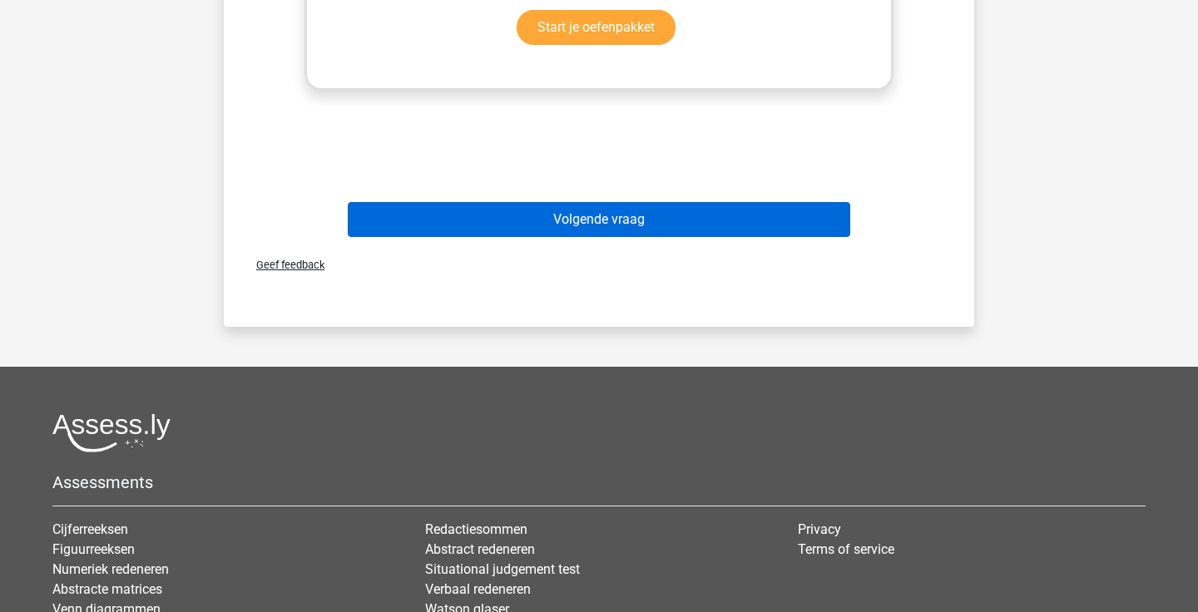
click at [696, 229] on button "Volgende vraag" at bounding box center [599, 219] width 503 height 35
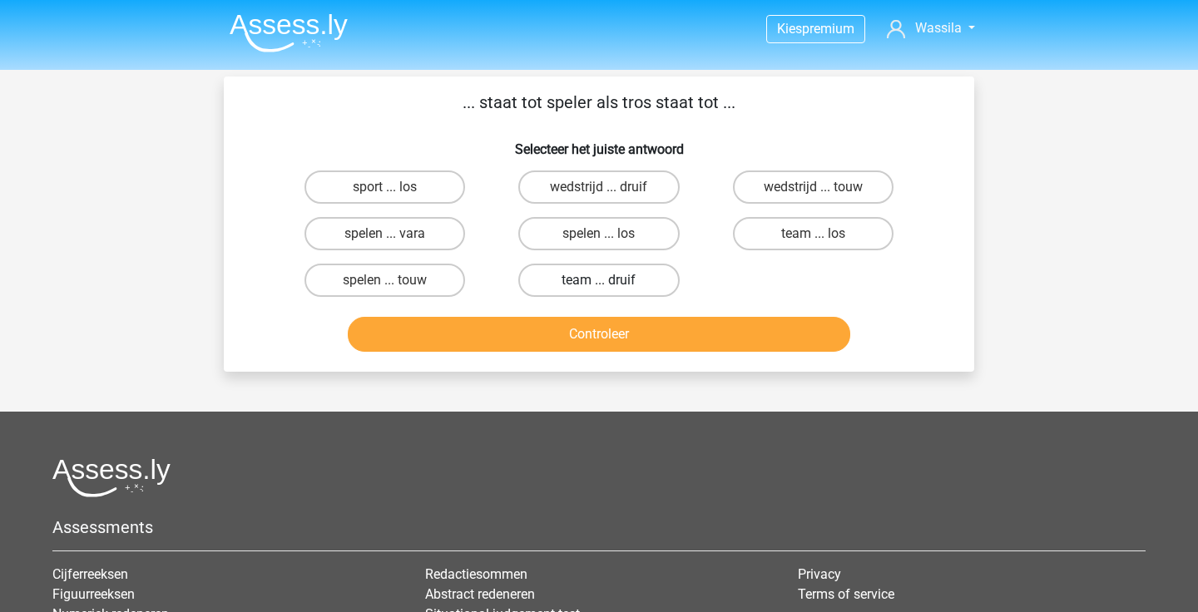
click at [652, 273] on label "team ... druif" at bounding box center [598, 280] width 161 height 33
click at [610, 280] on input "team ... druif" at bounding box center [604, 285] width 11 height 11
radio input "true"
click at [610, 333] on button "Controleer" at bounding box center [599, 334] width 503 height 35
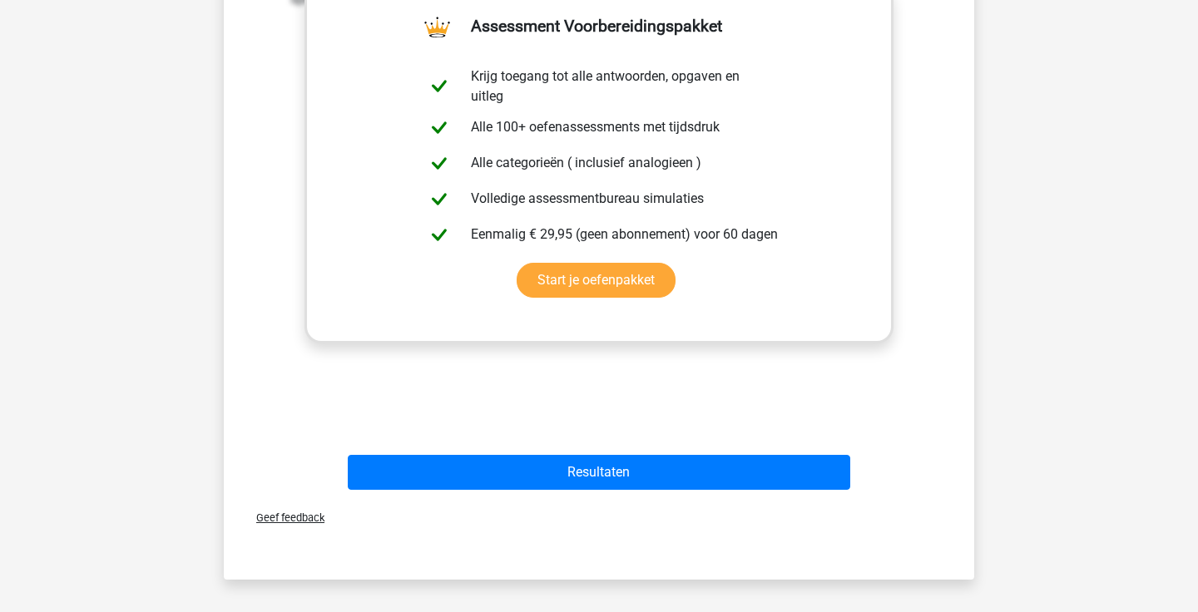
scroll to position [825, 0]
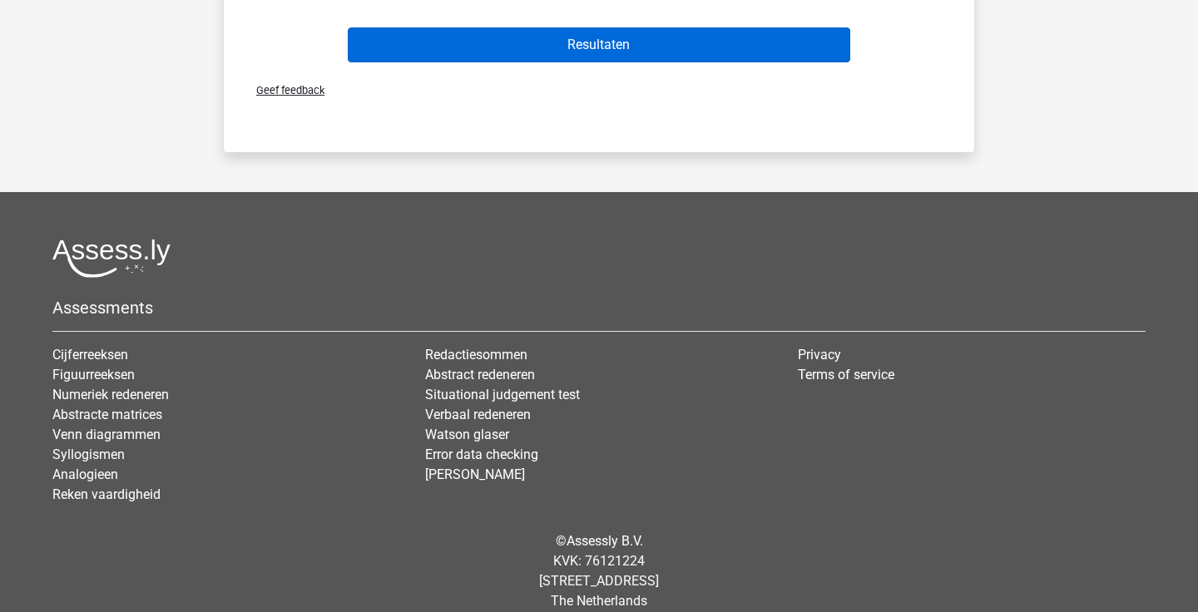
click at [677, 45] on button "Resultaten" at bounding box center [599, 44] width 503 height 35
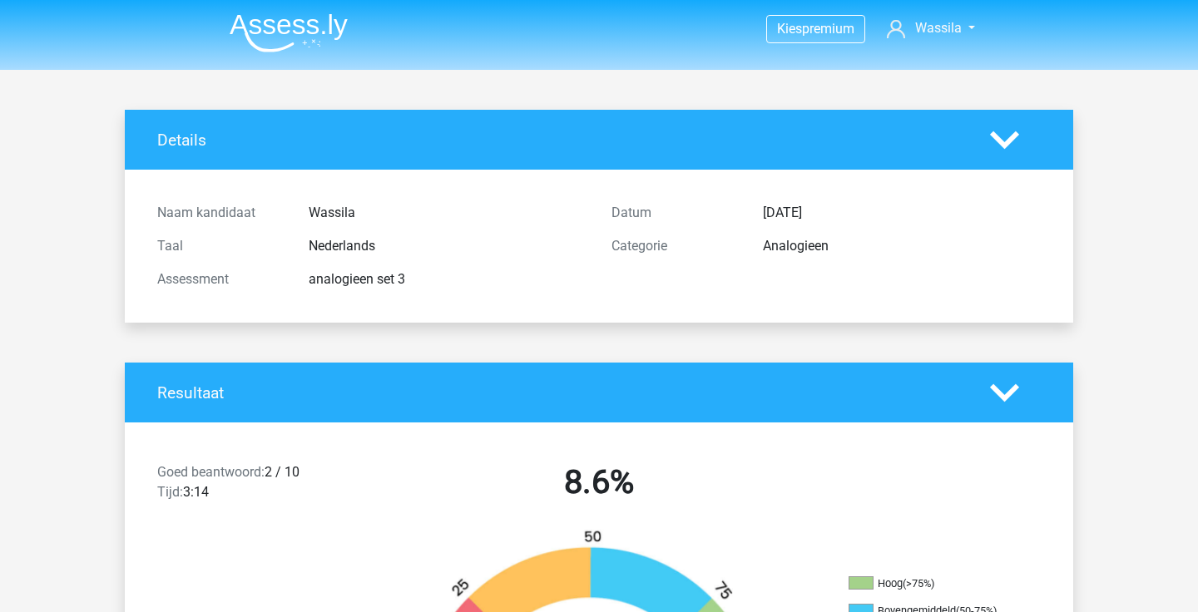
click at [280, 21] on img at bounding box center [289, 32] width 118 height 39
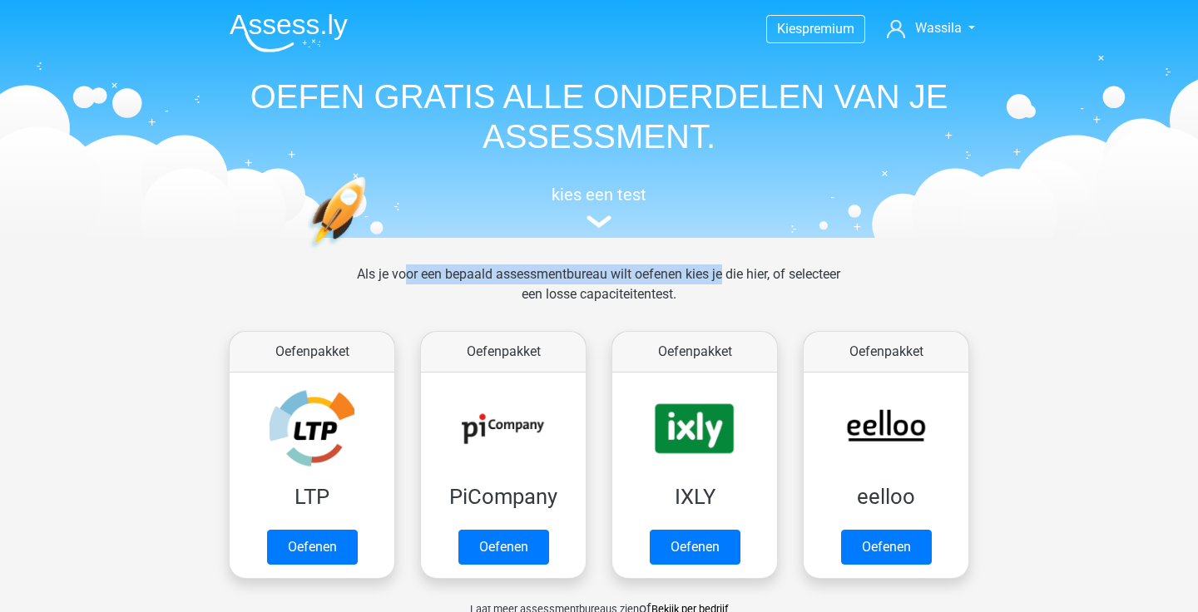
drag, startPoint x: 609, startPoint y: 257, endPoint x: 698, endPoint y: 274, distance: 90.6
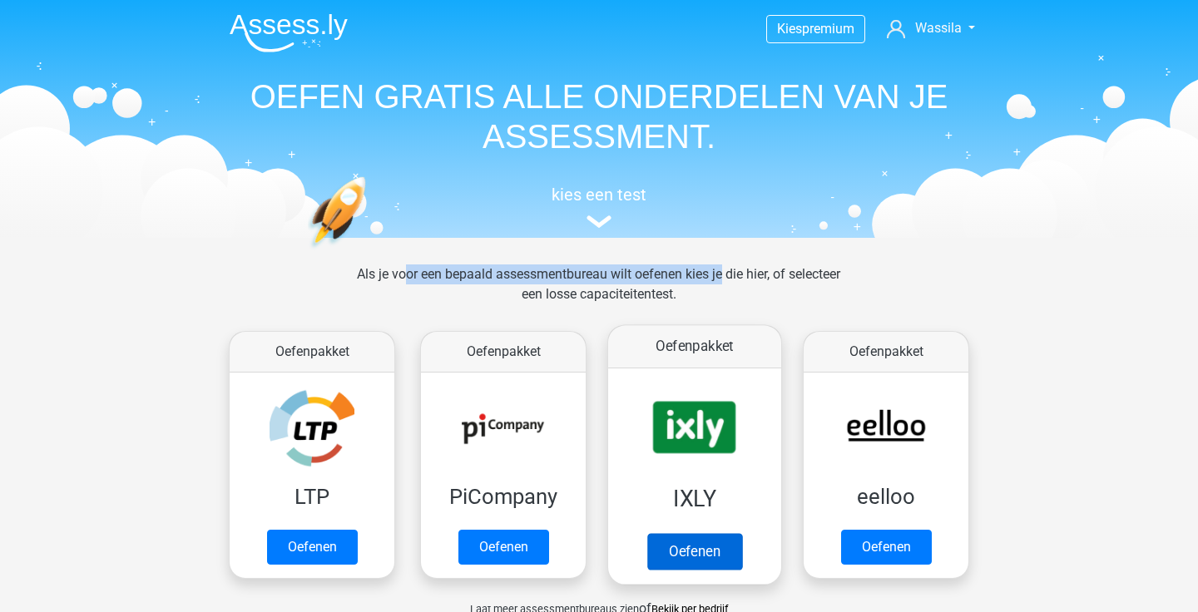
click at [686, 539] on link "Oefenen" at bounding box center [694, 551] width 95 height 37
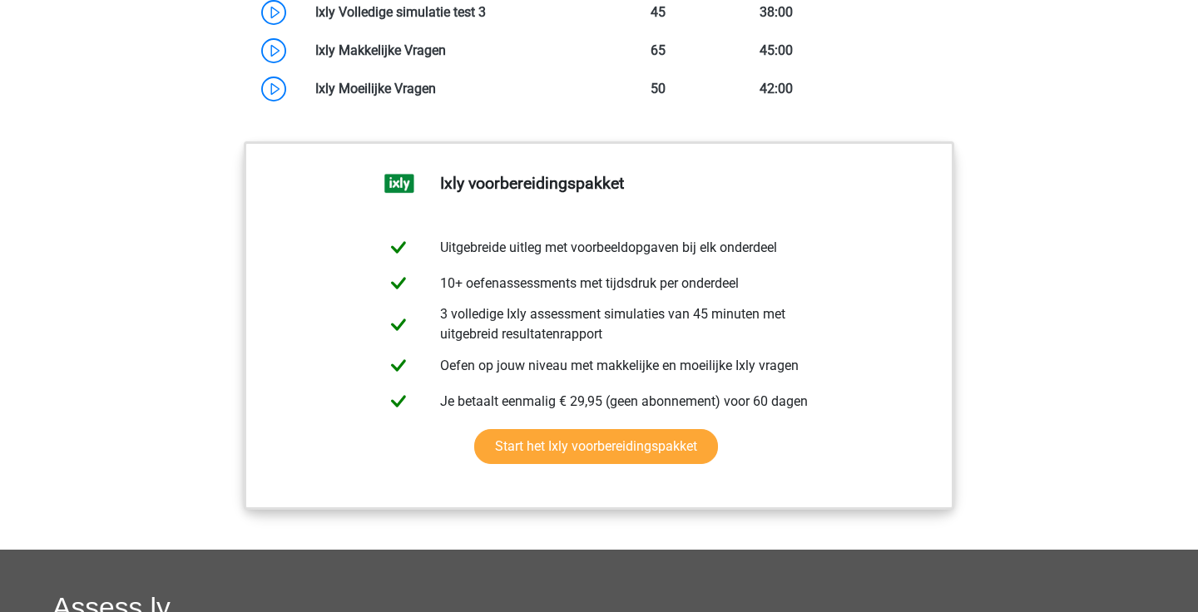
scroll to position [1118, 0]
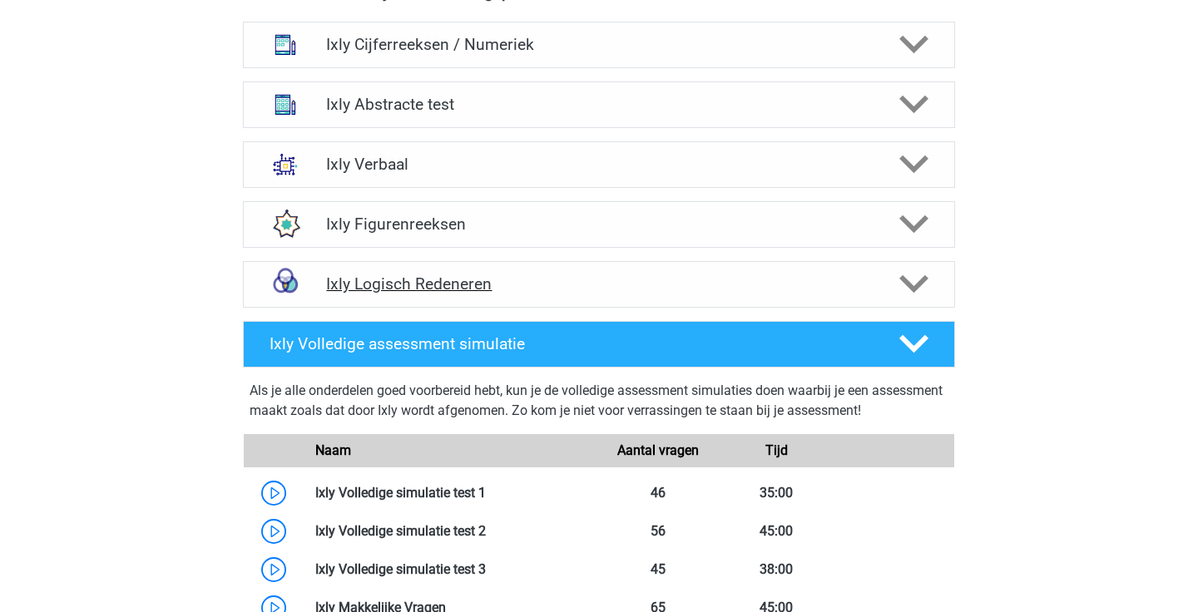
click at [915, 291] on polygon at bounding box center [914, 284] width 29 height 18
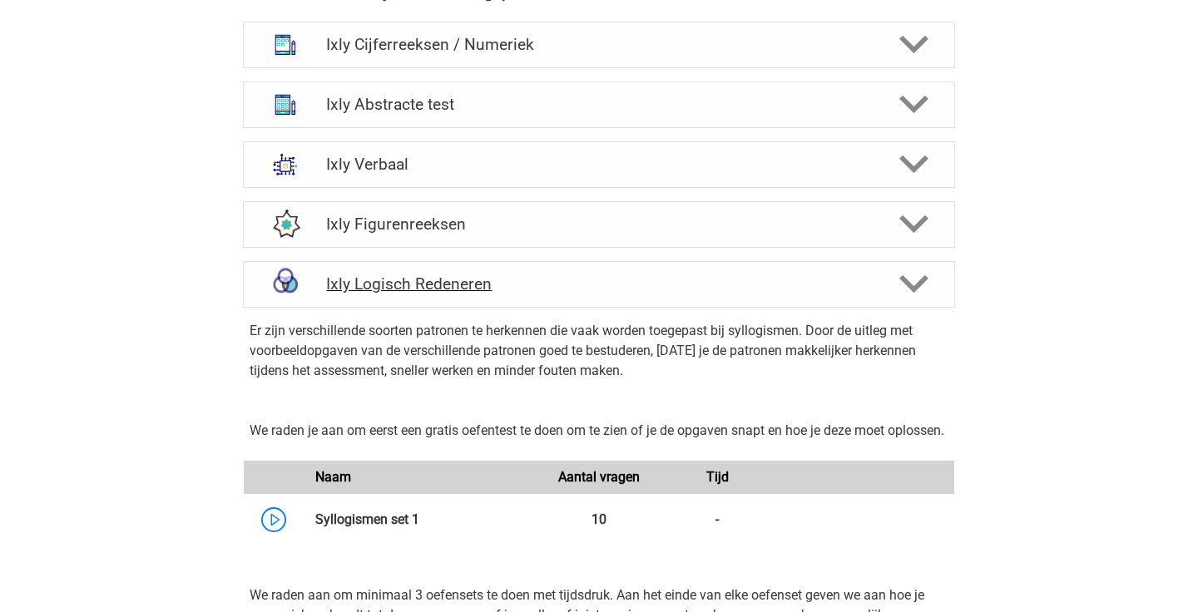
click at [915, 291] on polygon at bounding box center [914, 284] width 29 height 18
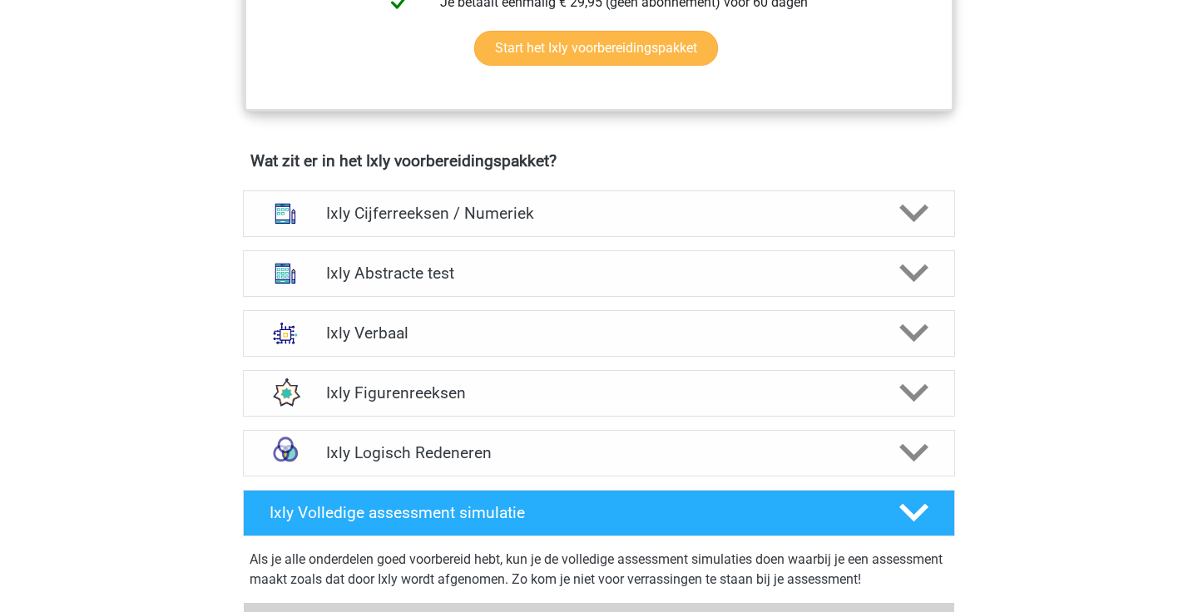
scroll to position [950, 0]
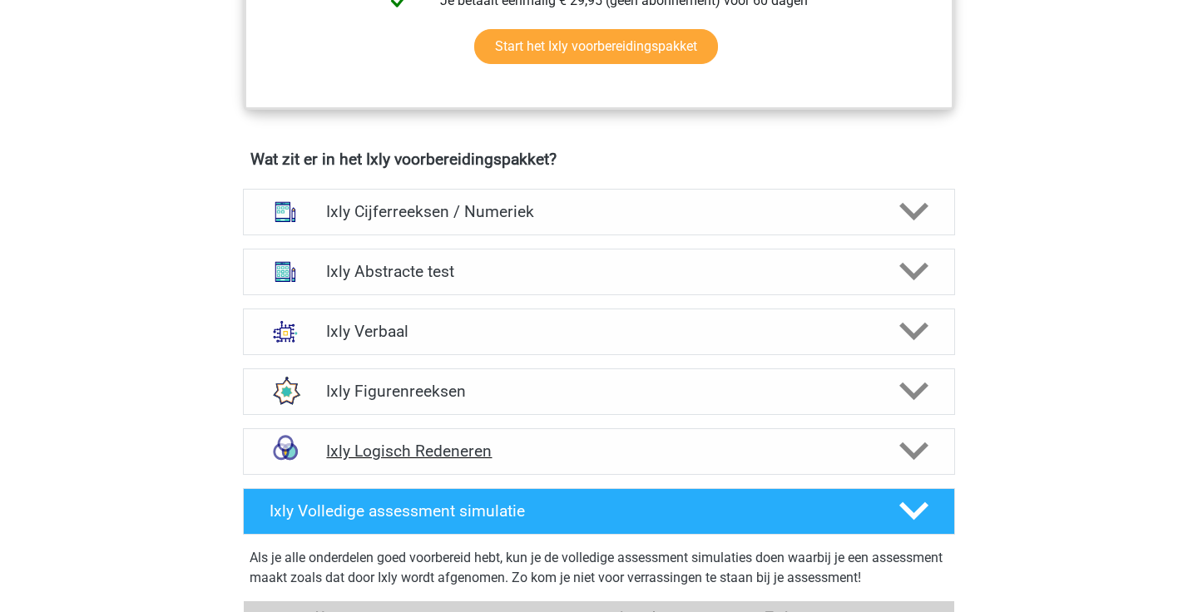
click at [918, 457] on icon at bounding box center [914, 451] width 29 height 29
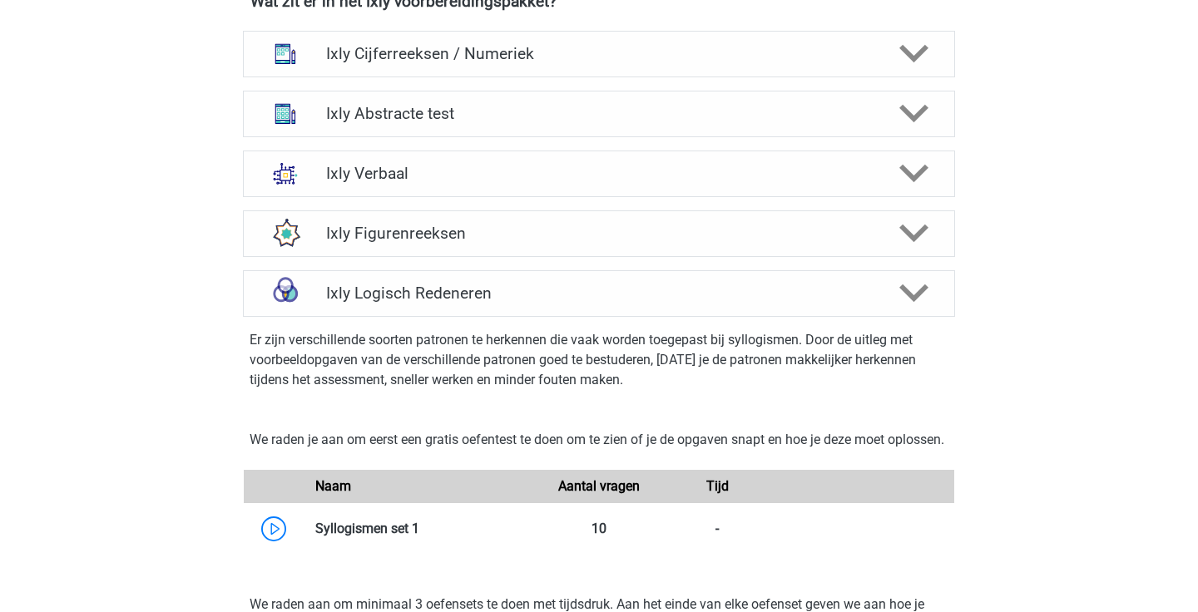
scroll to position [1134, 0]
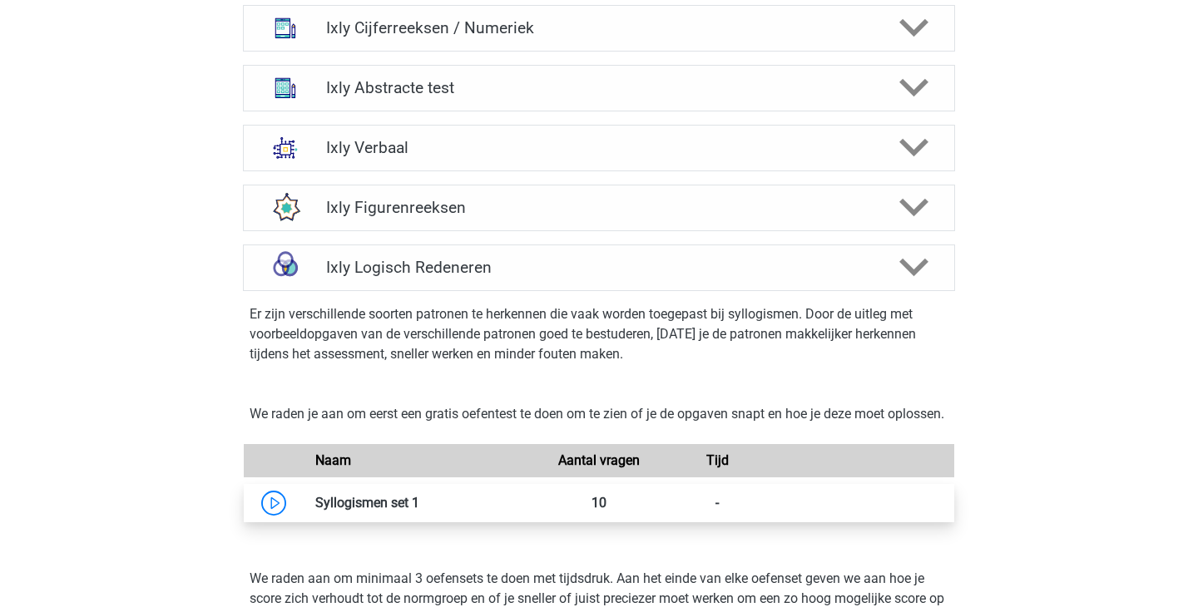
click at [419, 511] on link at bounding box center [419, 503] width 0 height 16
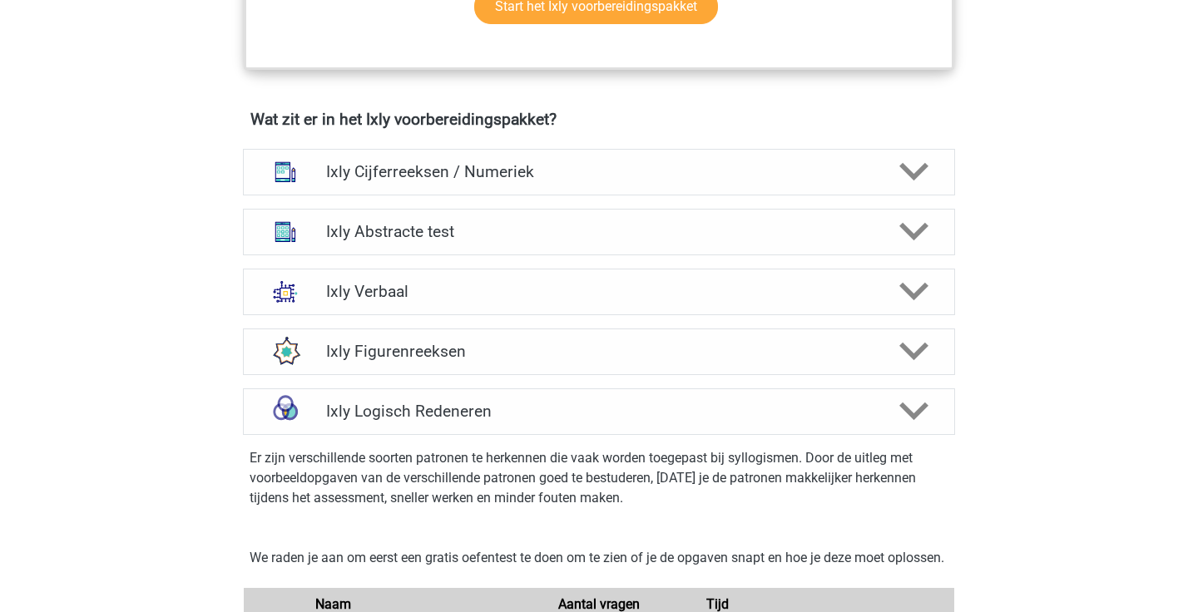
scroll to position [988, 0]
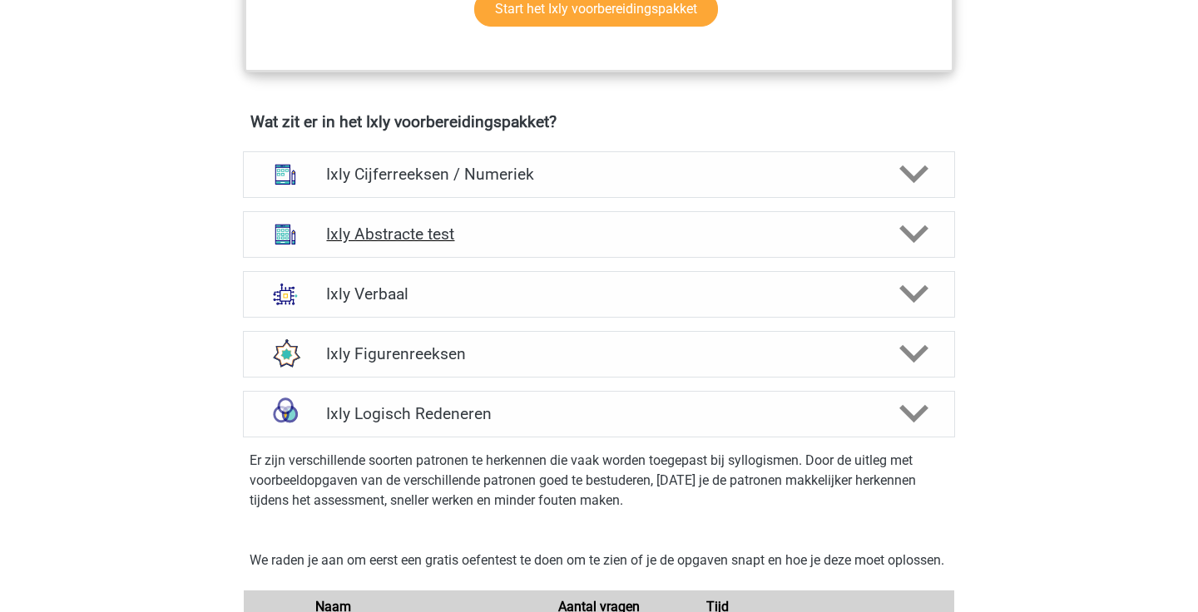
click at [893, 238] on div at bounding box center [913, 234] width 57 height 29
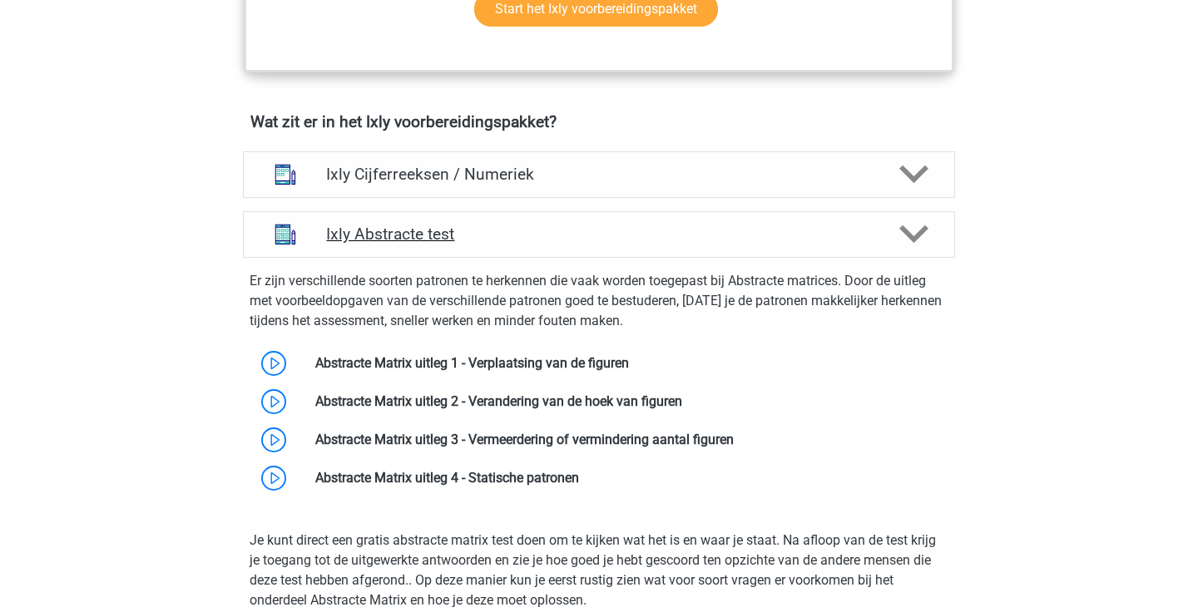
click at [893, 238] on div at bounding box center [913, 234] width 57 height 29
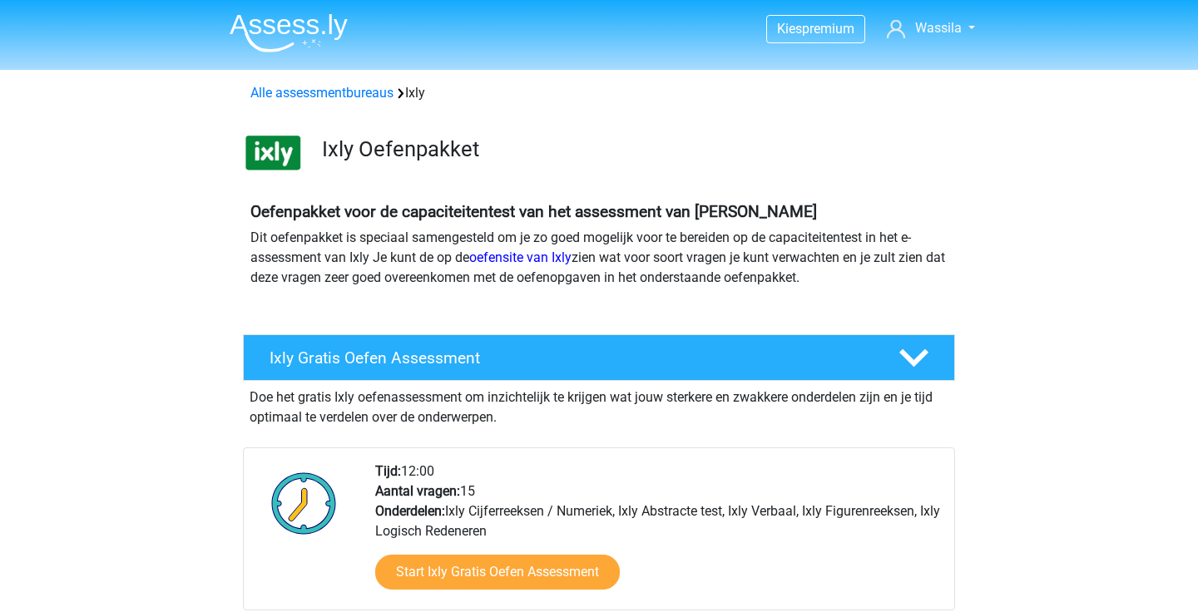
scroll to position [0, 0]
click at [331, 24] on img at bounding box center [289, 32] width 118 height 39
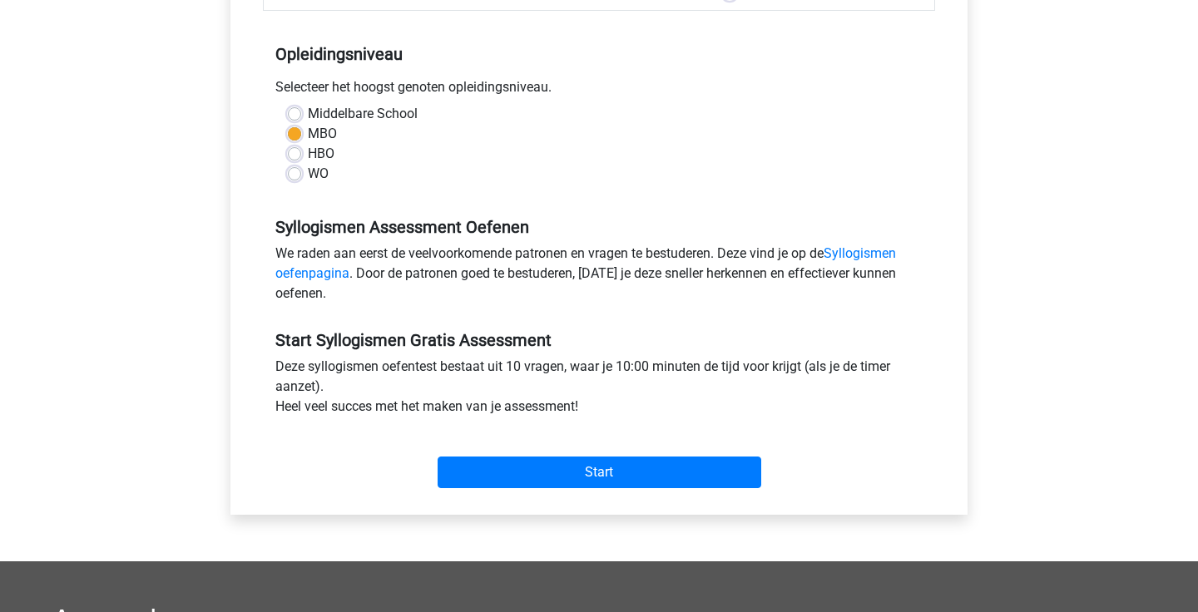
scroll to position [323, 0]
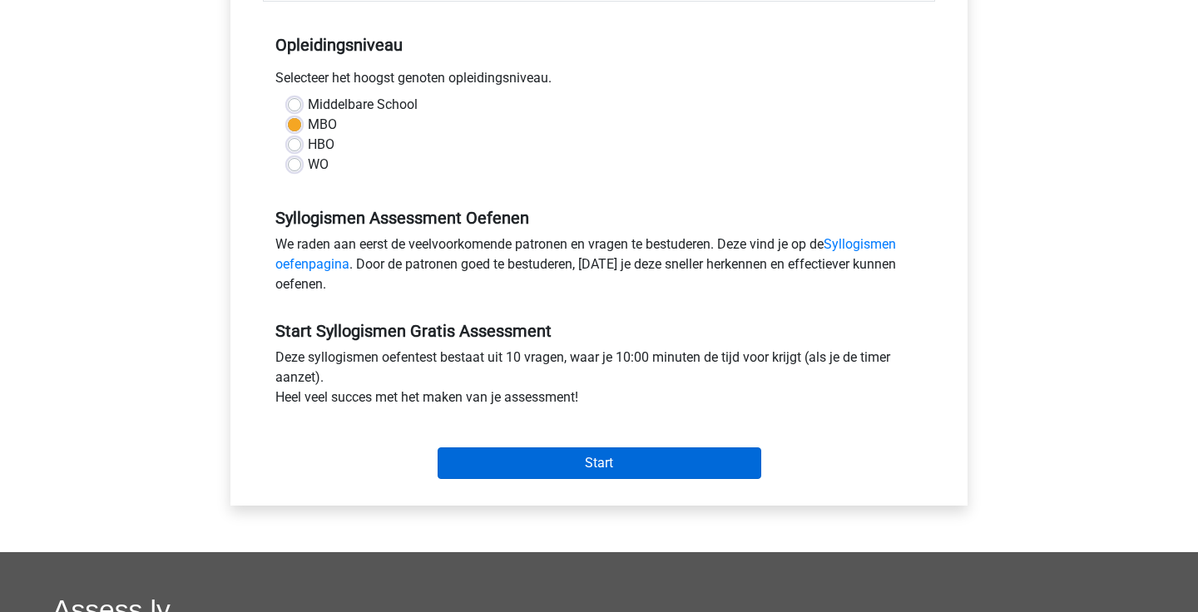
click at [473, 461] on input "Start" at bounding box center [600, 464] width 324 height 32
